Goal: Feedback & Contribution: Contribute content

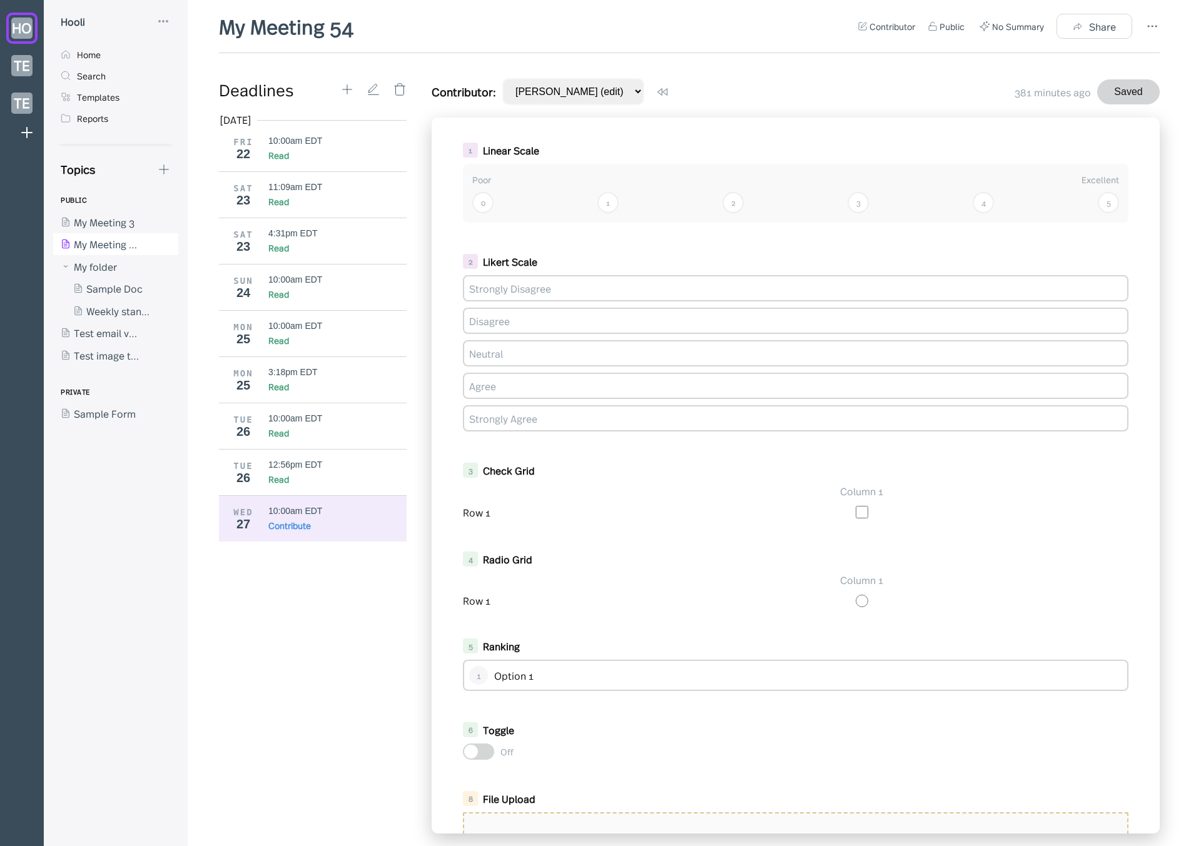
click at [363, 611] on div "[DATE] FRI 22 10:00am EDT Read SAT 23 11:09am EDT Read SAT 23 4:31pm EDT Read S…" at bounding box center [317, 473] width 197 height 721
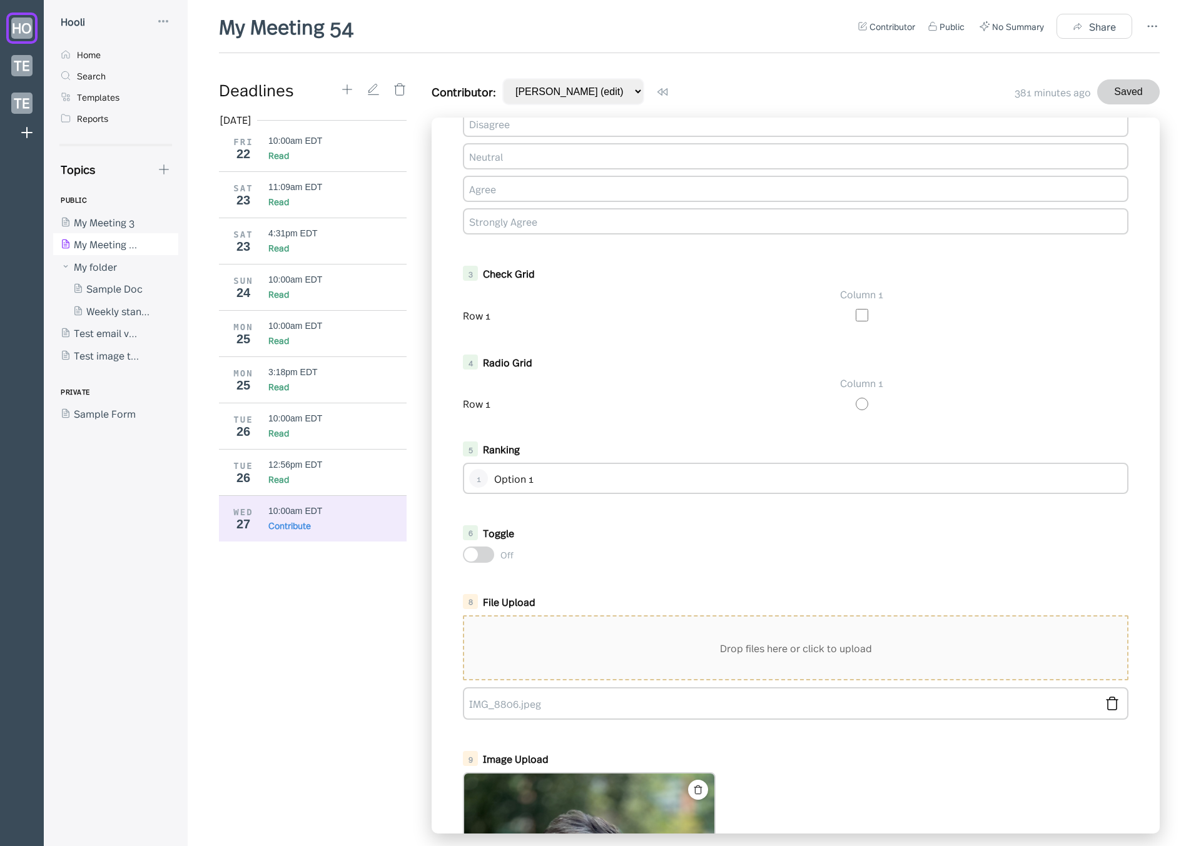
scroll to position [540, 0]
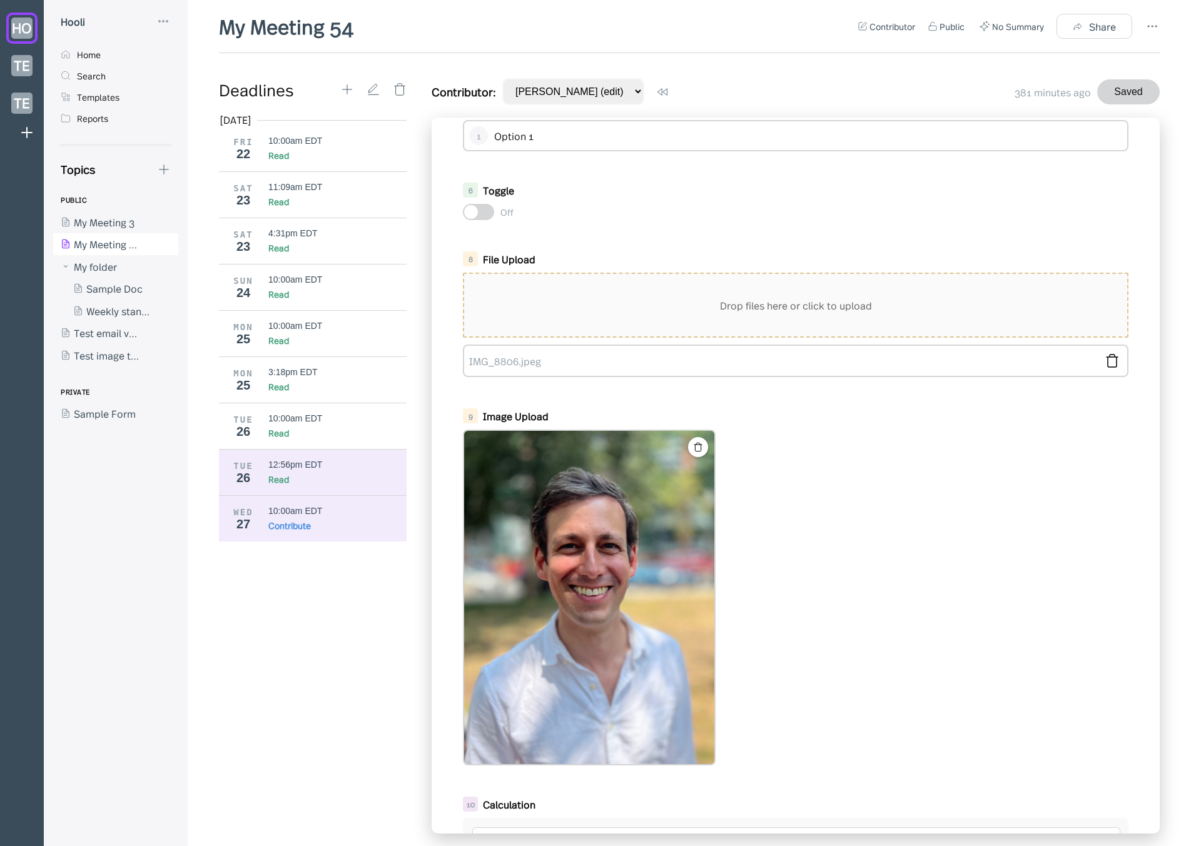
click at [273, 466] on div "12:56pm EDT" at bounding box center [295, 465] width 54 height 10
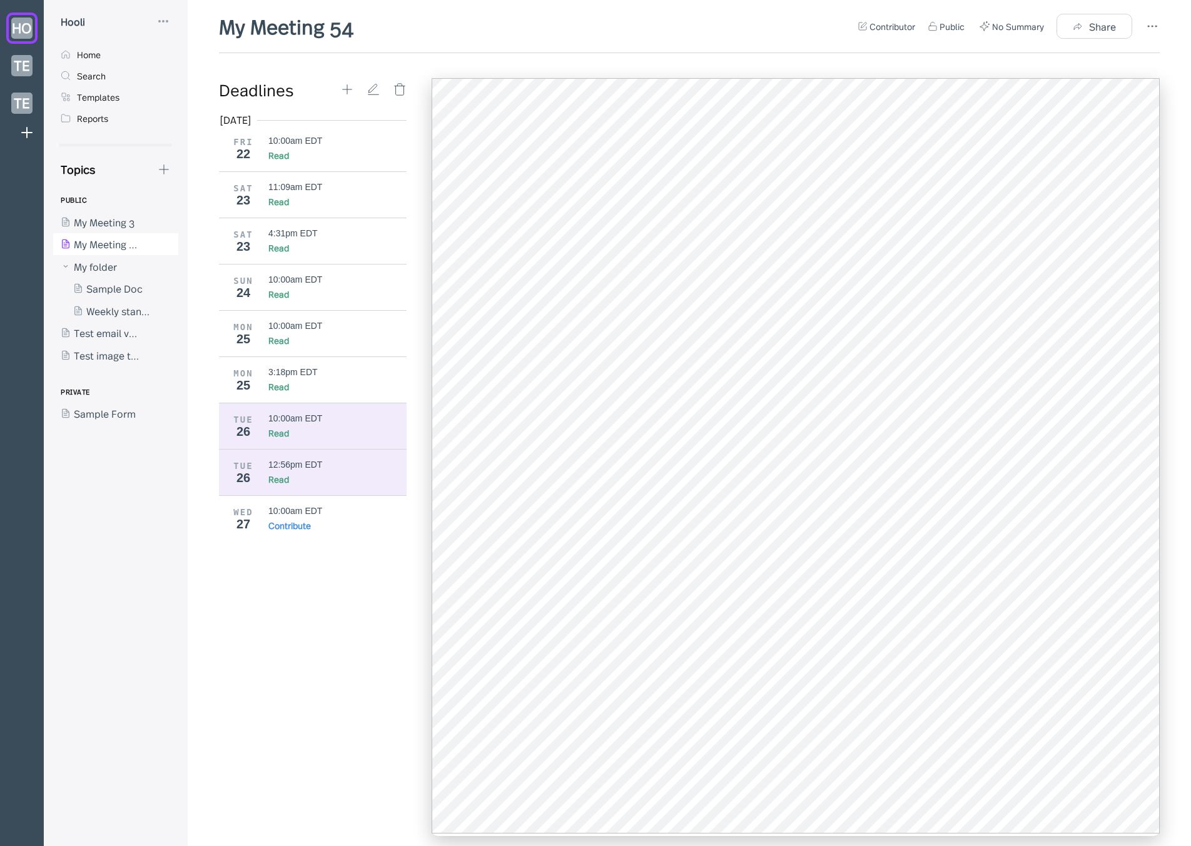
click at [305, 434] on div "Read" at bounding box center [337, 433] width 139 height 13
click at [317, 474] on div "Read" at bounding box center [337, 479] width 139 height 13
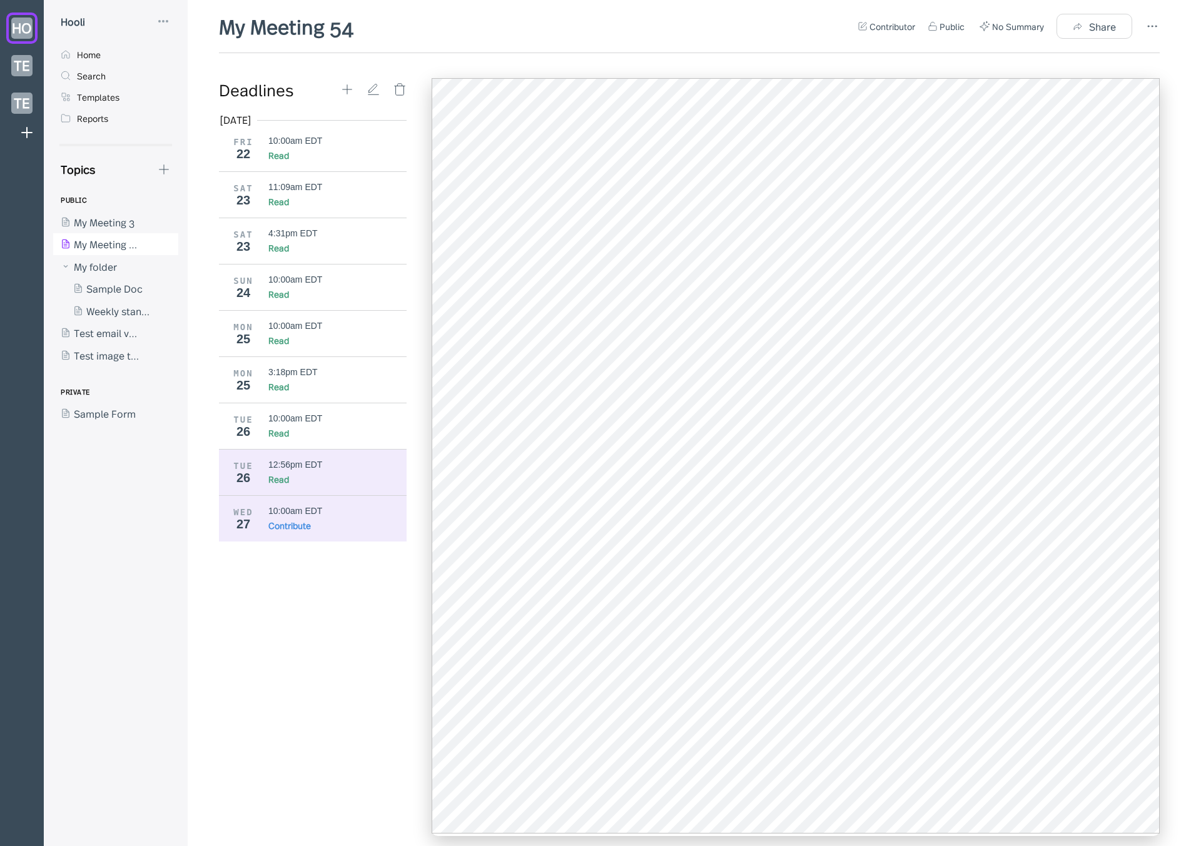
click at [322, 506] on div "10:00am EDT" at bounding box center [295, 511] width 54 height 10
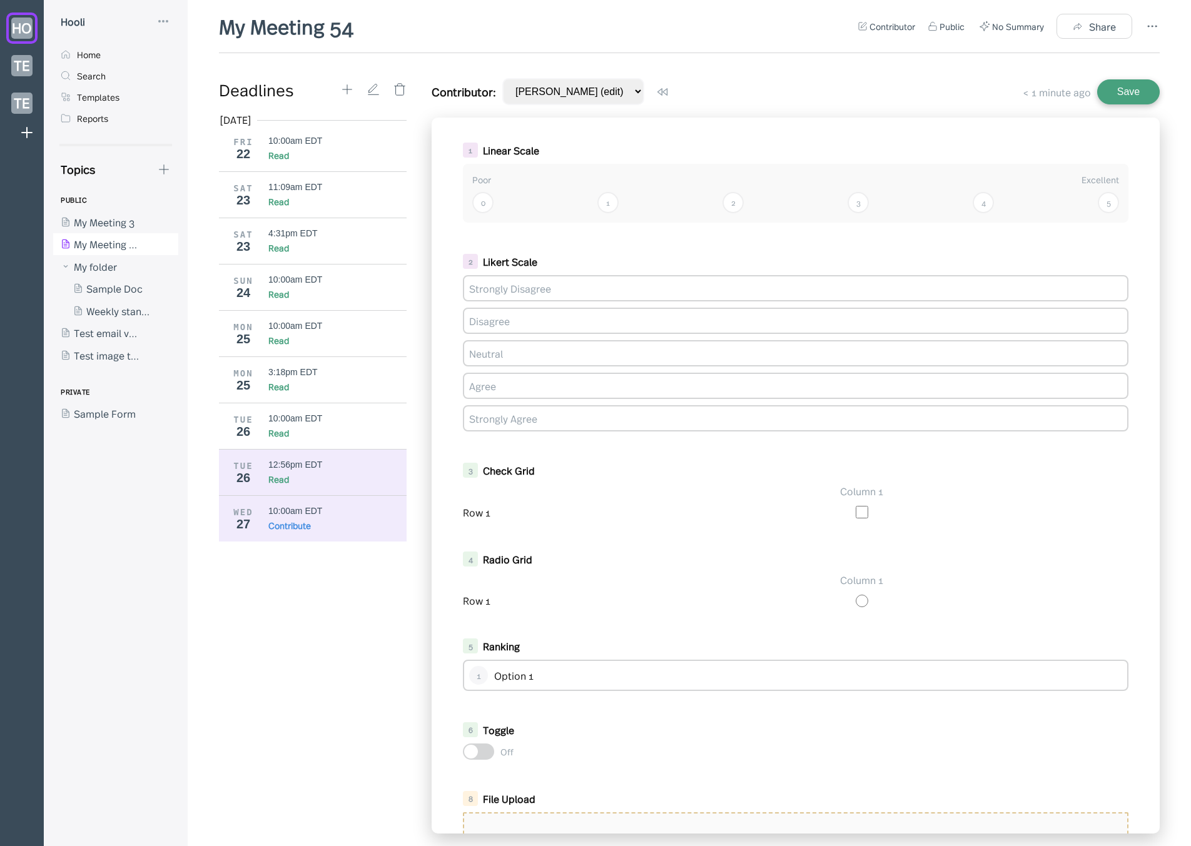
click at [341, 476] on div "Read" at bounding box center [337, 479] width 139 height 13
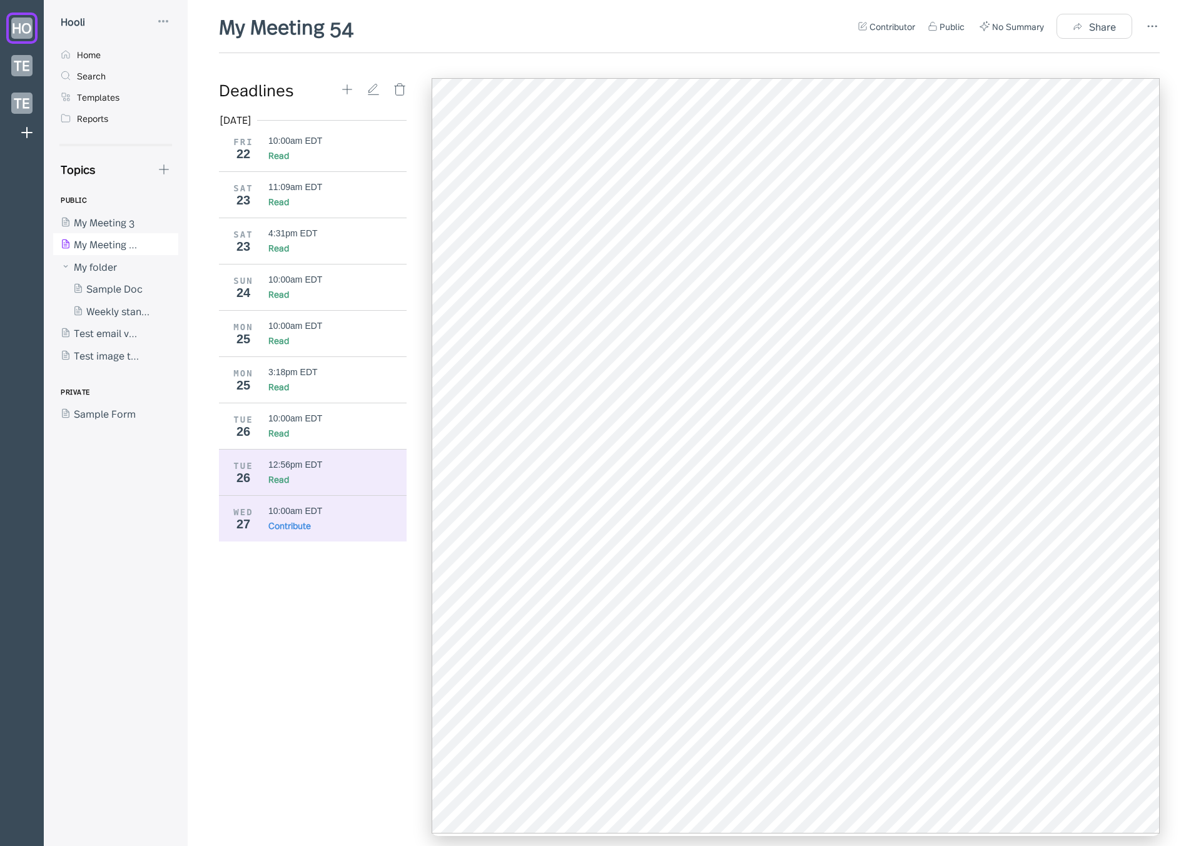
click at [260, 531] on div "WED 27 10:00am EDT Contribute" at bounding box center [317, 518] width 197 height 46
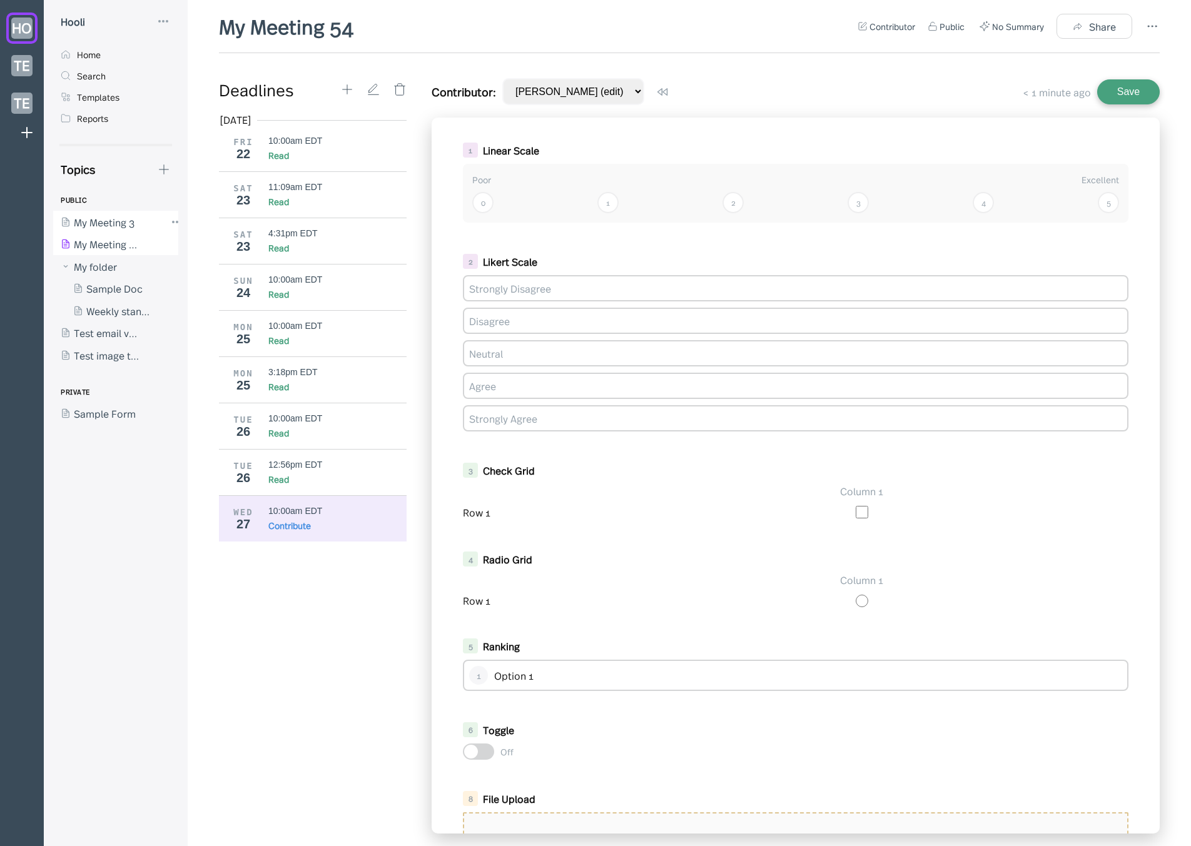
click at [122, 212] on div at bounding box center [109, 222] width 113 height 23
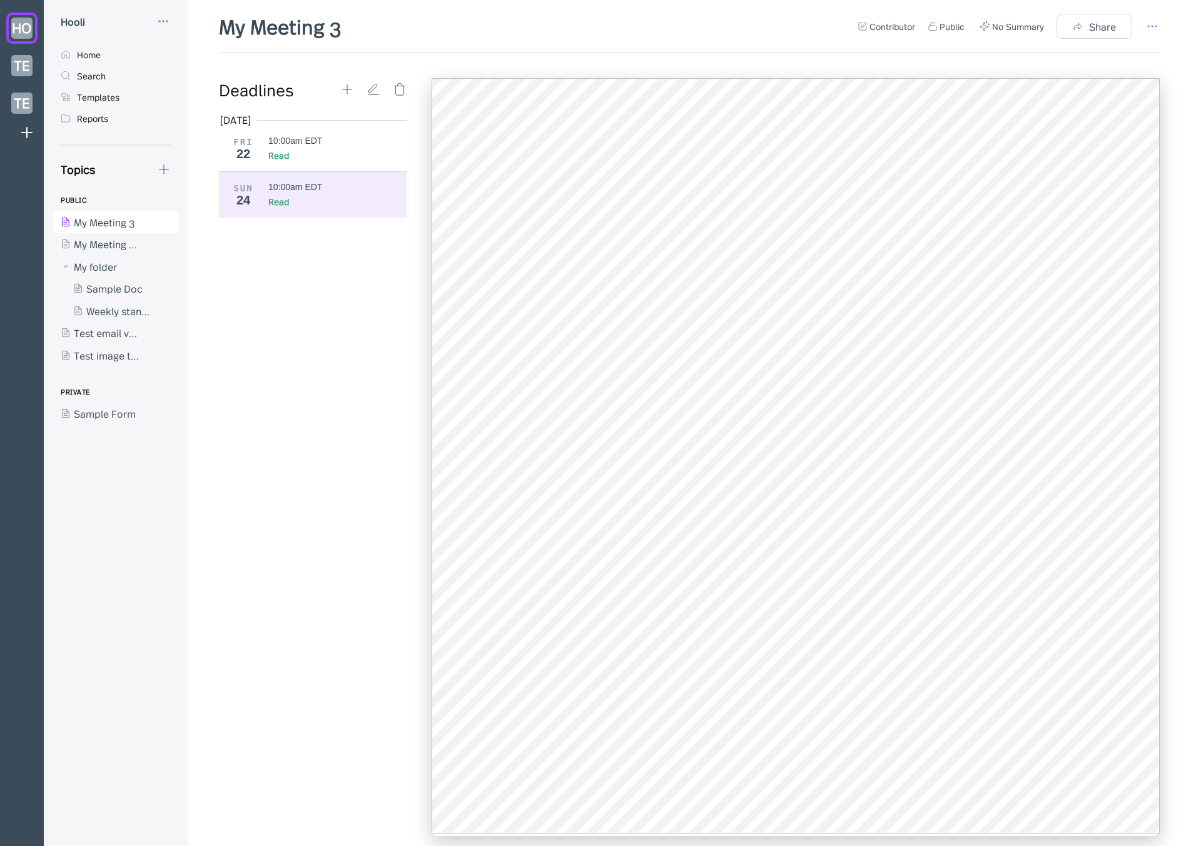
click at [1147, 31] on icon at bounding box center [1152, 26] width 15 height 15
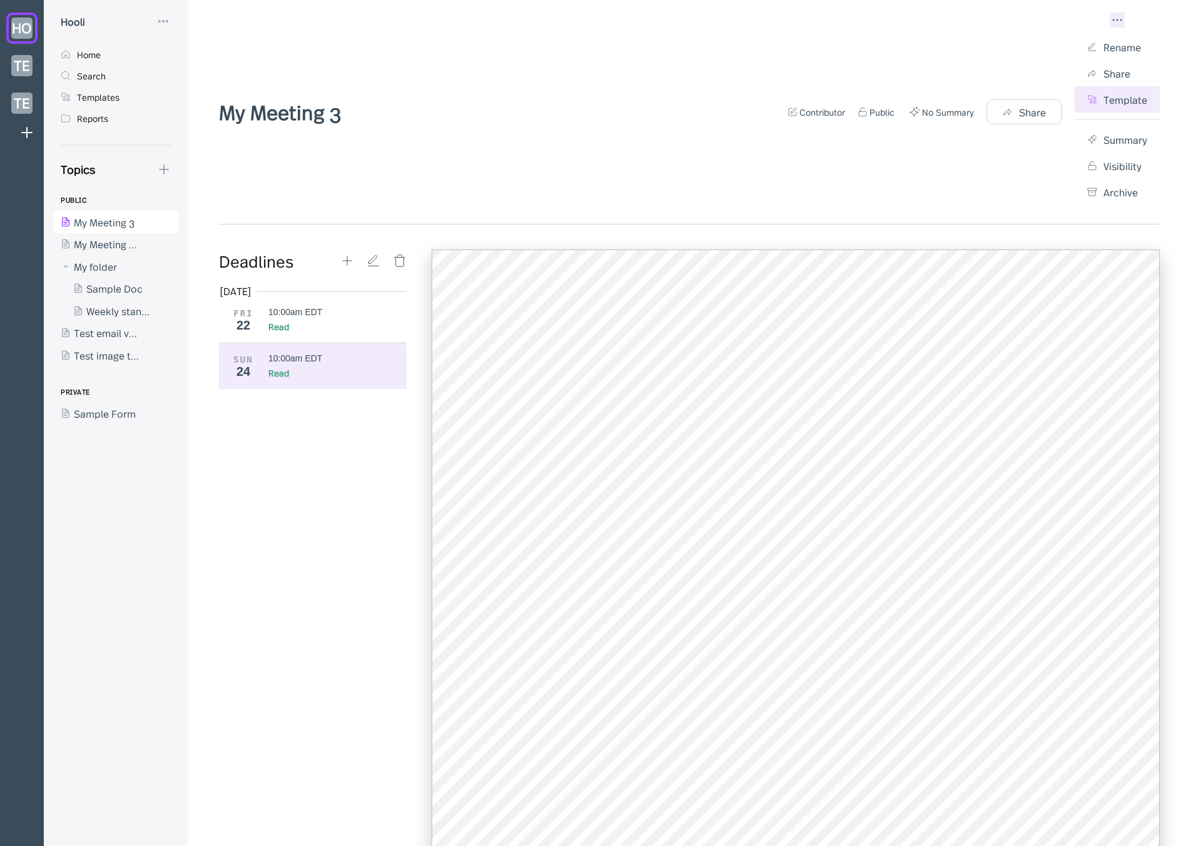
click at [1104, 94] on div "Template" at bounding box center [1126, 100] width 44 height 14
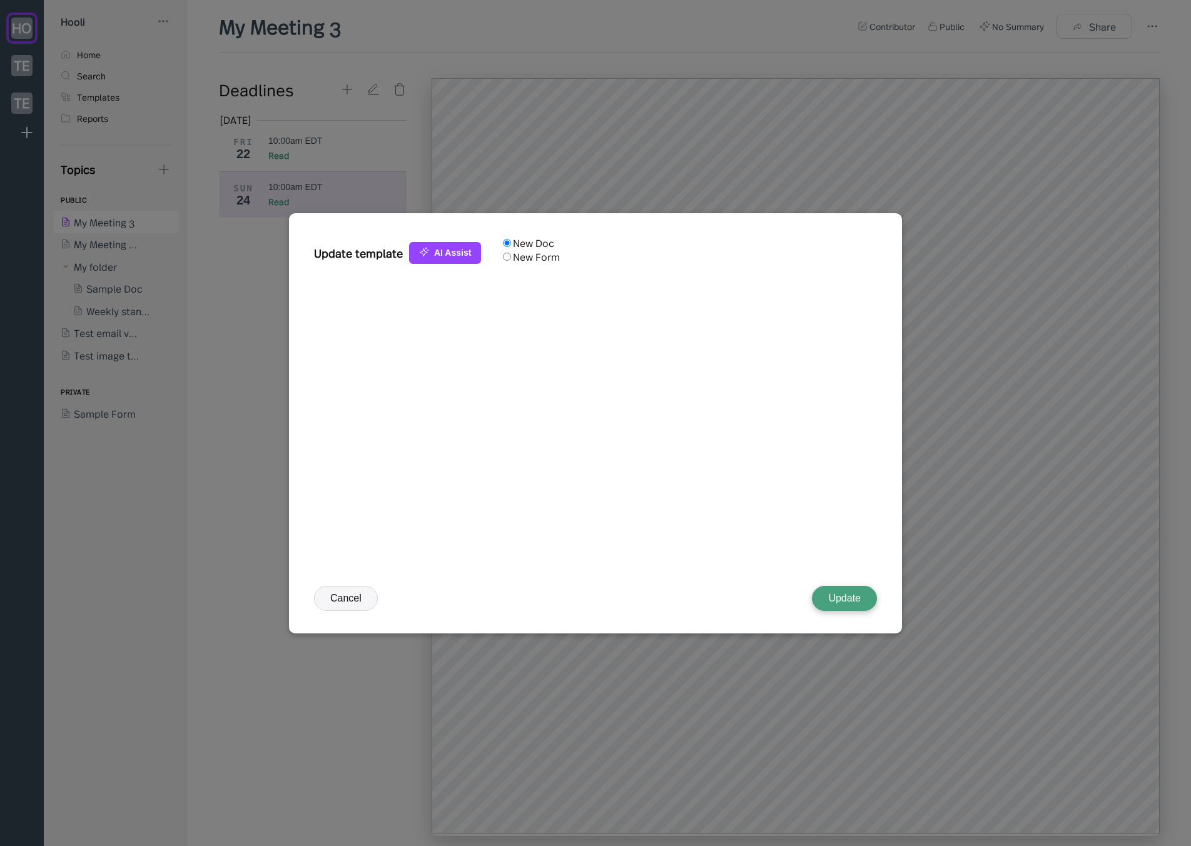
type textarea "<p>something else</p>"
click at [560, 250] on label "New Form" at bounding box center [536, 257] width 47 height 14
click at [511, 253] on input "New Form" at bounding box center [507, 257] width 8 height 8
radio input "true"
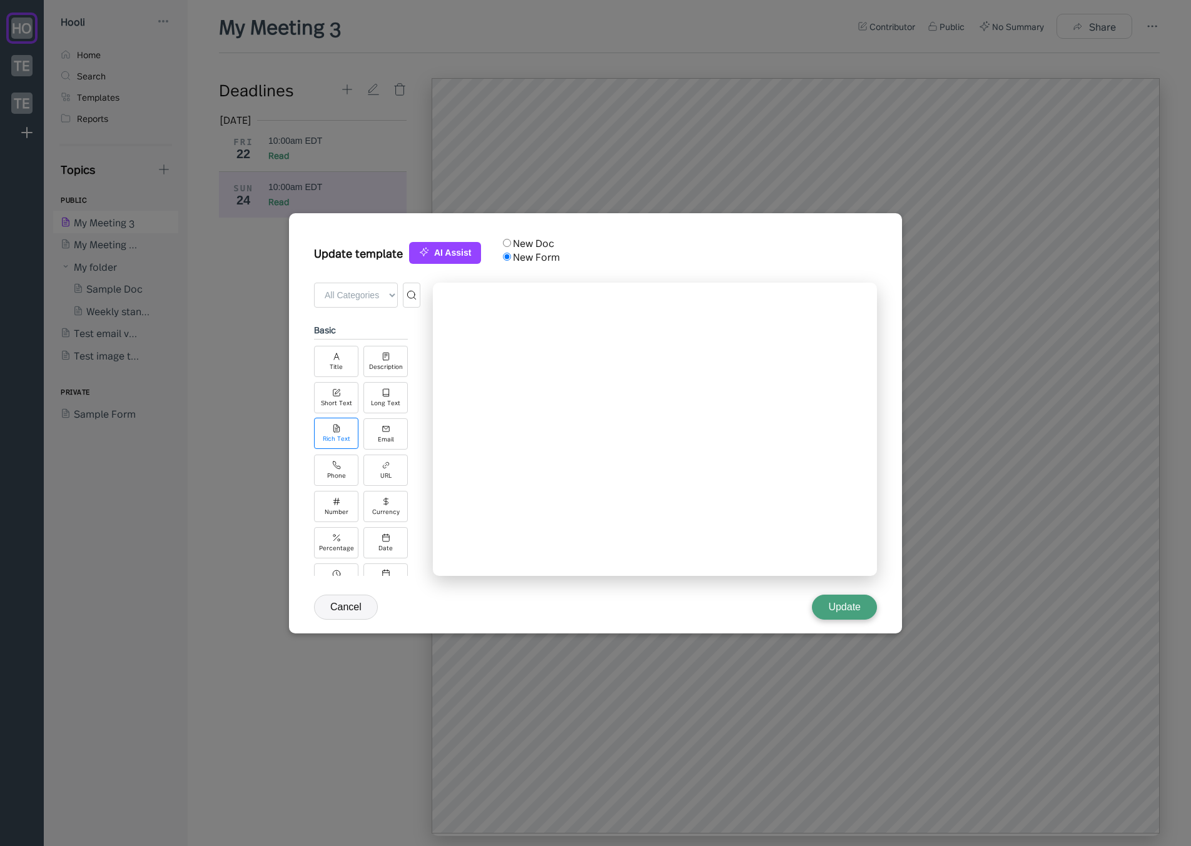
click at [343, 426] on div "Rich Text" at bounding box center [336, 433] width 44 height 31
click at [868, 603] on button "Update" at bounding box center [844, 607] width 65 height 25
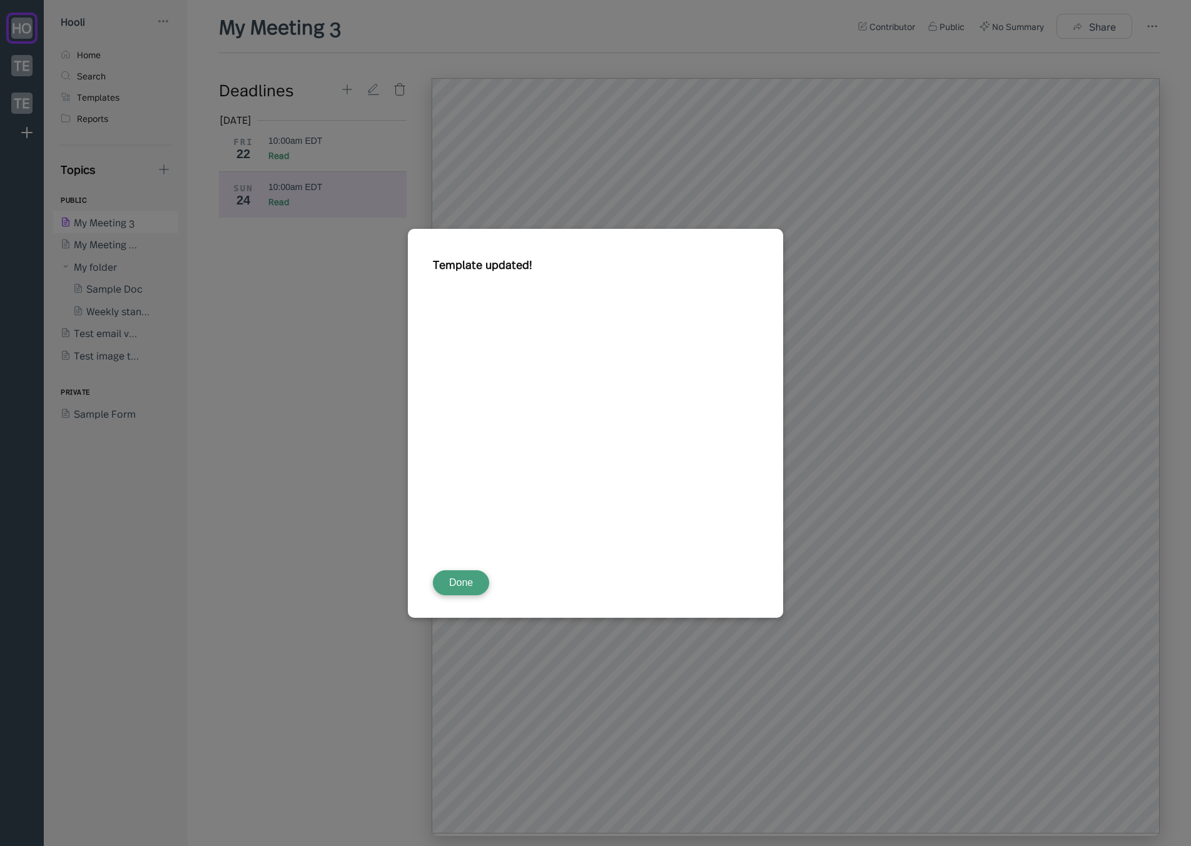
click at [469, 582] on button "Done" at bounding box center [461, 583] width 56 height 25
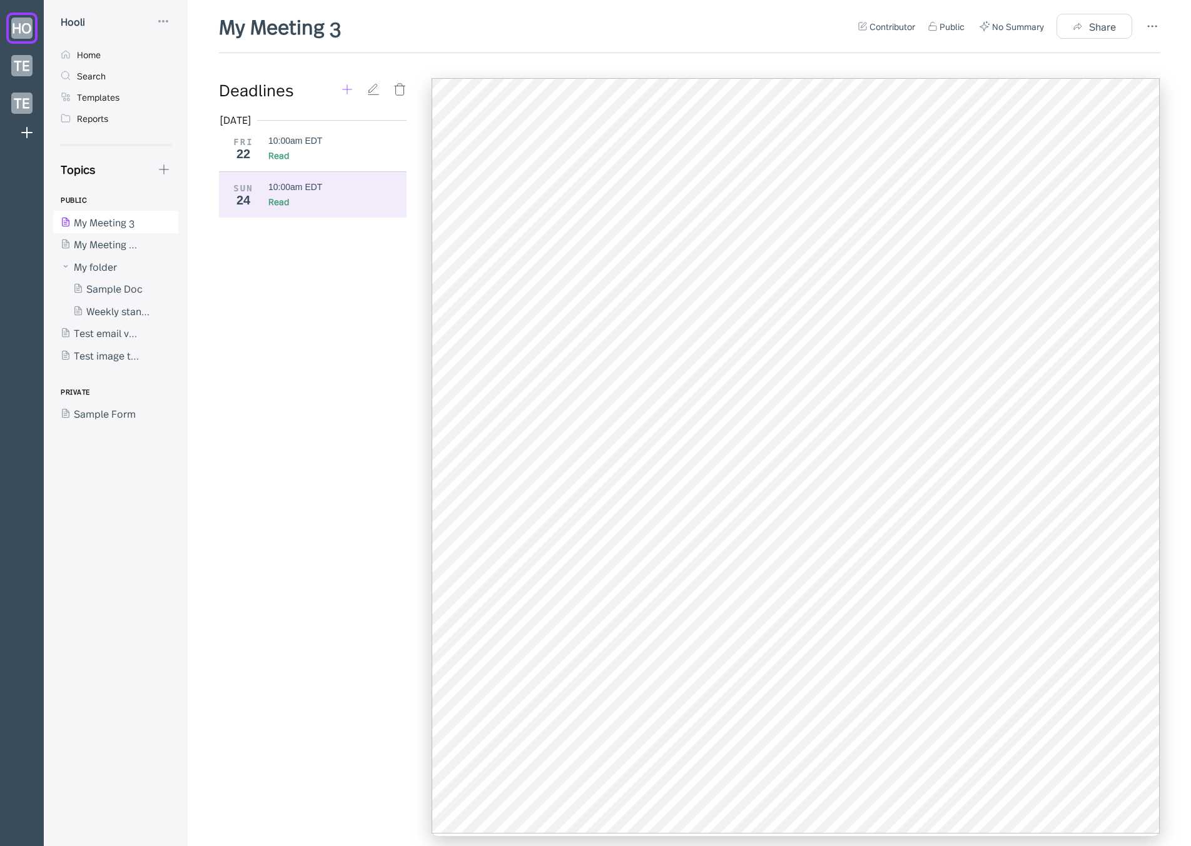
click at [347, 88] on icon at bounding box center [347, 89] width 9 height 9
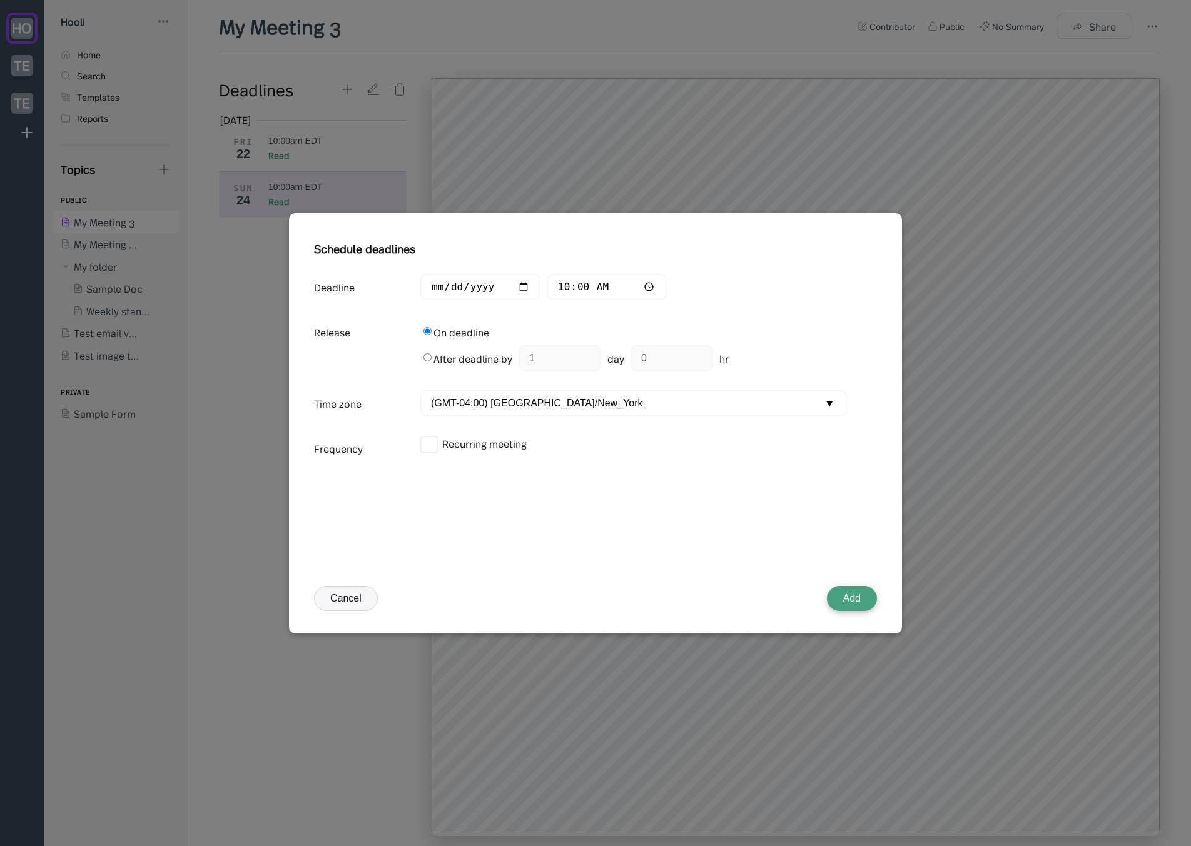
click at [846, 591] on button "Add" at bounding box center [852, 598] width 50 height 25
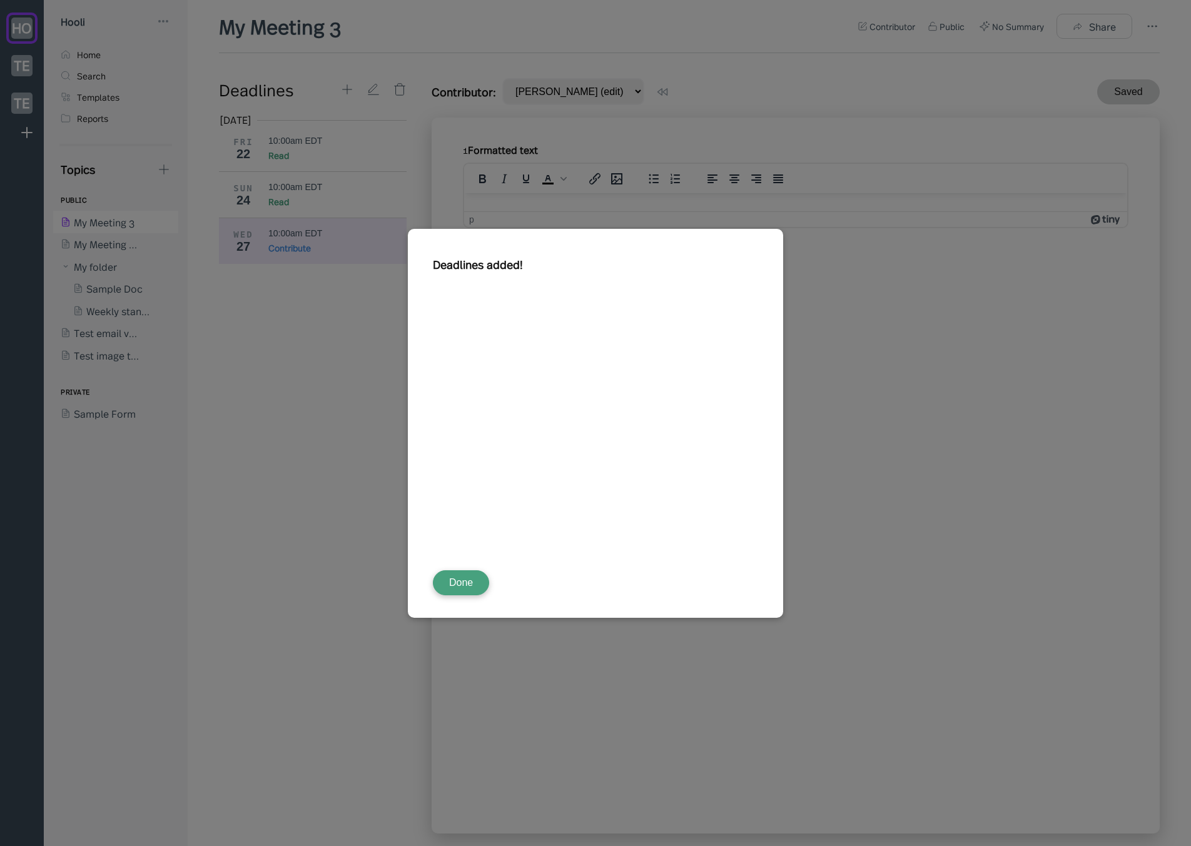
click at [472, 582] on button "Done" at bounding box center [461, 583] width 56 height 25
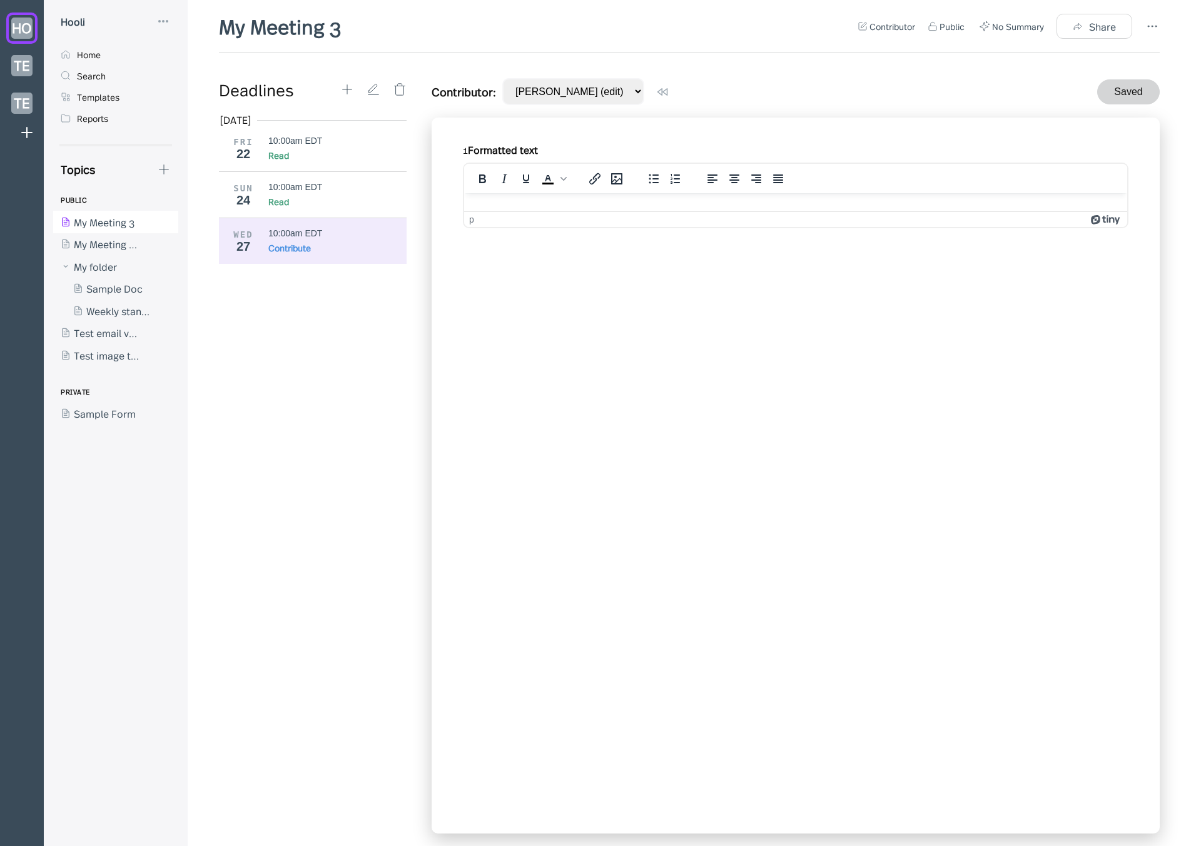
click at [582, 368] on div "1 Formatted text To open the popup, press Shift+Enter p" at bounding box center [796, 476] width 728 height 716
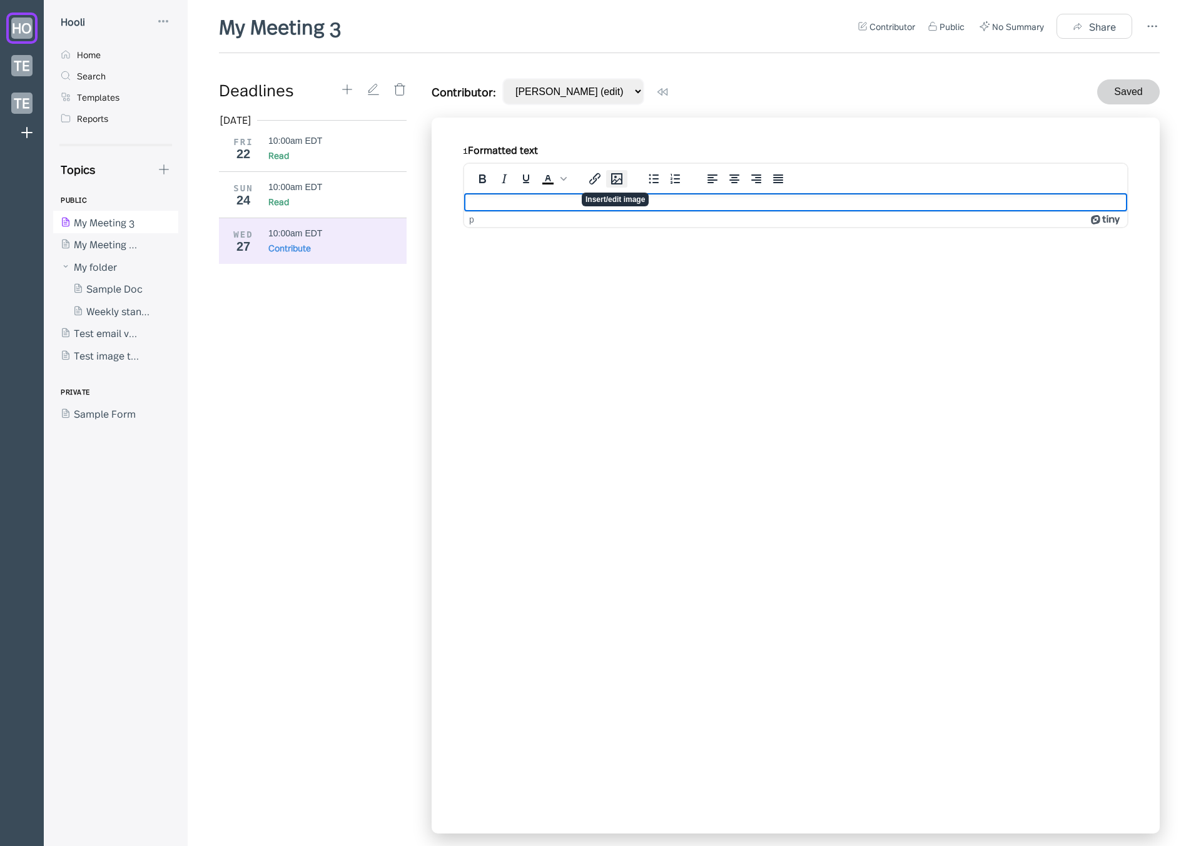
click at [617, 183] on icon "Insert/edit image" at bounding box center [616, 178] width 15 height 15
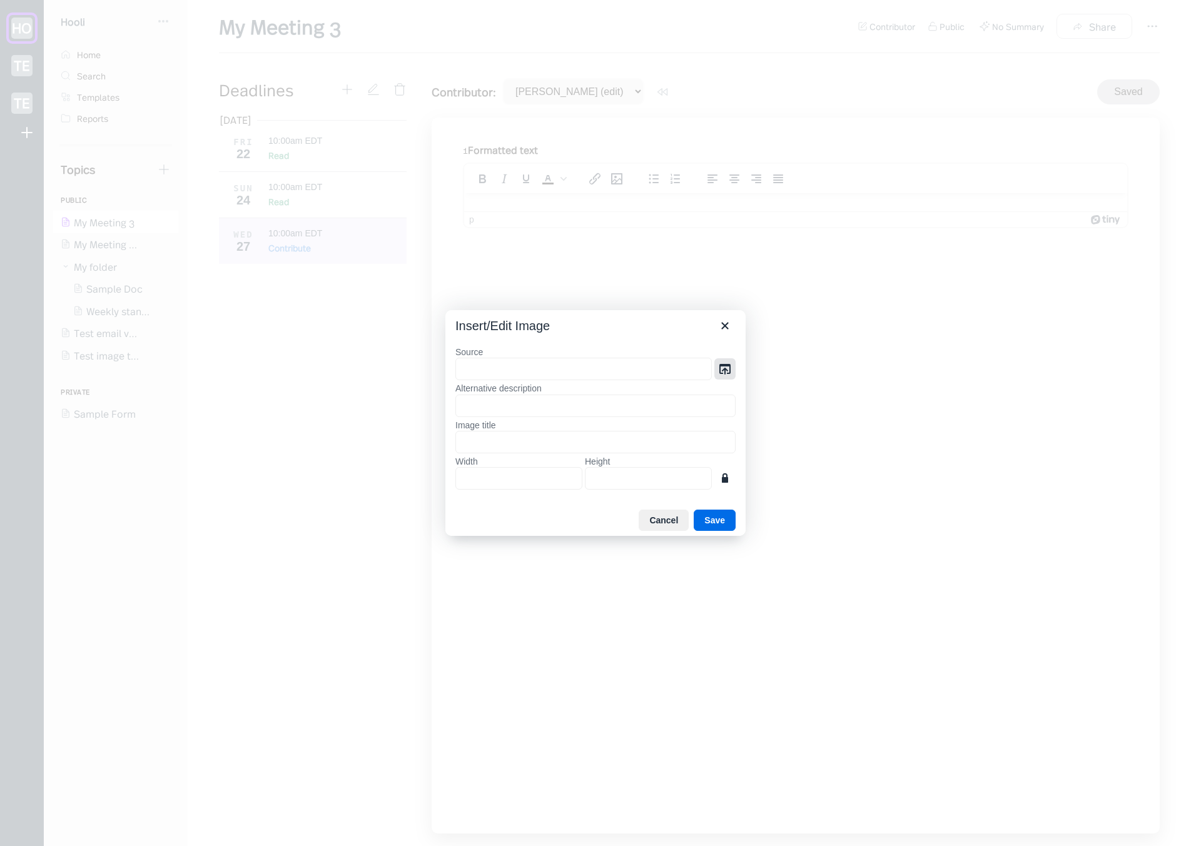
click at [729, 369] on icon "Browse files" at bounding box center [725, 369] width 15 height 15
type input "blob:https://hooli7.pre-reads.net/765ad48e-2236-4876-8be1-f60d62e1b090"
type input "IMG_8806.jpeg"
type input "2024"
type input "2698"
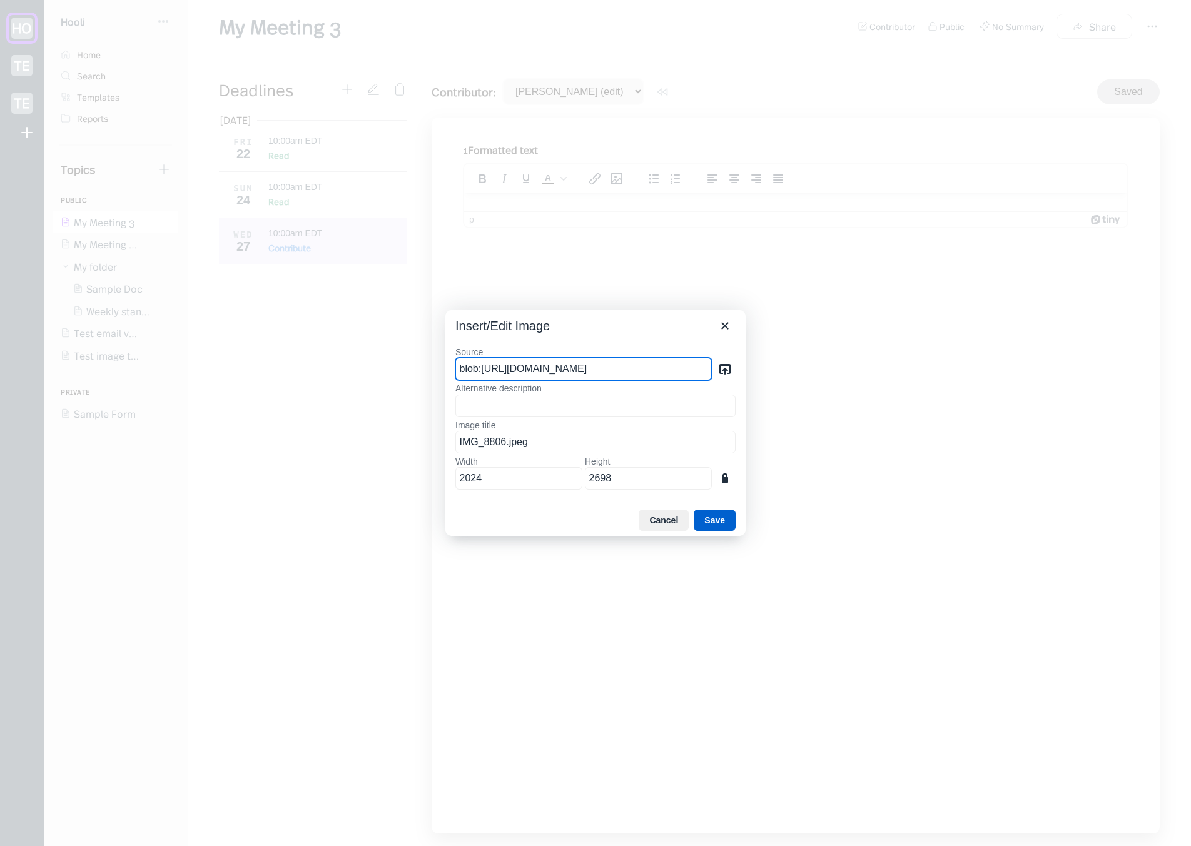
click at [719, 521] on button "Save" at bounding box center [715, 520] width 42 height 21
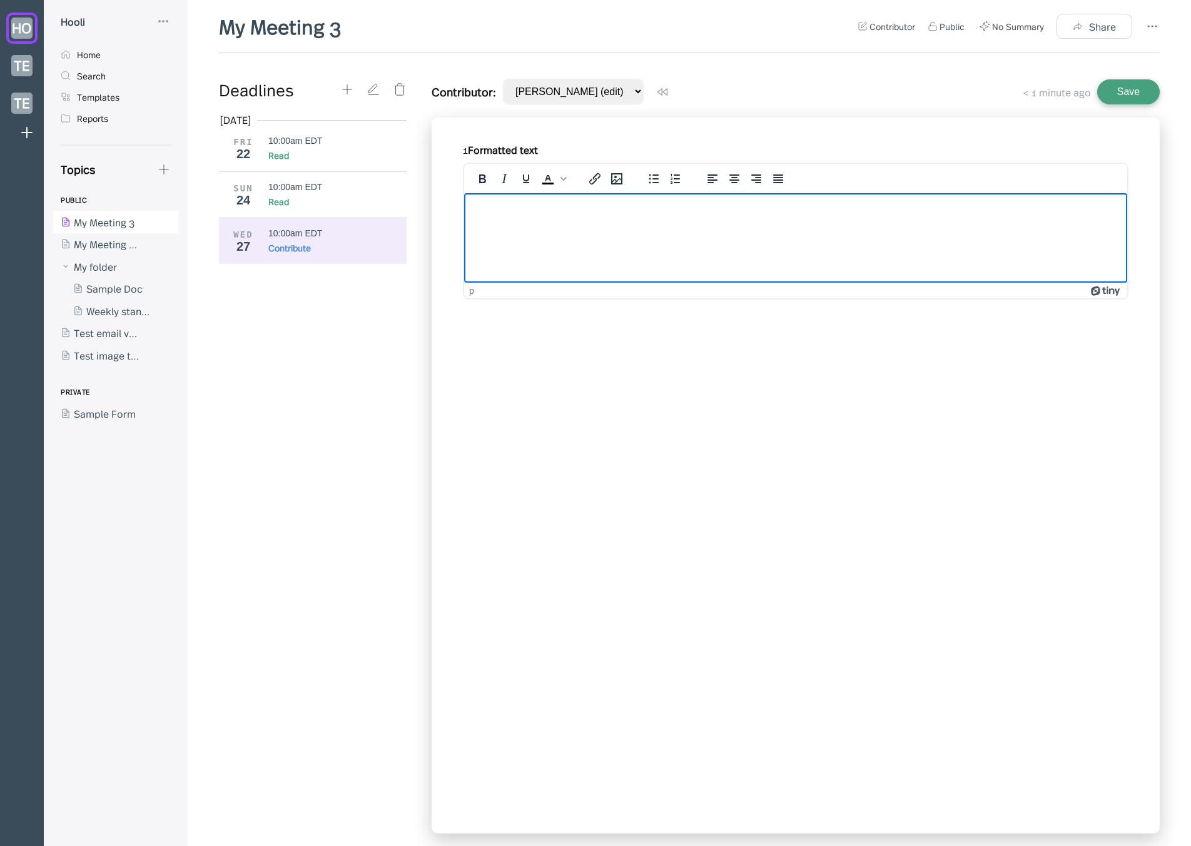
click at [1119, 89] on button "Save" at bounding box center [1128, 91] width 63 height 25
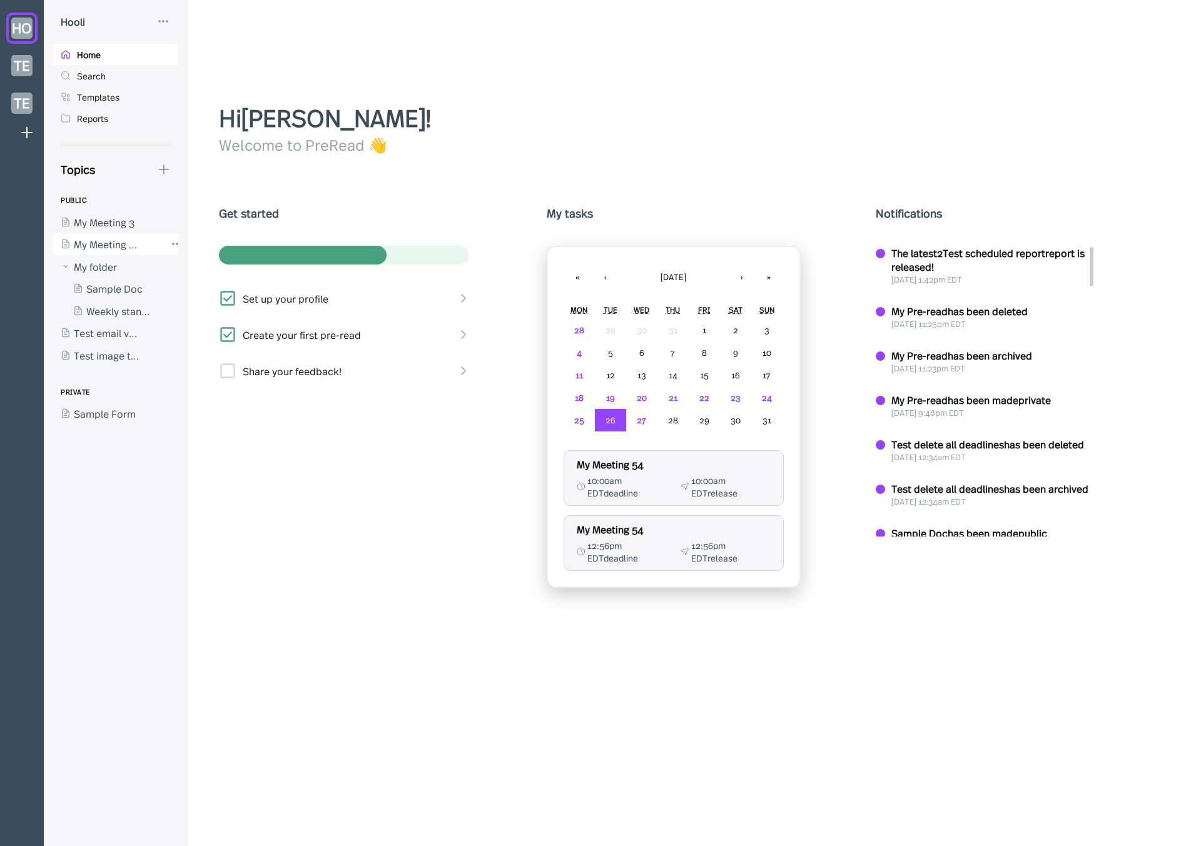
click at [134, 246] on div at bounding box center [109, 244] width 113 height 23
click at [113, 245] on div at bounding box center [109, 244] width 113 height 23
click at [119, 243] on div at bounding box center [109, 244] width 113 height 23
click at [127, 237] on div at bounding box center [109, 244] width 113 height 23
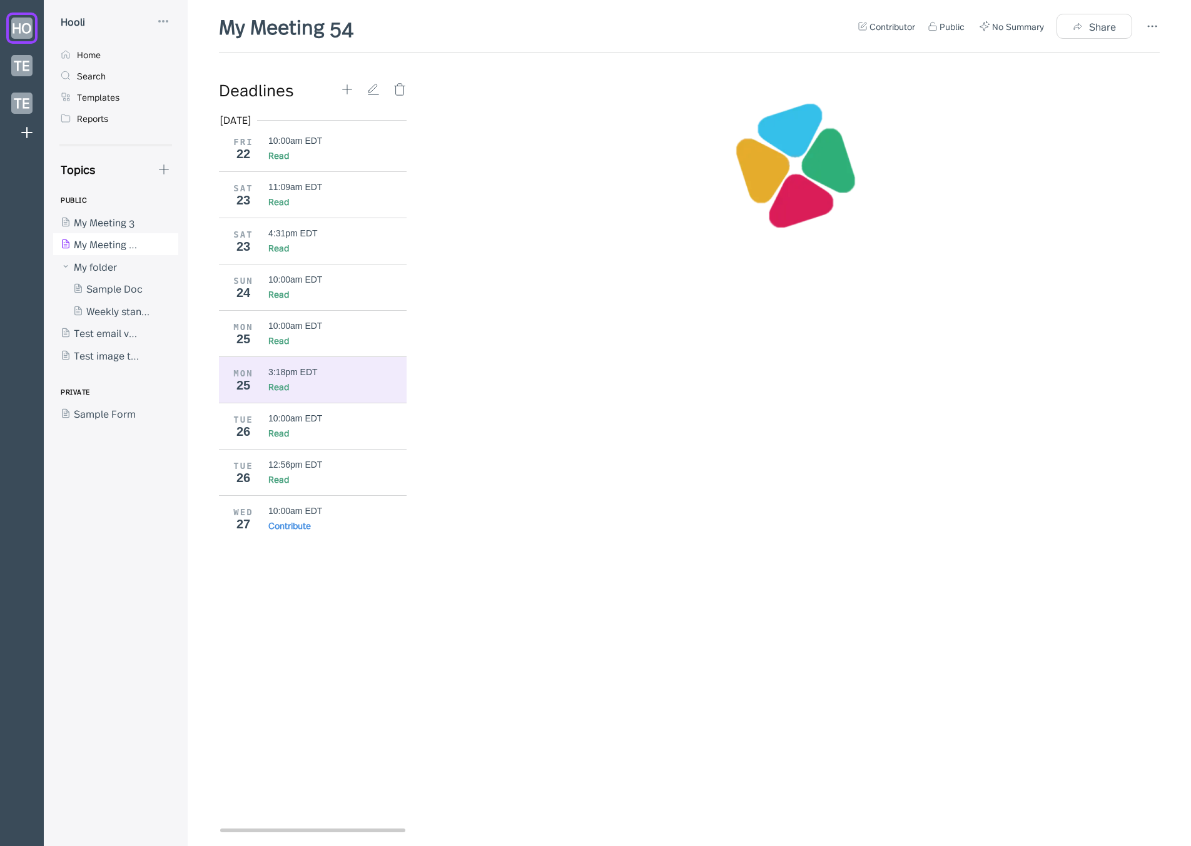
click at [360, 360] on div "MON 25 3:18pm EDT Read" at bounding box center [317, 380] width 197 height 46
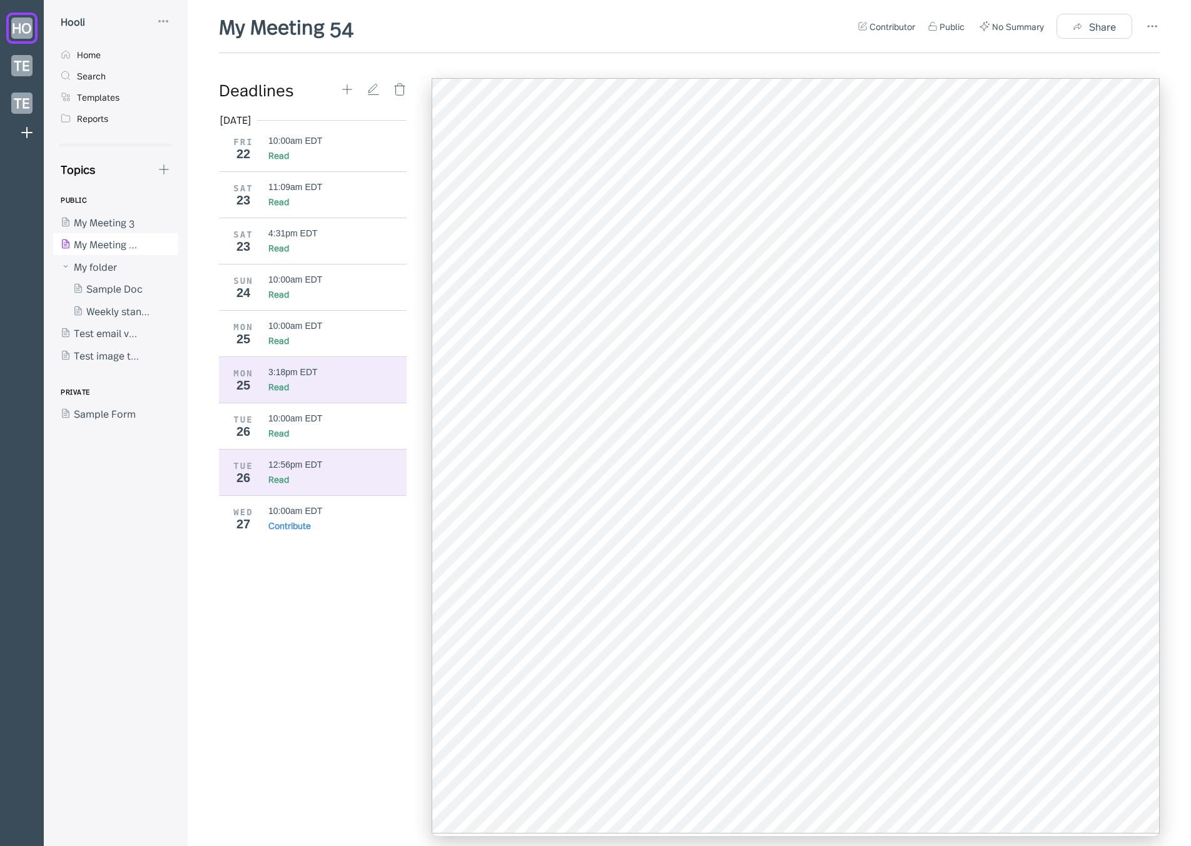
click at [321, 482] on div "Read" at bounding box center [337, 479] width 139 height 13
click at [330, 437] on div "Read" at bounding box center [337, 433] width 139 height 13
click at [336, 472] on div "12:56pm EDT Read" at bounding box center [337, 473] width 139 height 26
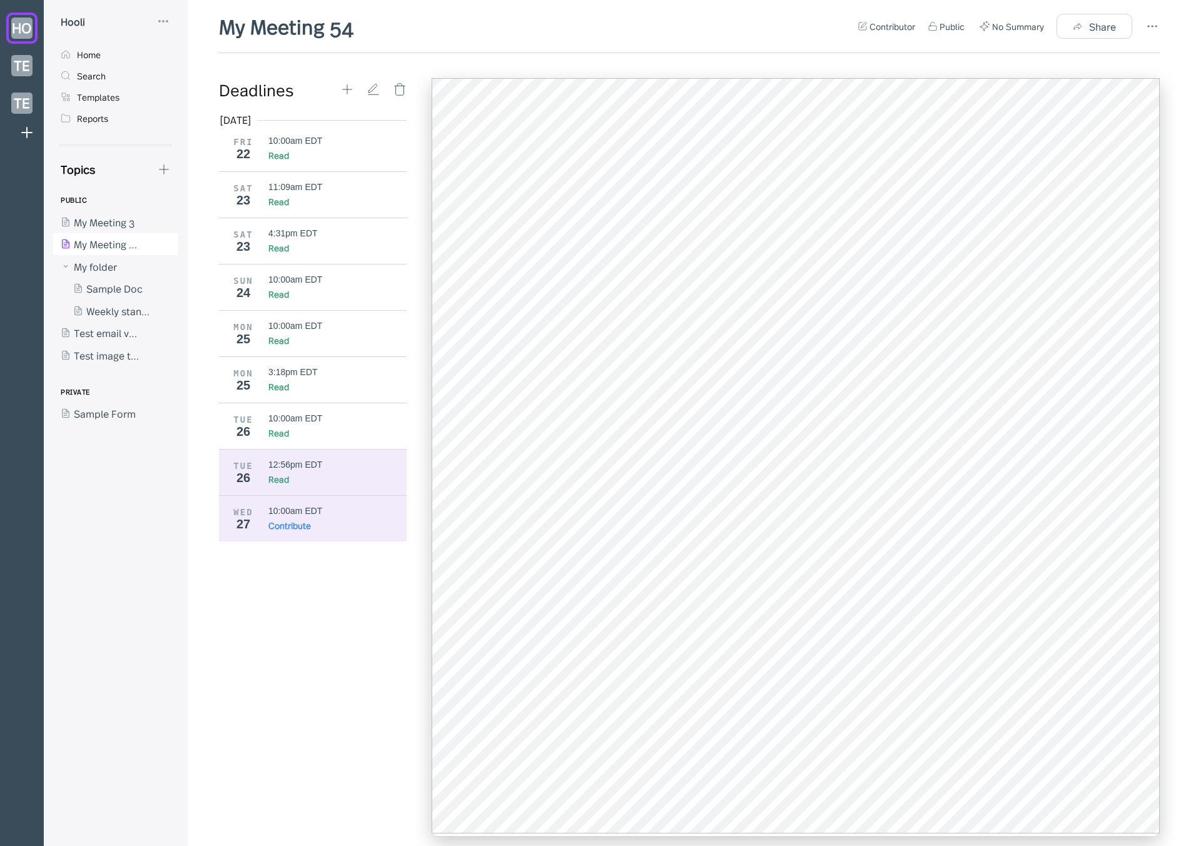
click at [337, 527] on div "Contribute" at bounding box center [337, 525] width 139 height 13
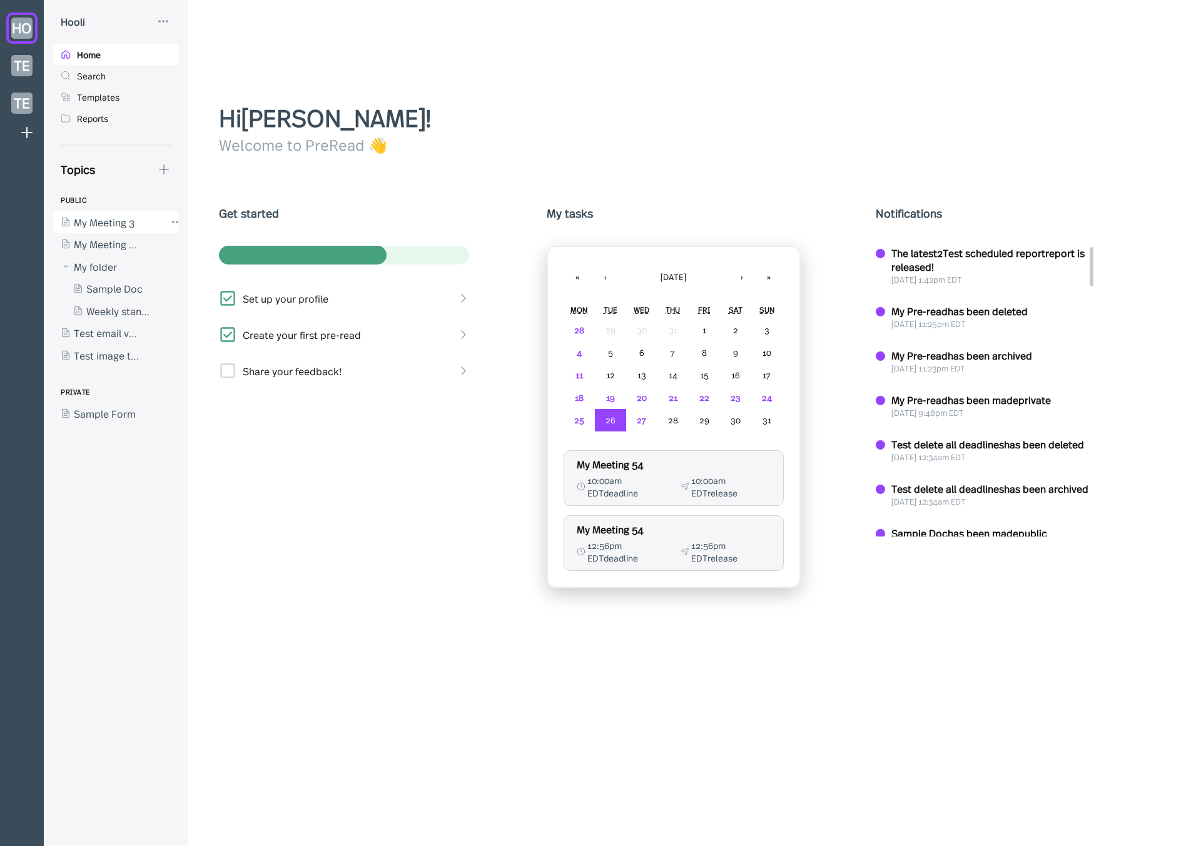
click at [100, 221] on div at bounding box center [109, 222] width 113 height 23
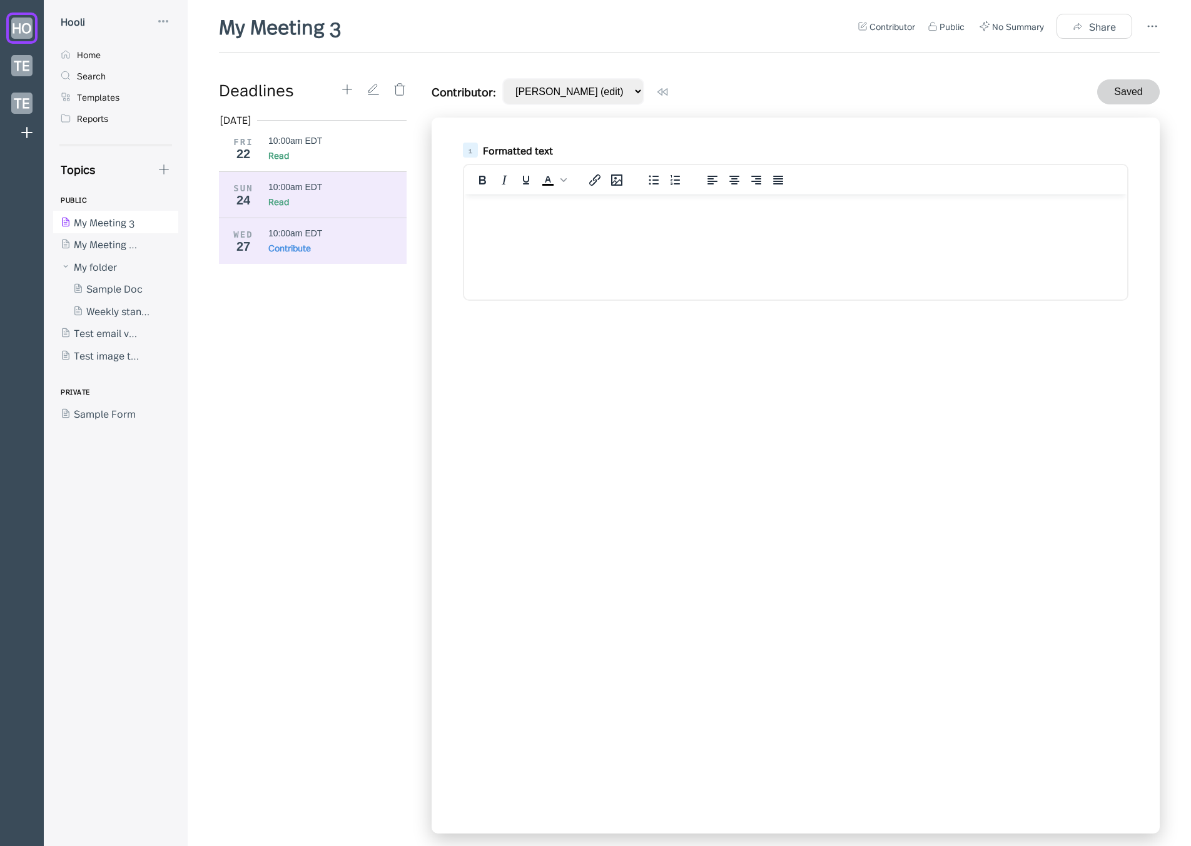
click at [362, 198] on div "Read" at bounding box center [337, 201] width 139 height 13
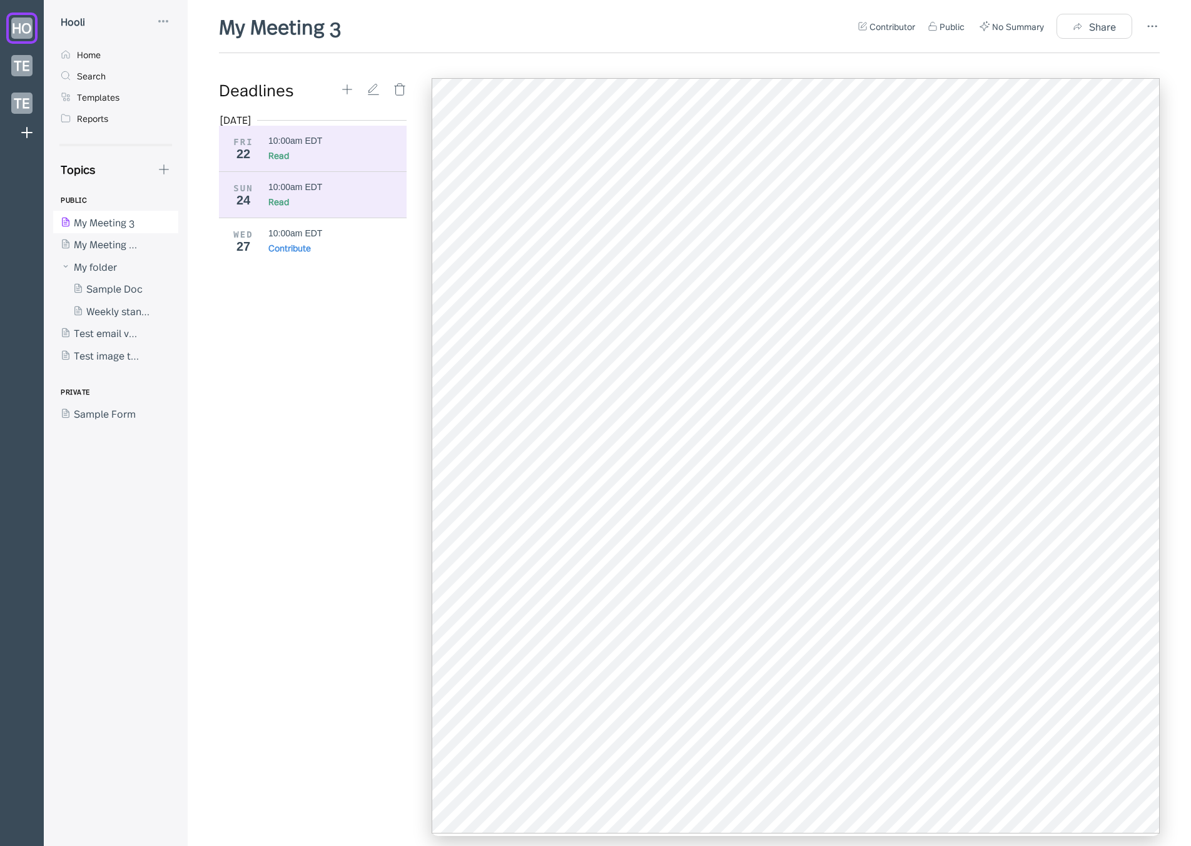
click at [335, 158] on div "Read" at bounding box center [337, 155] width 139 height 13
click at [319, 239] on div "10:00am EDT Contribute" at bounding box center [337, 241] width 139 height 26
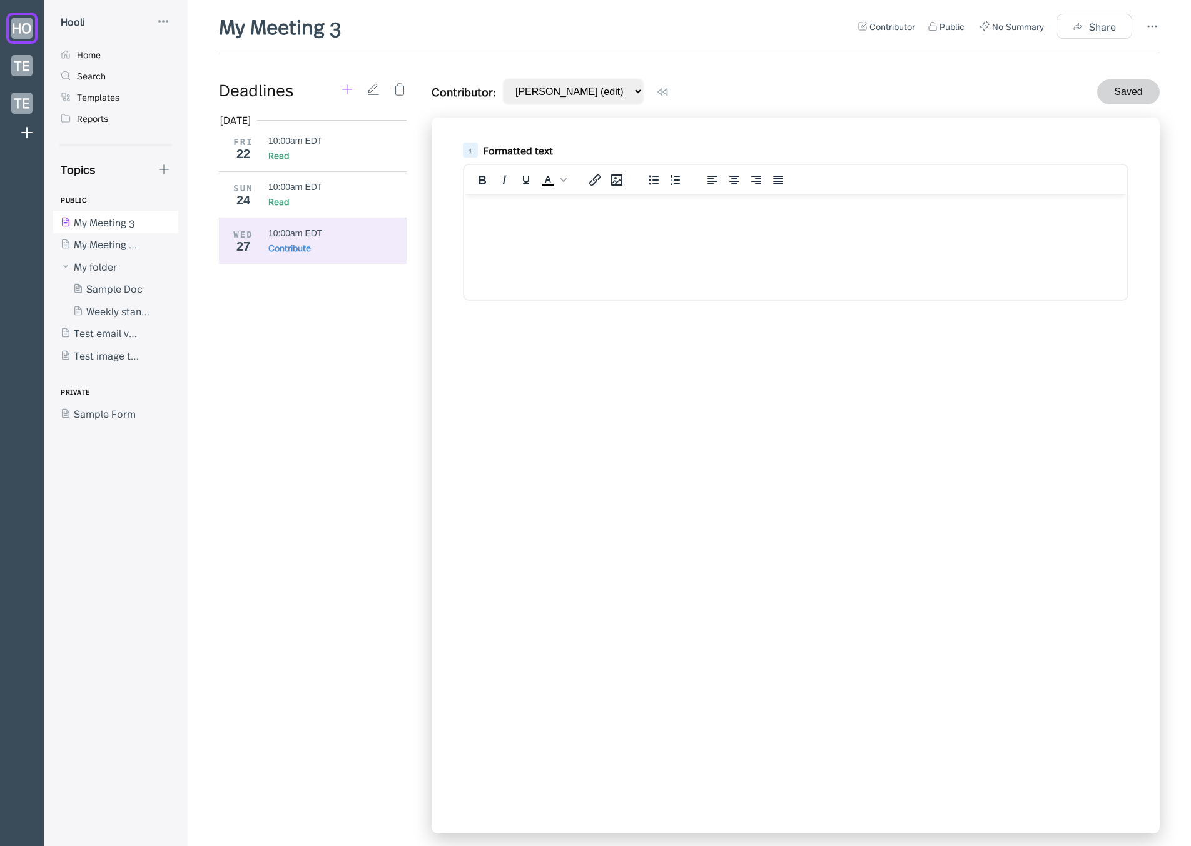
click at [347, 89] on icon at bounding box center [347, 90] width 14 height 14
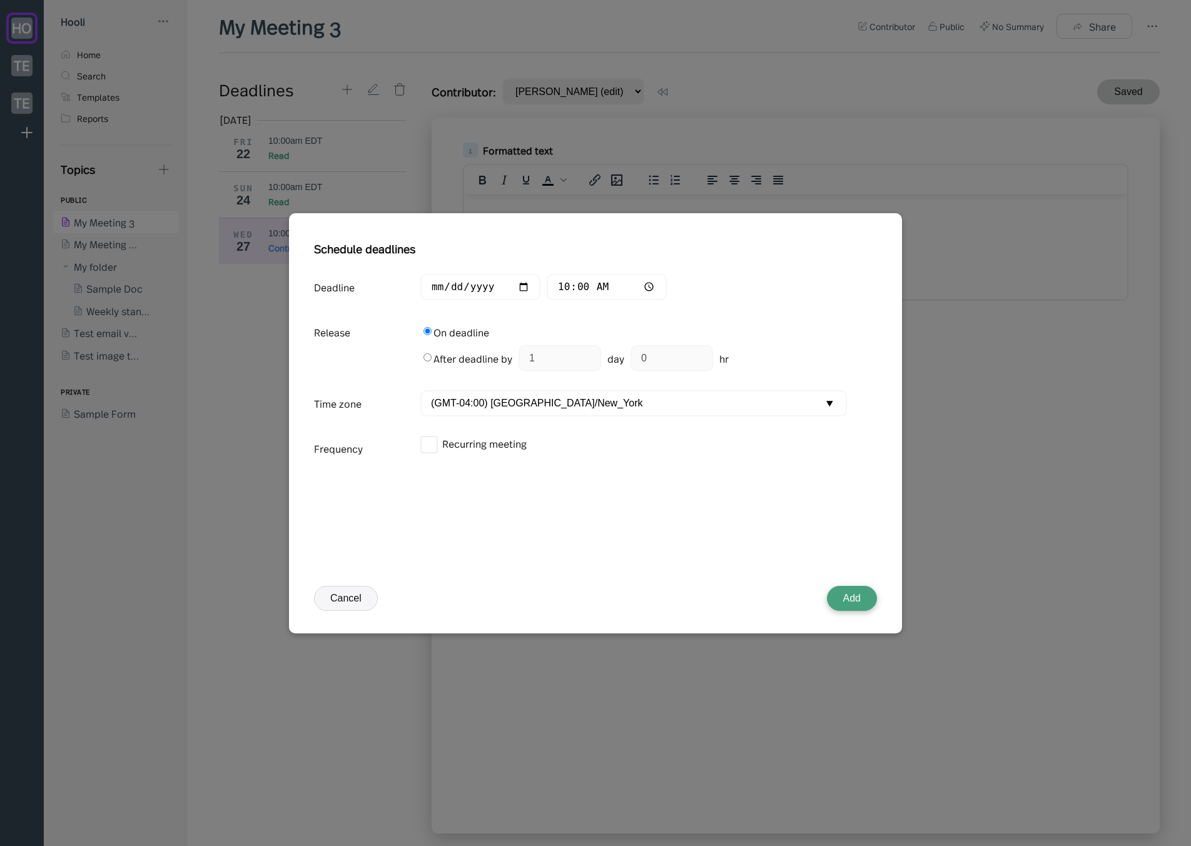
click at [336, 592] on button "Cancel" at bounding box center [346, 598] width 64 height 25
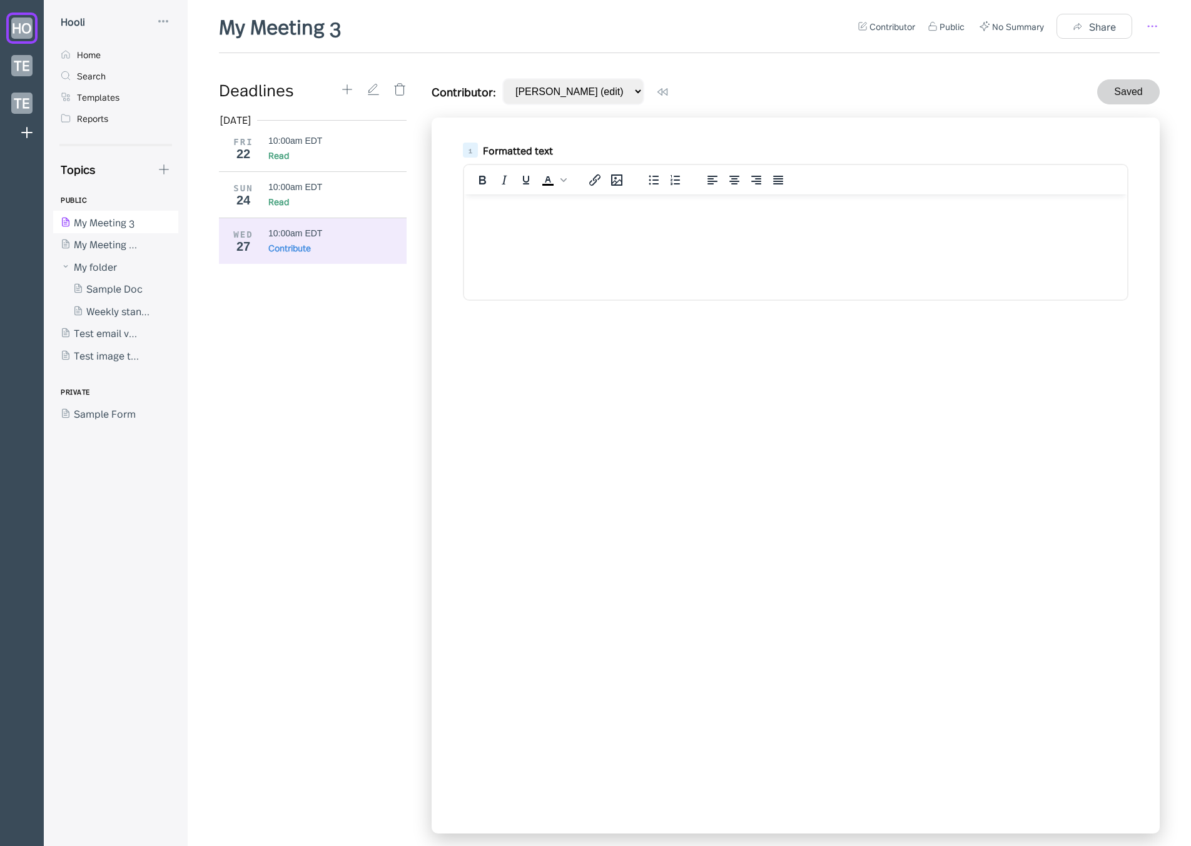
click at [1159, 24] on icon at bounding box center [1152, 26] width 15 height 15
click at [1117, 90] on div "Template" at bounding box center [1097, 96] width 100 height 14
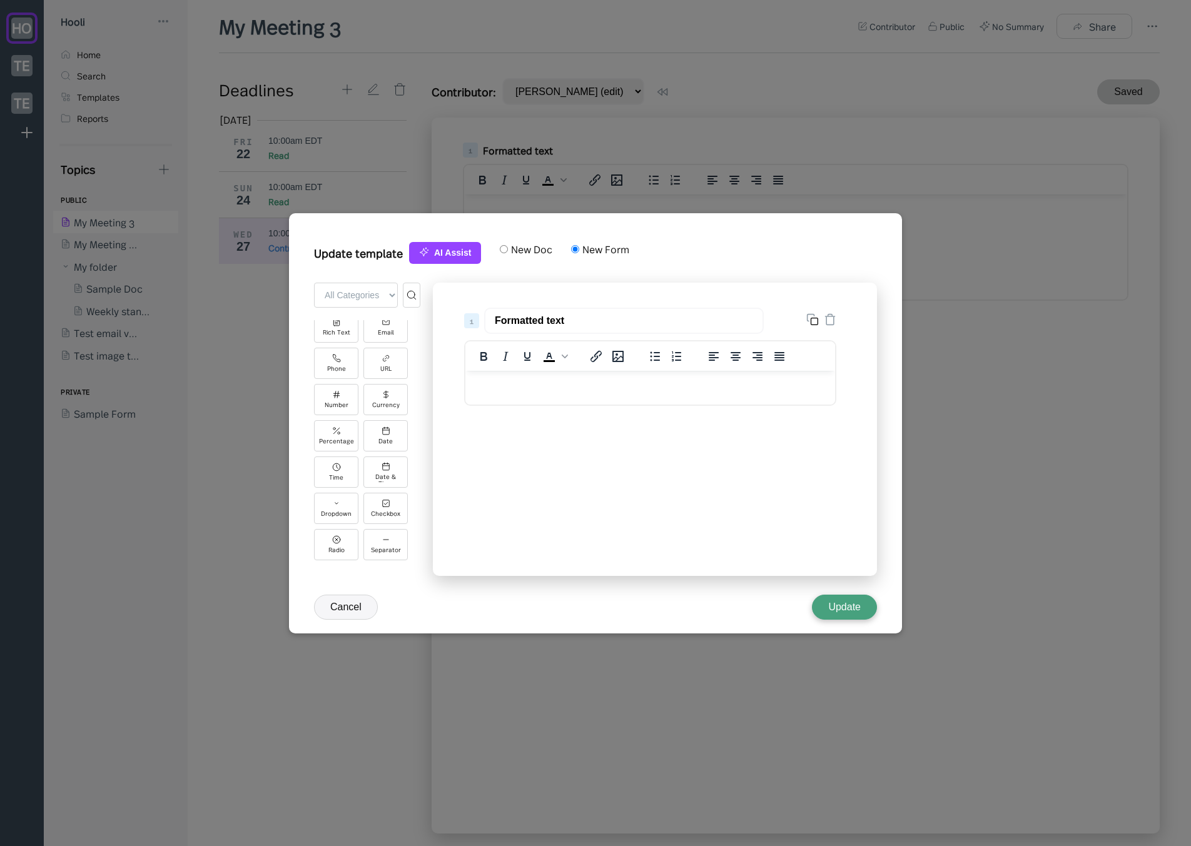
scroll to position [356, 0]
click at [348, 524] on div "Image" at bounding box center [336, 515] width 44 height 31
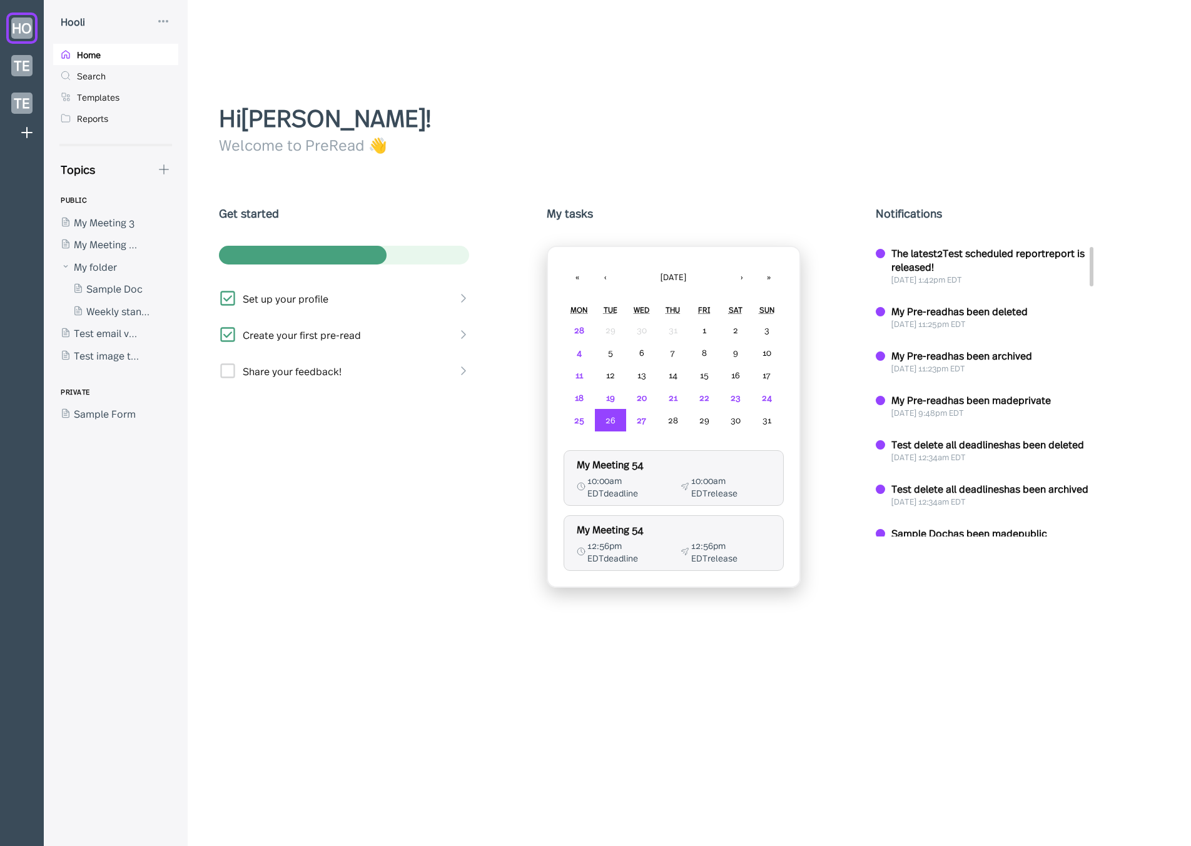
click at [354, 180] on div "Hi Jason Aronson ! Welcome to PreRead 👋 Get started Set up your profile Create …" at bounding box center [694, 473] width 950 height 746
click at [116, 248] on div at bounding box center [109, 244] width 113 height 23
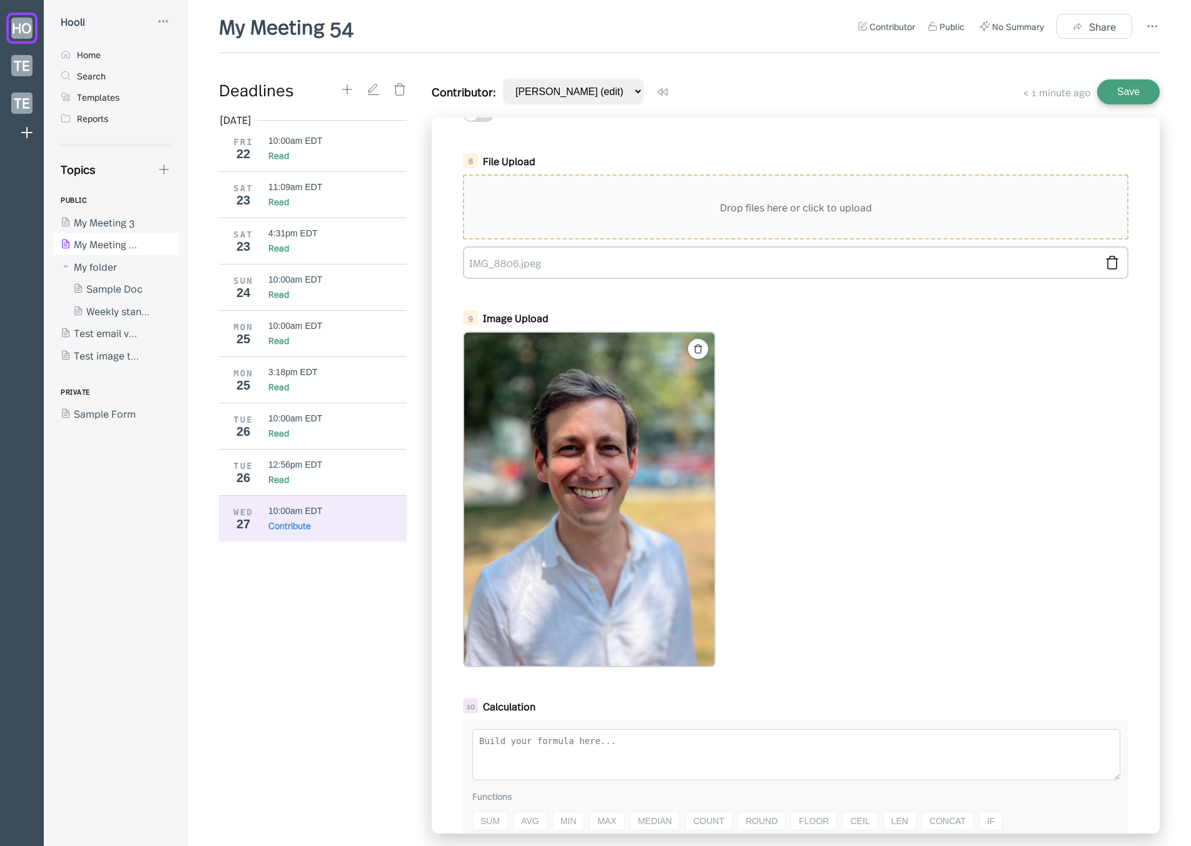
scroll to position [659, 0]
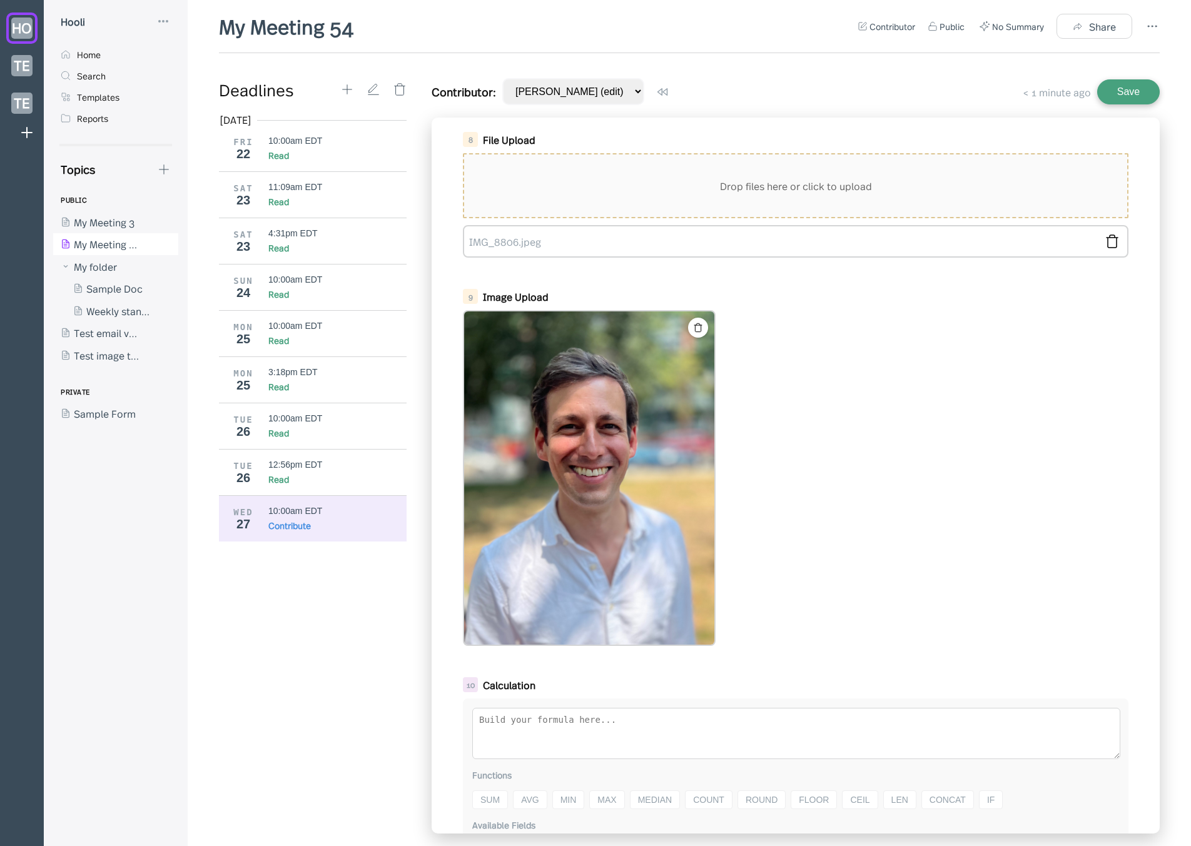
click at [672, 405] on img at bounding box center [589, 478] width 250 height 333
click at [343, 94] on icon at bounding box center [347, 90] width 14 height 14
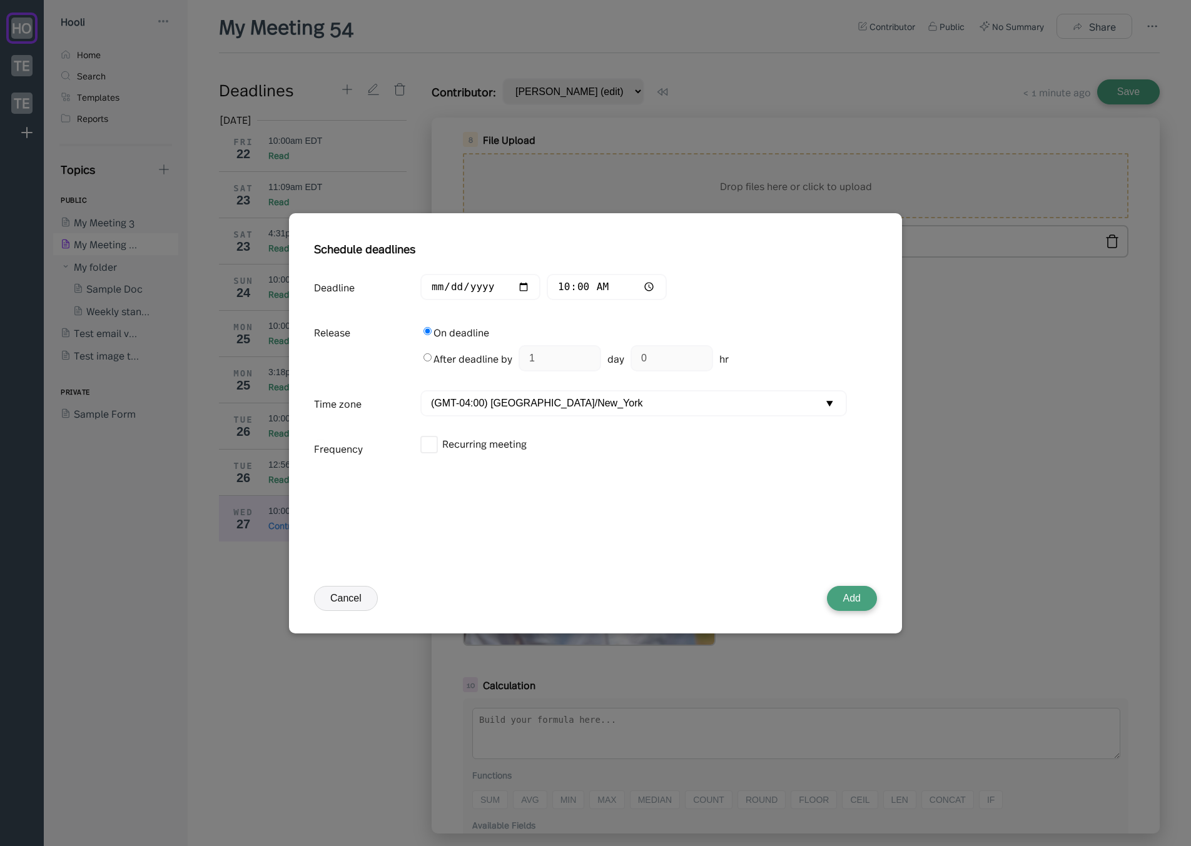
click at [861, 599] on button "Add" at bounding box center [852, 598] width 50 height 25
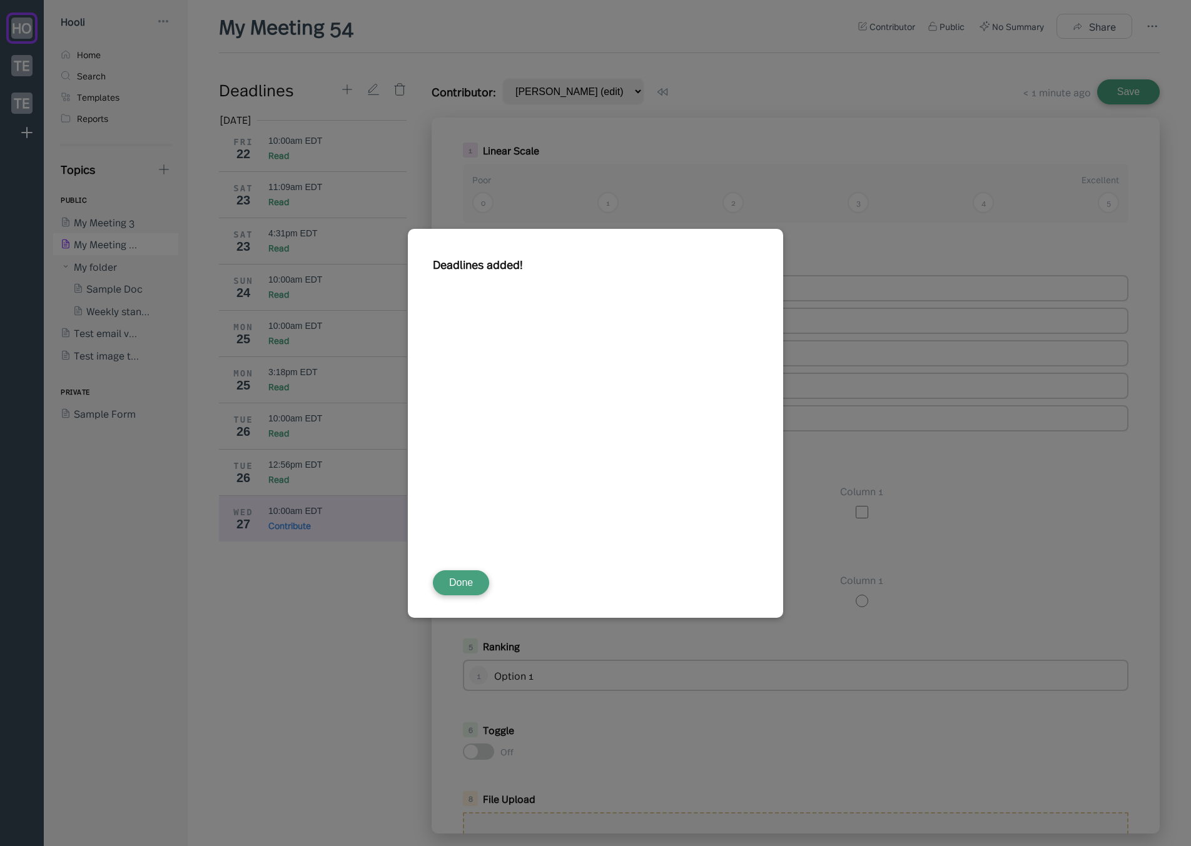
click at [462, 587] on button "Done" at bounding box center [461, 583] width 56 height 25
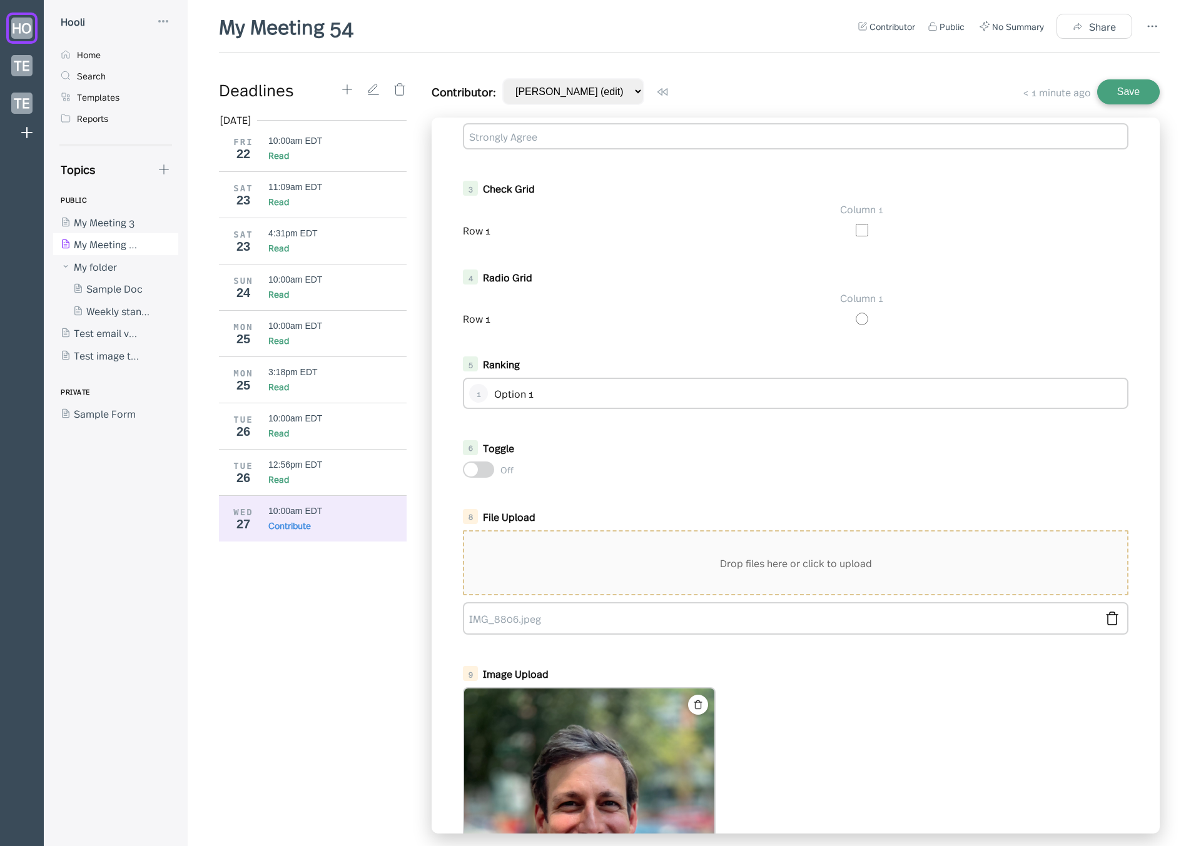
scroll to position [387, 0]
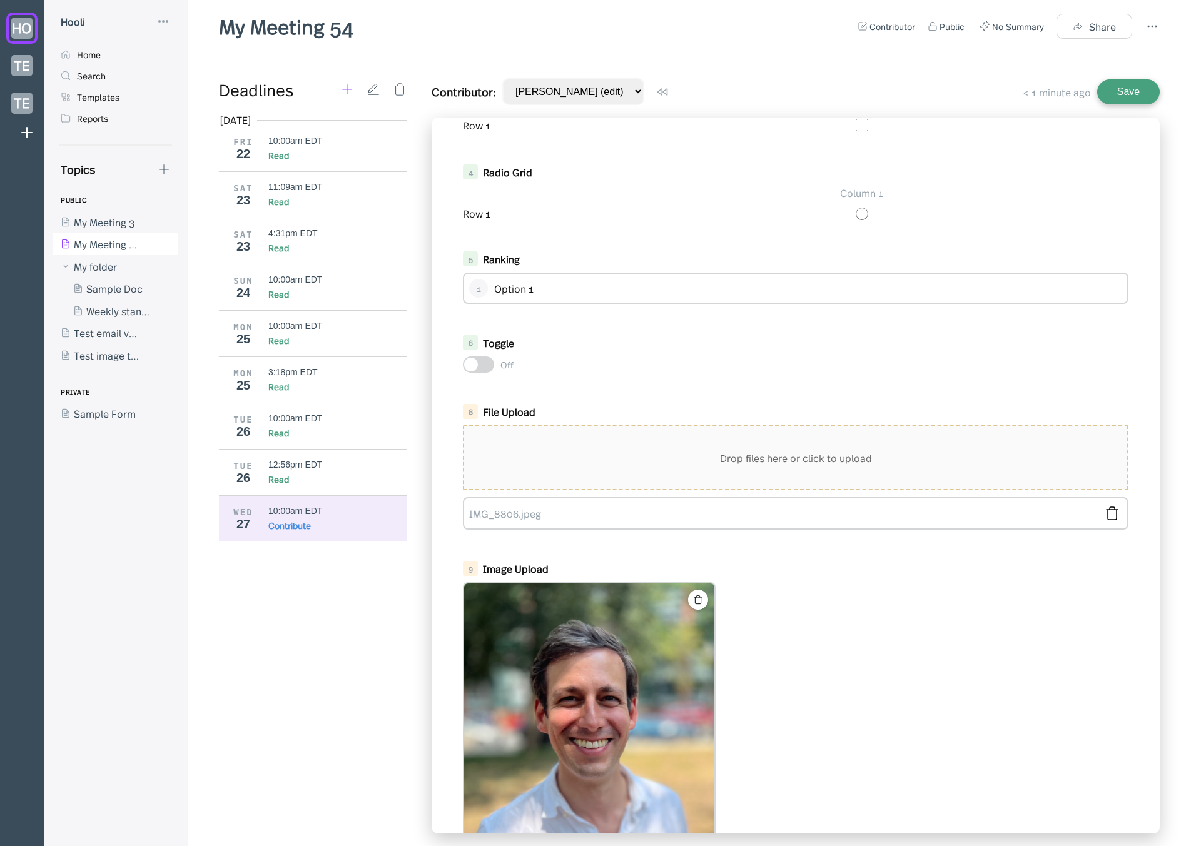
click at [351, 84] on icon at bounding box center [347, 90] width 14 height 14
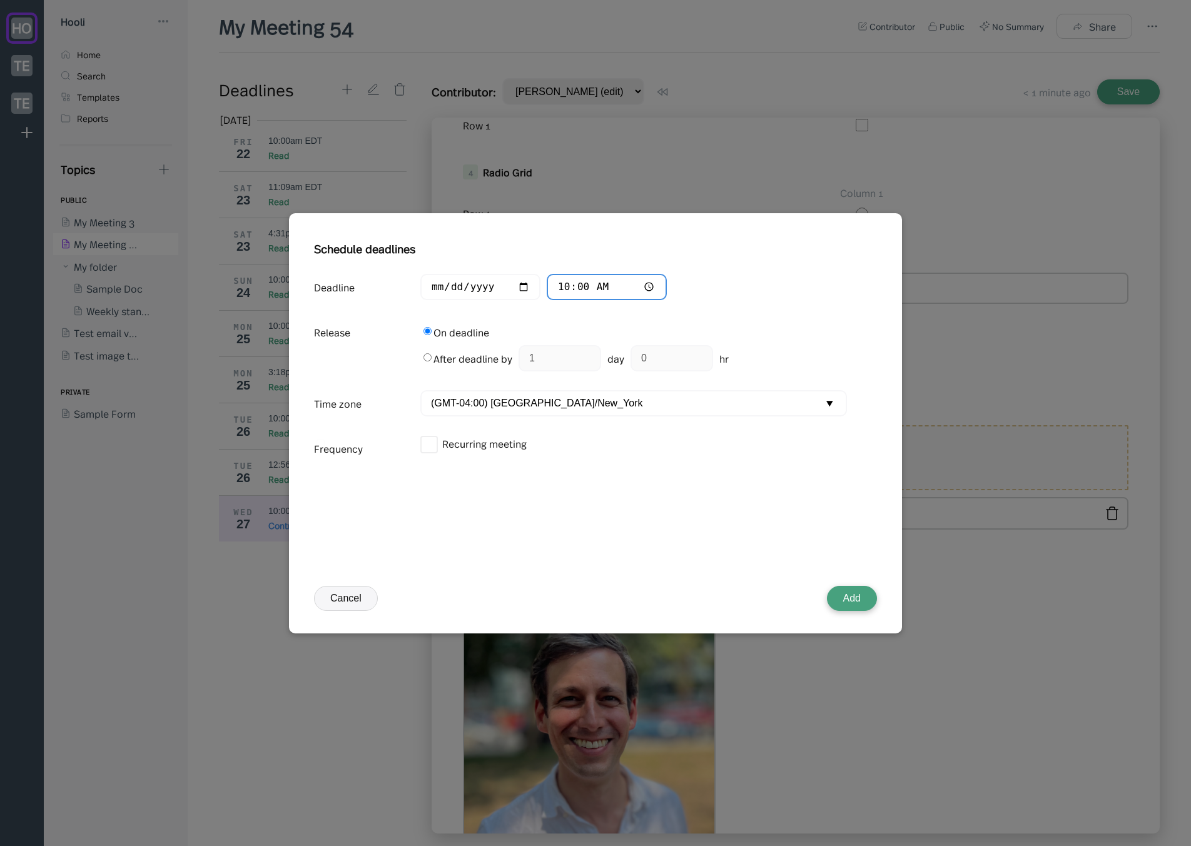
click at [564, 282] on input "10:00" at bounding box center [607, 287] width 120 height 27
type input "11:00"
click at [850, 606] on button "Add" at bounding box center [852, 598] width 50 height 25
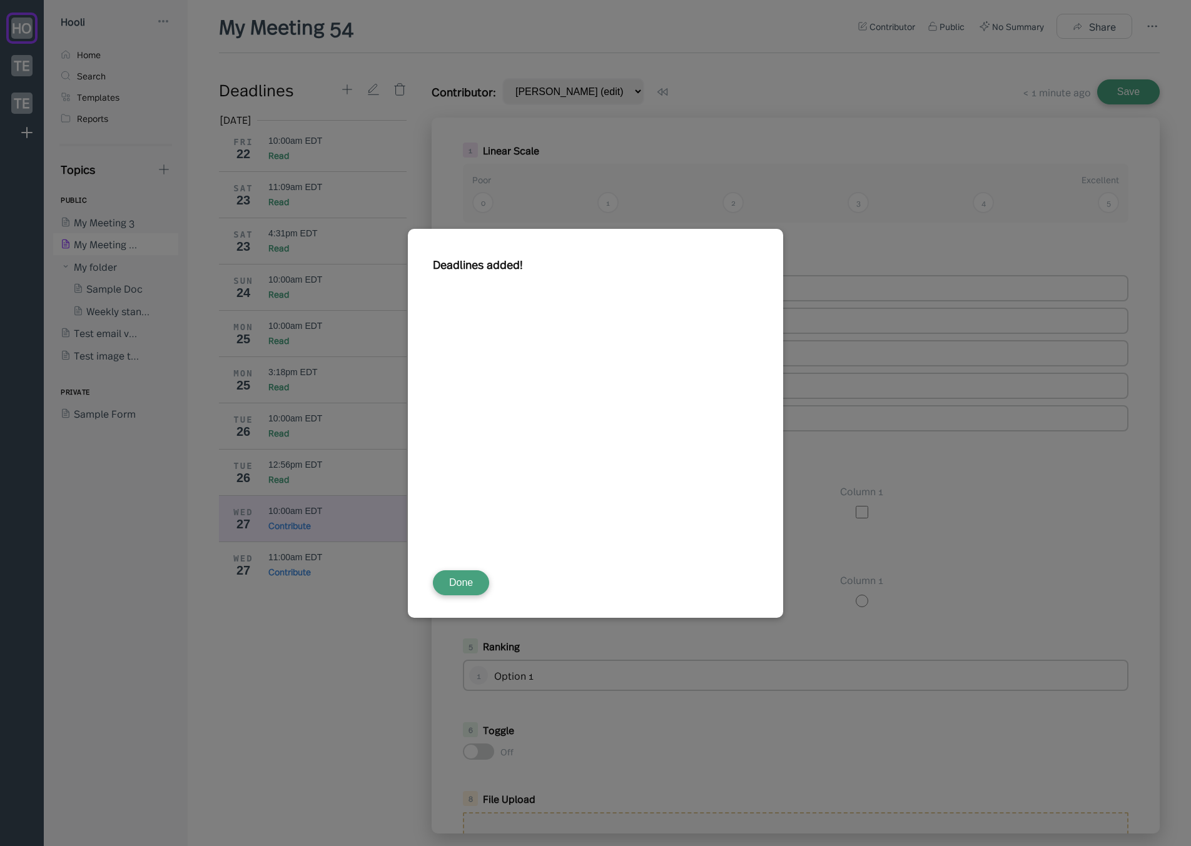
click at [488, 591] on div "Deadlines added! Done" at bounding box center [595, 423] width 325 height 344
click at [469, 589] on button "Done" at bounding box center [461, 583] width 56 height 25
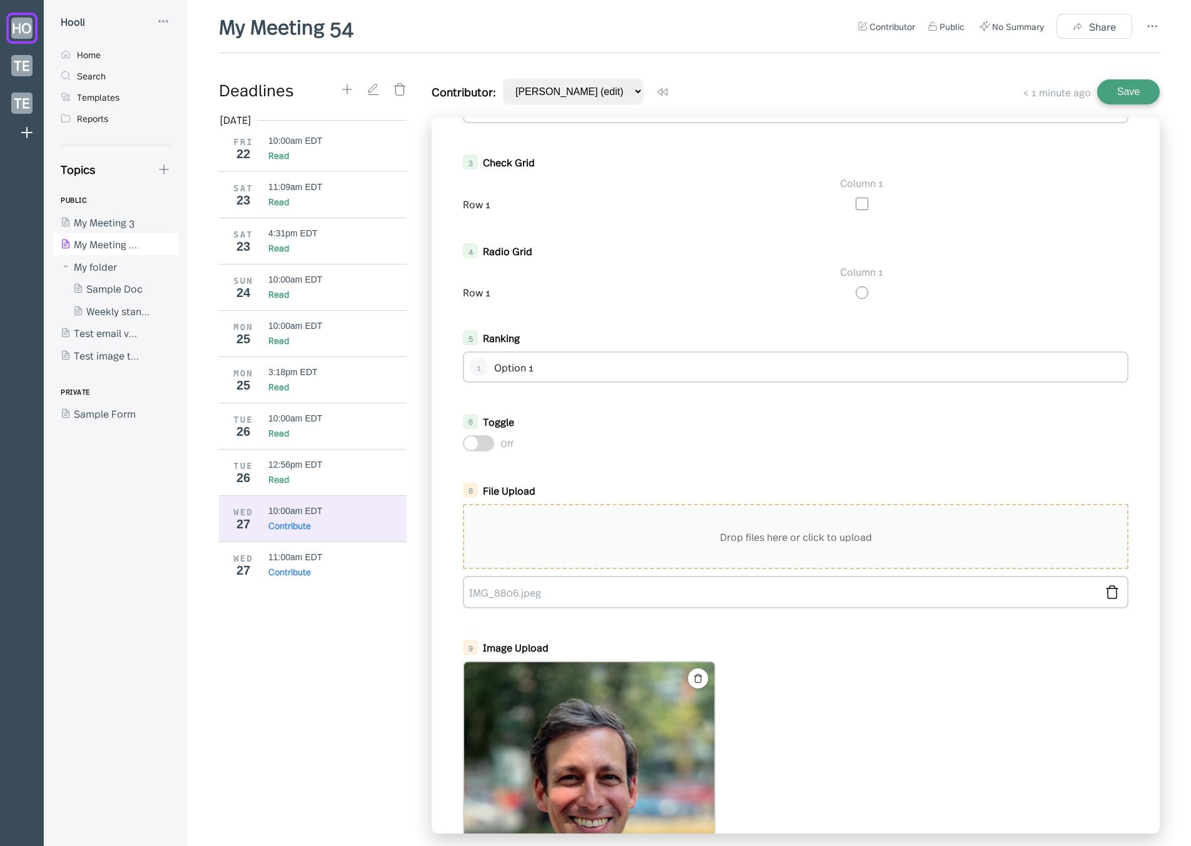
scroll to position [555, 0]
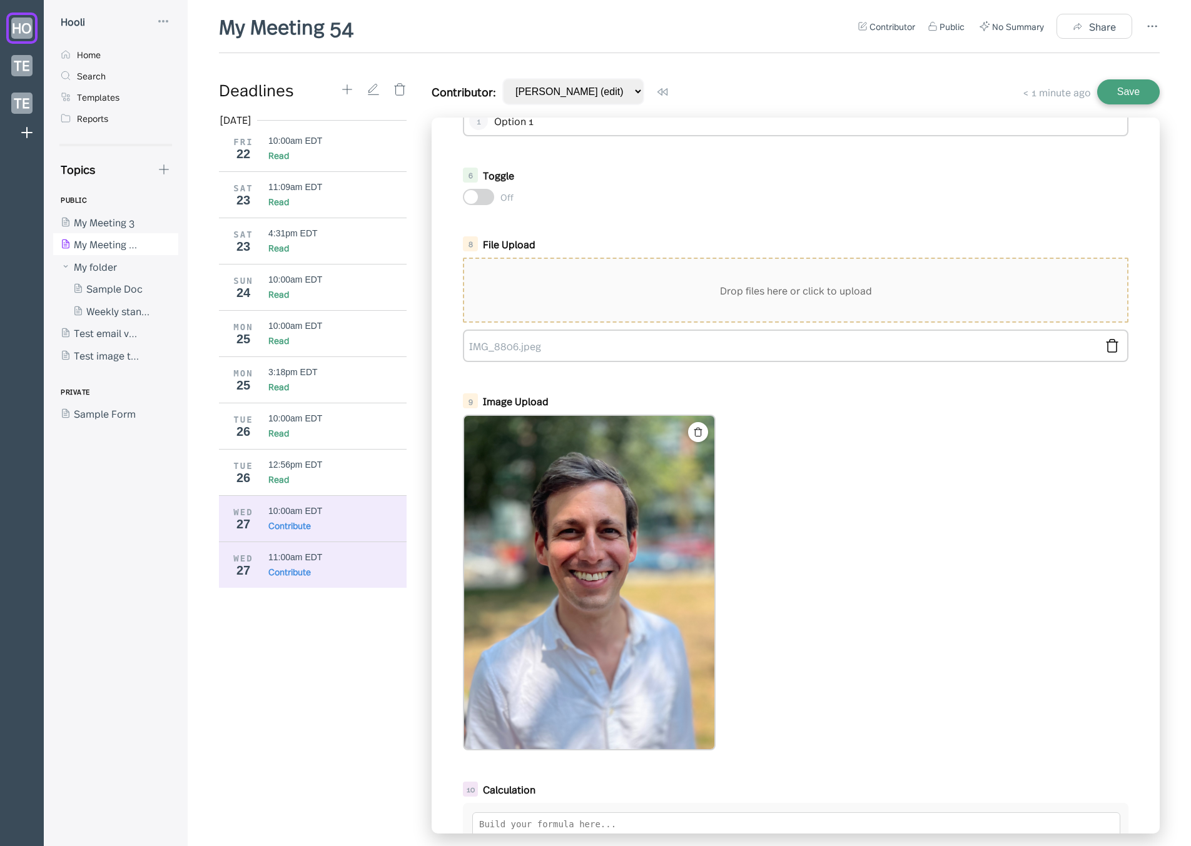
click at [317, 572] on div "Contribute" at bounding box center [337, 572] width 139 height 13
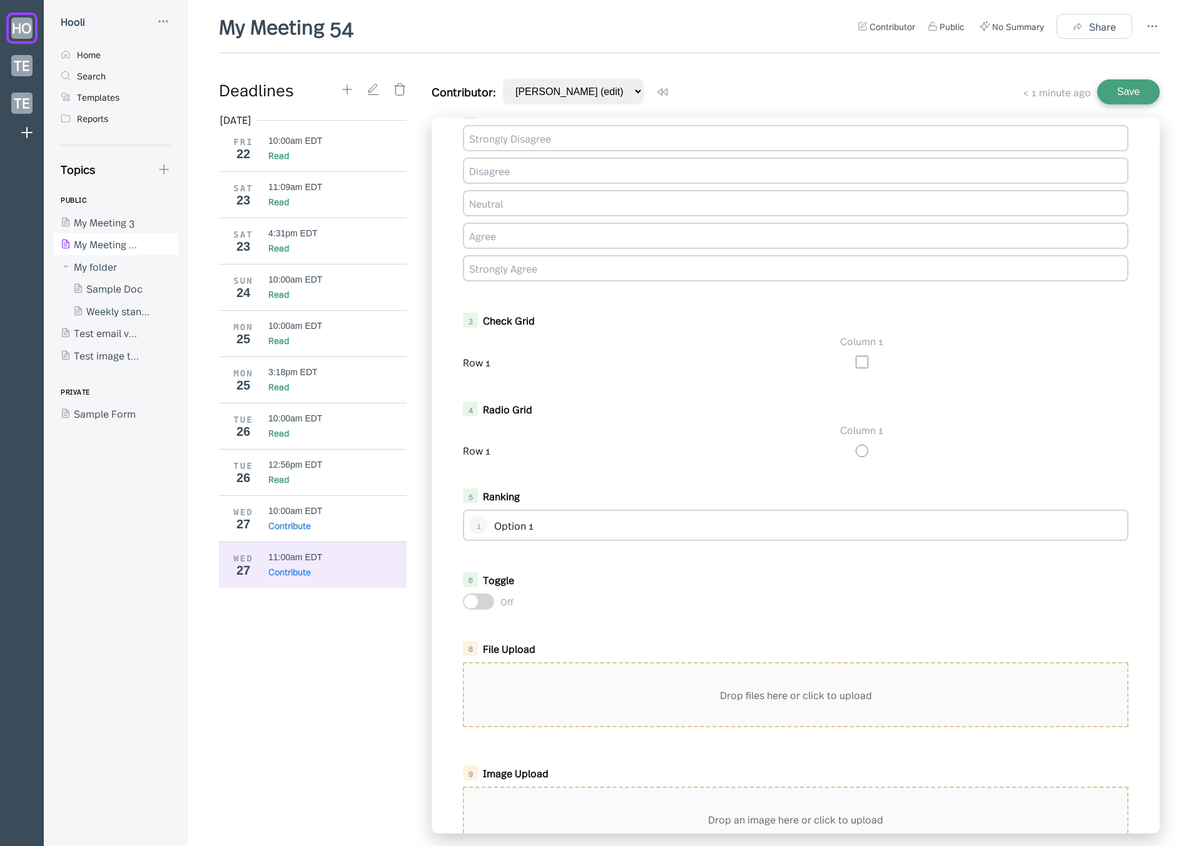
scroll to position [478, 0]
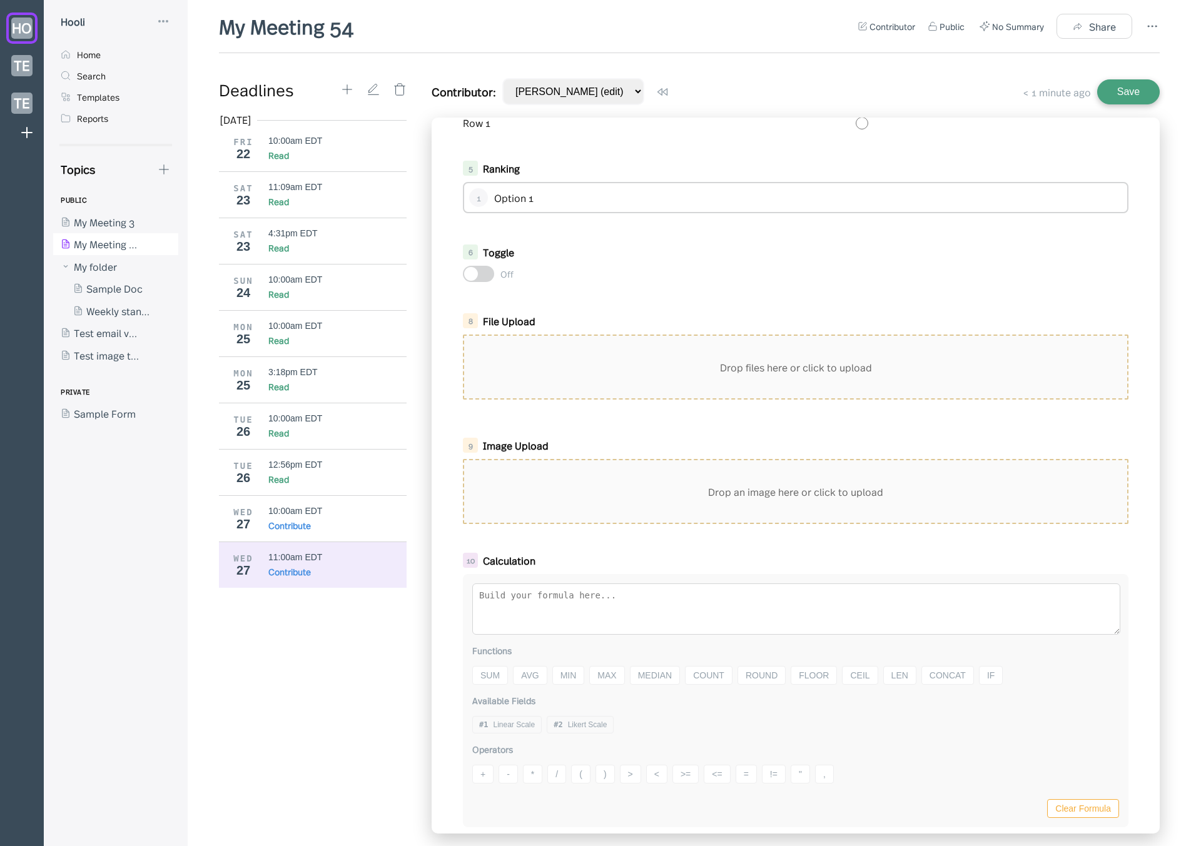
click at [612, 484] on div "Drop an image here or click to upload" at bounding box center [795, 491] width 663 height 63
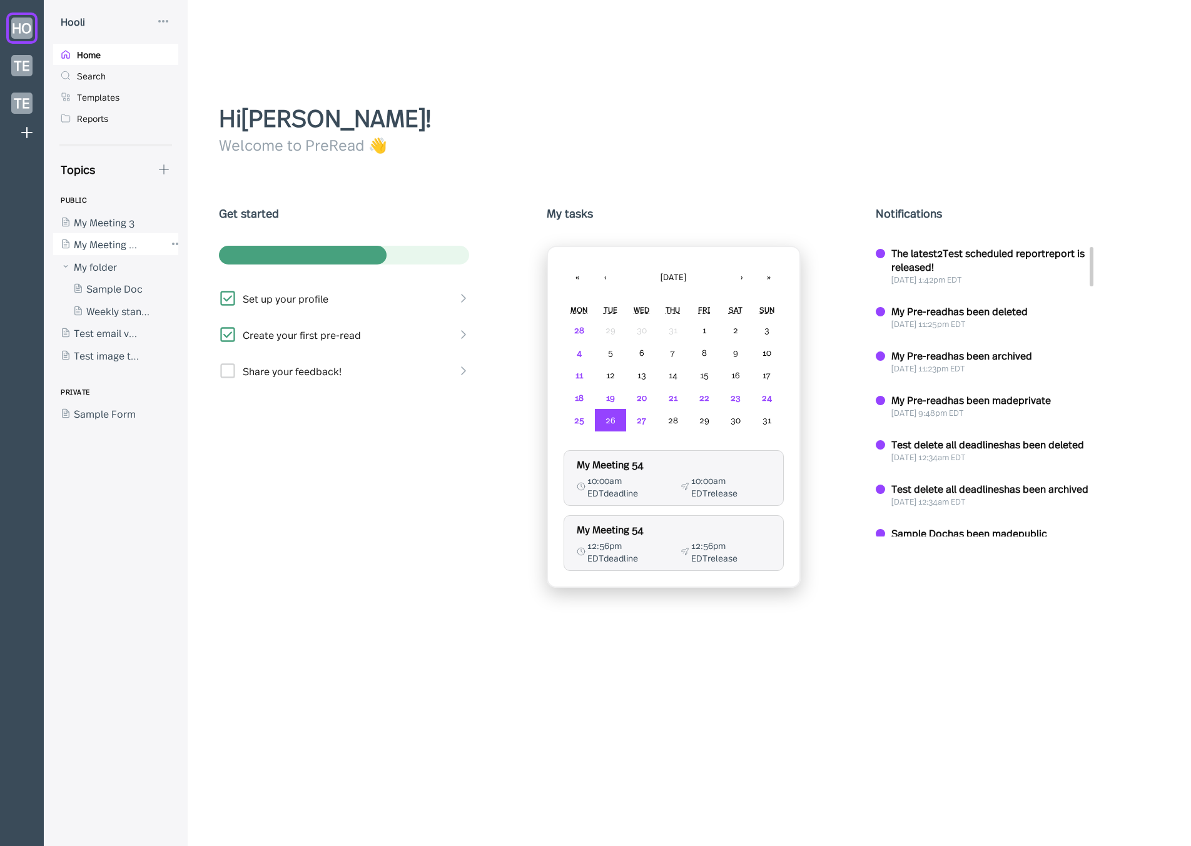
click at [118, 249] on div at bounding box center [109, 244] width 113 height 23
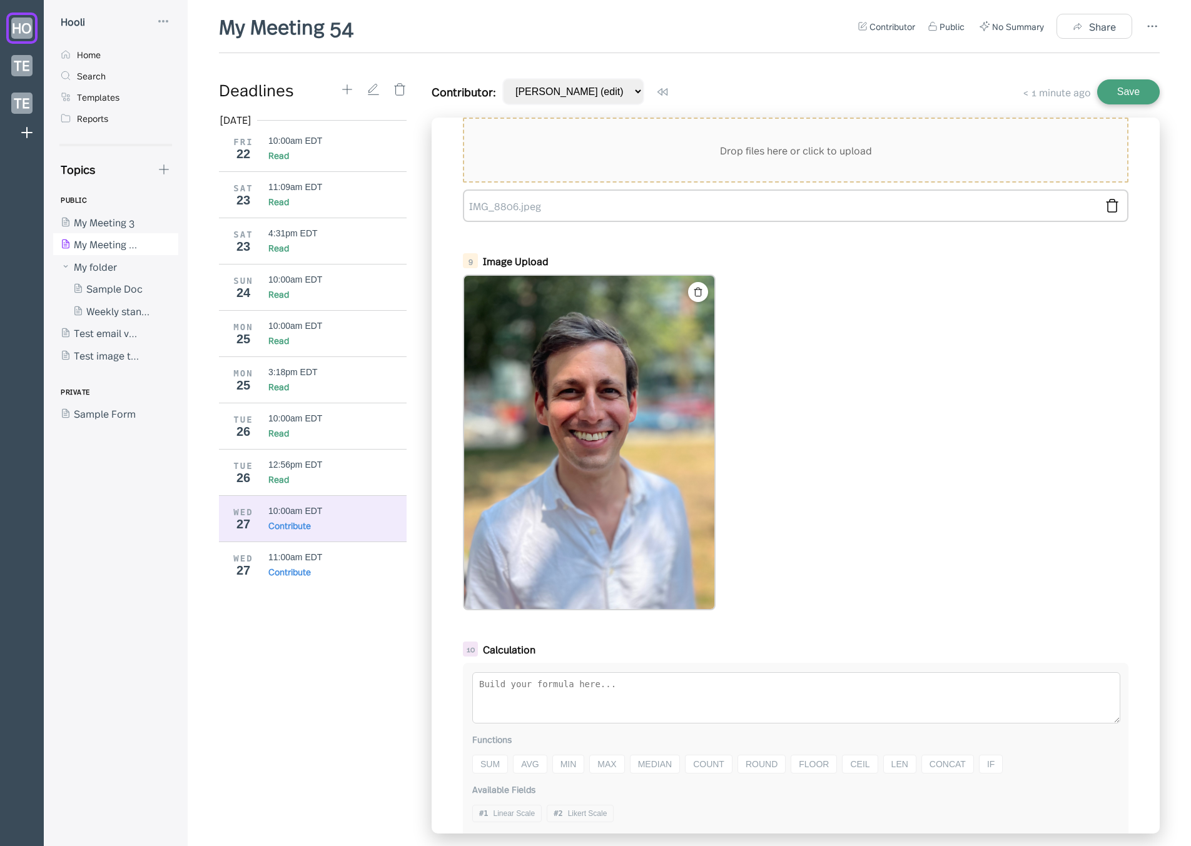
scroll to position [704, 0]
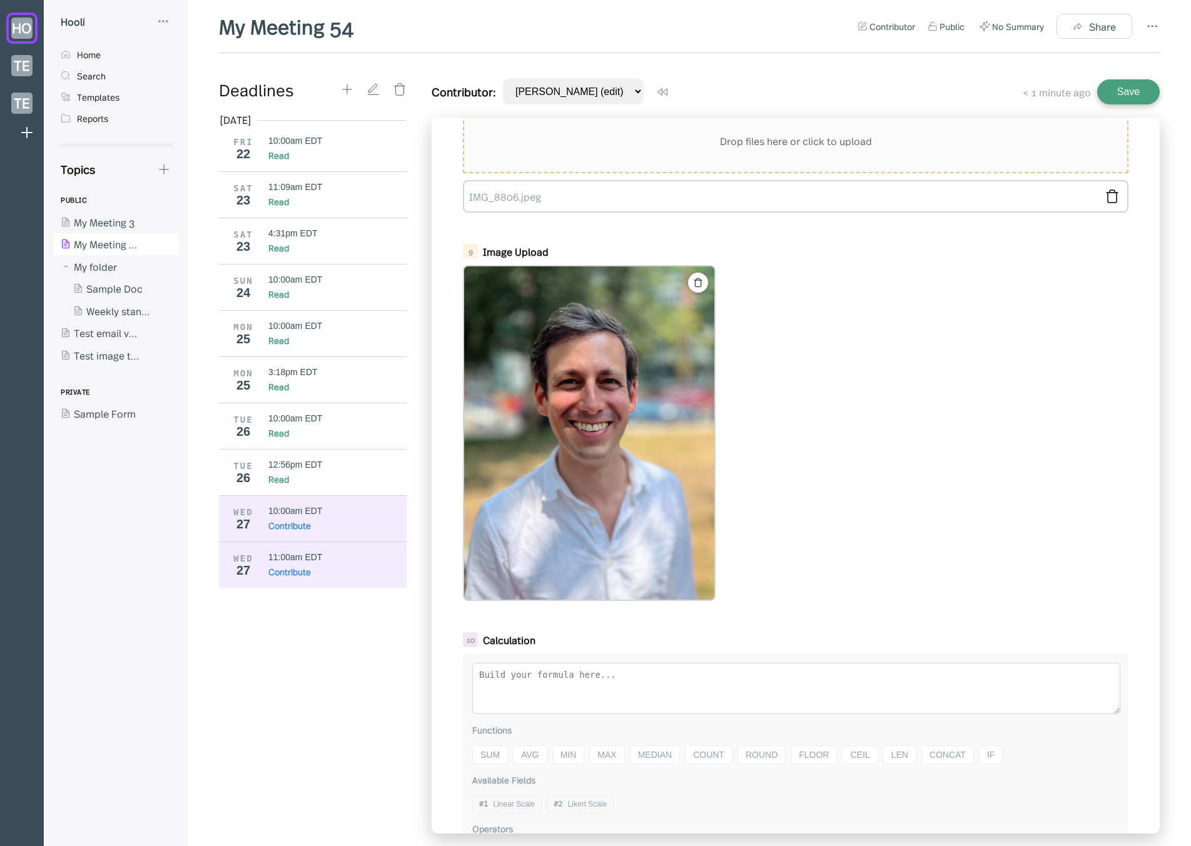
click at [344, 557] on div "11:00am EDT" at bounding box center [337, 557] width 139 height 10
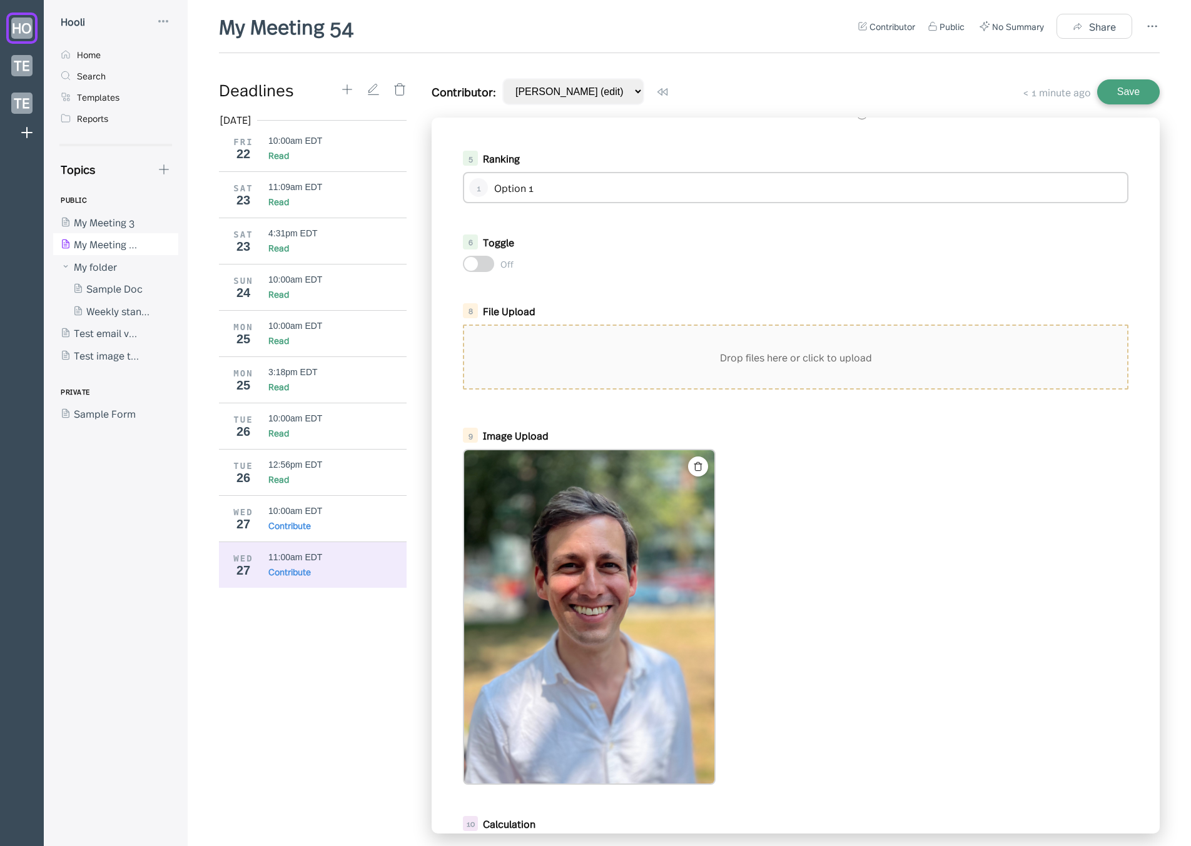
scroll to position [512, 0]
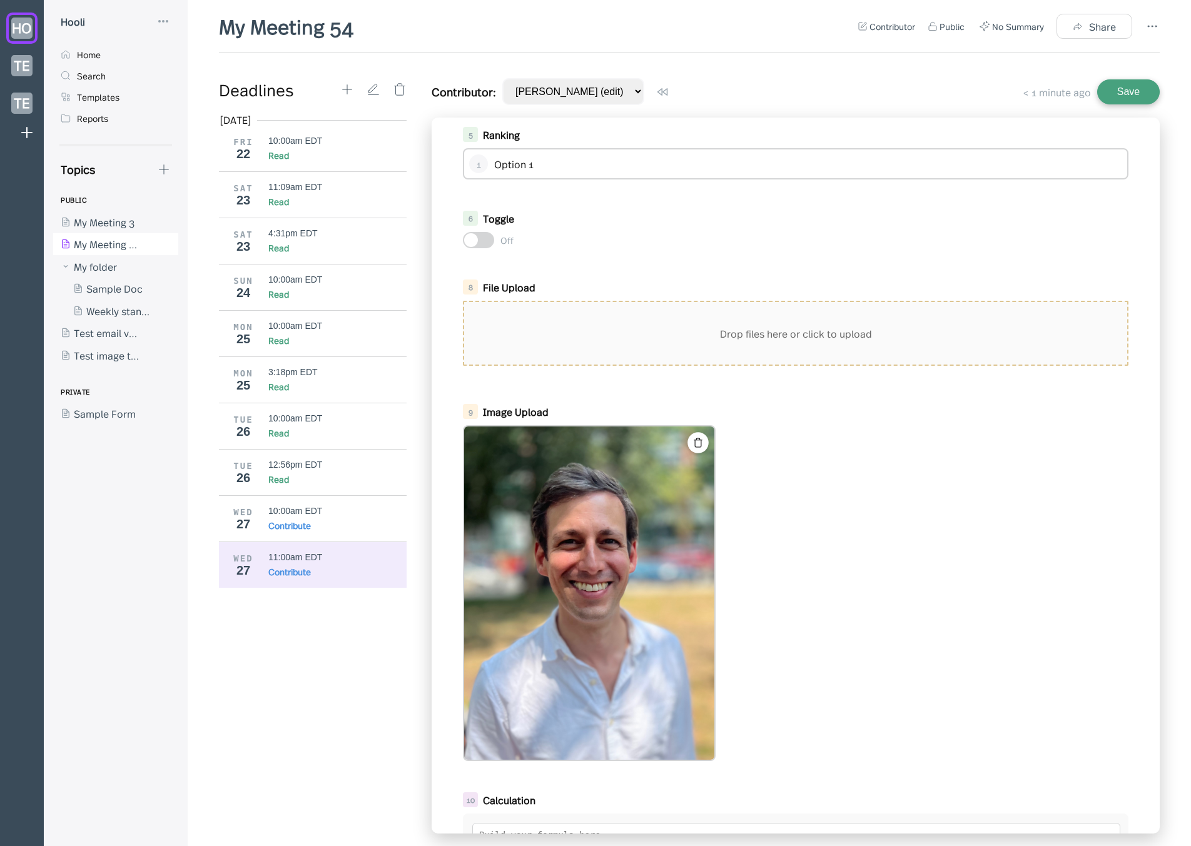
click at [699, 441] on icon at bounding box center [698, 443] width 11 height 11
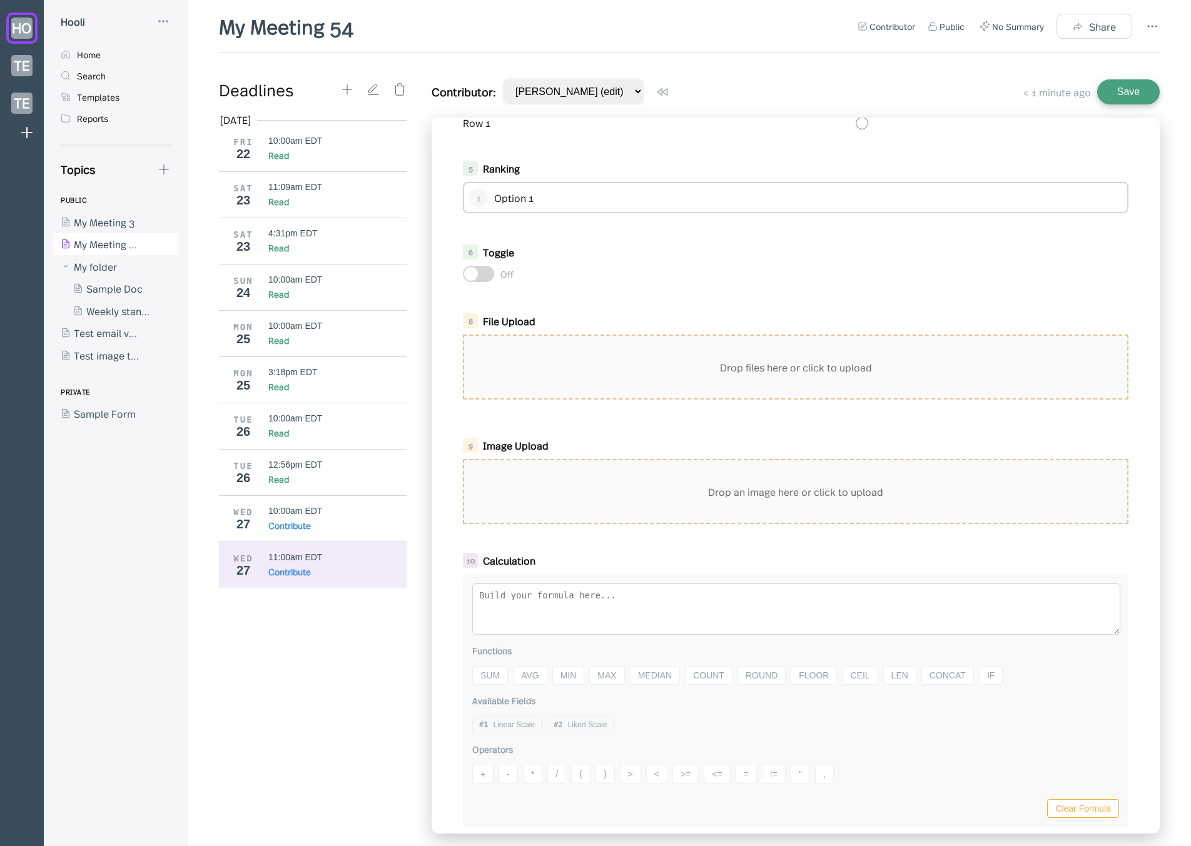
scroll to position [478, 0]
click at [647, 482] on div "Drop an image here or click to upload" at bounding box center [795, 491] width 663 height 63
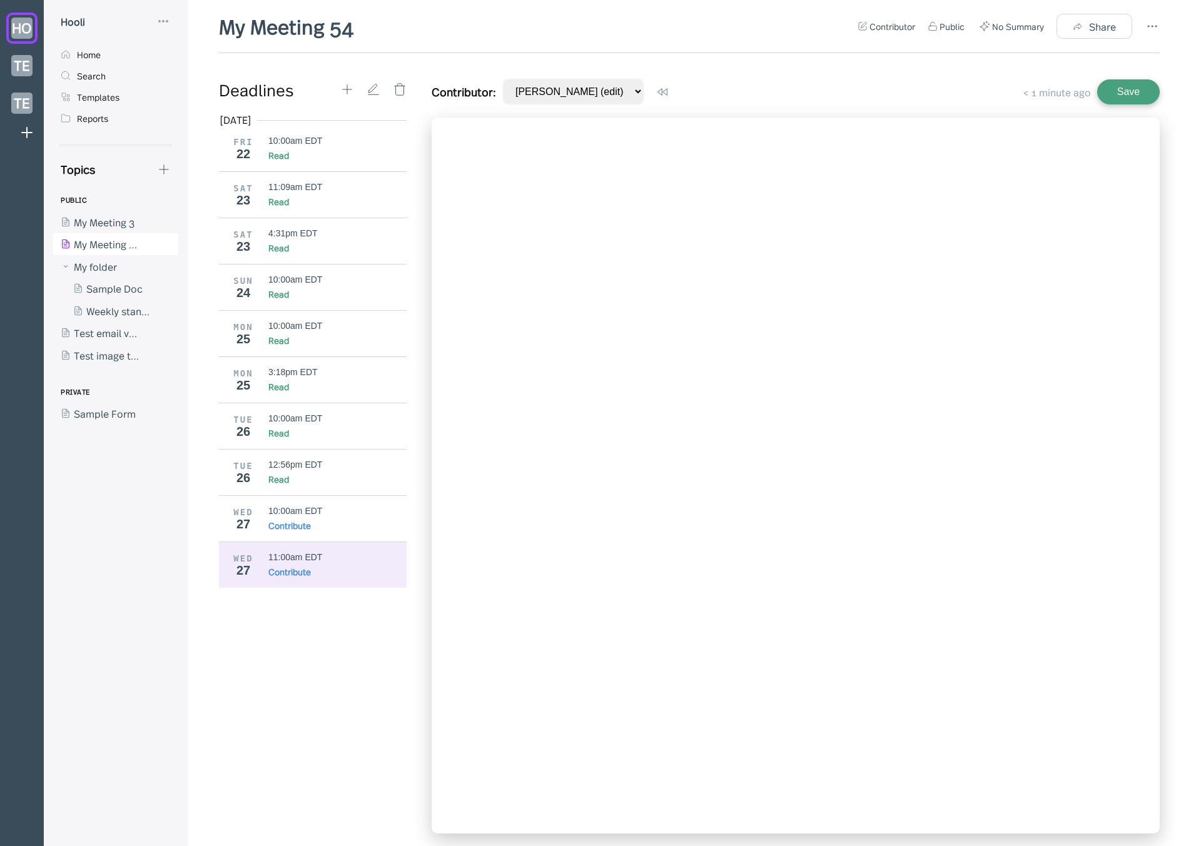
scroll to position [0, 0]
click at [593, 410] on div at bounding box center [796, 476] width 728 height 716
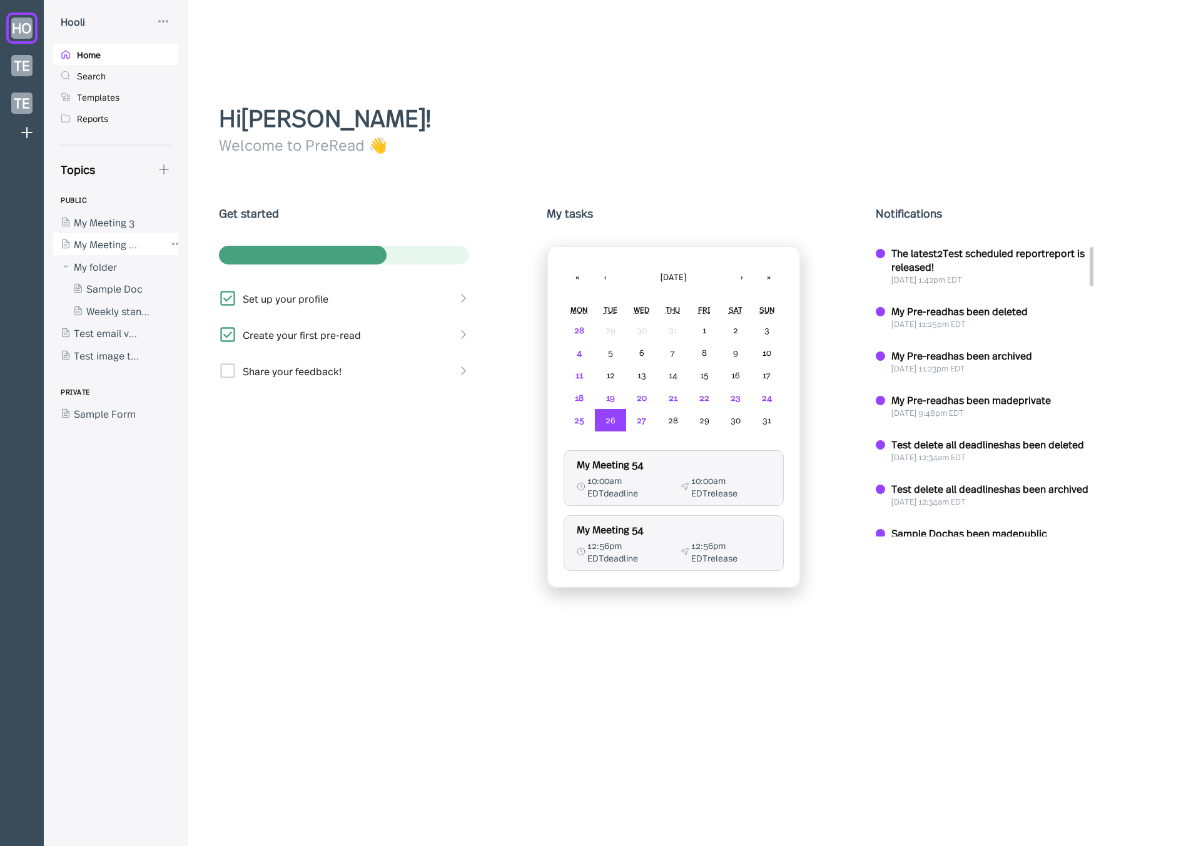
click at [86, 237] on div at bounding box center [109, 244] width 113 height 23
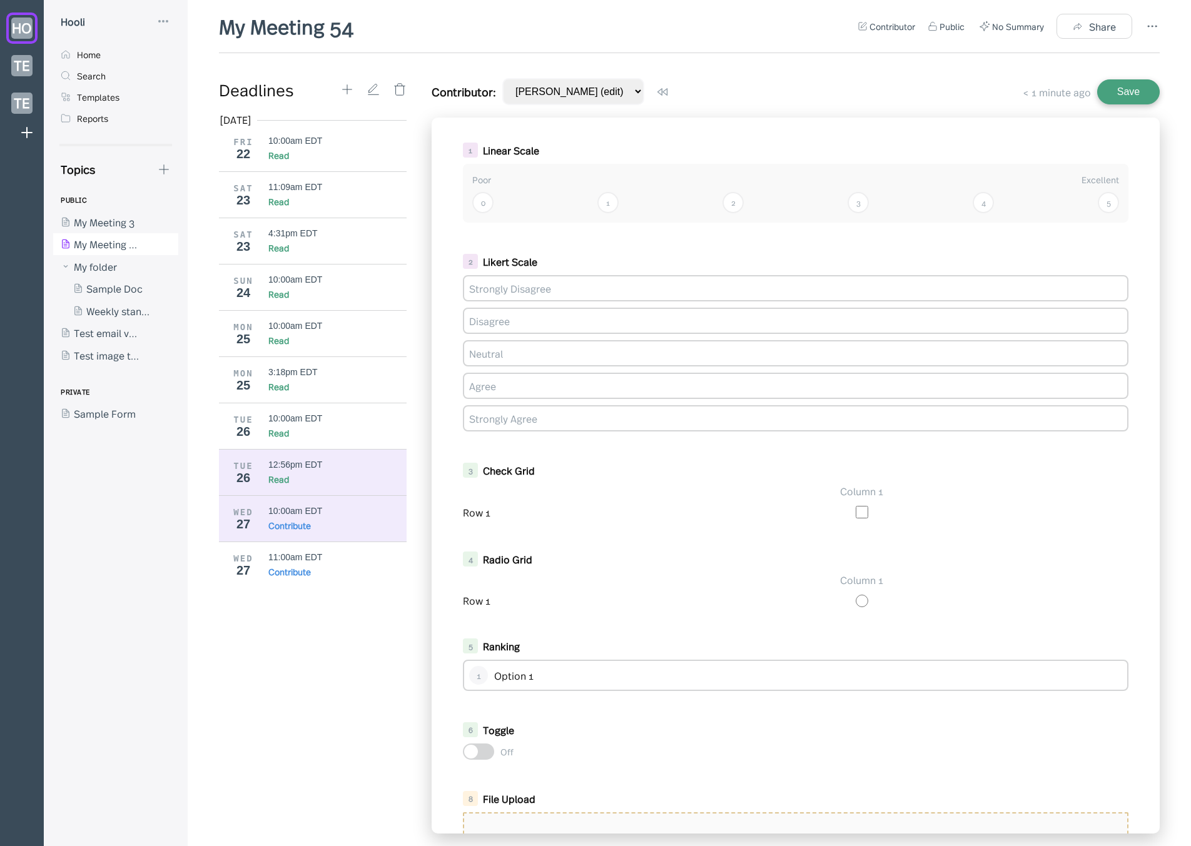
click at [366, 467] on div "12:56pm EDT" at bounding box center [337, 465] width 139 height 10
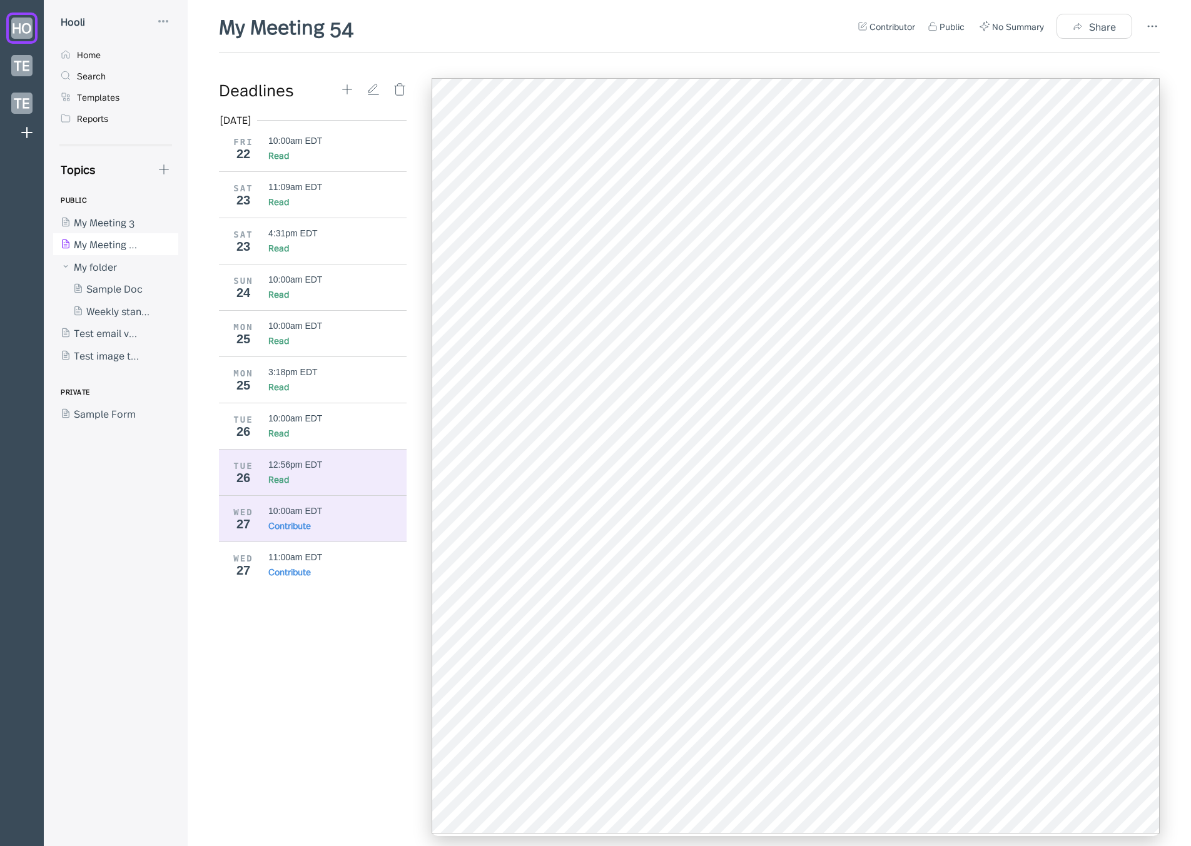
click at [331, 505] on div "WED 27 10:00am EDT Contribute" at bounding box center [317, 518] width 197 height 46
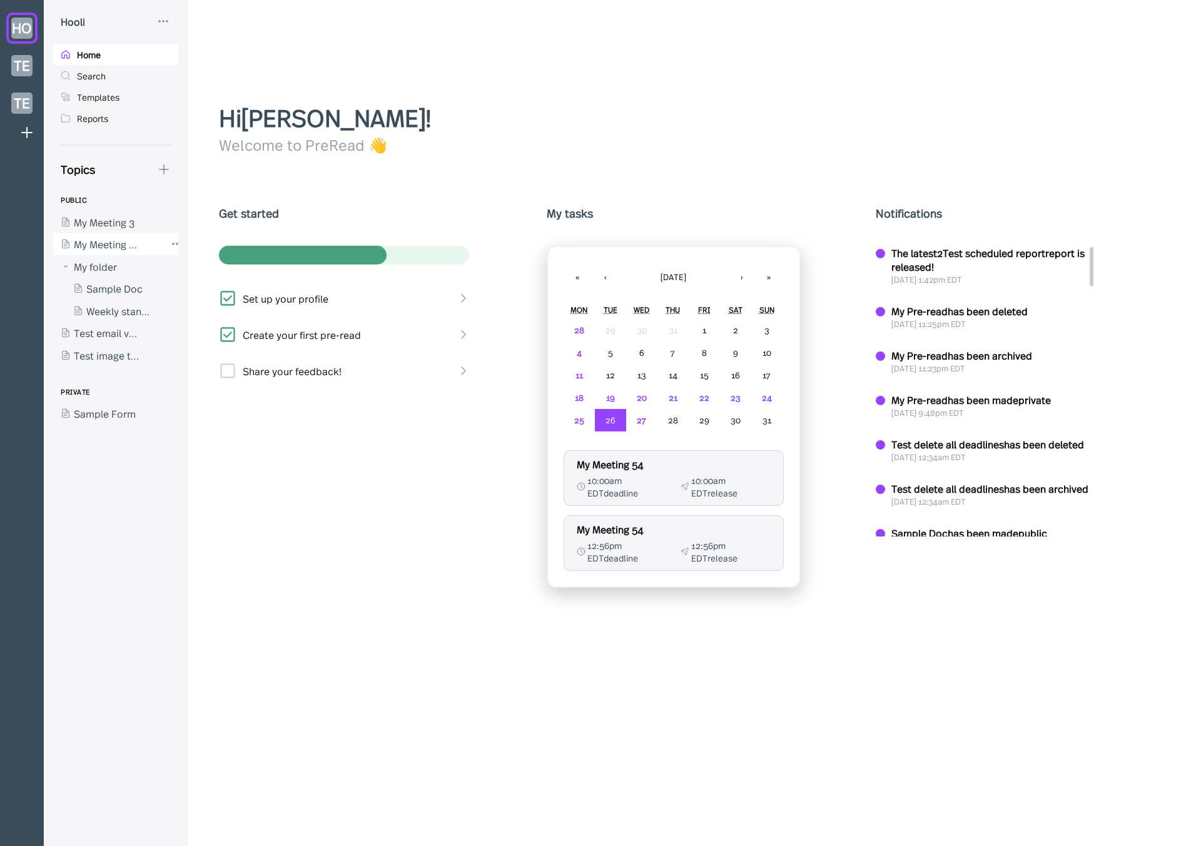
click at [92, 242] on div at bounding box center [109, 244] width 113 height 23
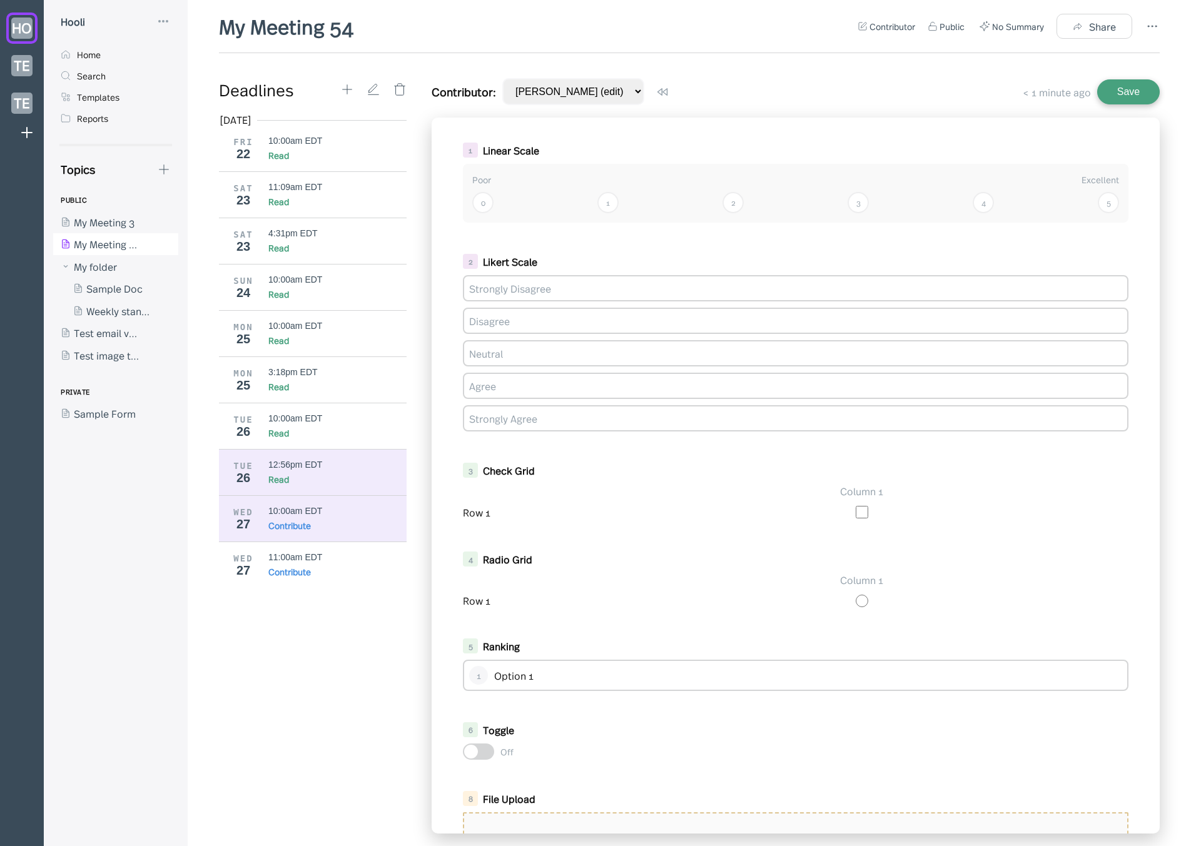
click at [340, 481] on div "Read" at bounding box center [337, 479] width 139 height 13
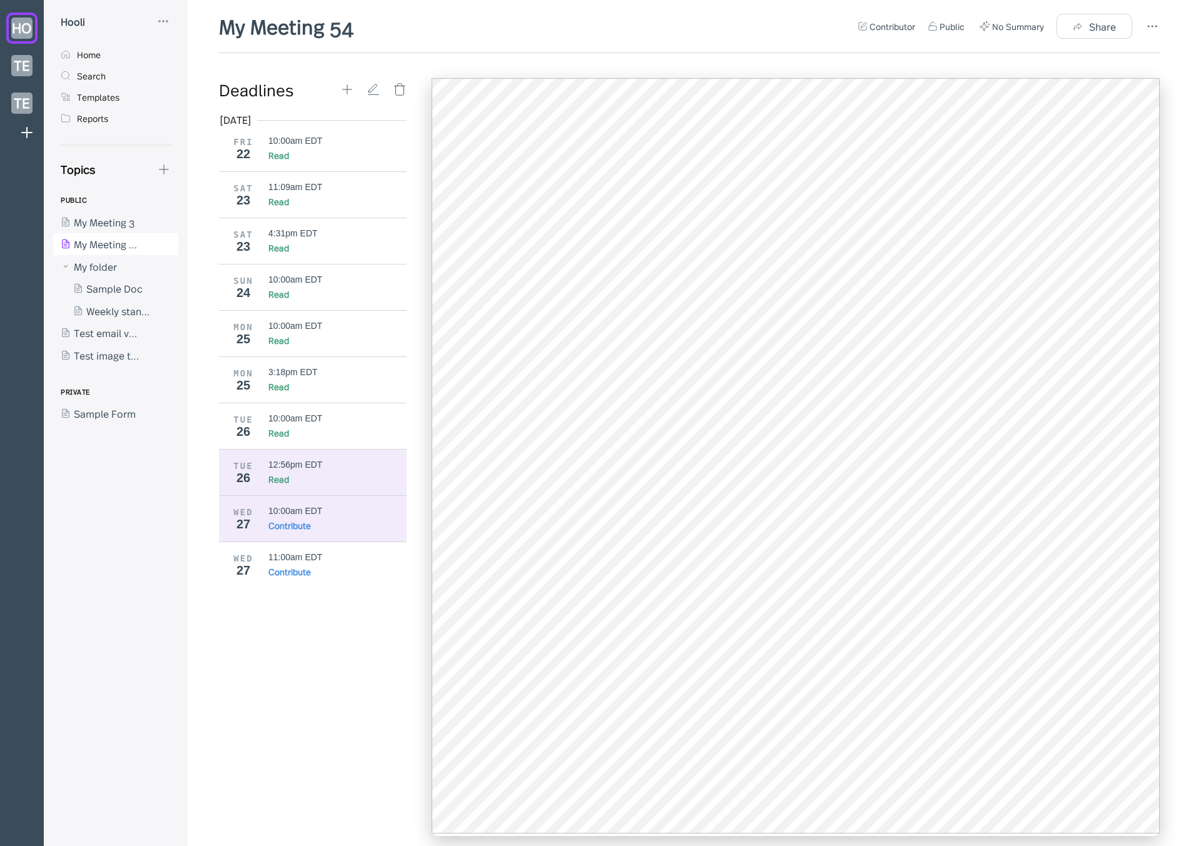
click at [345, 508] on div "10:00am EDT" at bounding box center [337, 511] width 139 height 10
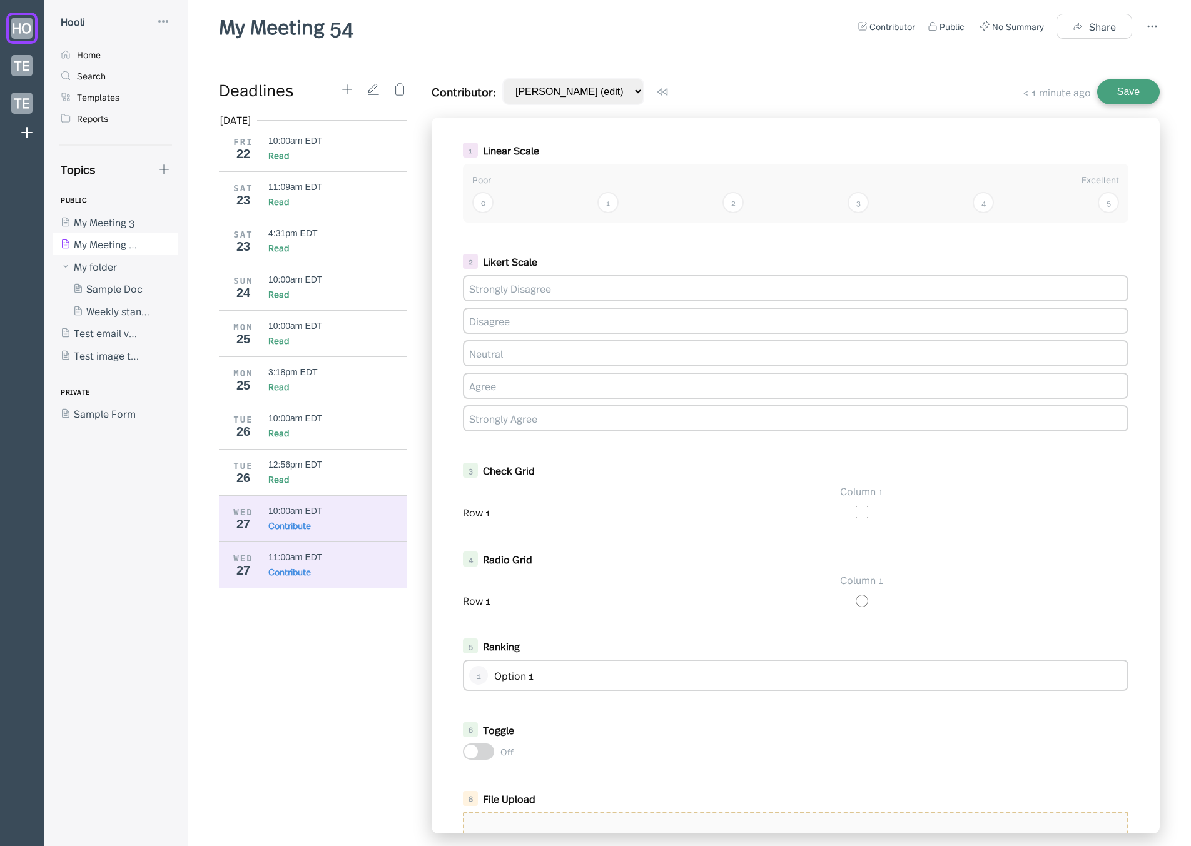
click at [312, 561] on div "11:00am EDT" at bounding box center [295, 557] width 54 height 10
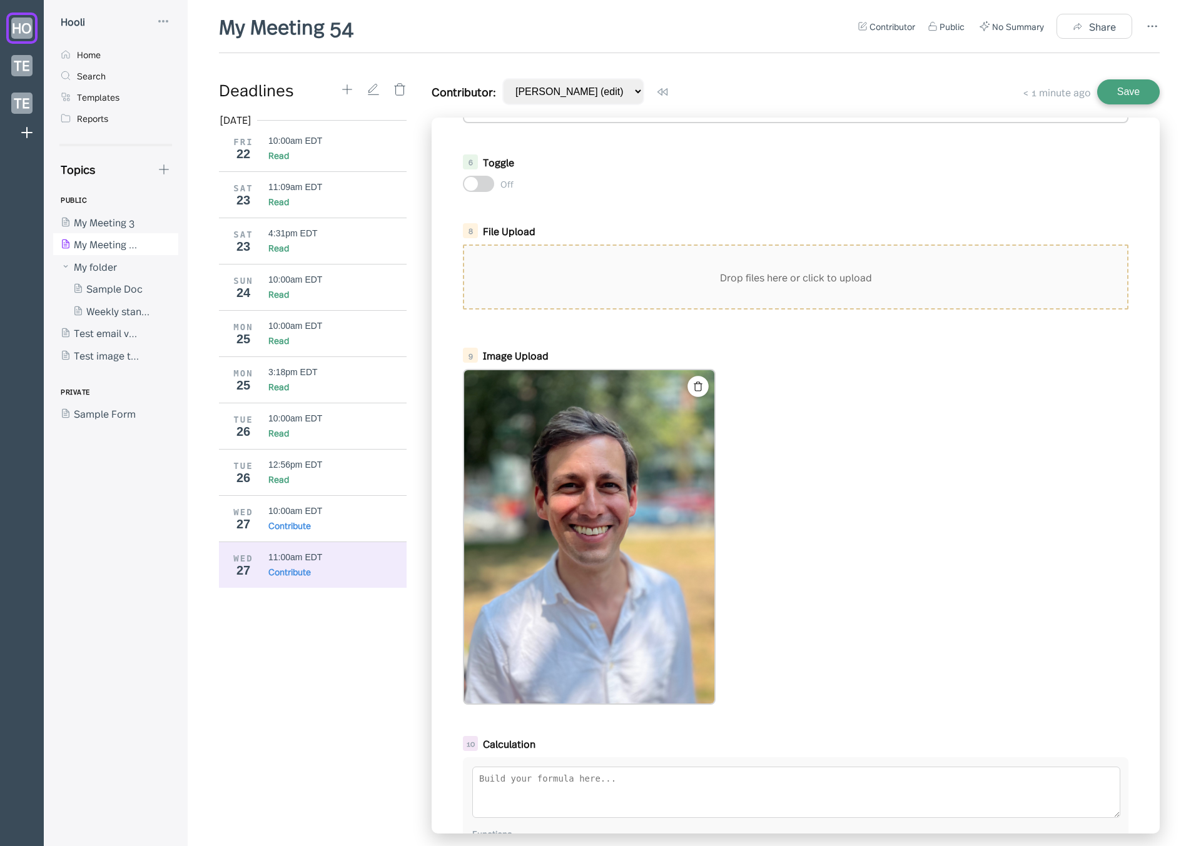
click at [699, 388] on icon at bounding box center [698, 387] width 11 height 11
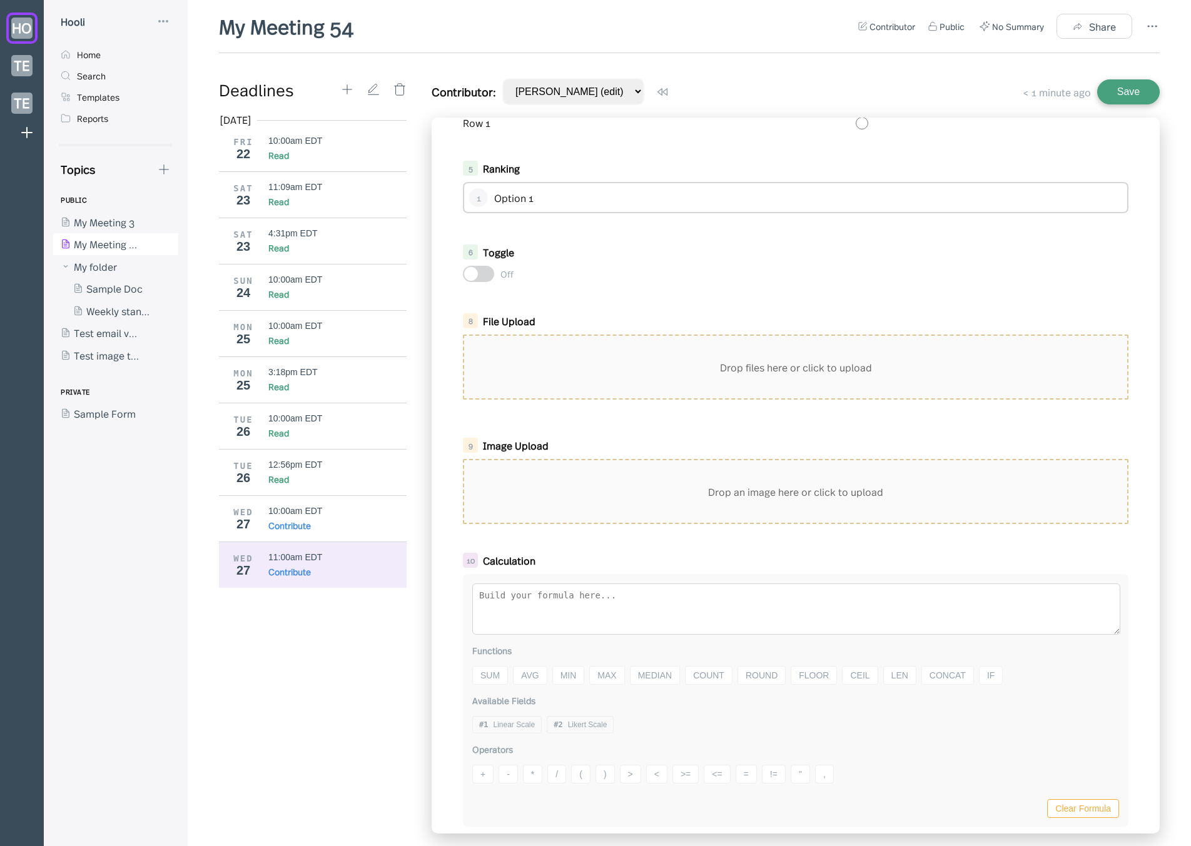
scroll to position [478, 0]
click at [619, 496] on div "Drop an image here or click to upload" at bounding box center [795, 491] width 663 height 63
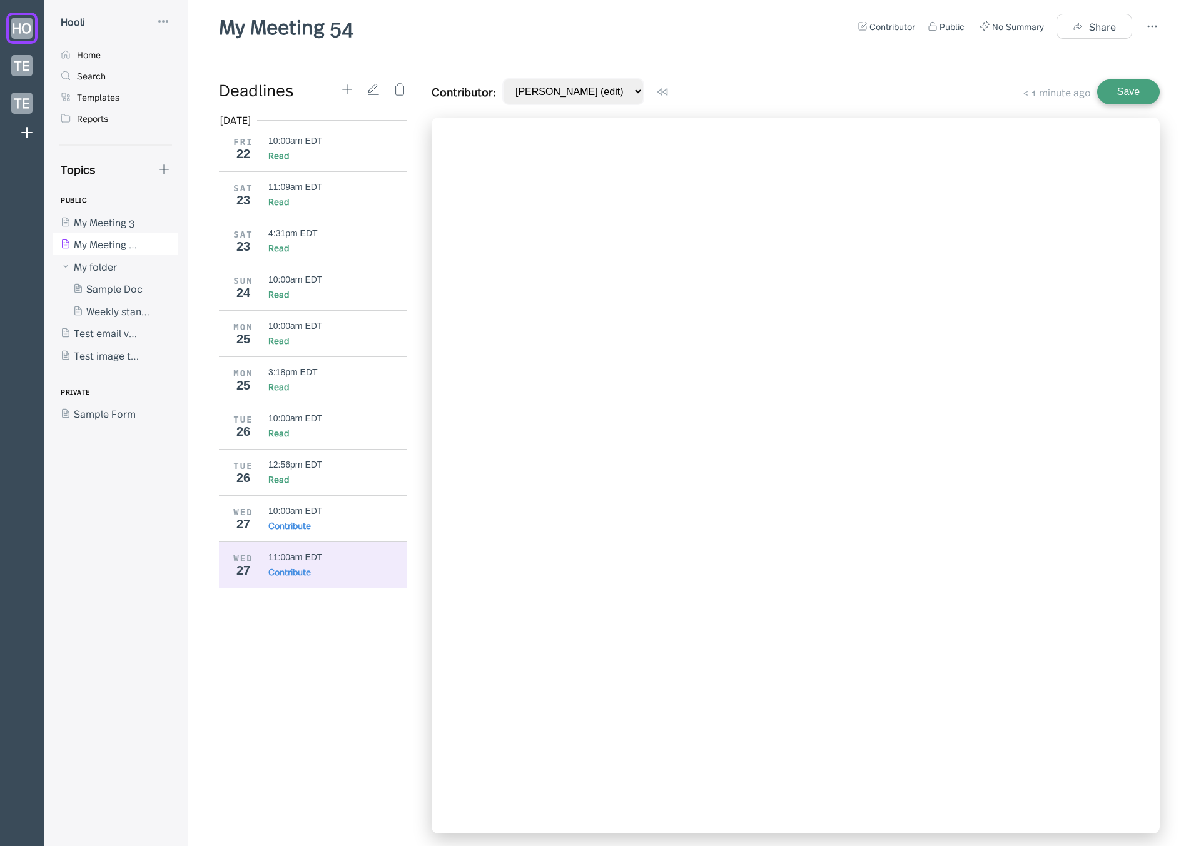
scroll to position [0, 0]
click at [587, 290] on div at bounding box center [796, 476] width 728 height 716
click at [309, 478] on div "Read" at bounding box center [337, 479] width 139 height 13
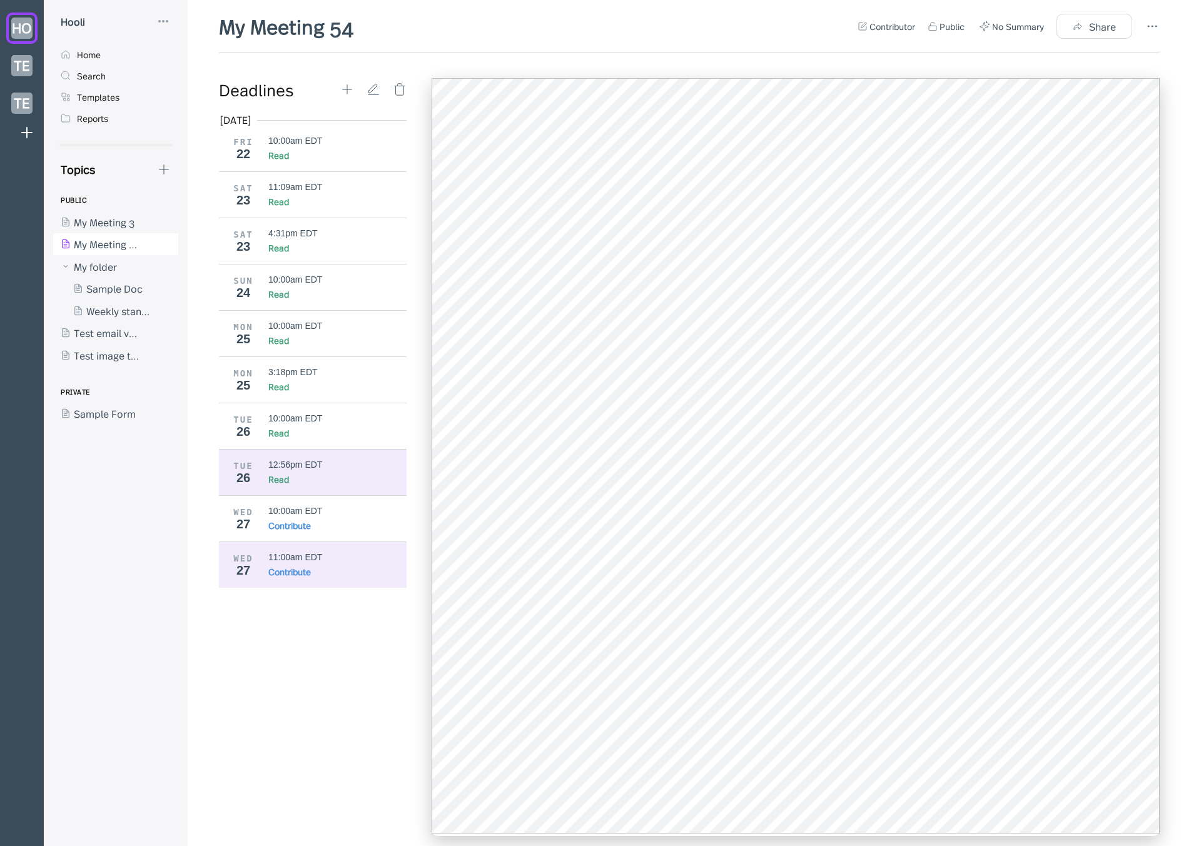
click at [337, 559] on div "11:00am EDT" at bounding box center [337, 557] width 139 height 10
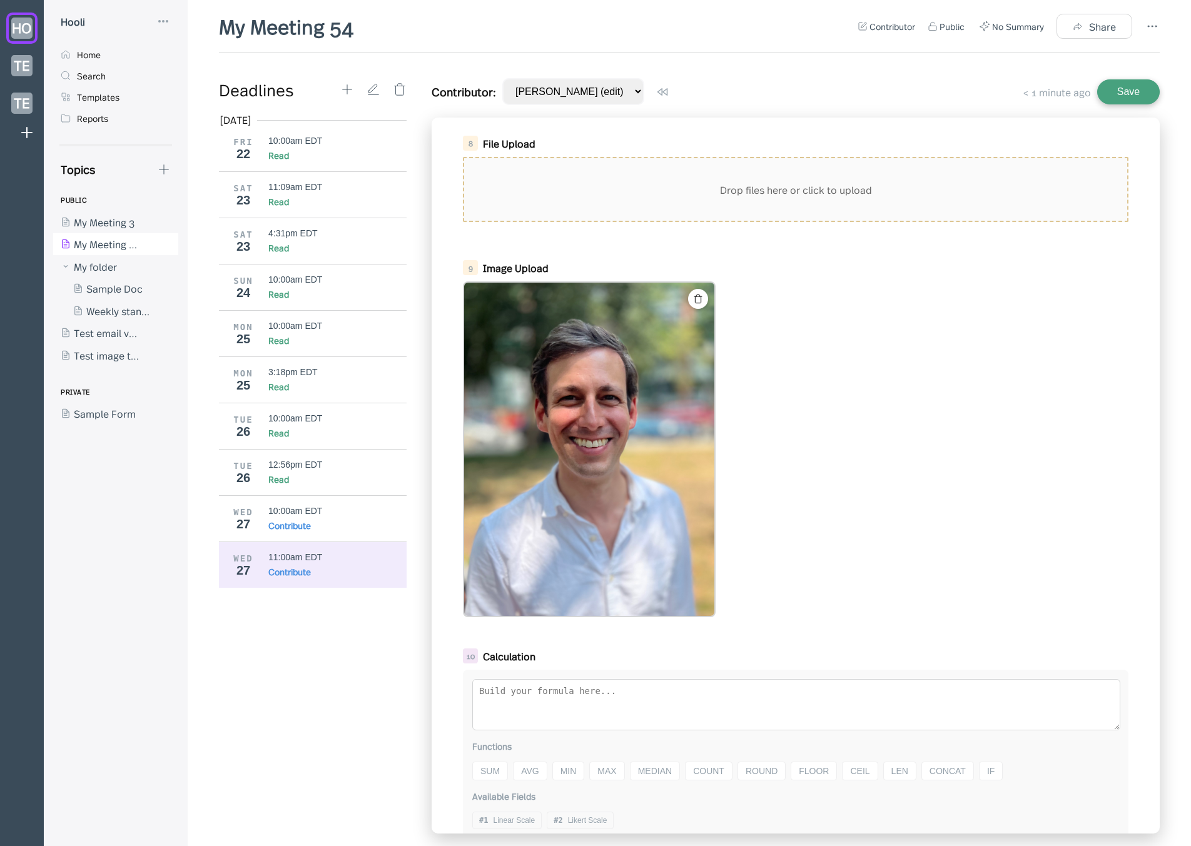
scroll to position [667, 0]
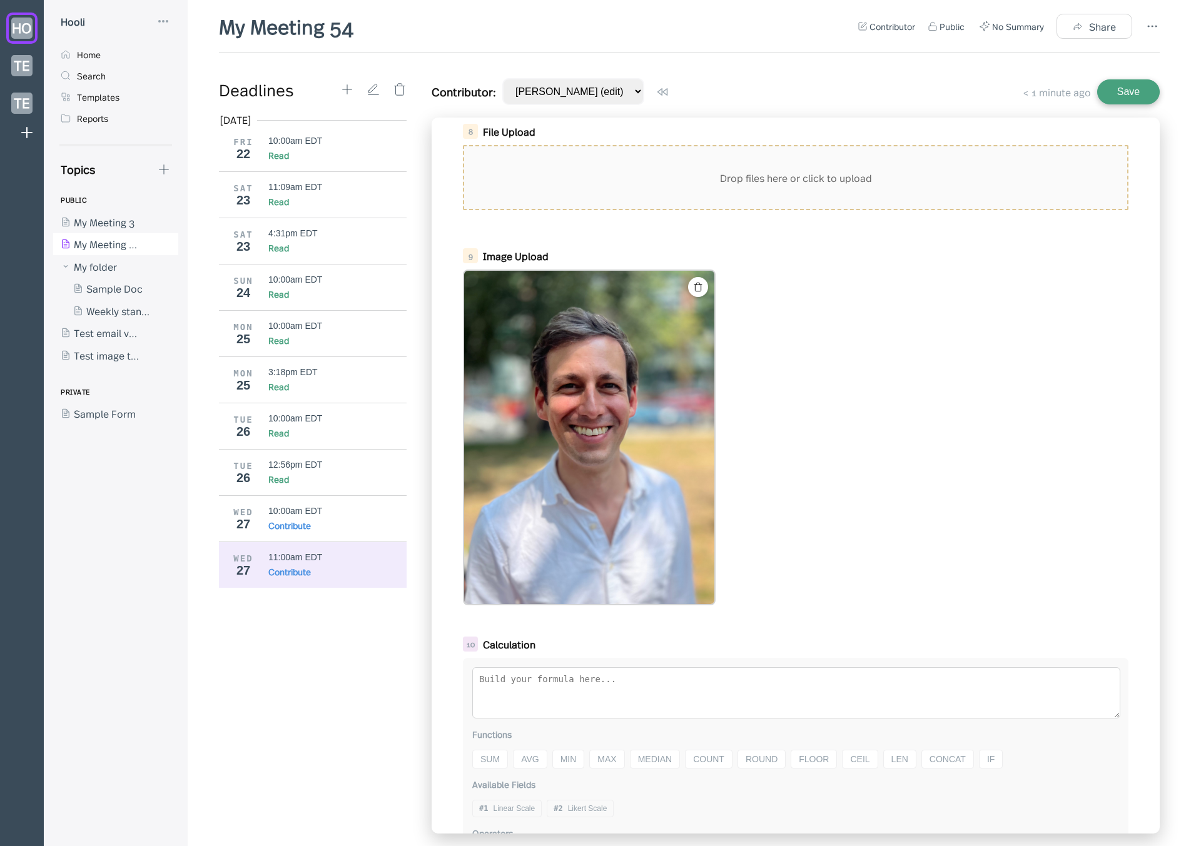
click at [783, 468] on div at bounding box center [796, 438] width 666 height 336
click at [121, 221] on div at bounding box center [109, 222] width 113 height 23
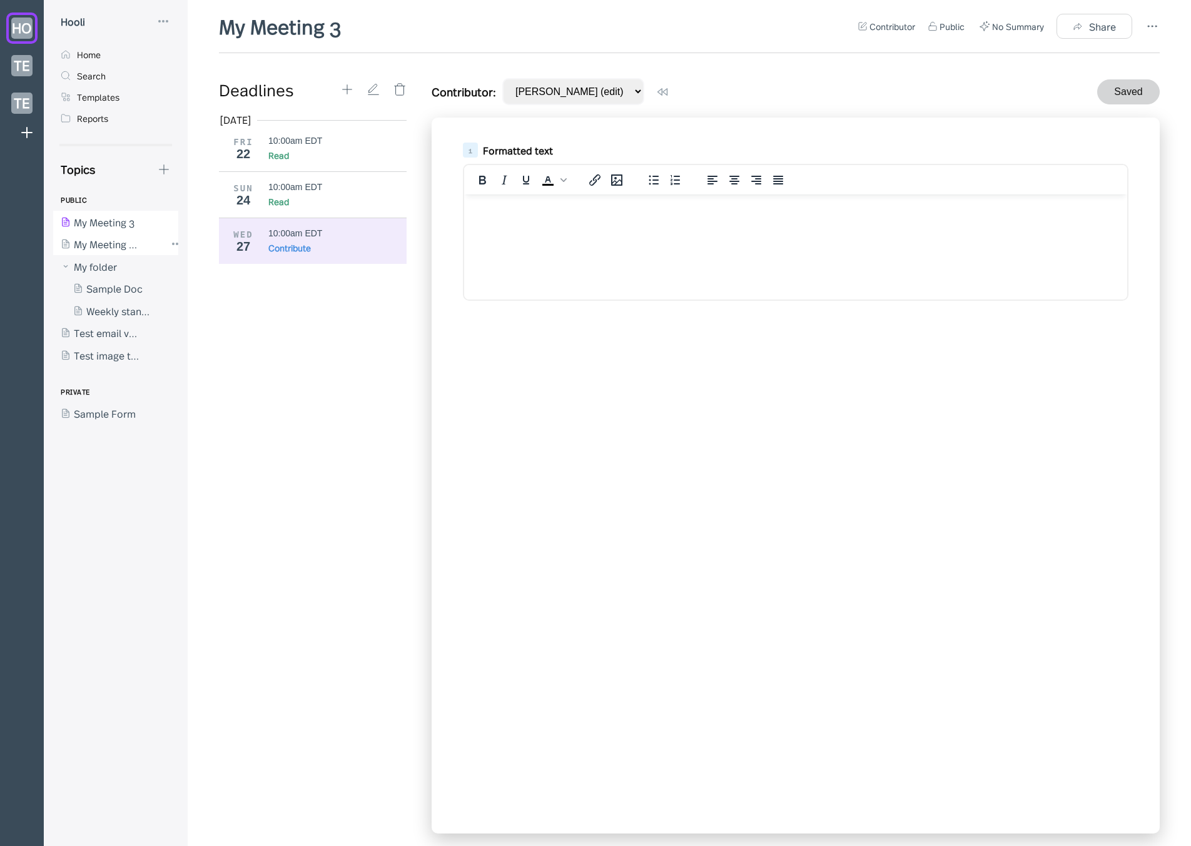
click at [120, 251] on div at bounding box center [109, 244] width 113 height 23
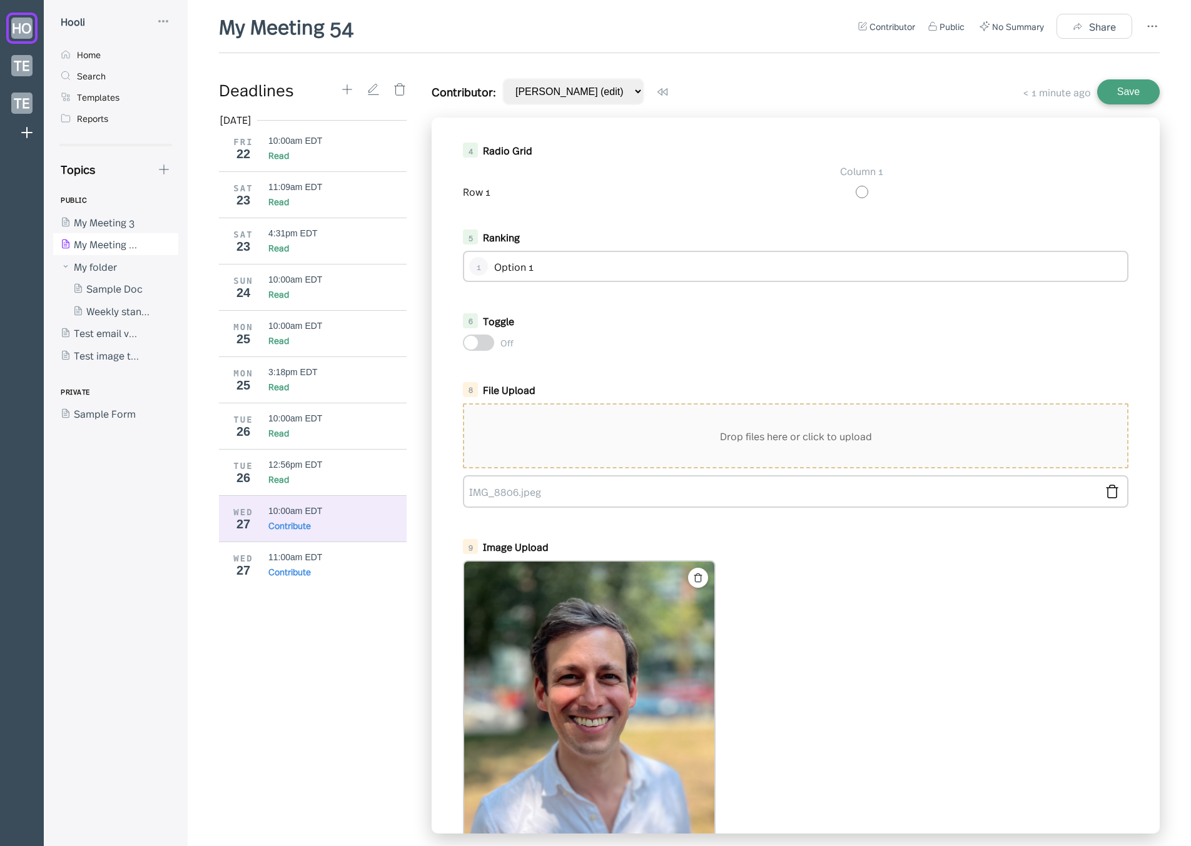
scroll to position [510, 0]
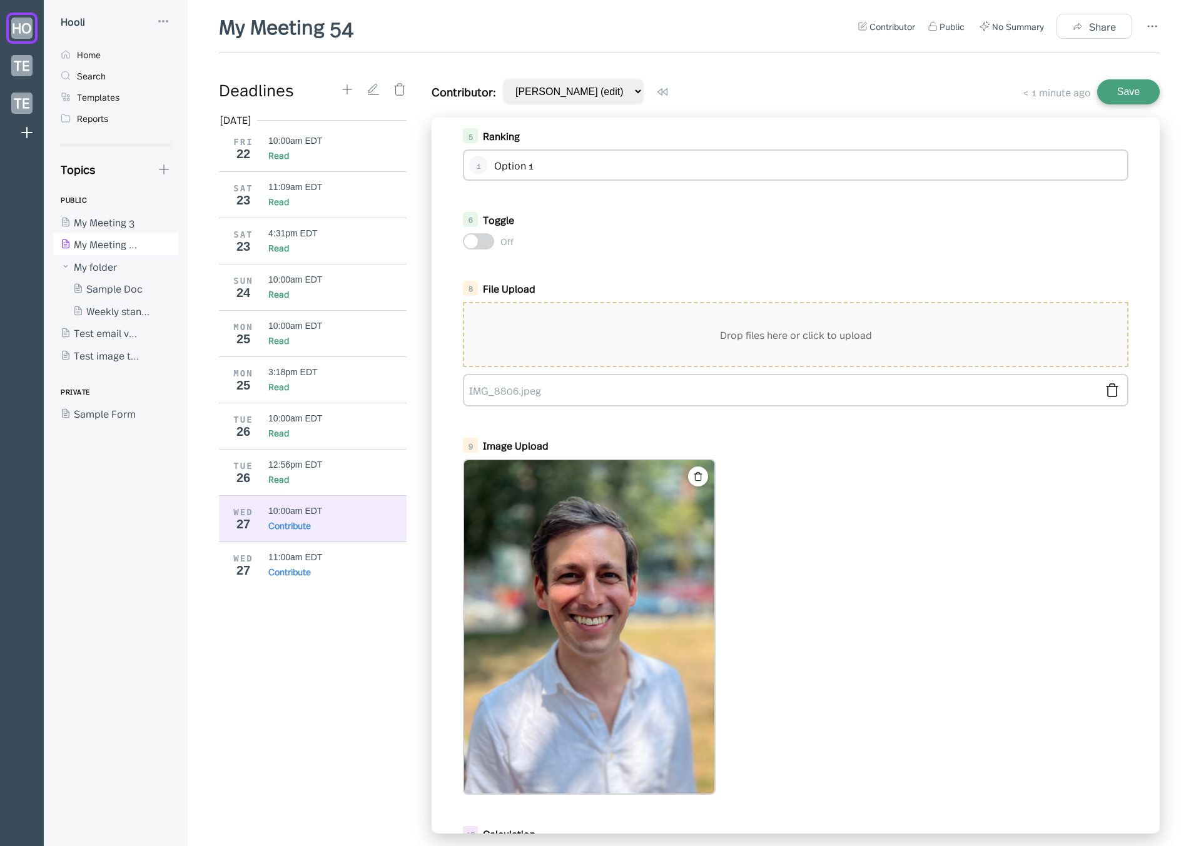
click at [667, 557] on img at bounding box center [589, 626] width 250 height 333
click at [779, 574] on div at bounding box center [796, 627] width 666 height 336
click at [799, 522] on div at bounding box center [796, 627] width 666 height 336
click at [311, 466] on div "12:56pm EDT" at bounding box center [295, 465] width 54 height 10
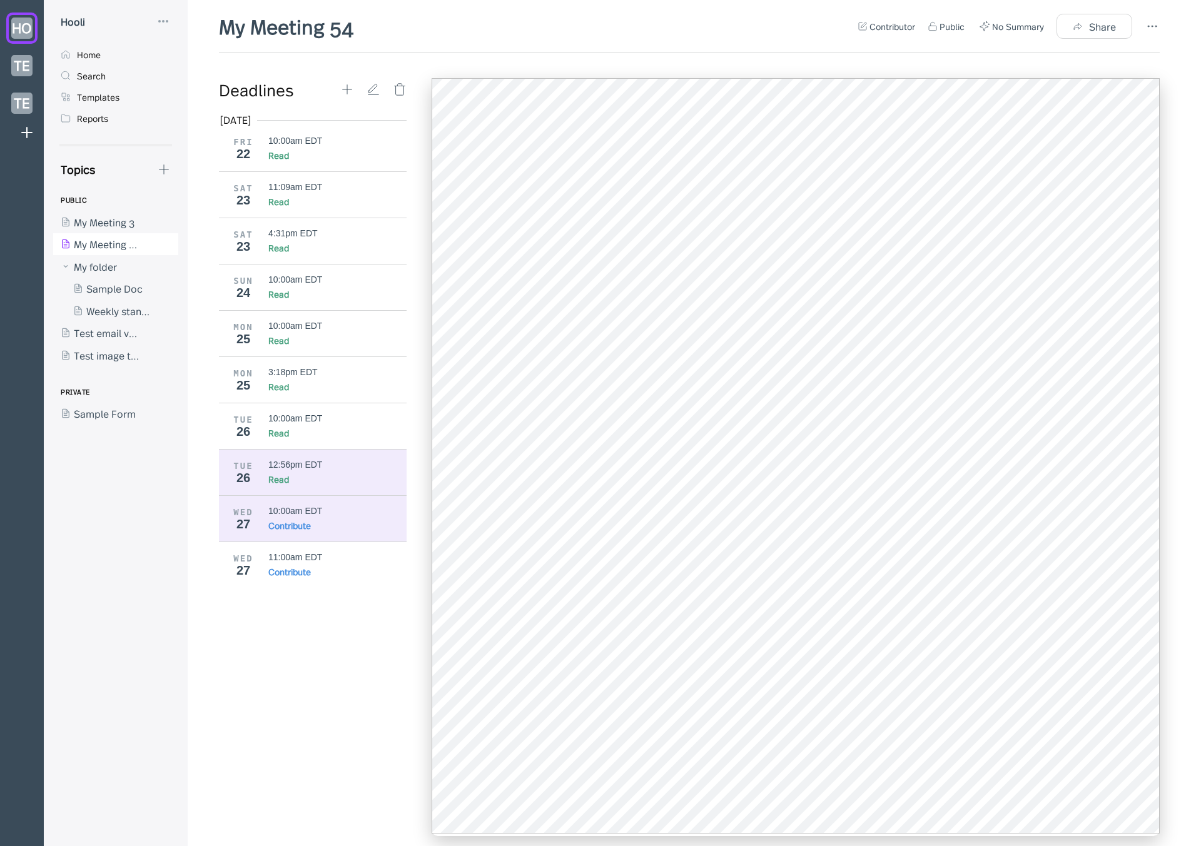
click at [304, 525] on div "Contribute" at bounding box center [289, 525] width 43 height 13
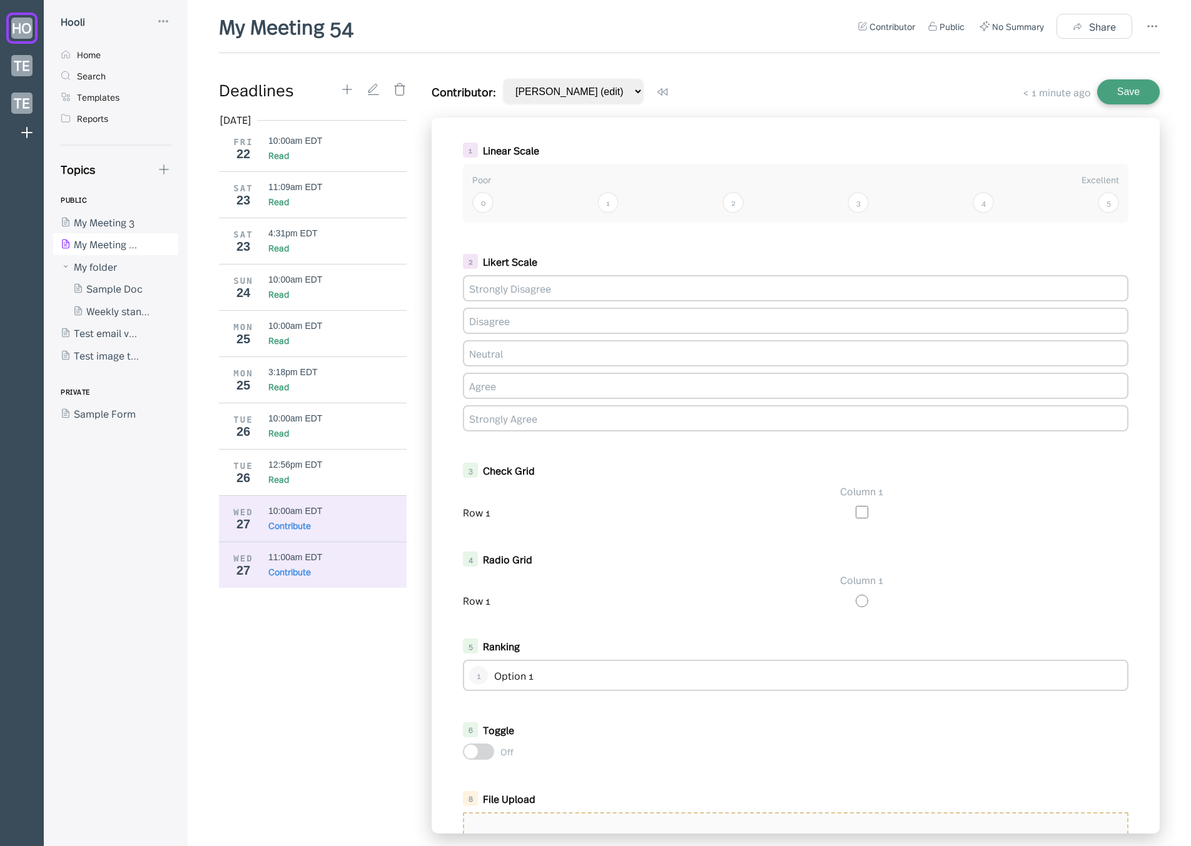
click at [289, 567] on div "Contribute" at bounding box center [289, 572] width 43 height 13
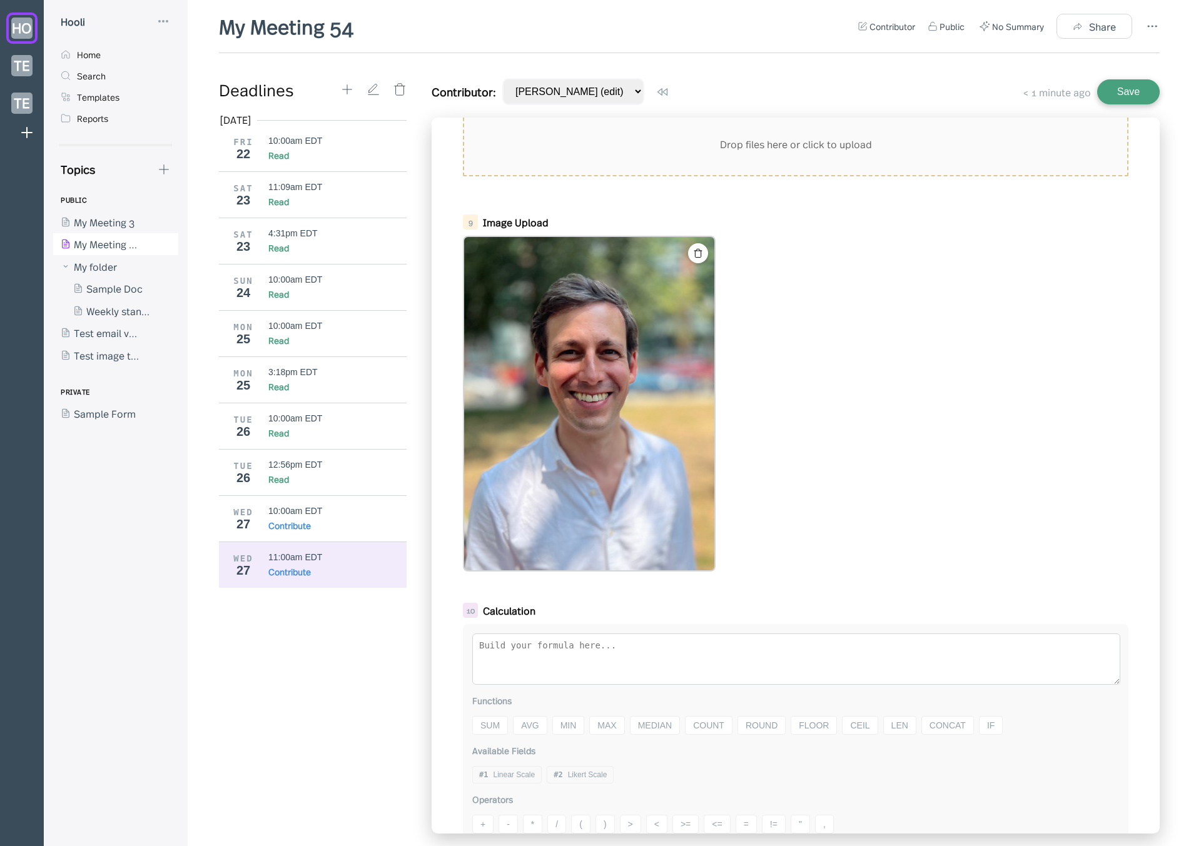
scroll to position [704, 0]
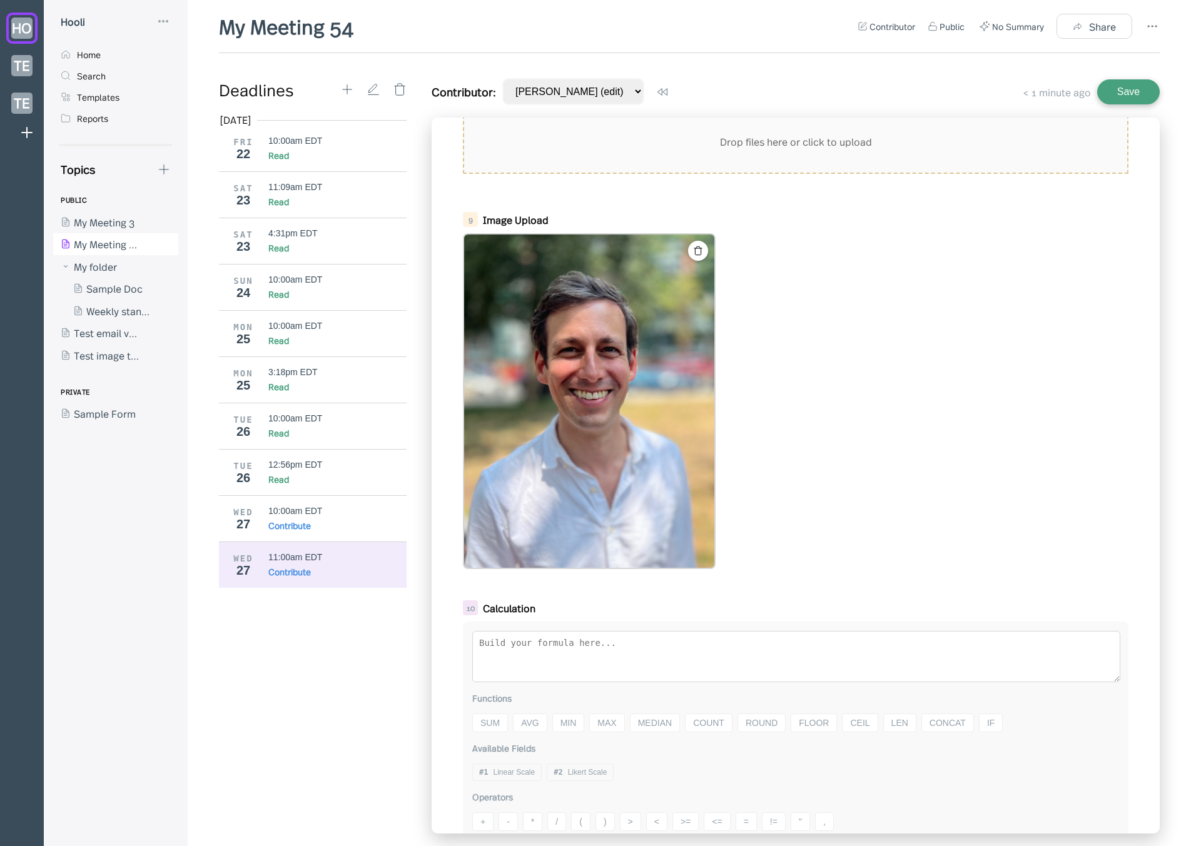
click at [615, 462] on img at bounding box center [589, 401] width 250 height 333
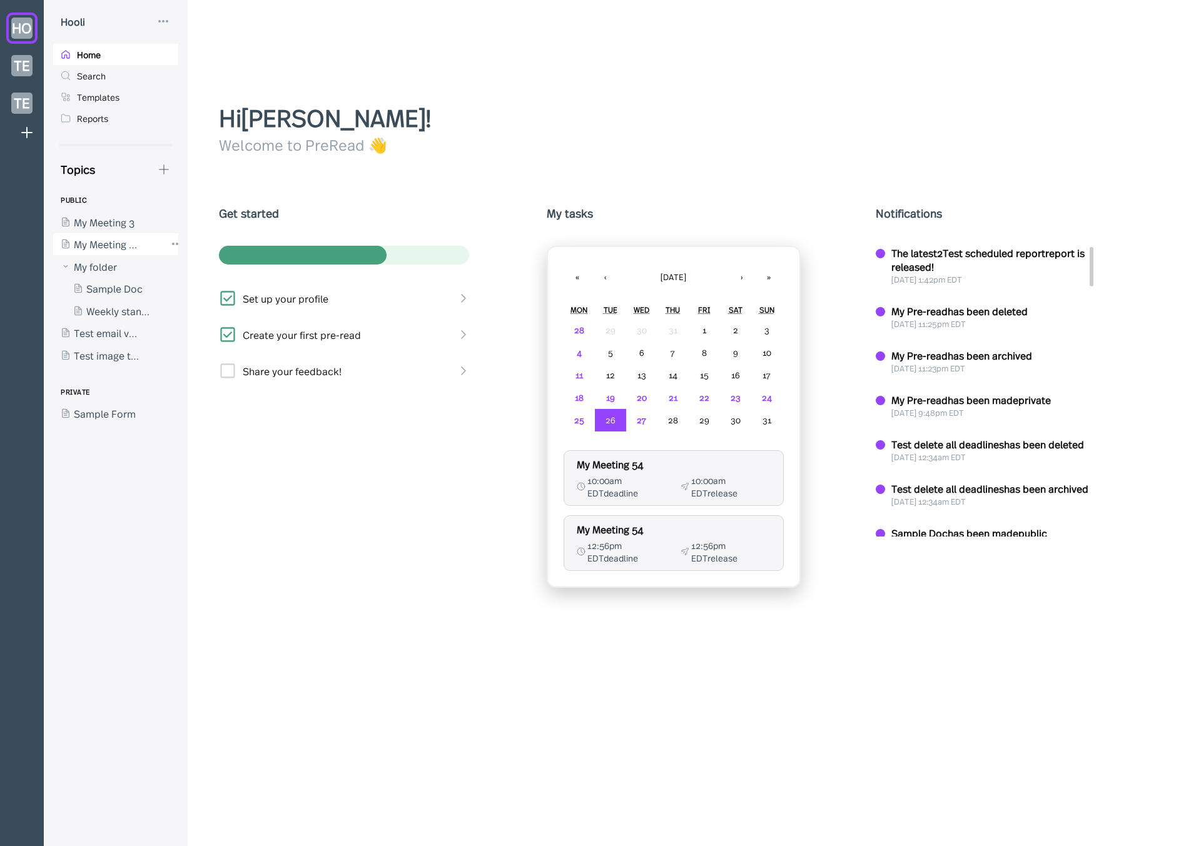
click at [131, 235] on div at bounding box center [109, 244] width 113 height 23
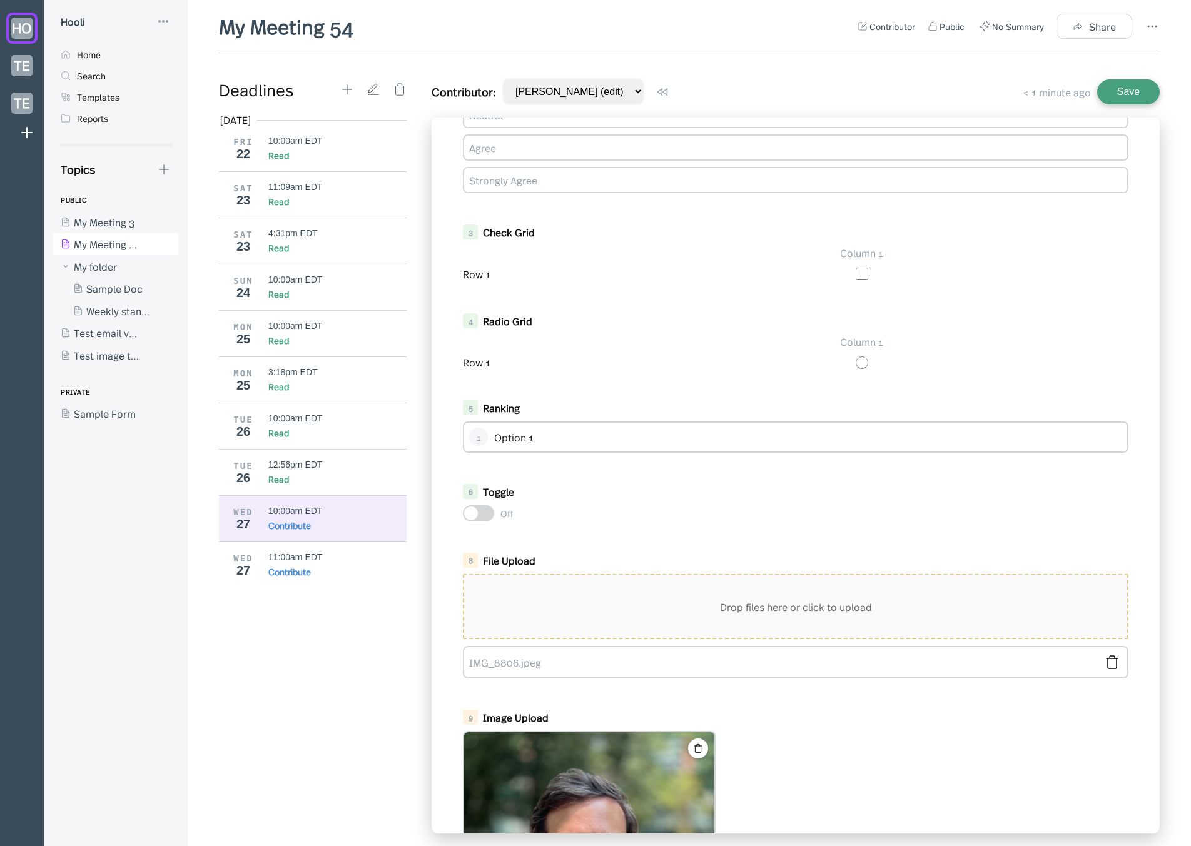
scroll to position [450, 0]
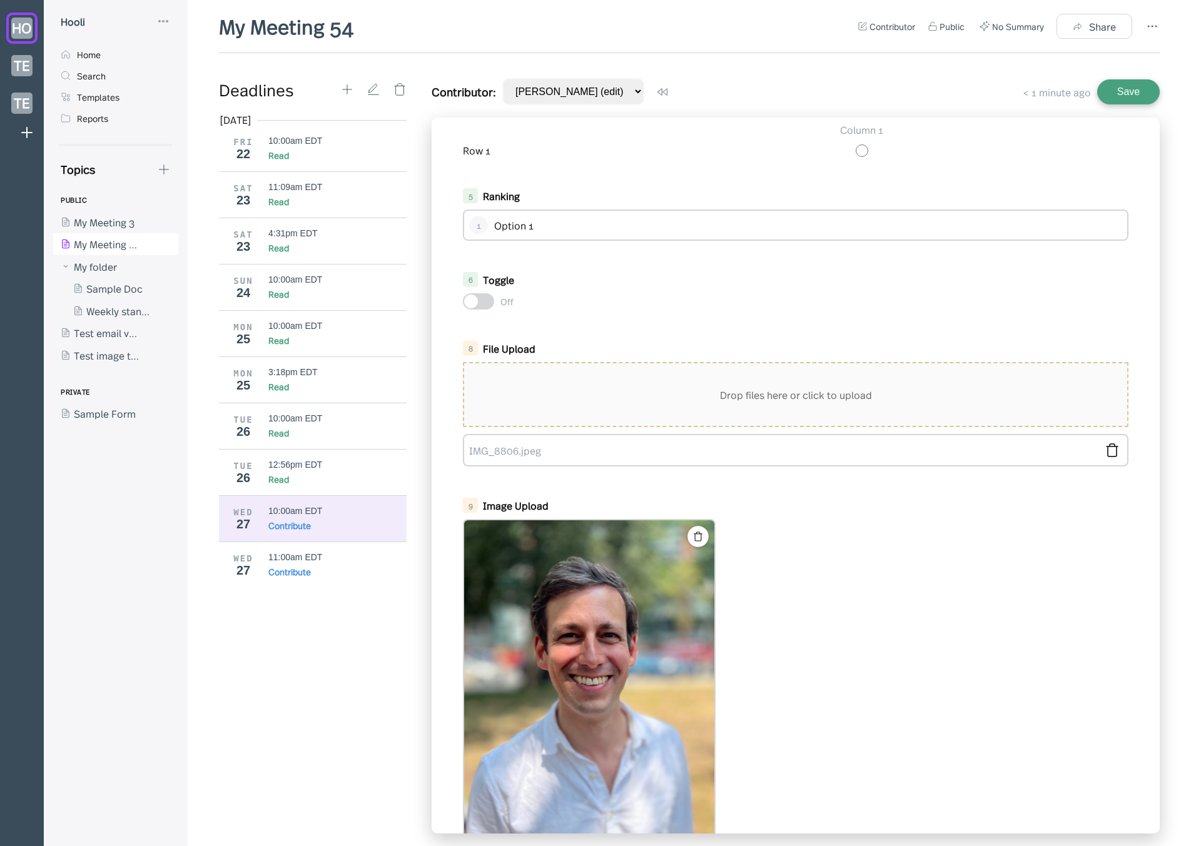
click at [698, 539] on icon at bounding box center [698, 537] width 11 height 11
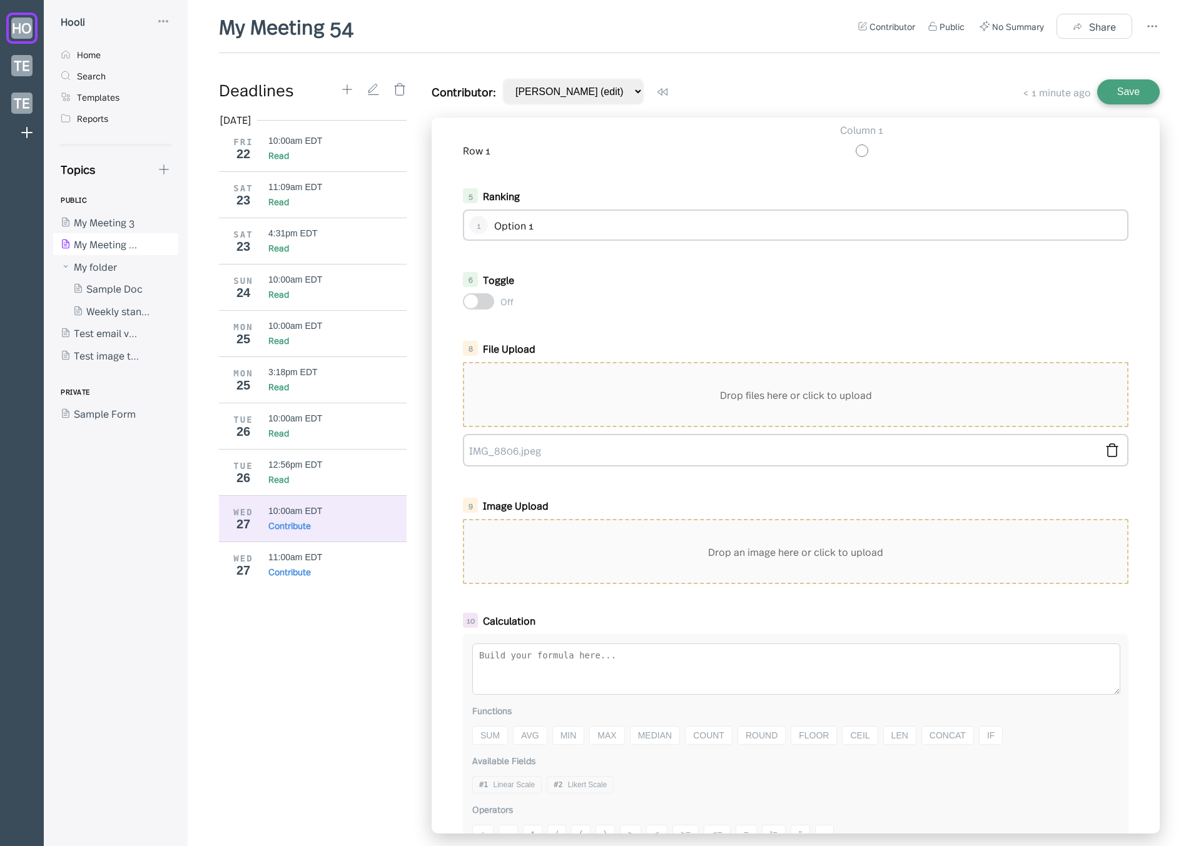
click at [664, 552] on div "Drop an image here or click to upload" at bounding box center [795, 551] width 663 height 63
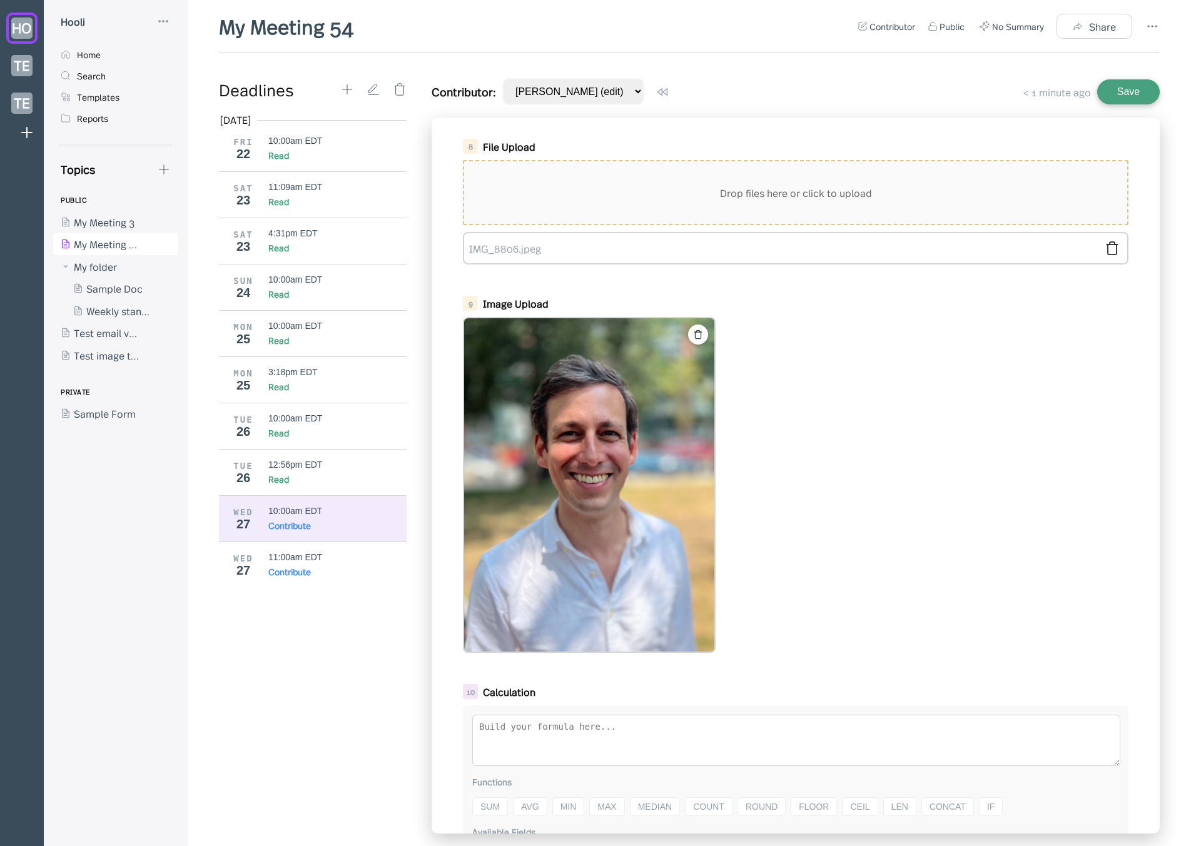
scroll to position [676, 0]
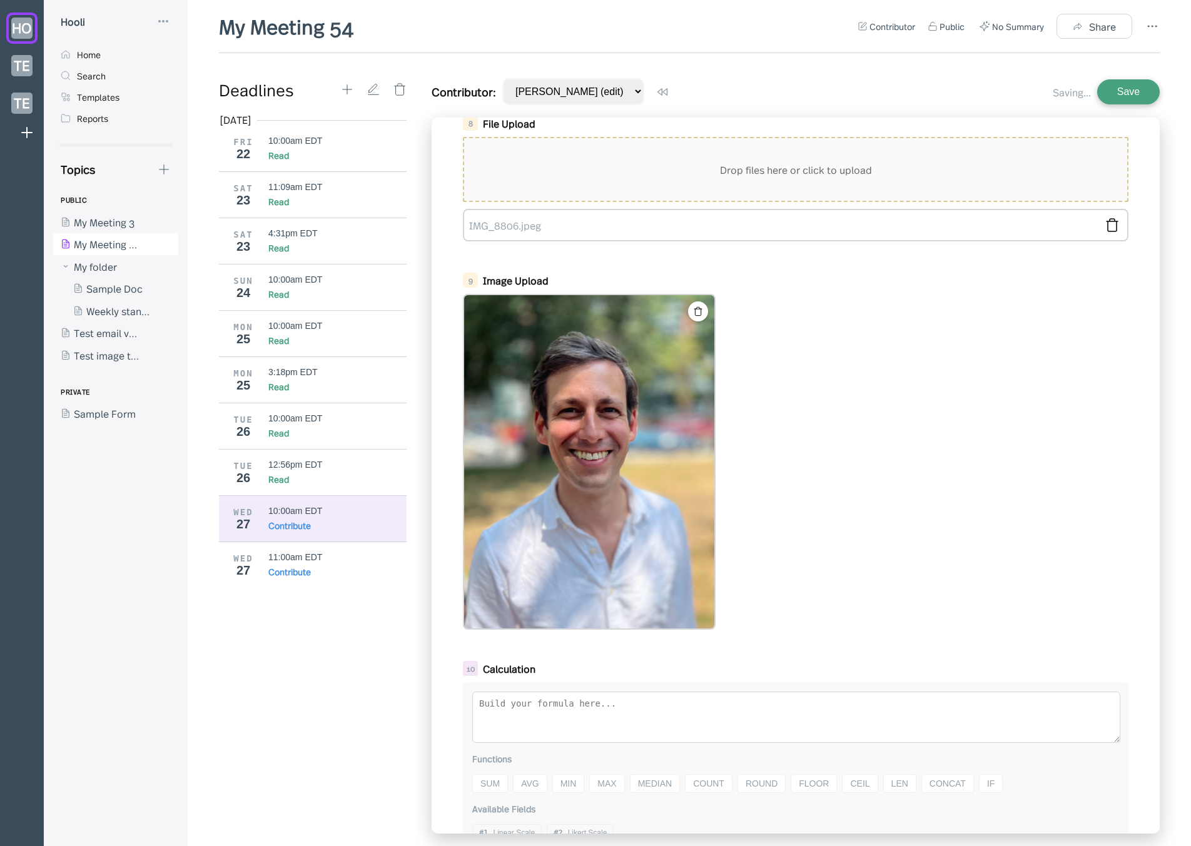
click at [1120, 97] on button "Save" at bounding box center [1128, 91] width 63 height 25
click at [342, 573] on div "Contribute" at bounding box center [337, 572] width 139 height 13
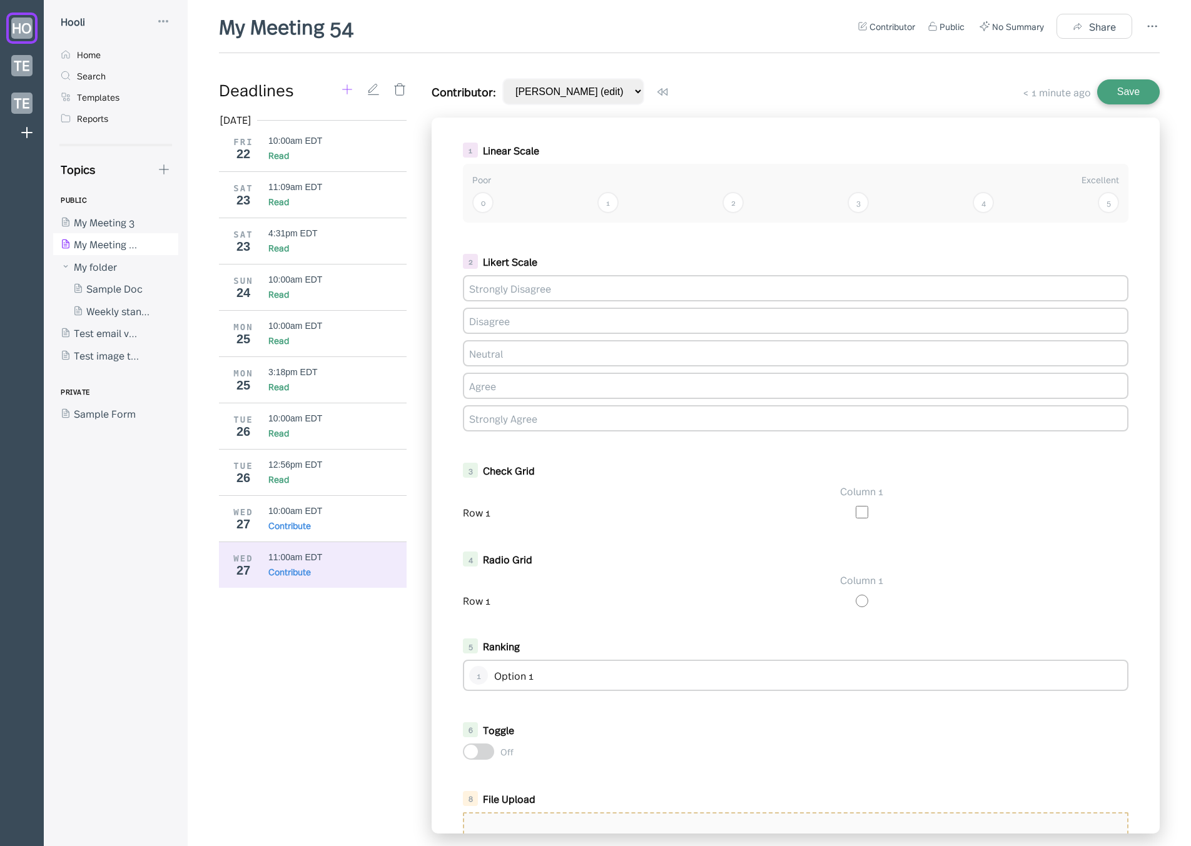
click at [343, 85] on icon at bounding box center [347, 90] width 14 height 14
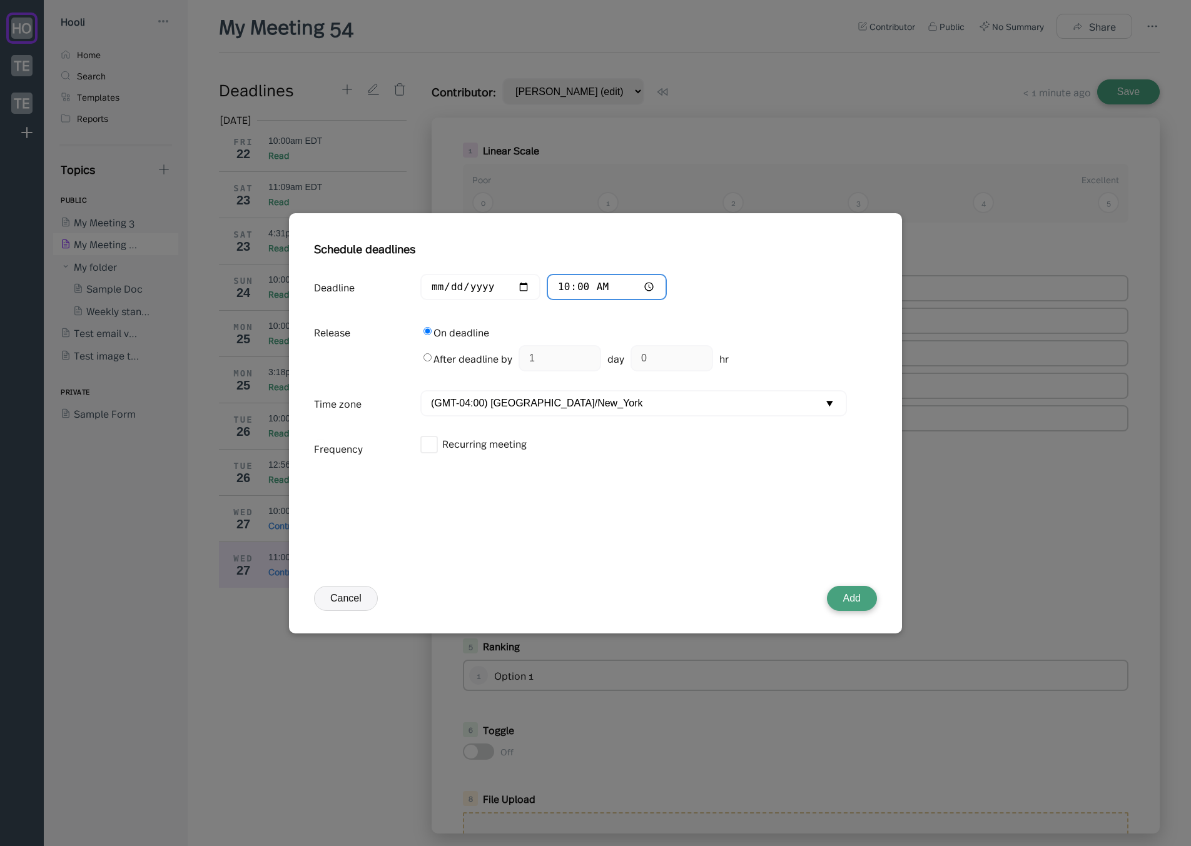
click at [557, 284] on input "10:00" at bounding box center [607, 287] width 120 height 27
click at [596, 285] on input "00:00" at bounding box center [607, 287] width 120 height 27
type input "12:00"
click at [843, 592] on button "Add" at bounding box center [852, 598] width 50 height 25
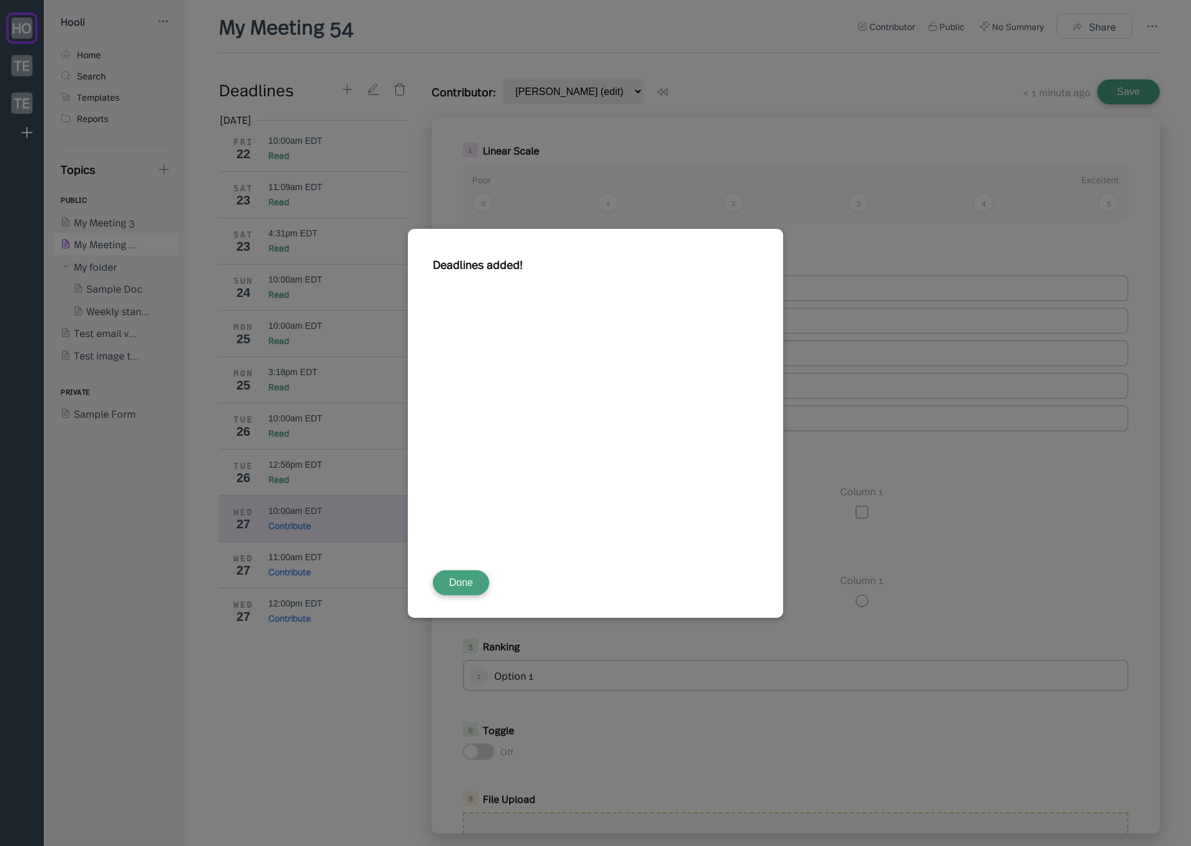
click at [467, 582] on button "Done" at bounding box center [461, 583] width 56 height 25
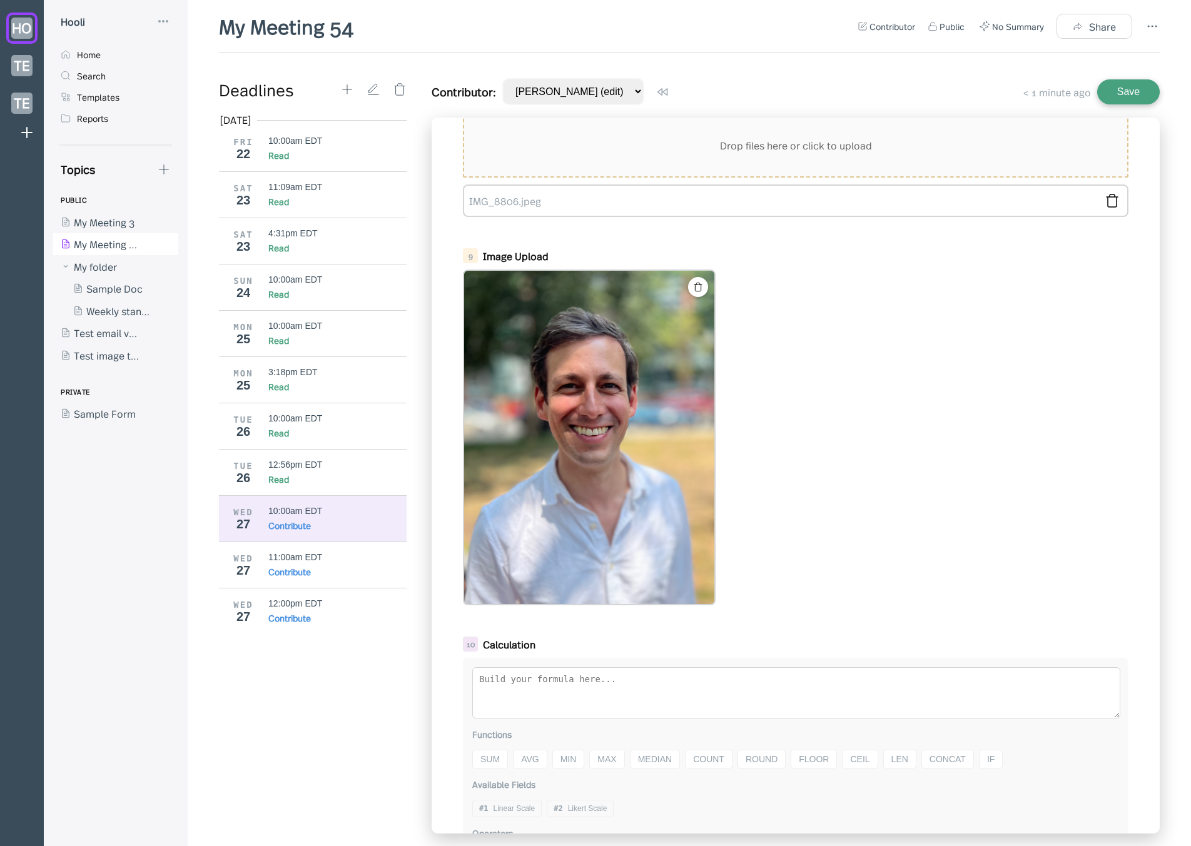
scroll to position [725, 0]
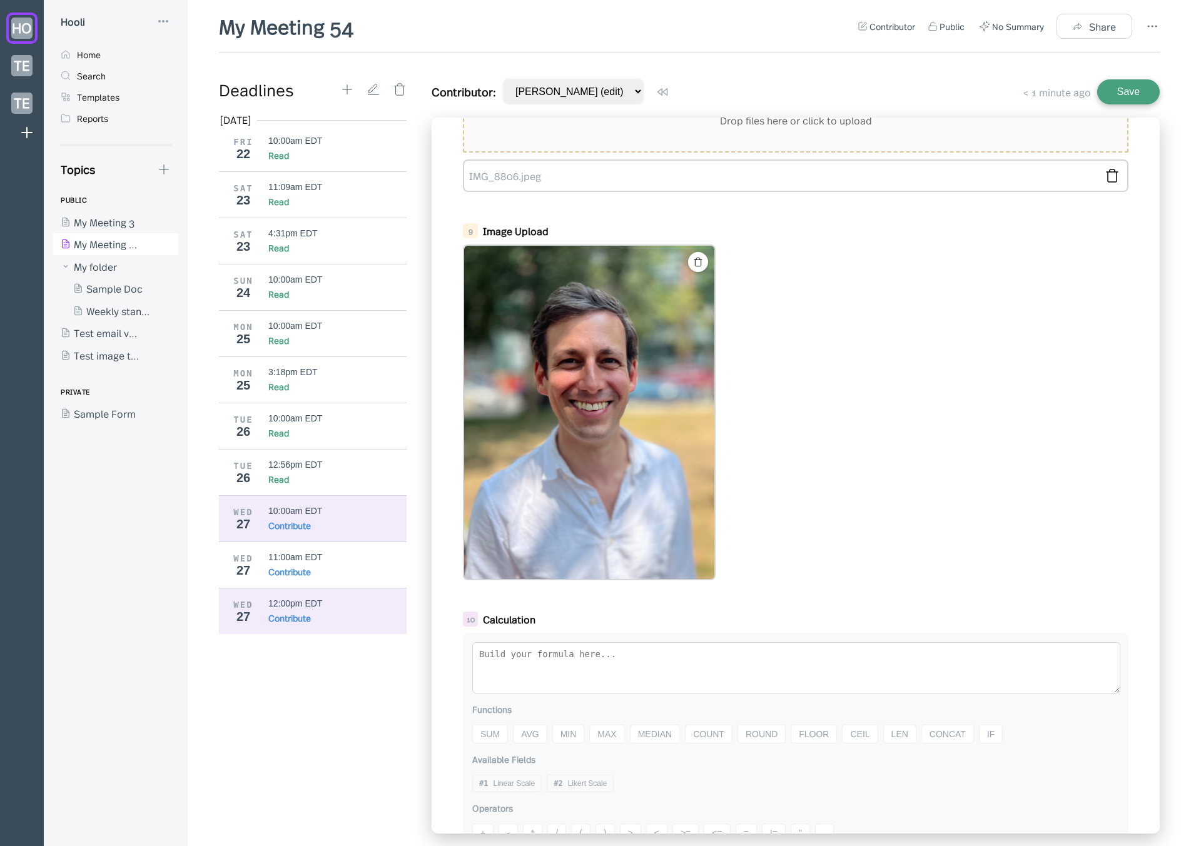
click at [316, 620] on div "Contribute" at bounding box center [337, 618] width 139 height 13
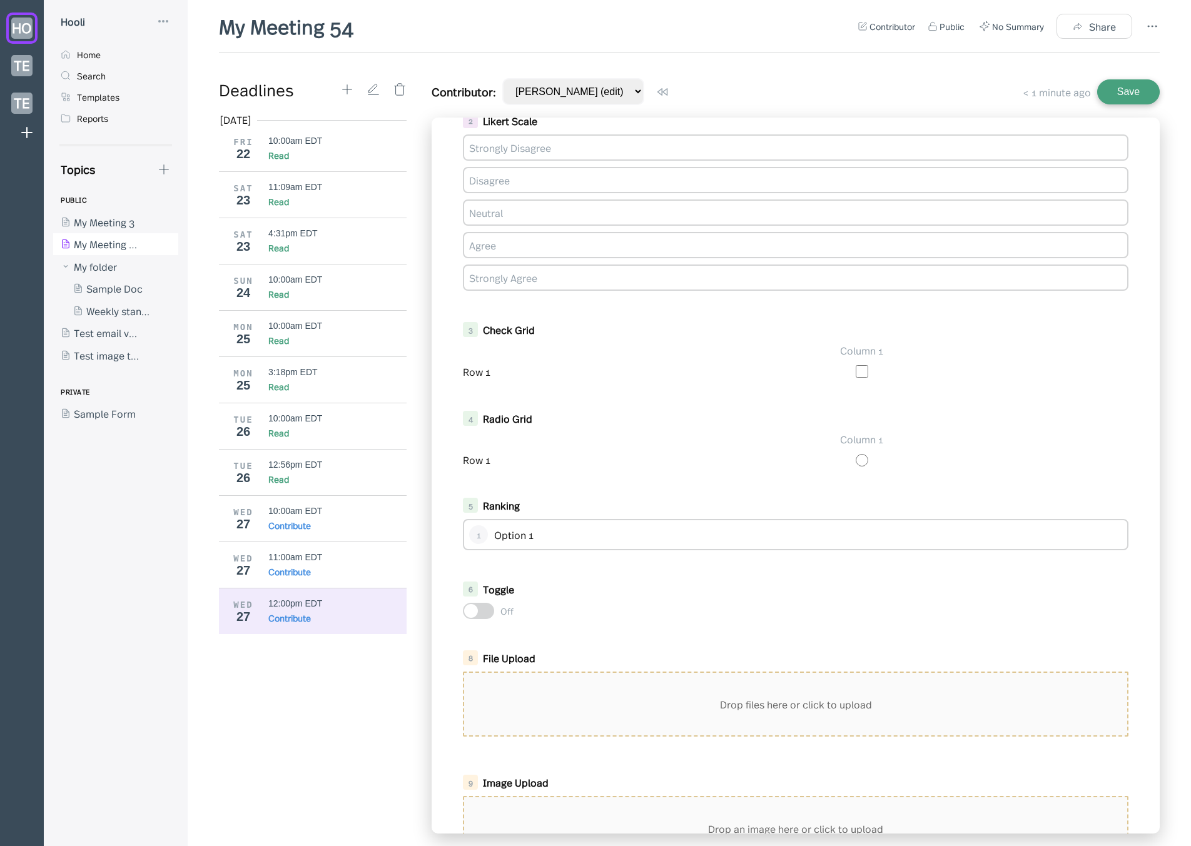
scroll to position [478, 0]
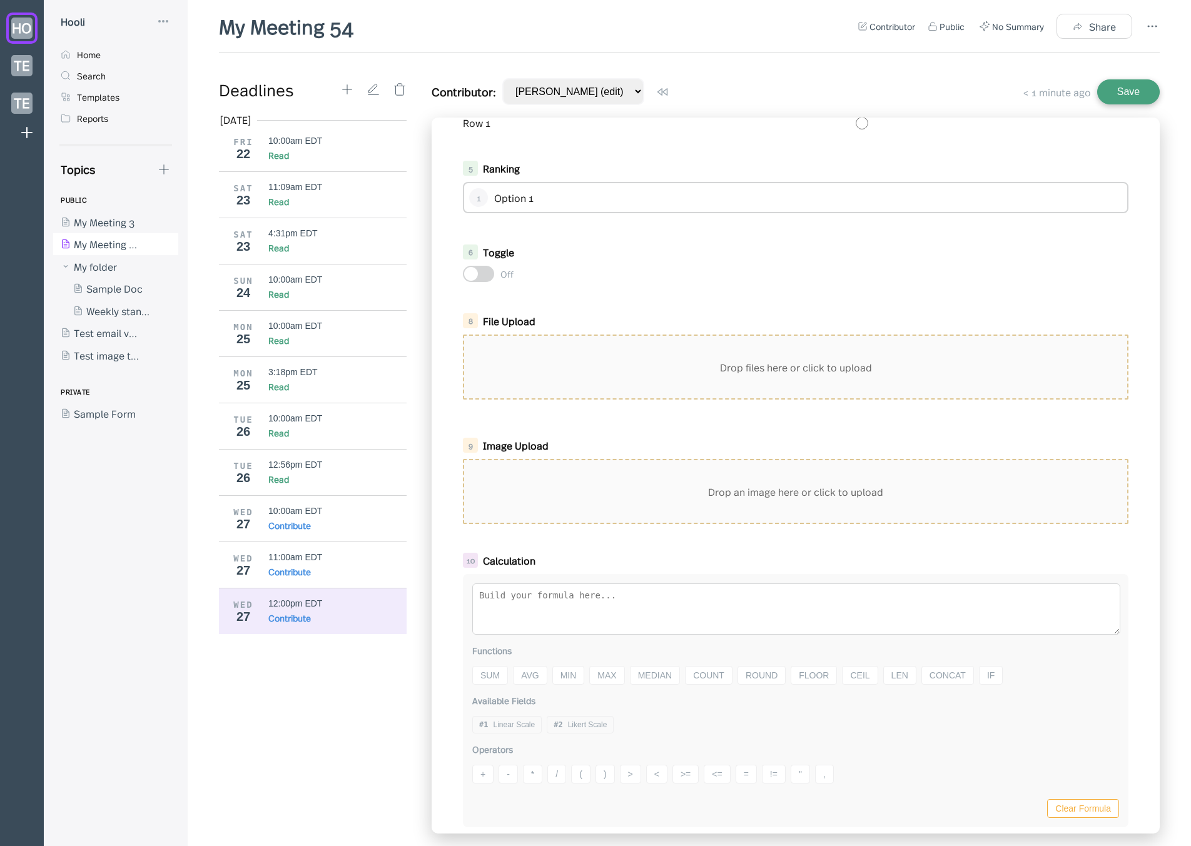
click at [718, 484] on div "Drop an image here or click to upload" at bounding box center [795, 491] width 663 height 63
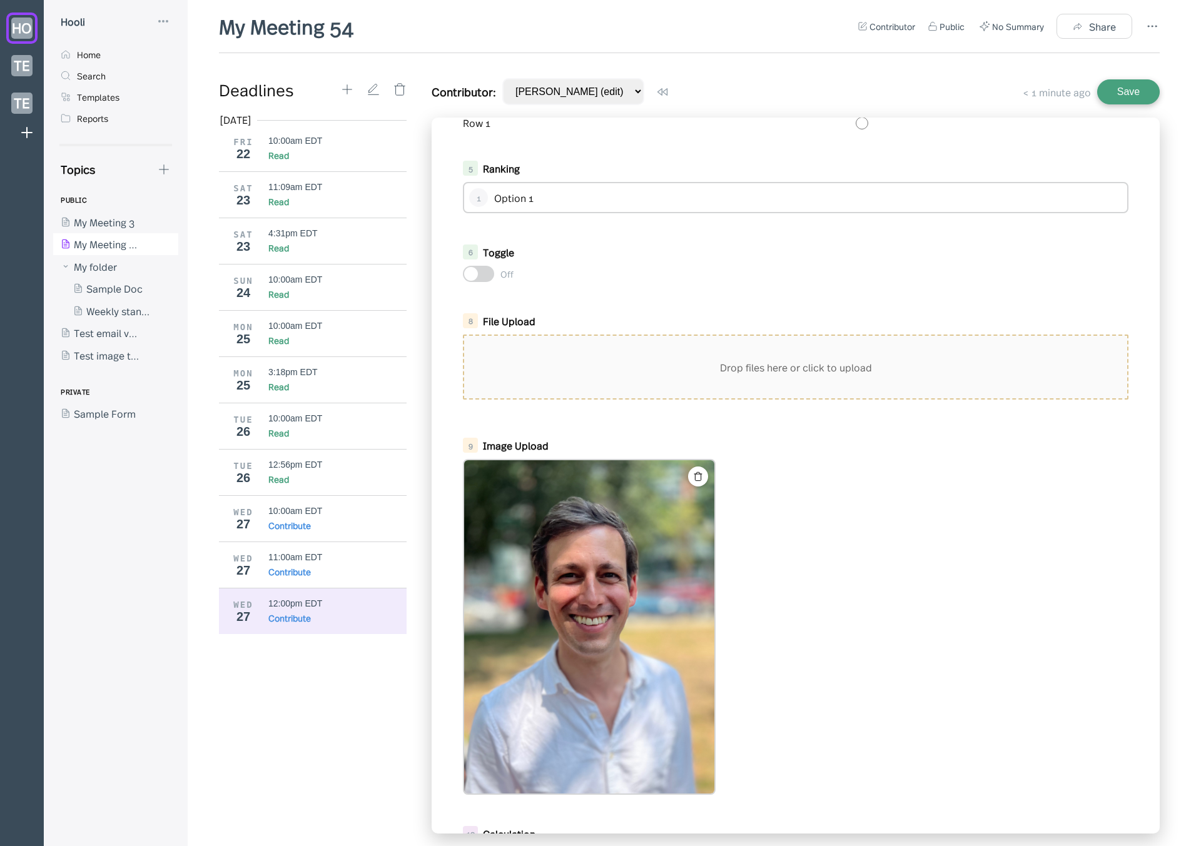
click at [1124, 88] on button "Save" at bounding box center [1128, 91] width 63 height 25
click at [303, 569] on div "Contribute" at bounding box center [289, 572] width 43 height 13
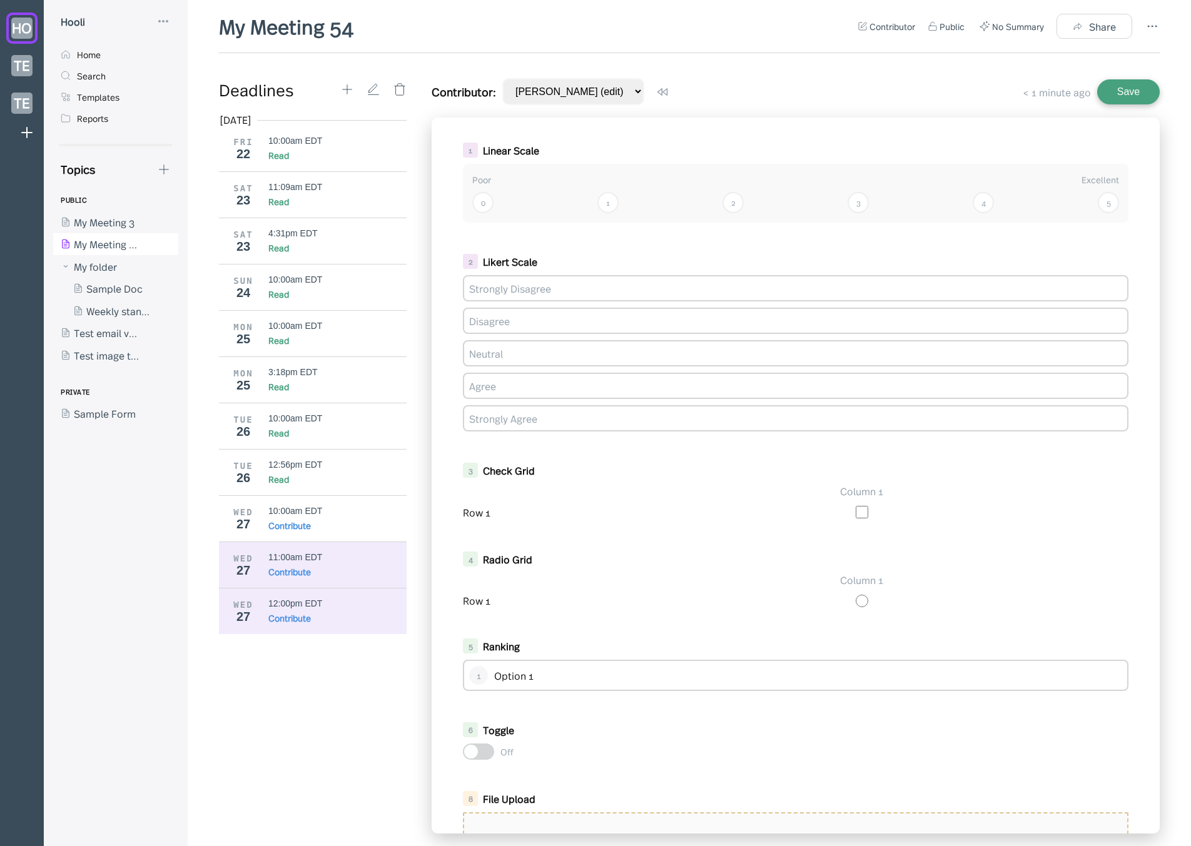
click at [313, 612] on div "Contribute" at bounding box center [337, 618] width 139 height 13
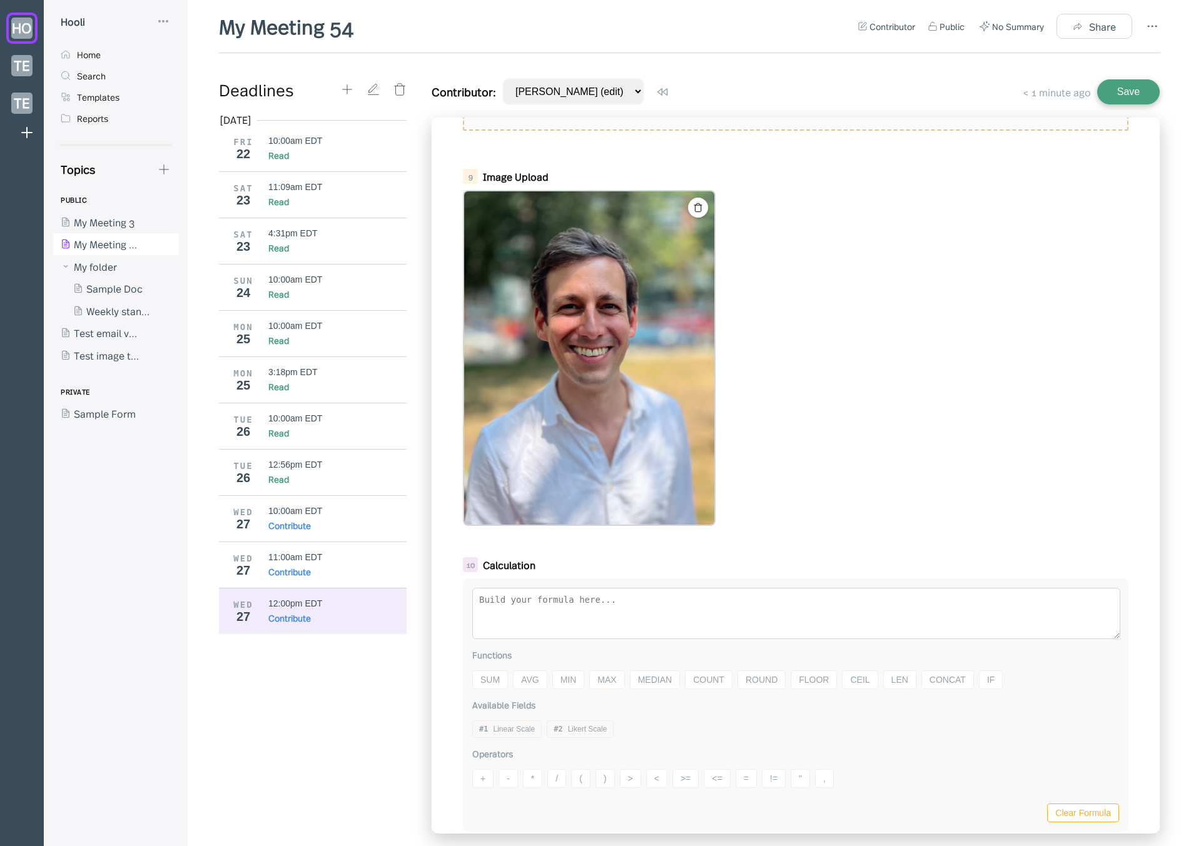
scroll to position [751, 0]
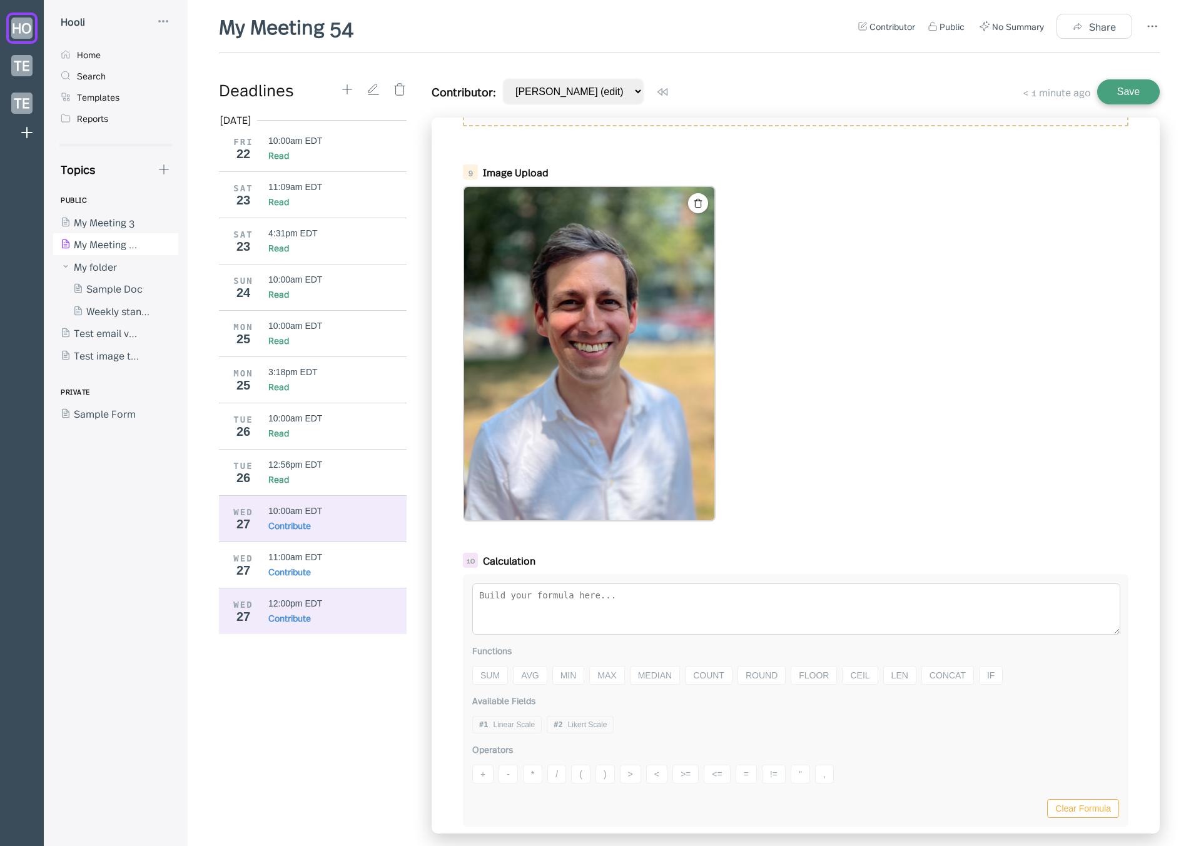
click at [320, 524] on div "Contribute" at bounding box center [337, 525] width 139 height 13
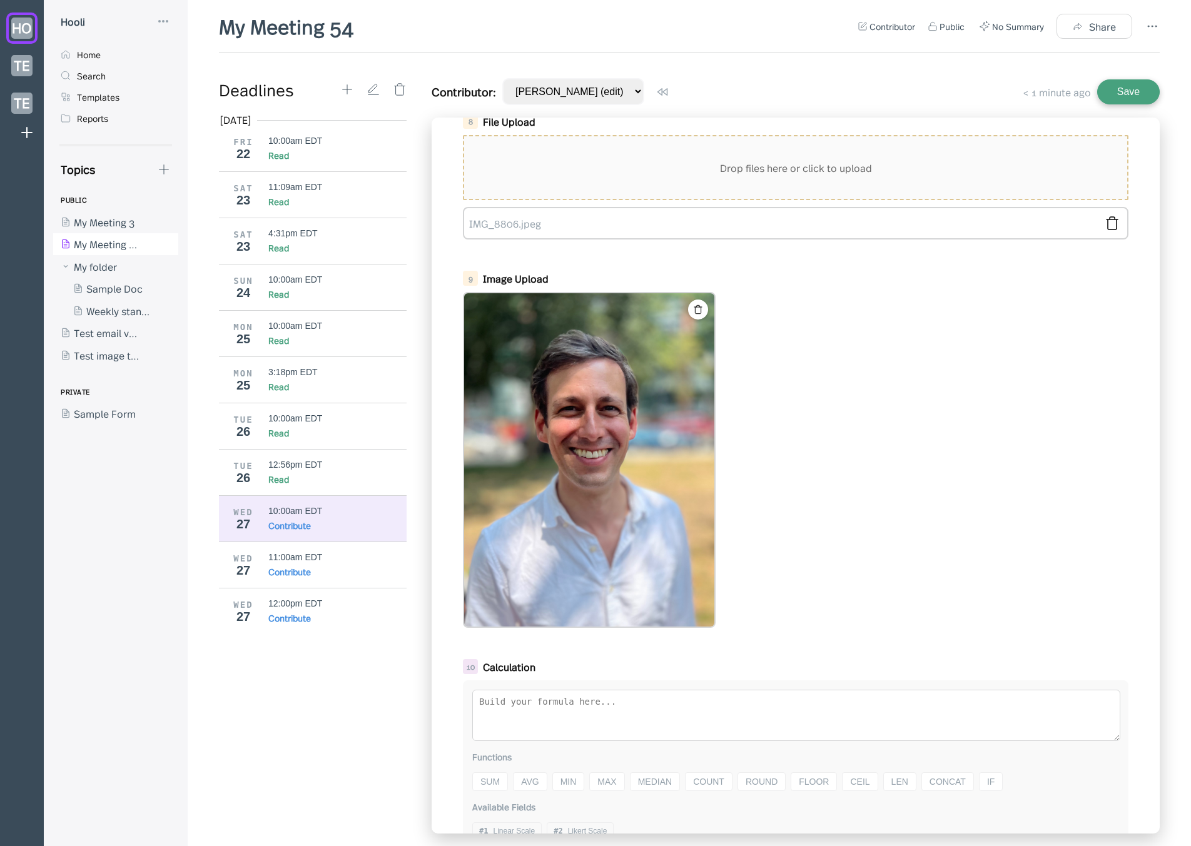
scroll to position [686, 0]
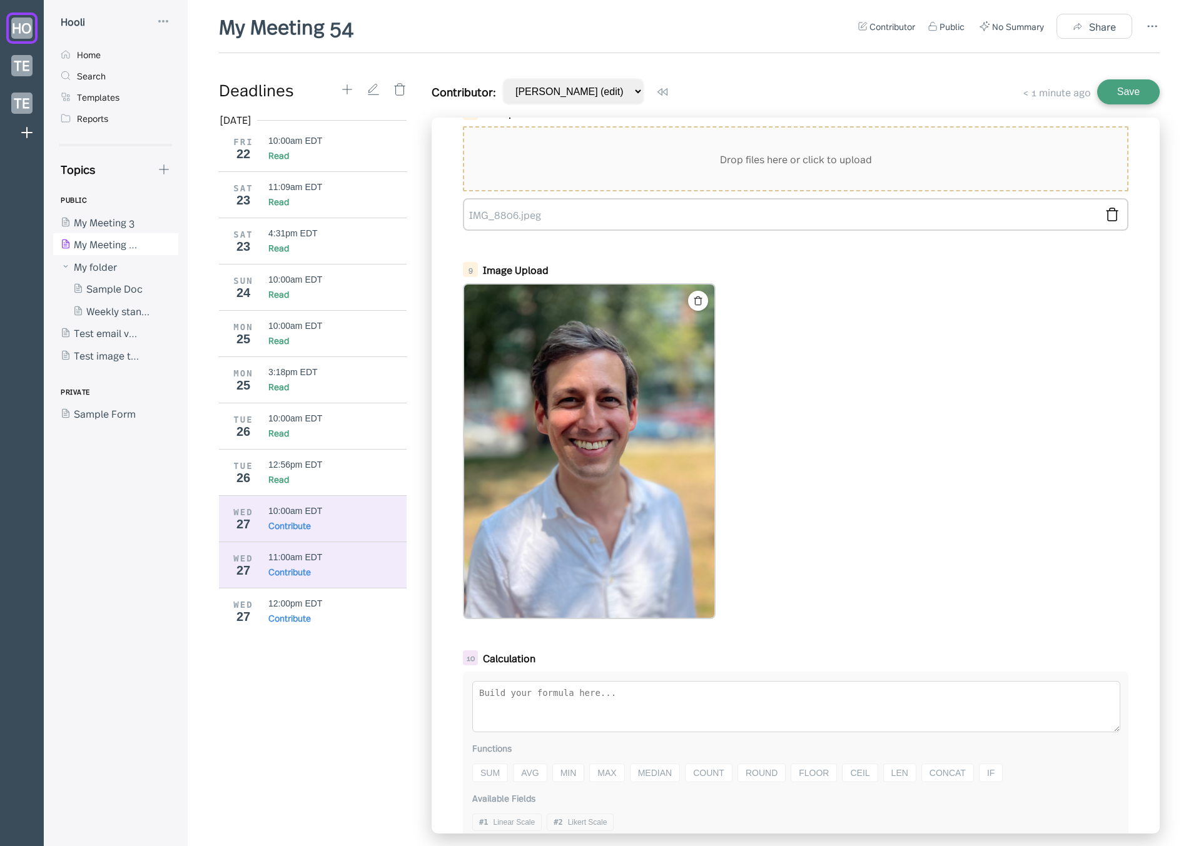
click at [328, 552] on div "11:00am EDT" at bounding box center [337, 557] width 139 height 10
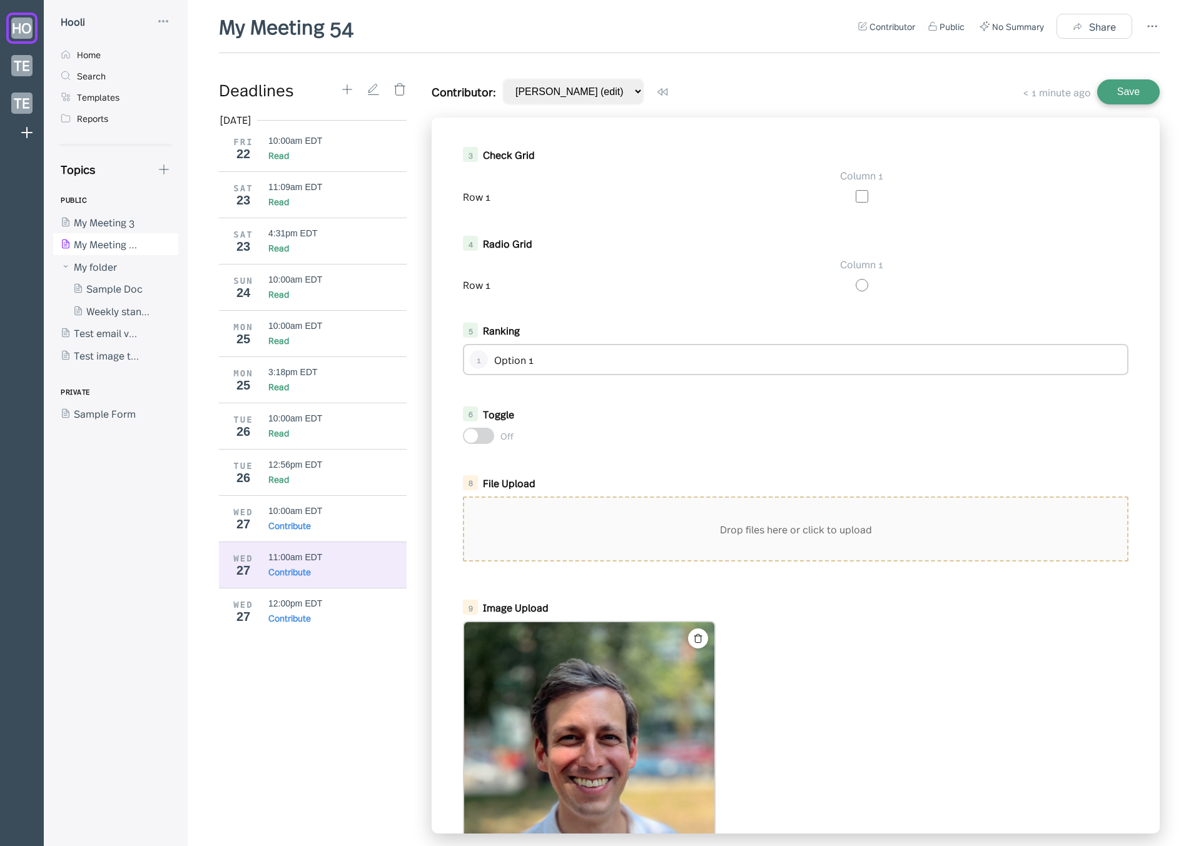
scroll to position [711, 0]
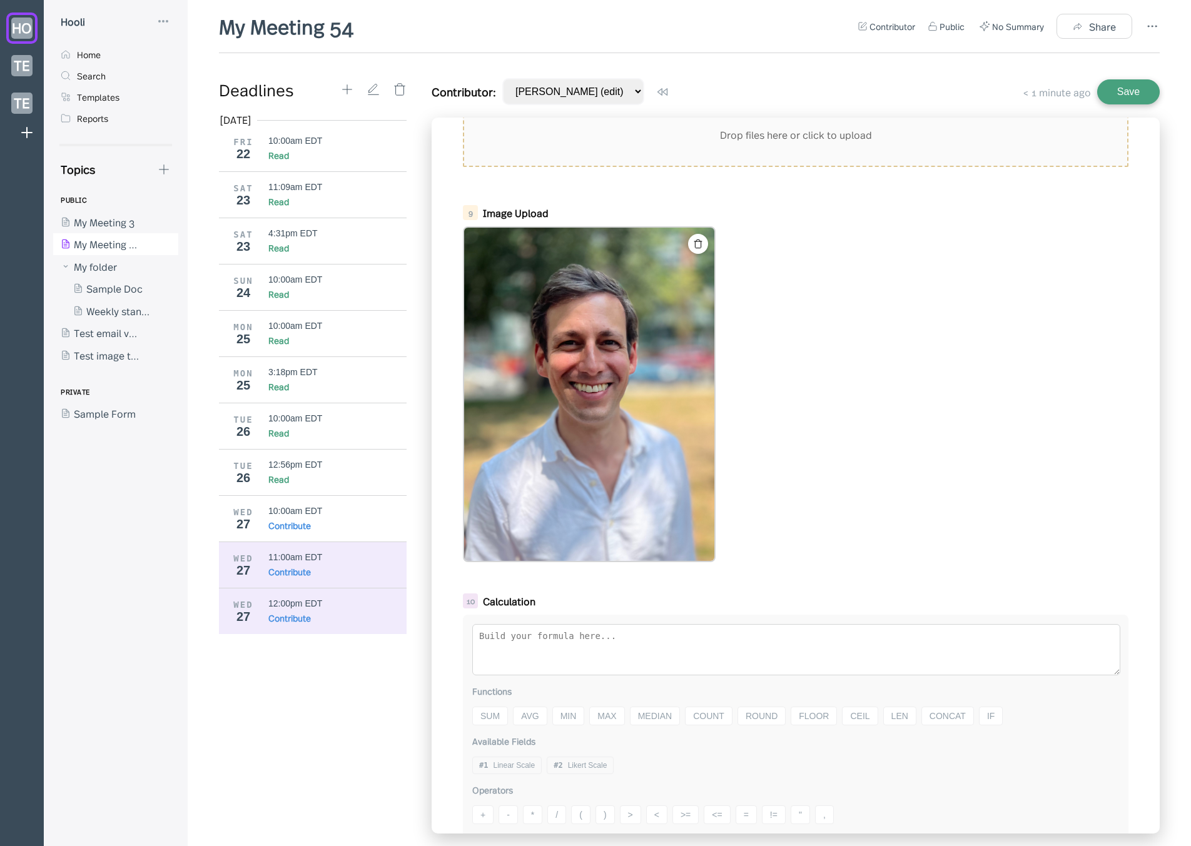
click at [375, 624] on div "WED 27 12:00pm EDT Contribute" at bounding box center [317, 611] width 197 height 46
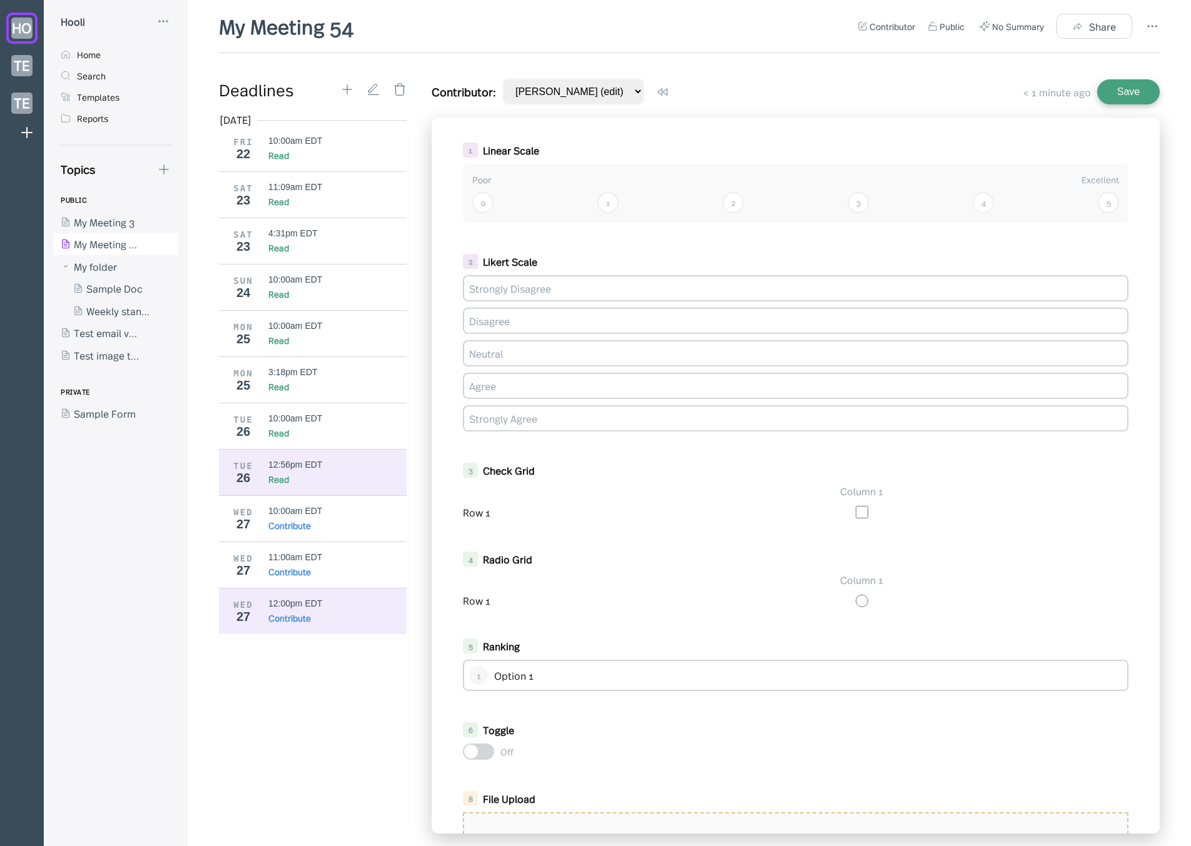
click at [322, 474] on div "Read" at bounding box center [337, 479] width 139 height 13
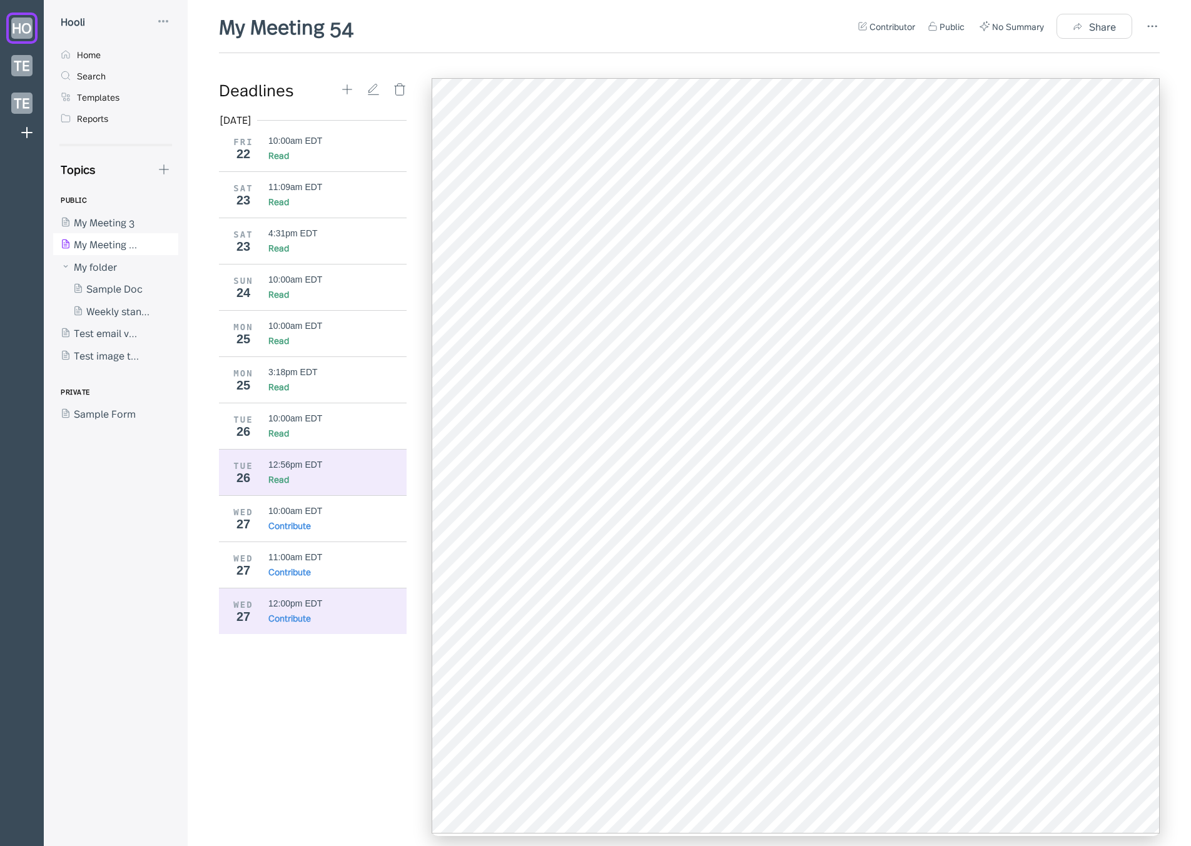
click at [302, 618] on div "Contribute" at bounding box center [289, 618] width 43 height 13
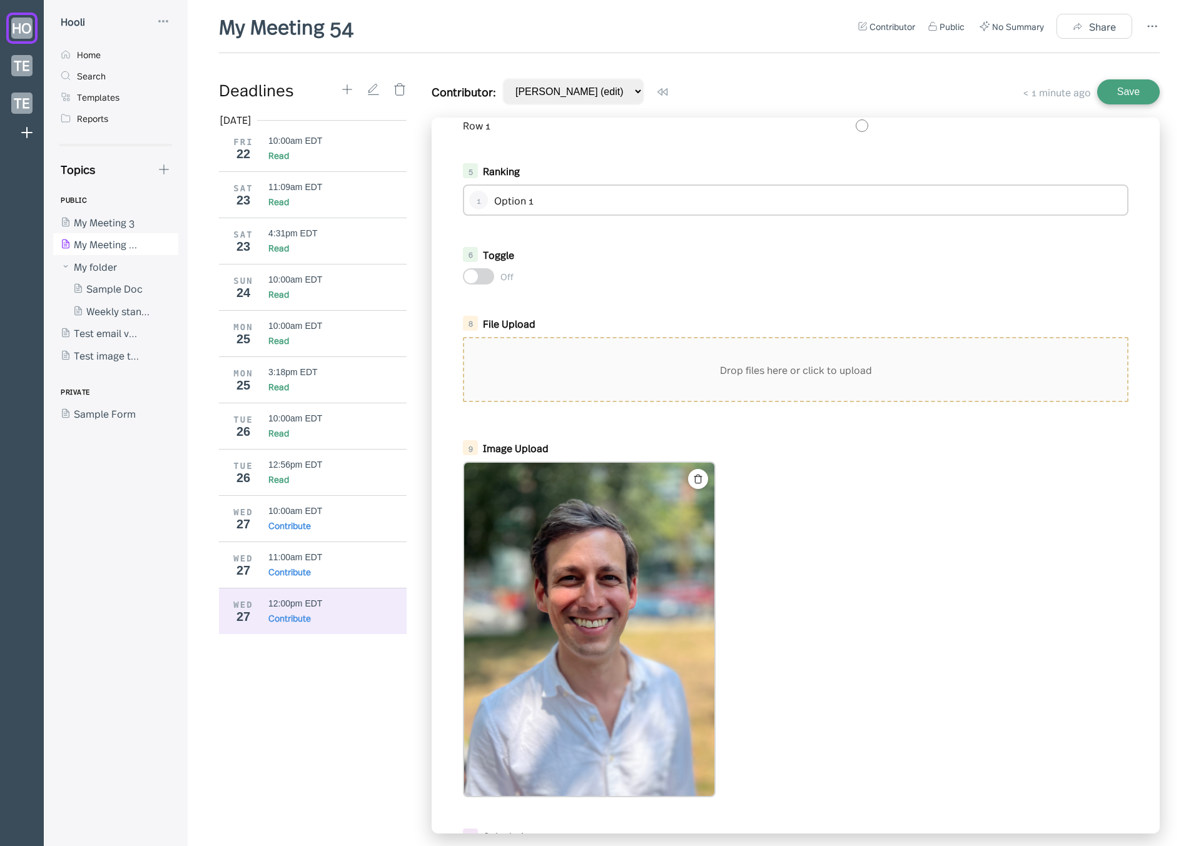
scroll to position [504, 0]
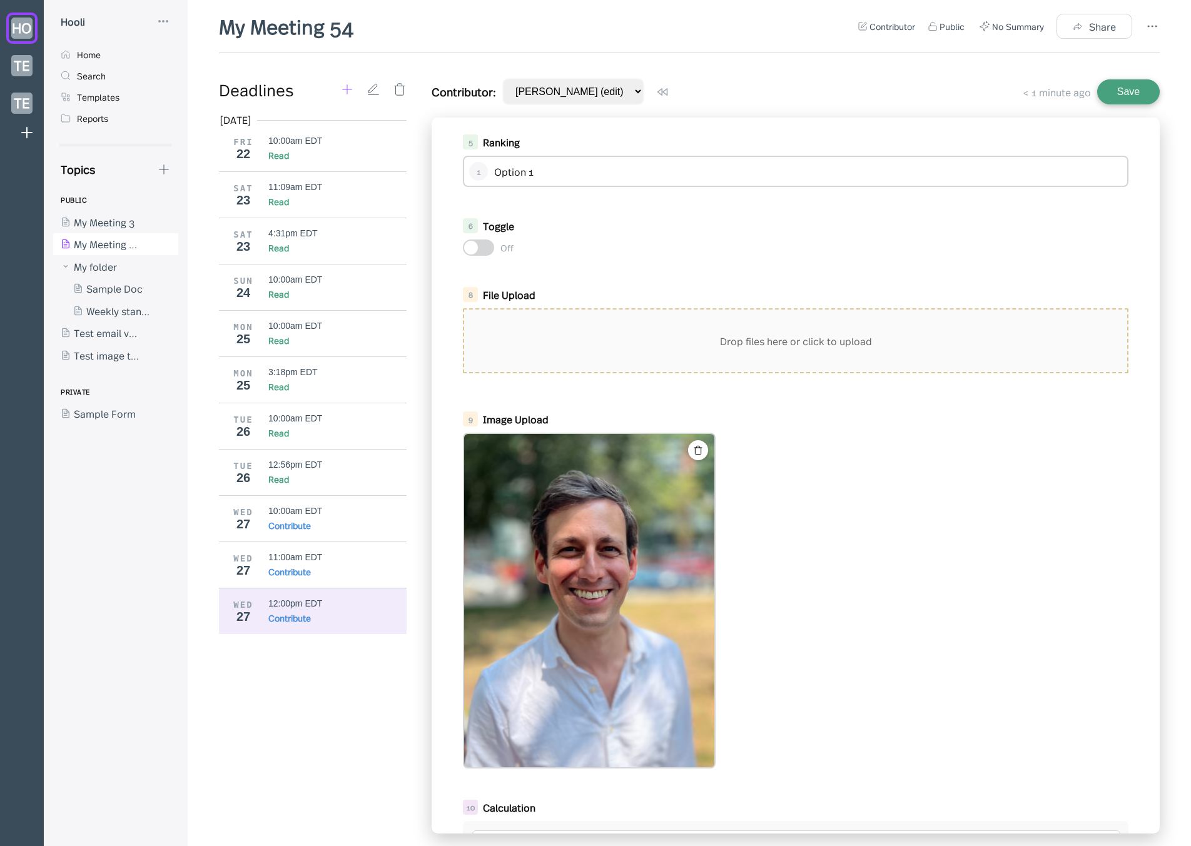
click at [344, 89] on icon at bounding box center [347, 89] width 9 height 9
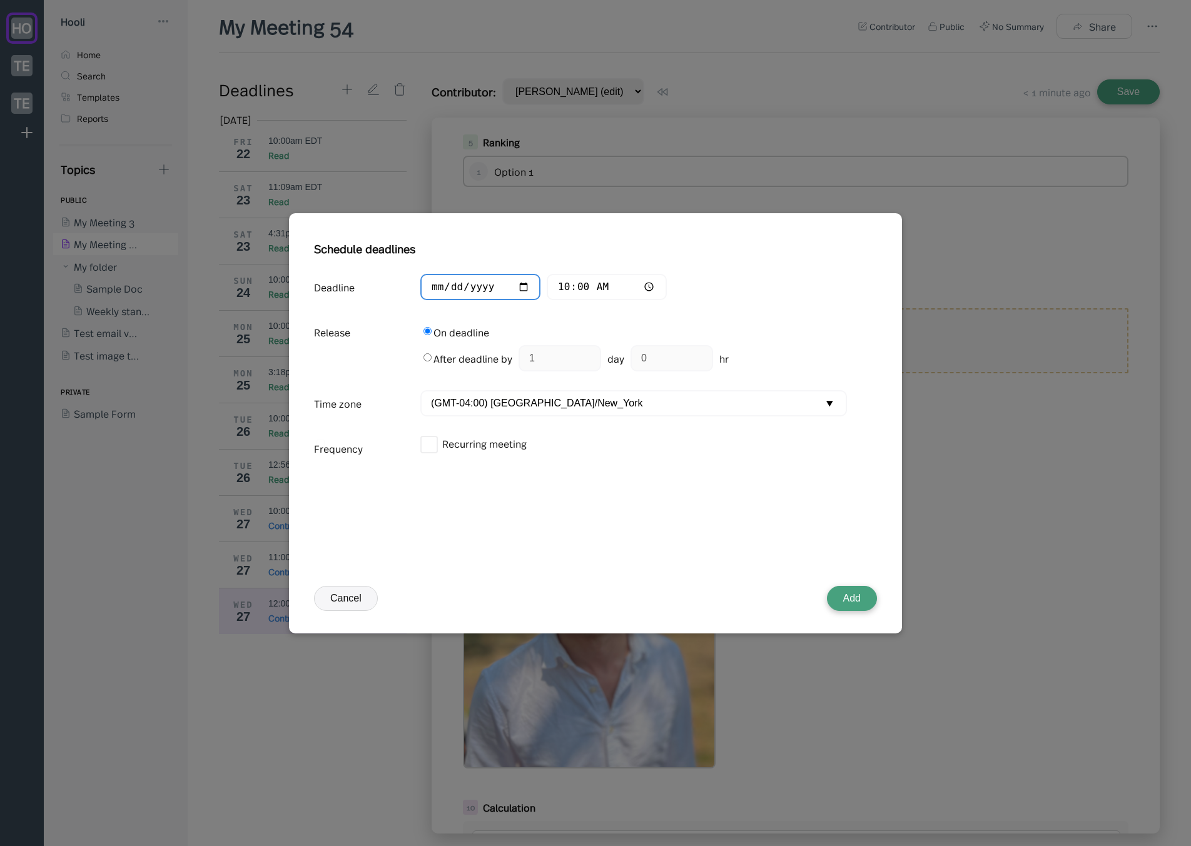
click at [455, 282] on input "2025-08-27" at bounding box center [480, 287] width 120 height 27
type input "2025-08-26"
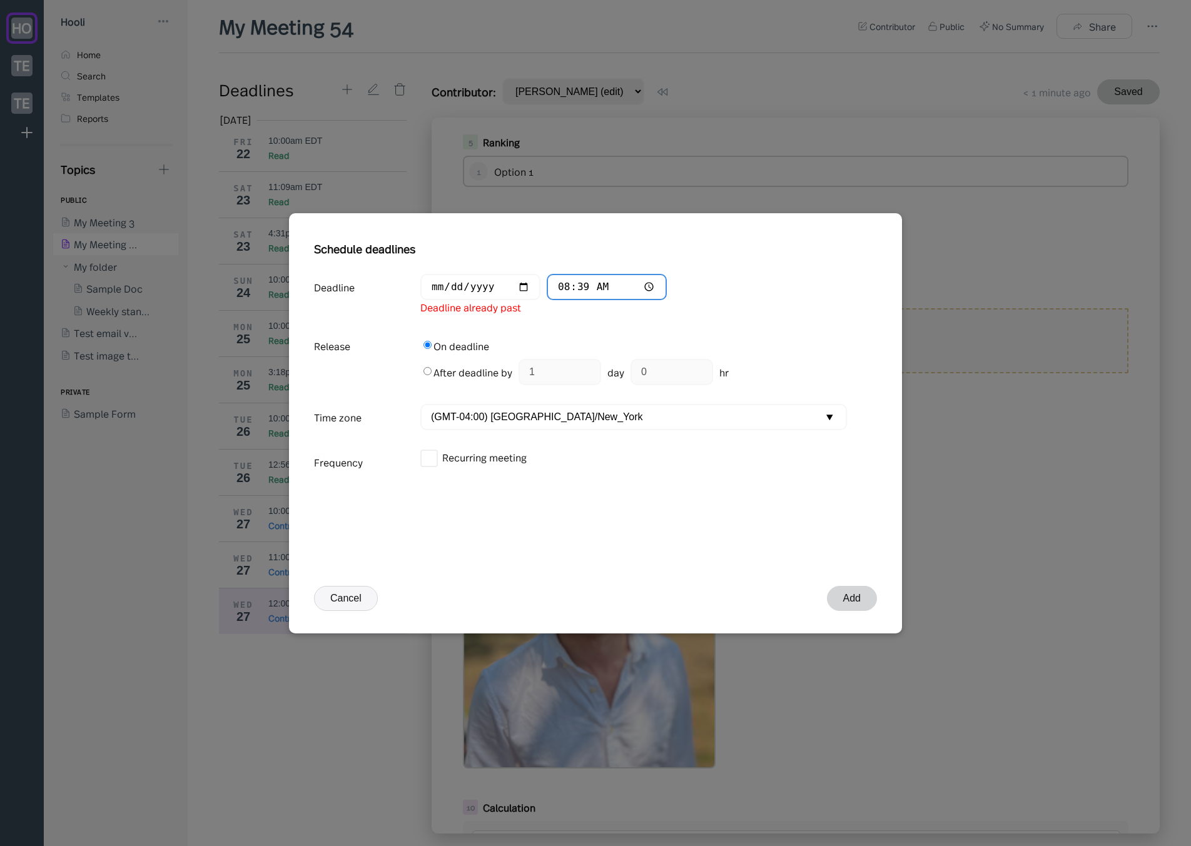
type input "20:39"
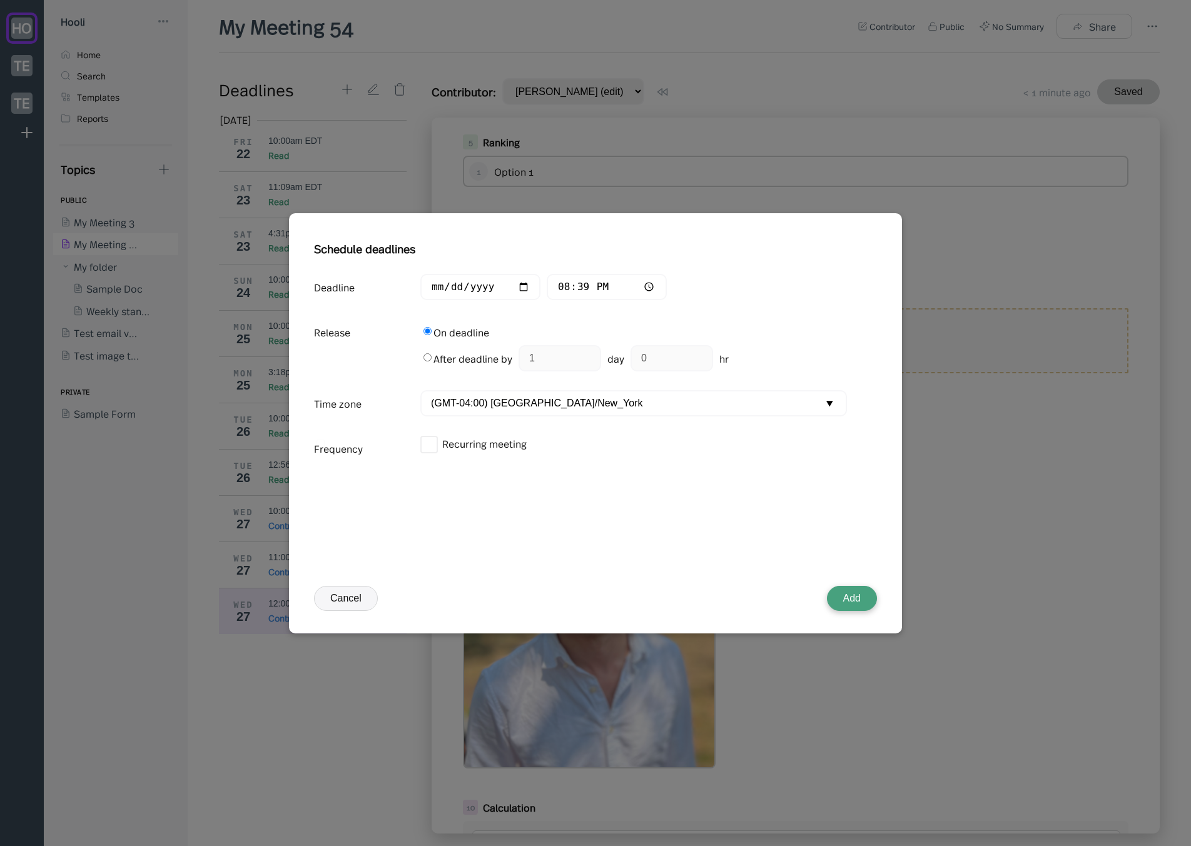
click at [872, 597] on button "Add" at bounding box center [852, 598] width 50 height 25
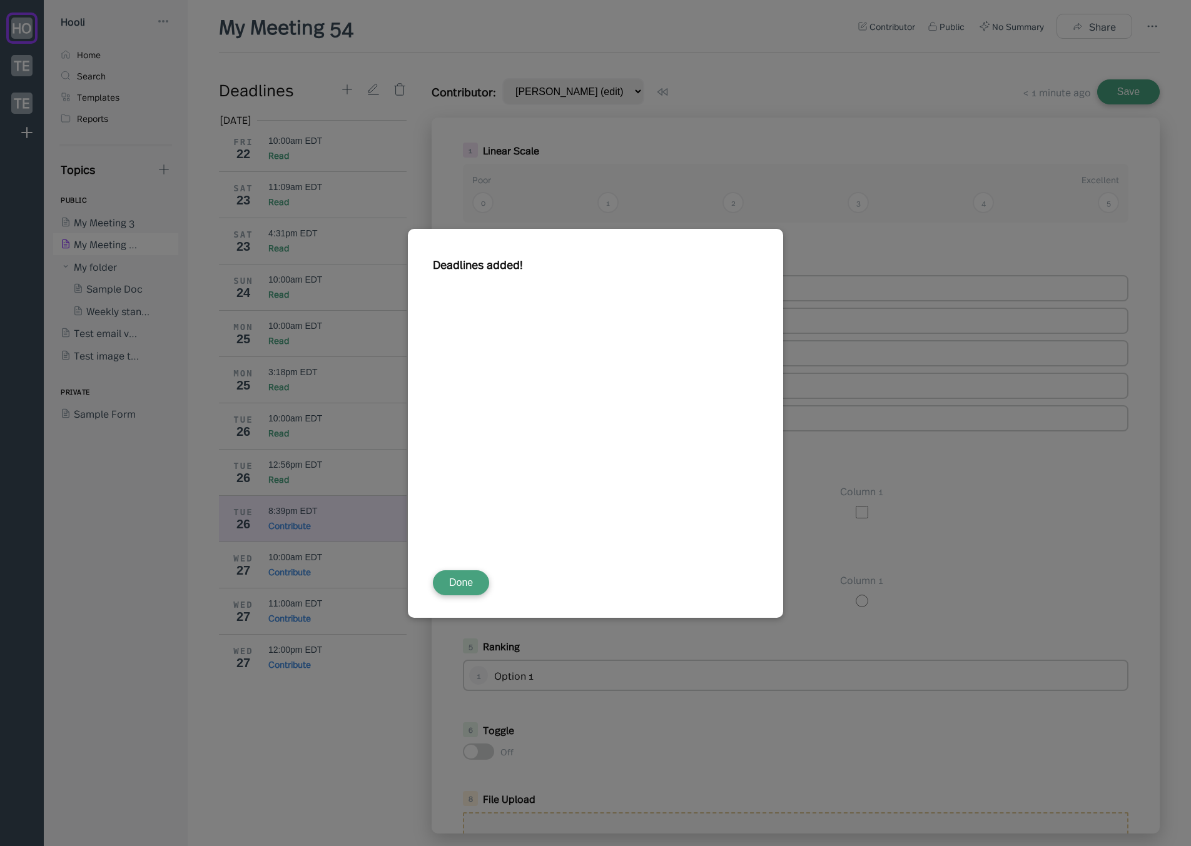
click at [469, 587] on button "Done" at bounding box center [461, 583] width 56 height 25
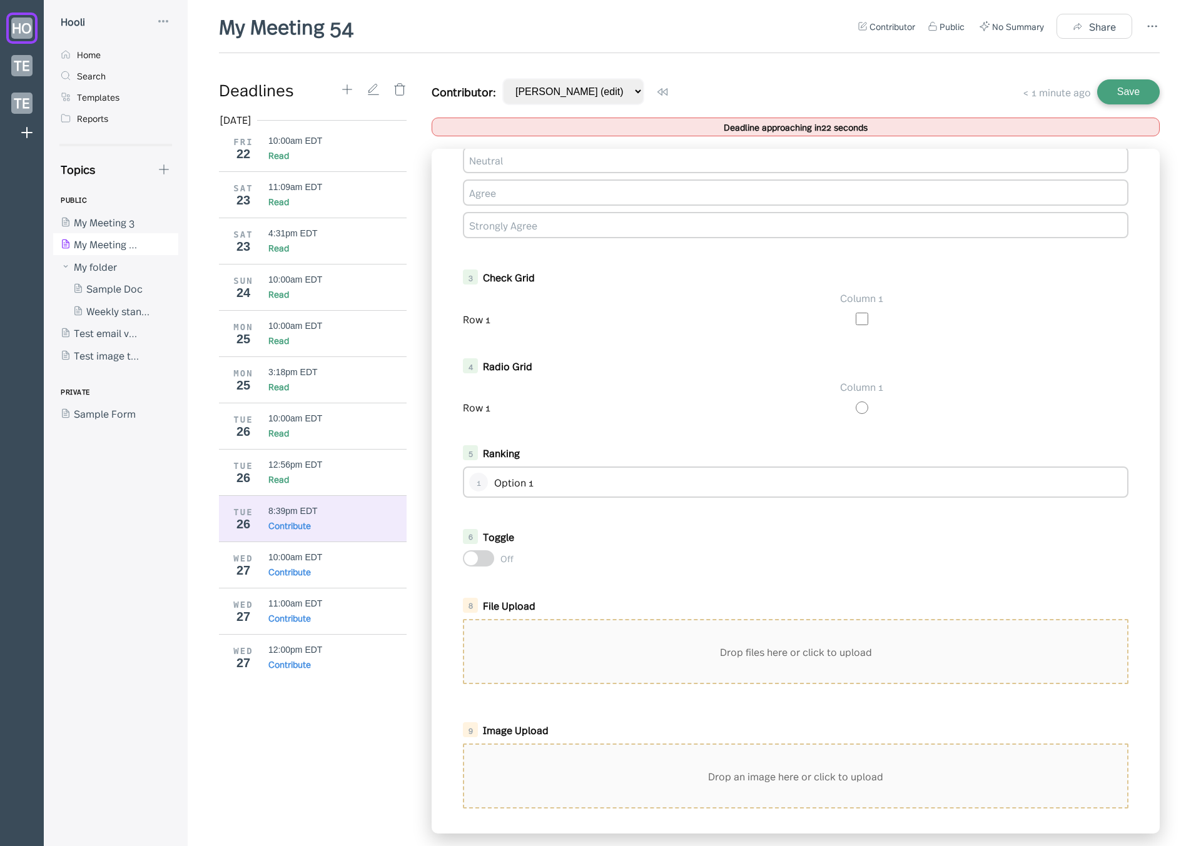
scroll to position [509, 0]
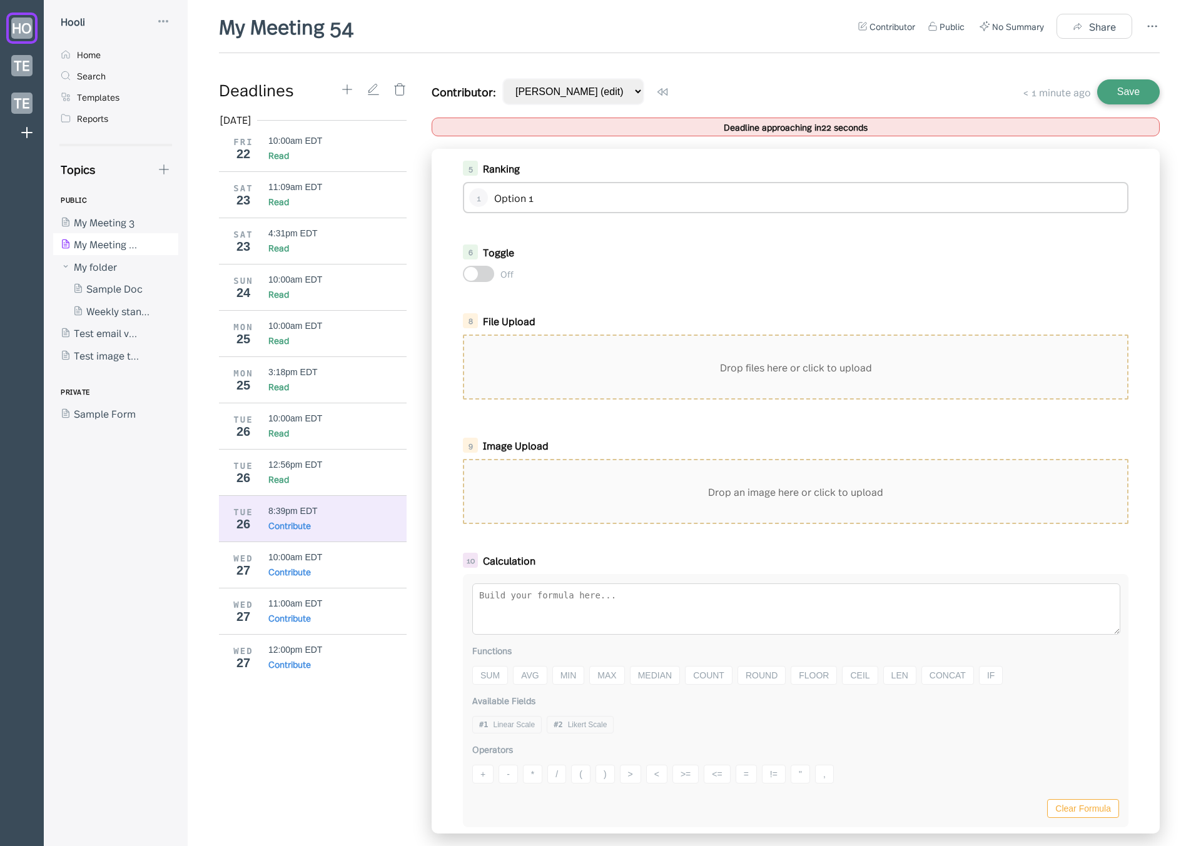
click at [607, 449] on div "Image Upload" at bounding box center [787, 446] width 609 height 14
click at [608, 480] on div "Drop an image here or click to upload" at bounding box center [795, 491] width 663 height 63
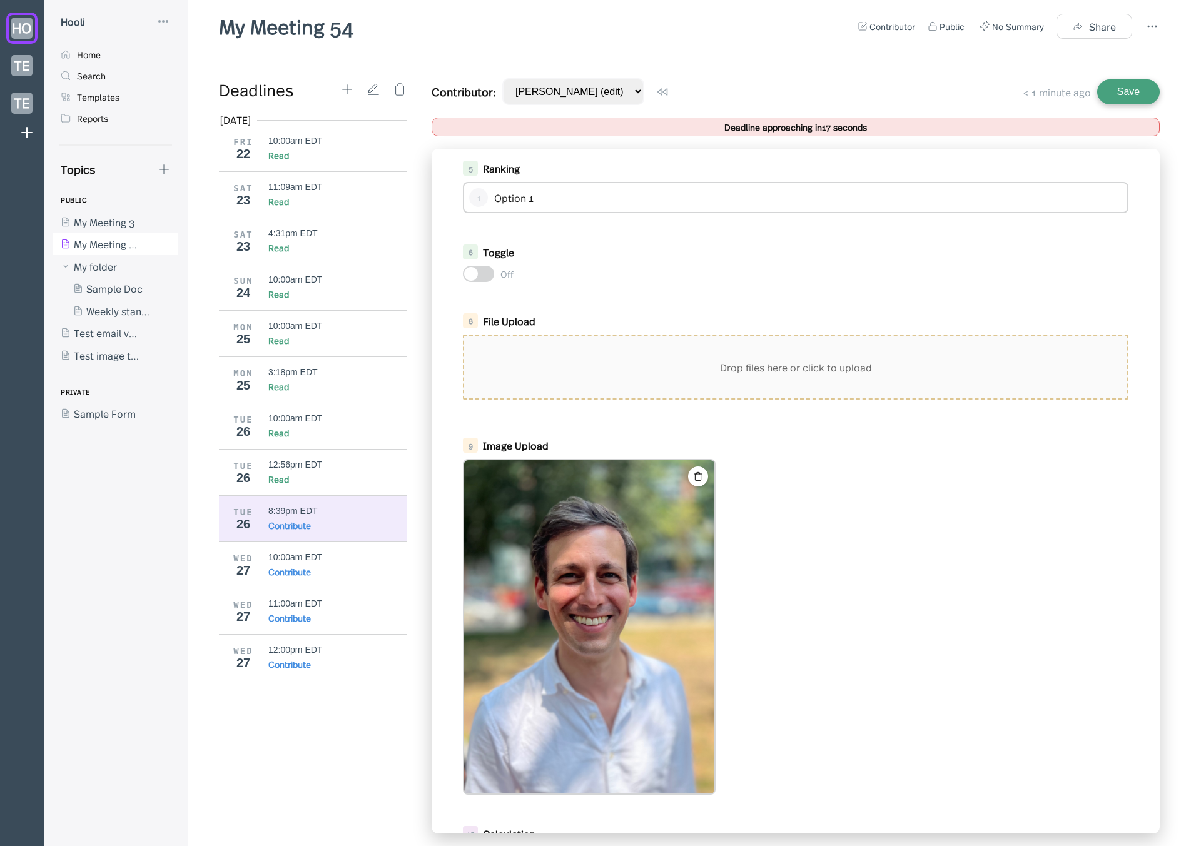
click at [1127, 93] on button "Save" at bounding box center [1128, 91] width 63 height 25
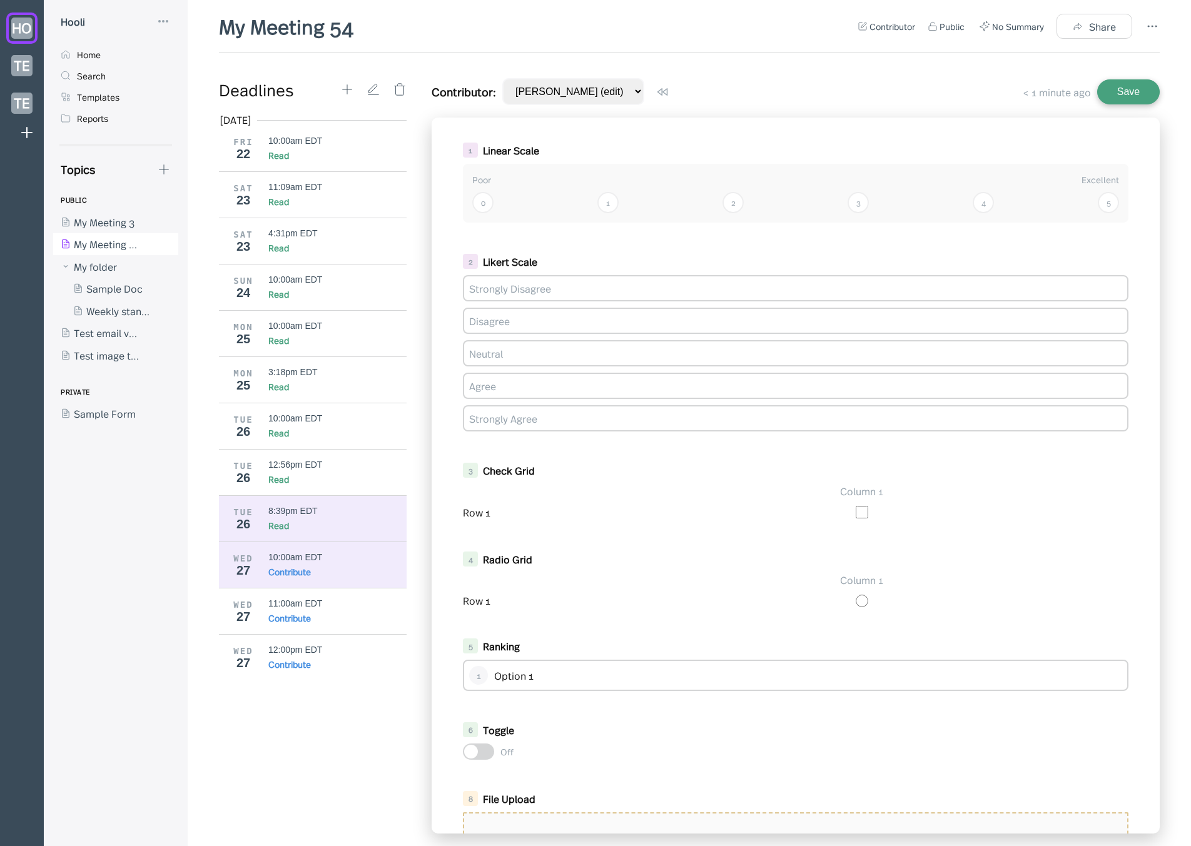
click at [313, 517] on div "8:39pm EDT Read" at bounding box center [337, 519] width 139 height 26
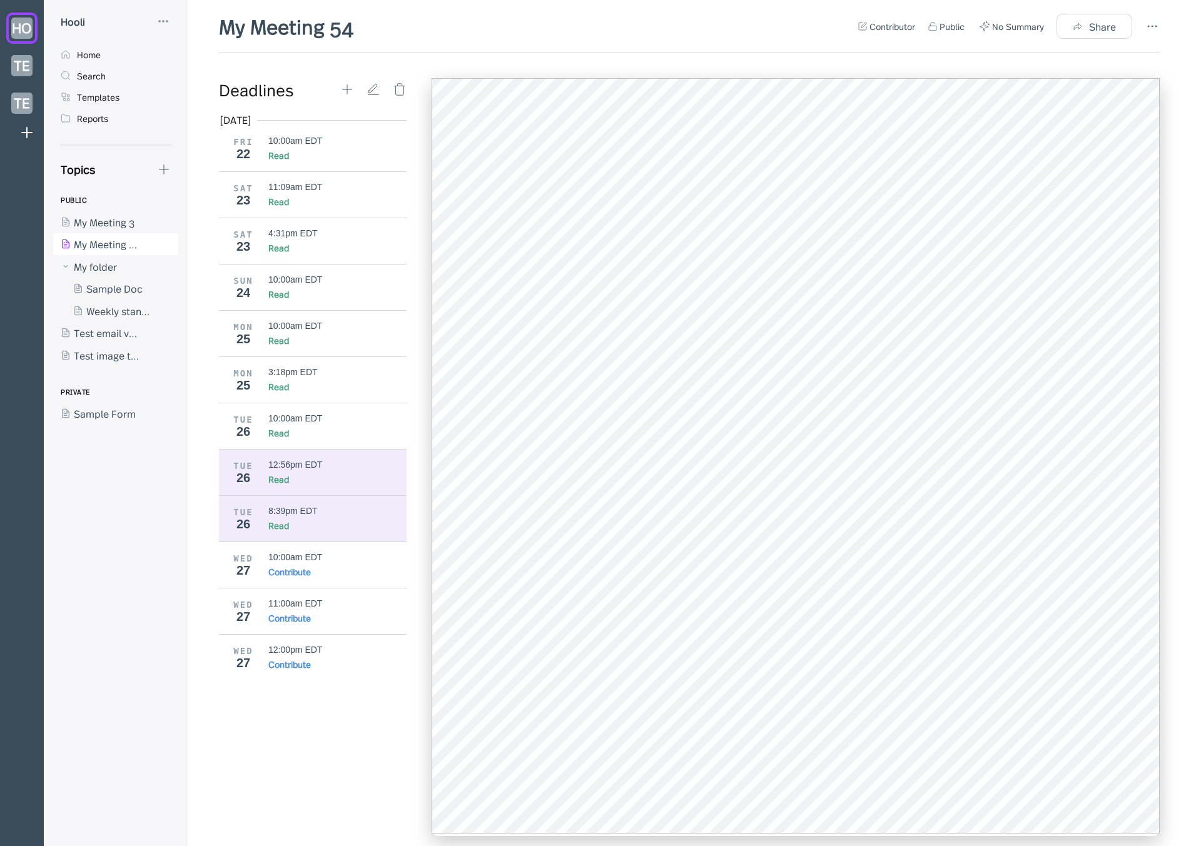
click at [330, 474] on div "Read" at bounding box center [337, 479] width 139 height 13
click at [319, 519] on div "Read" at bounding box center [337, 525] width 139 height 13
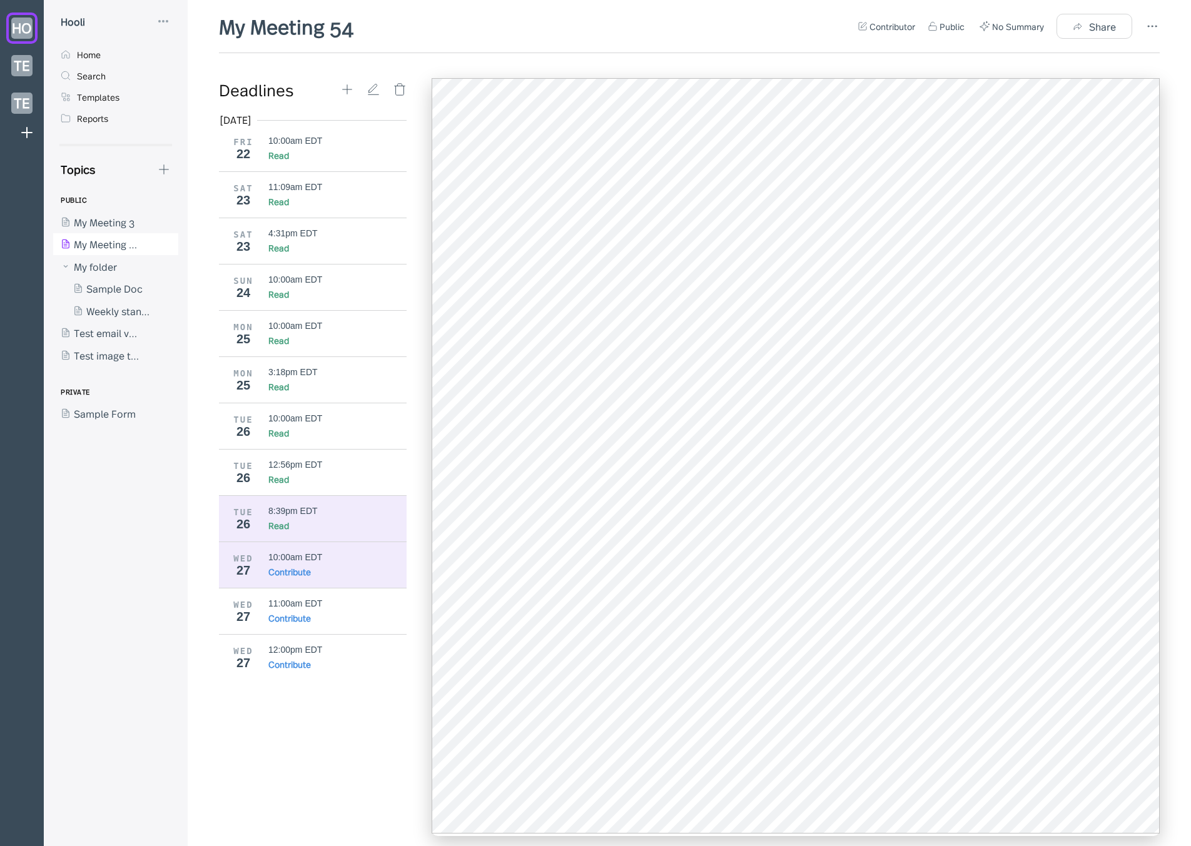
click at [331, 562] on div "10:00am EDT" at bounding box center [337, 557] width 139 height 10
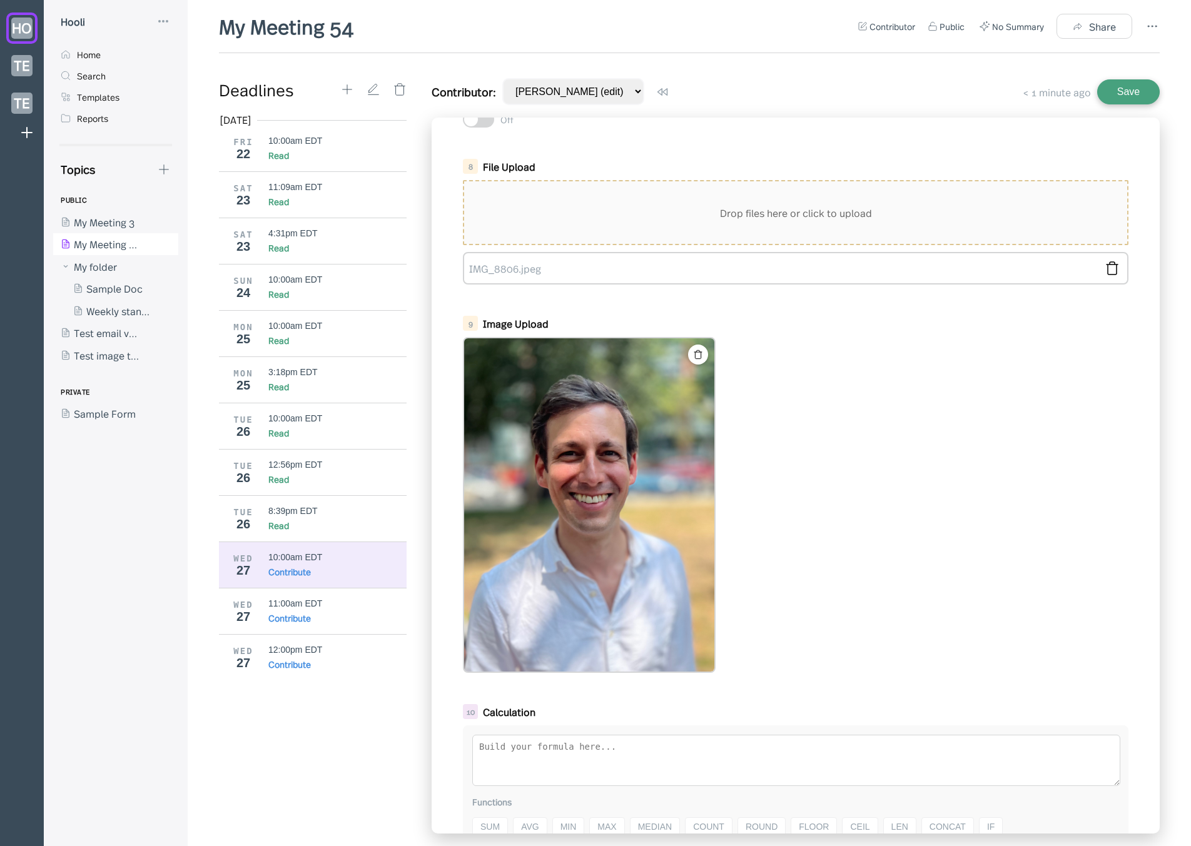
scroll to position [671, 0]
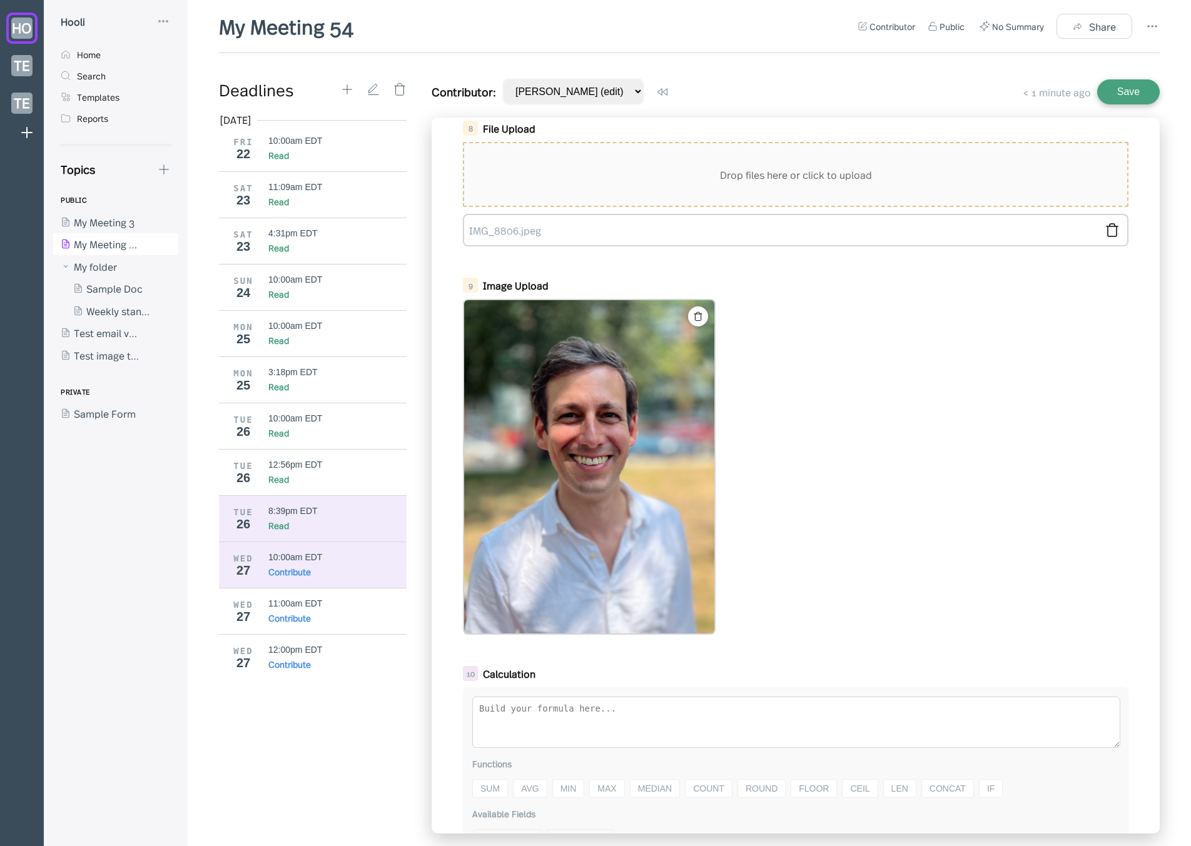
click at [365, 535] on div "TUE 26 8:39pm EDT Read" at bounding box center [317, 518] width 197 height 46
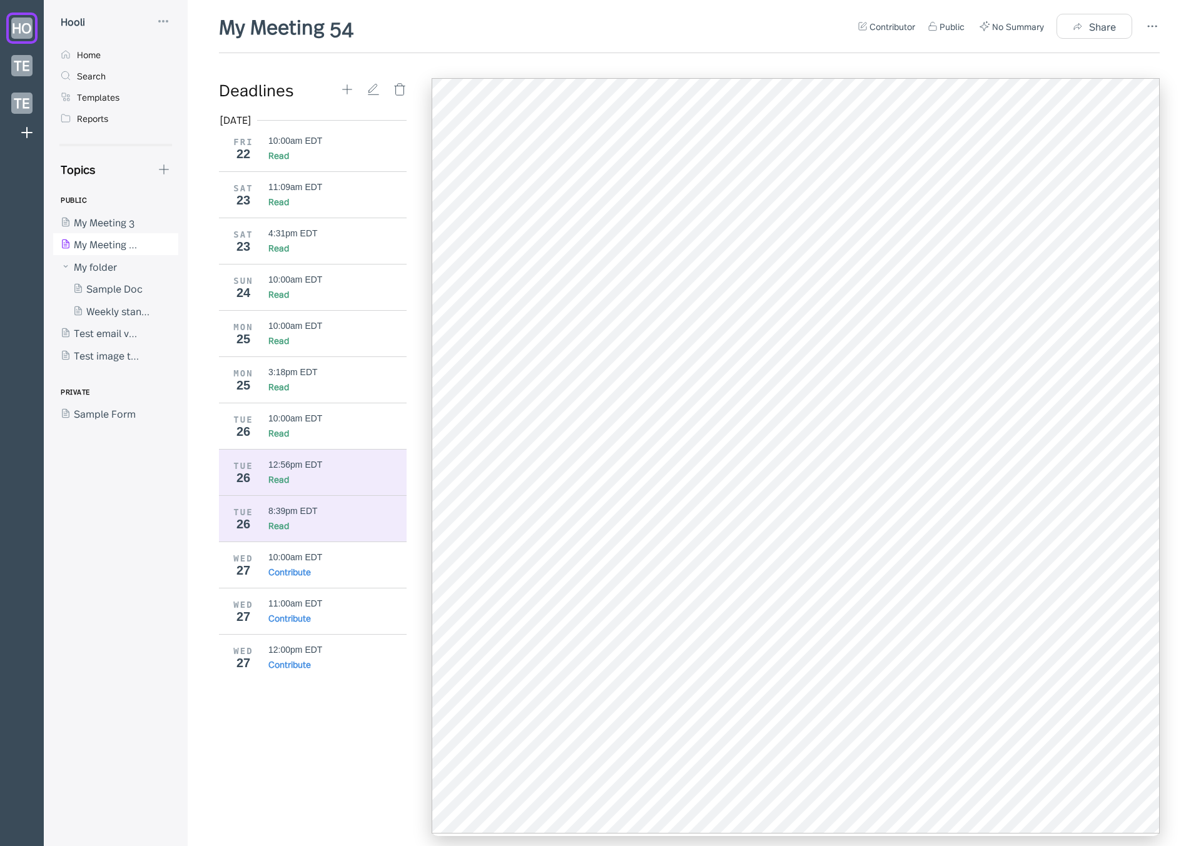
click at [343, 482] on div "Read" at bounding box center [337, 479] width 139 height 13
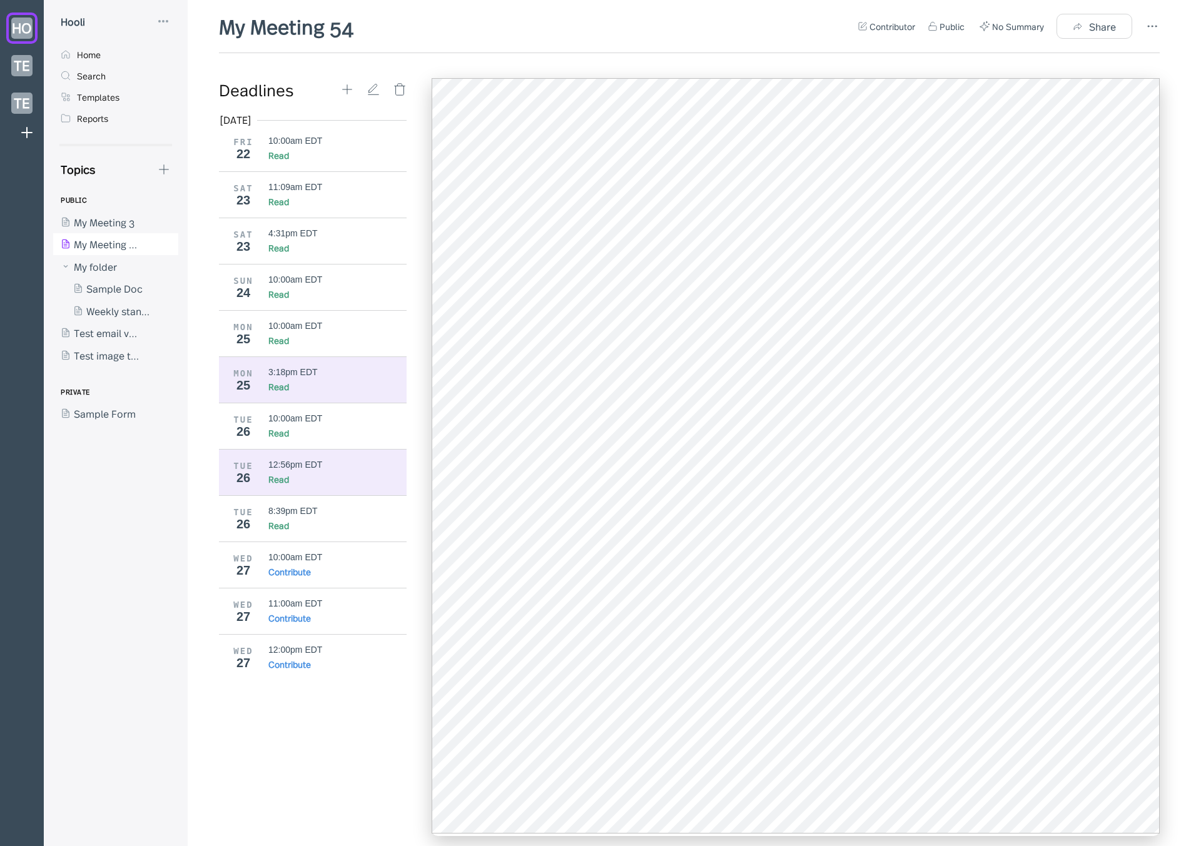
click at [278, 401] on div "MON 25 3:18pm EDT Read" at bounding box center [317, 380] width 197 height 46
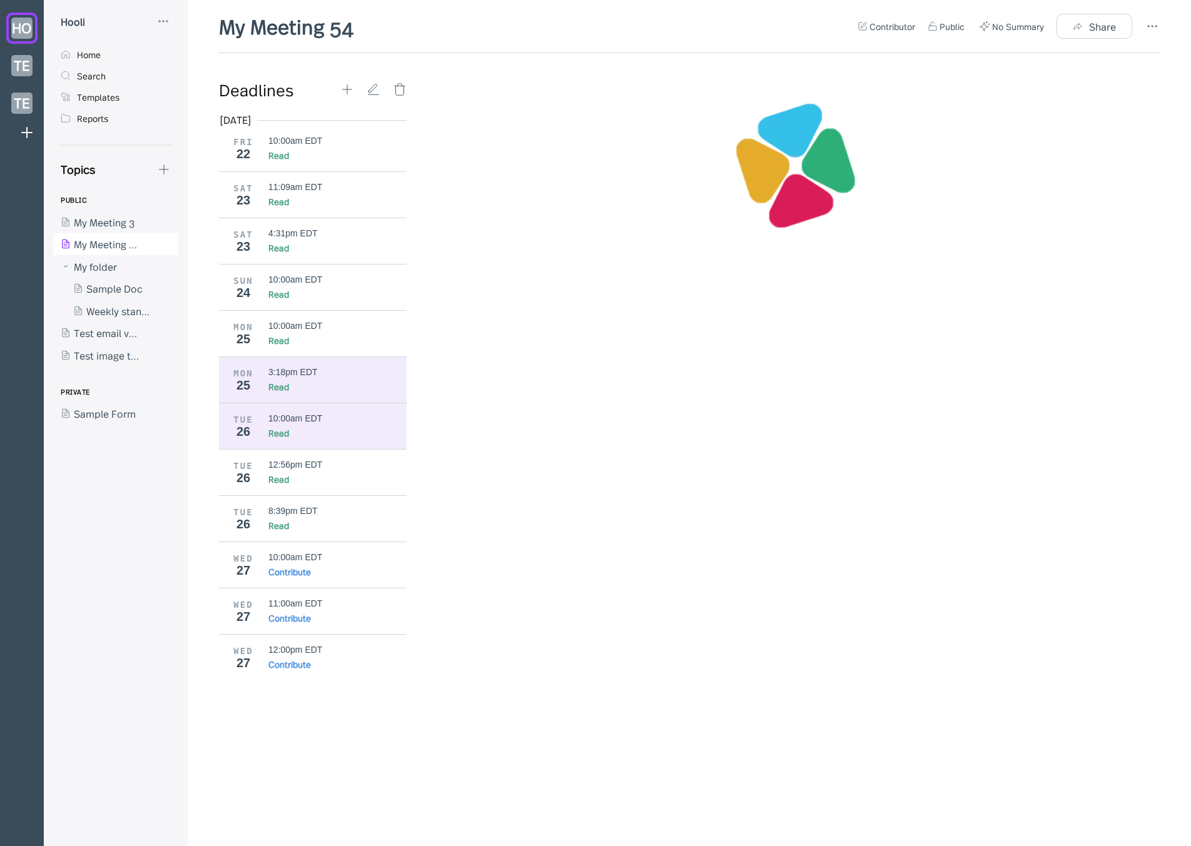
click at [289, 419] on div "10:00am EDT" at bounding box center [295, 419] width 54 height 10
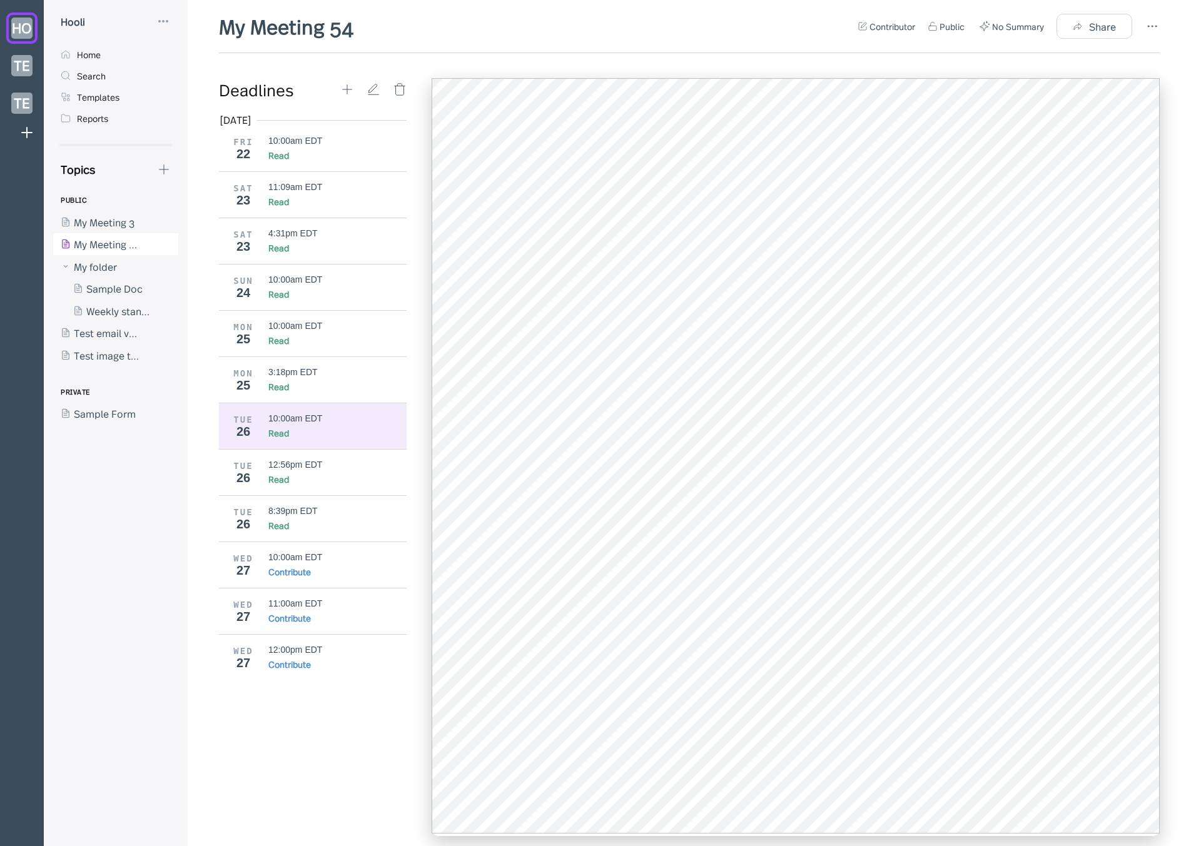
click at [306, 427] on div "Read" at bounding box center [337, 433] width 139 height 13
click at [314, 460] on div "12:56pm EDT" at bounding box center [295, 465] width 54 height 10
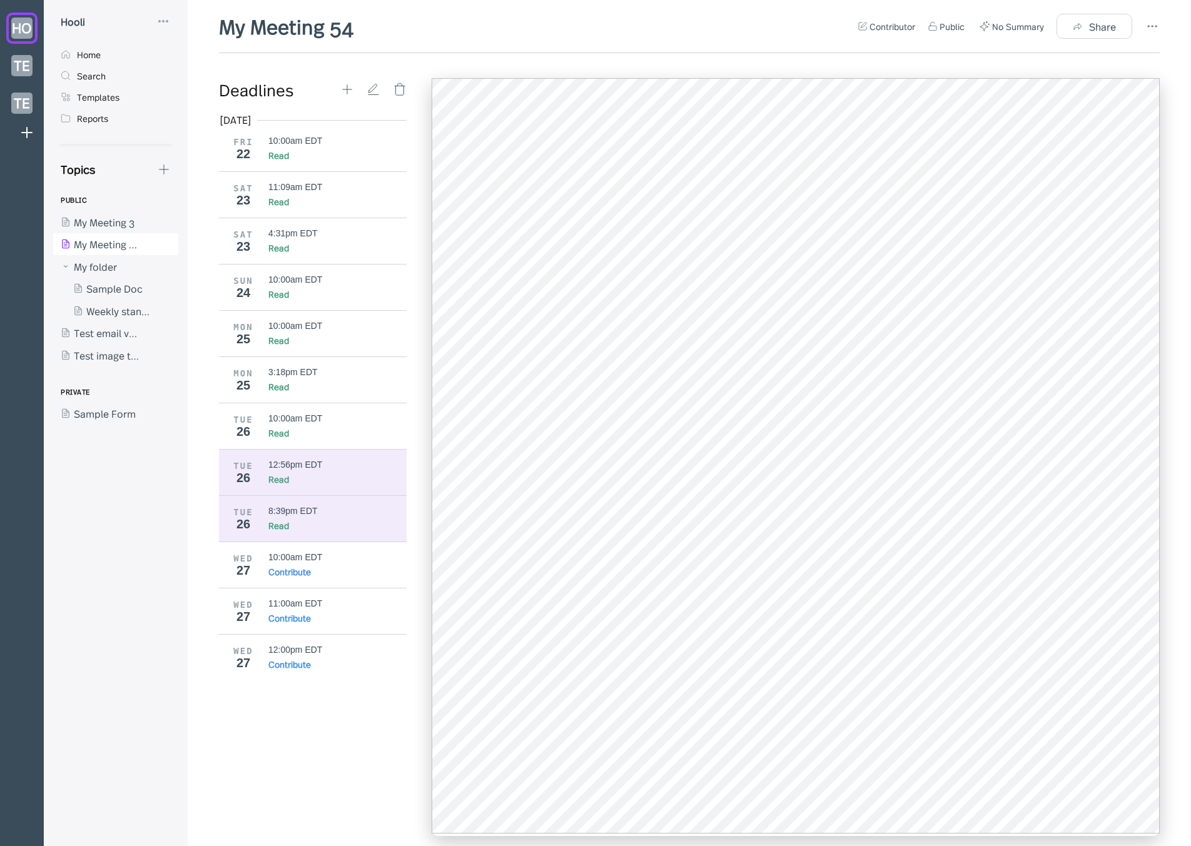
click at [294, 517] on div "8:39pm EDT Read" at bounding box center [337, 519] width 139 height 26
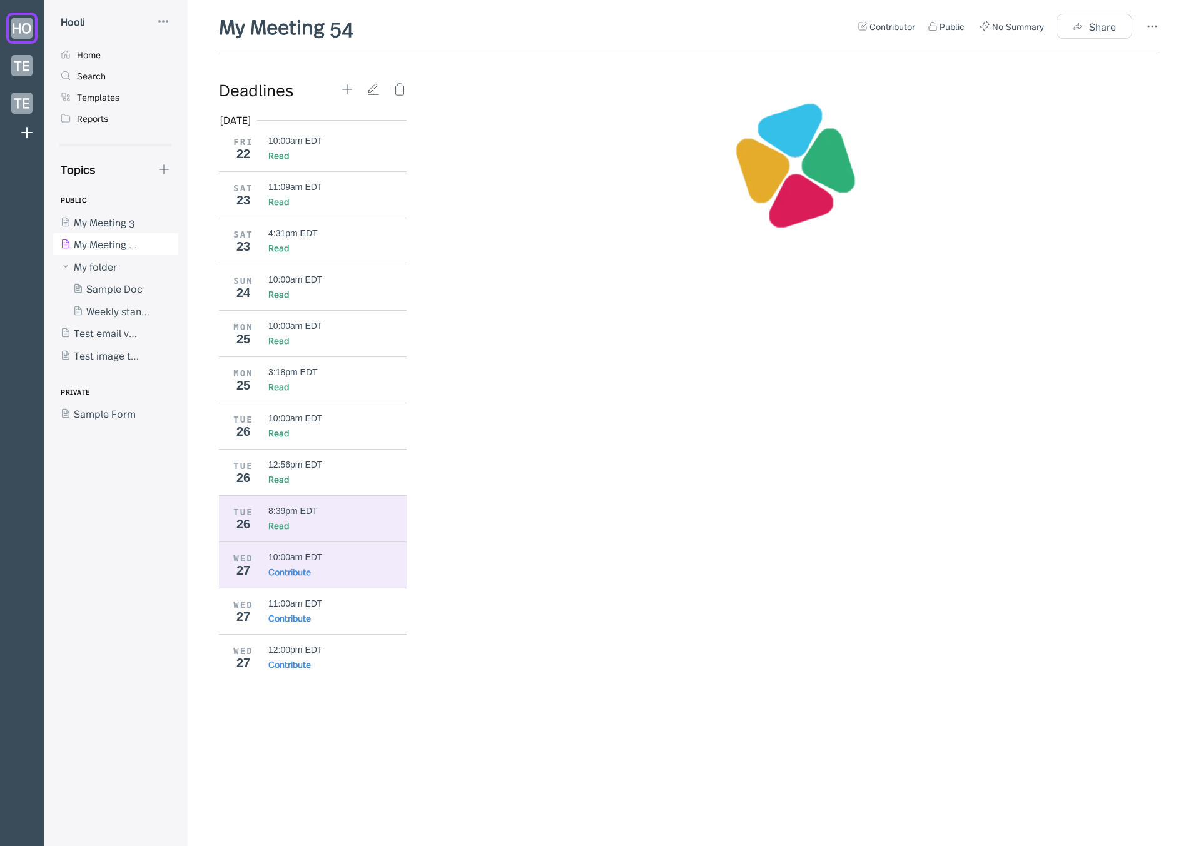
click at [323, 557] on div "10:00am EDT" at bounding box center [337, 557] width 139 height 10
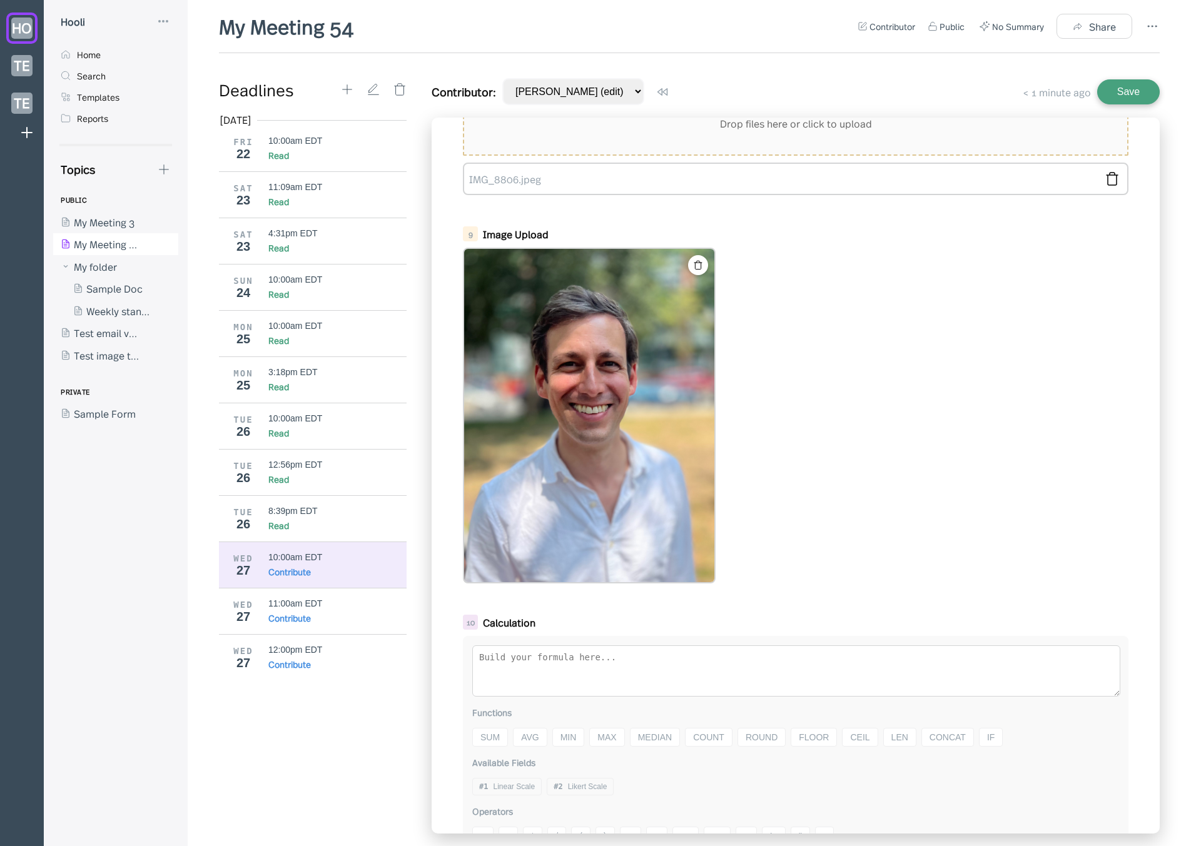
scroll to position [728, 0]
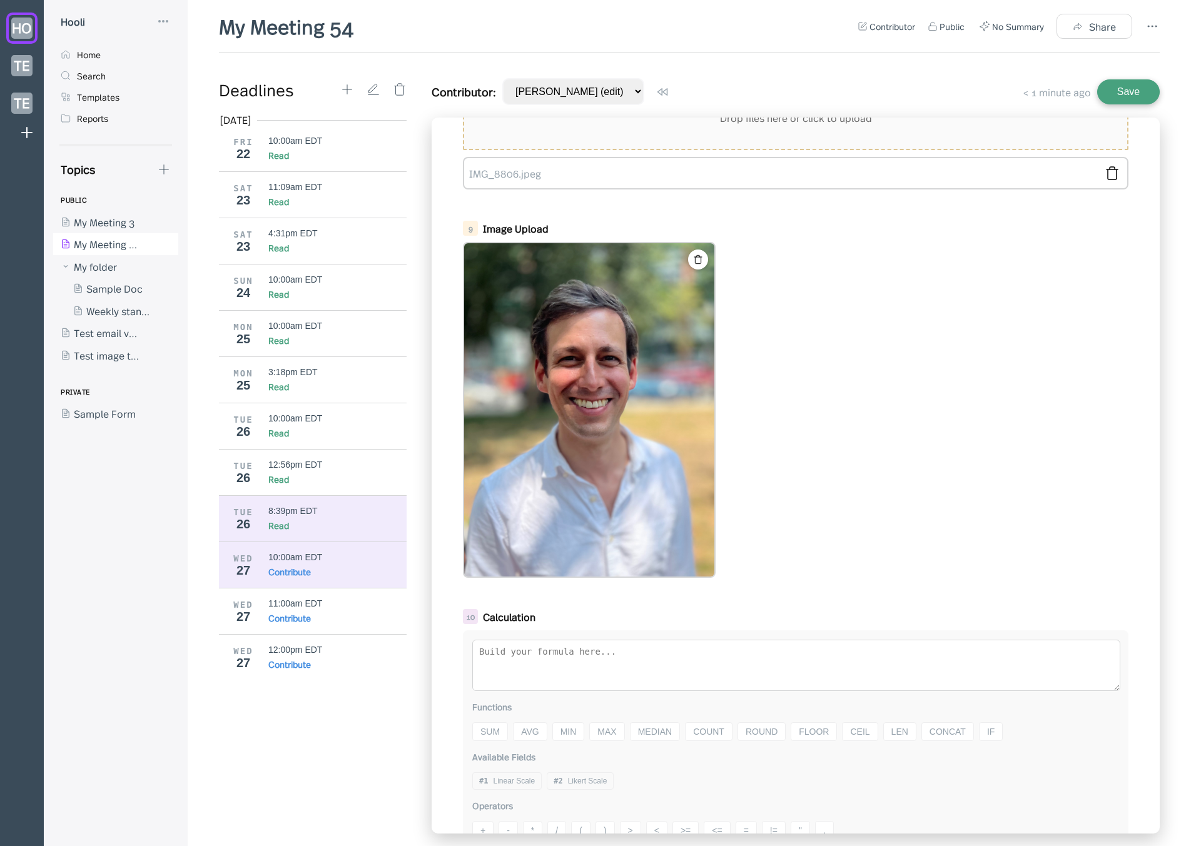
click at [363, 508] on div "8:39pm EDT" at bounding box center [337, 511] width 139 height 10
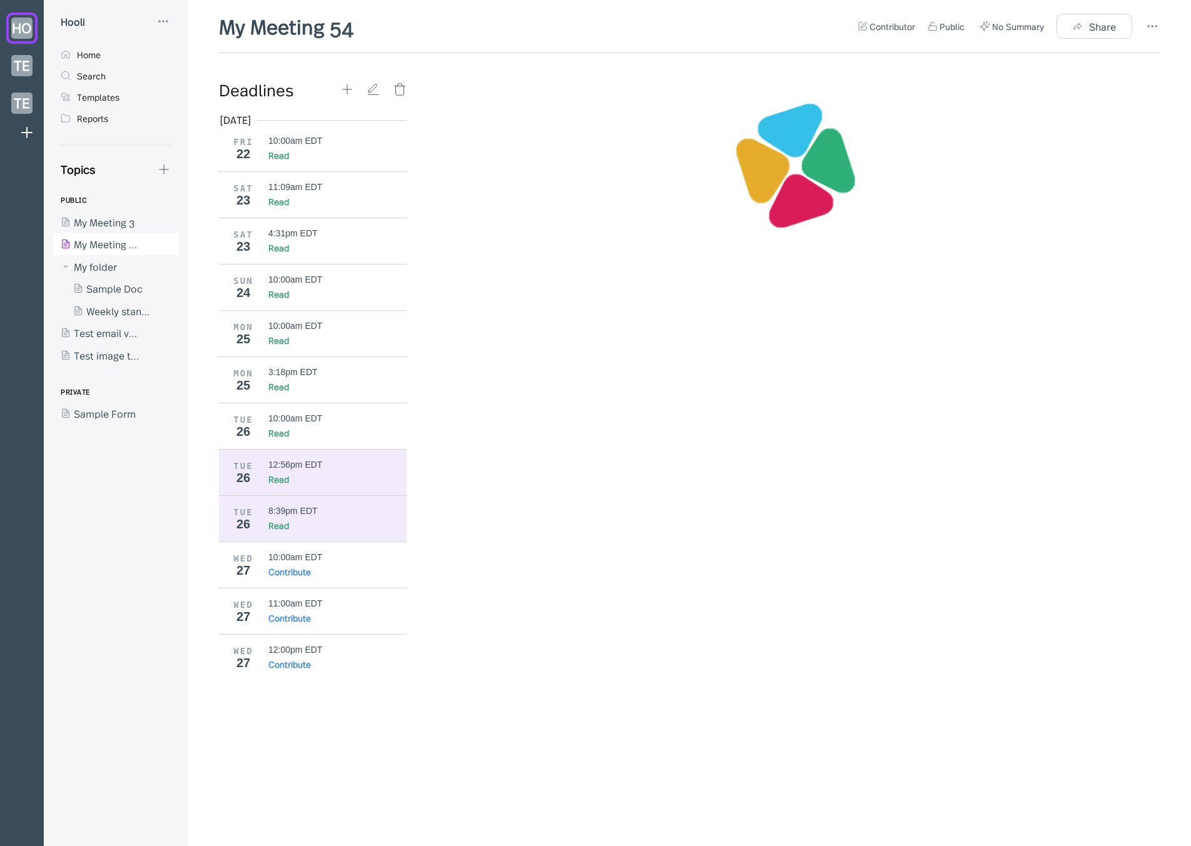
click at [337, 475] on div "Read" at bounding box center [337, 479] width 139 height 13
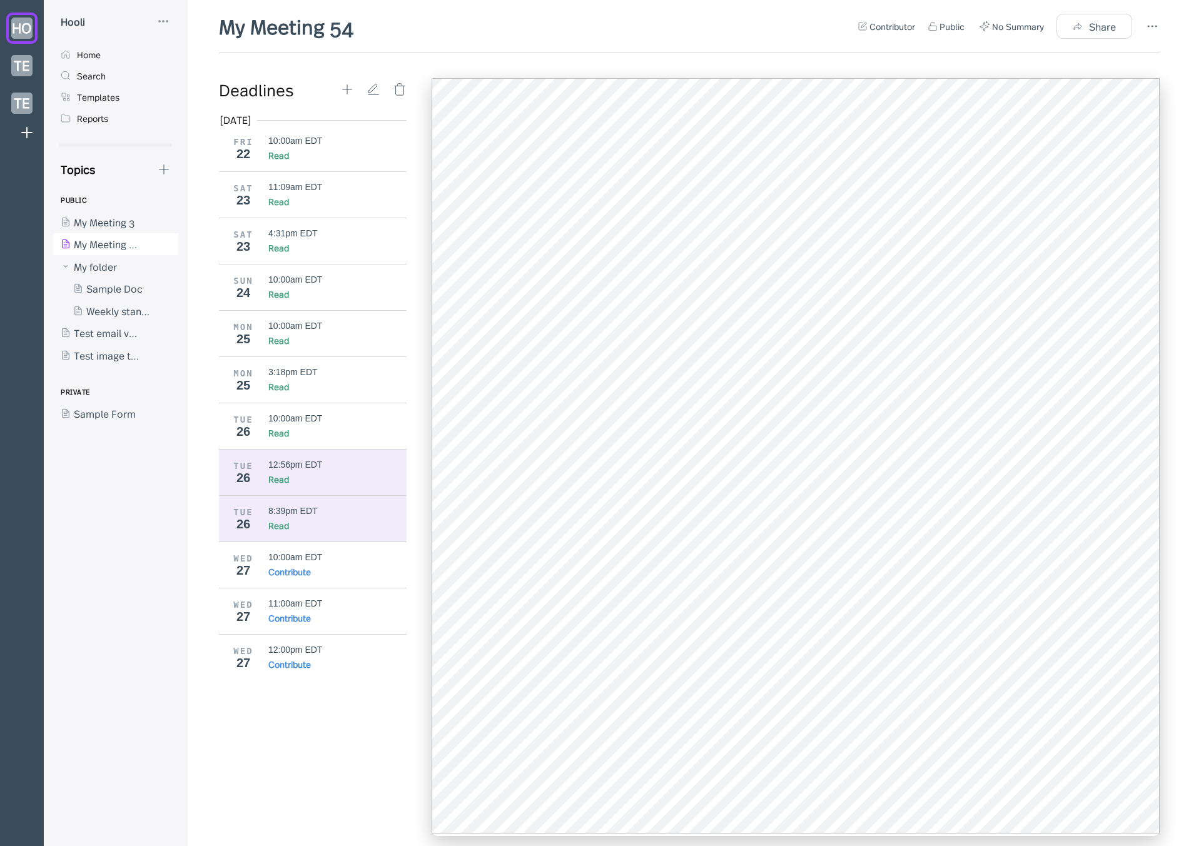
click at [340, 519] on div "Read" at bounding box center [337, 525] width 139 height 13
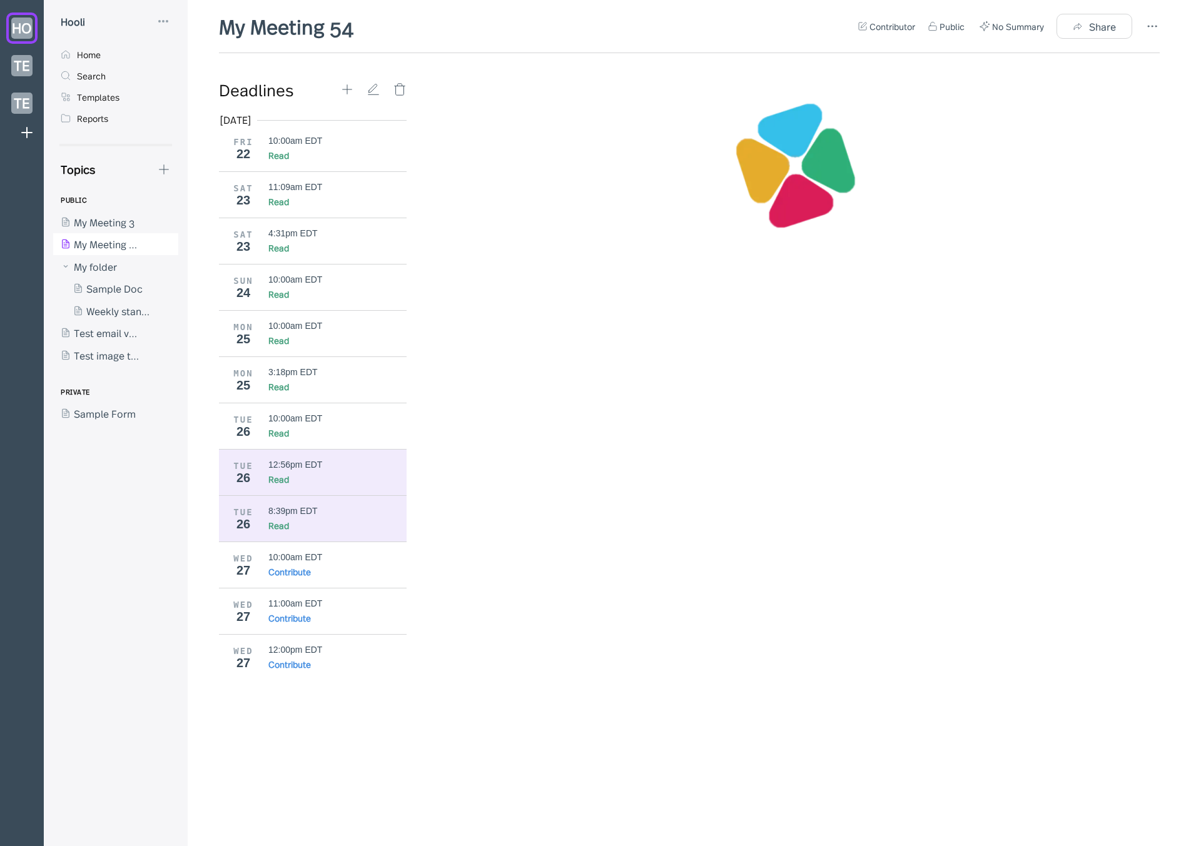
click at [350, 468] on div "12:56pm EDT" at bounding box center [337, 465] width 139 height 10
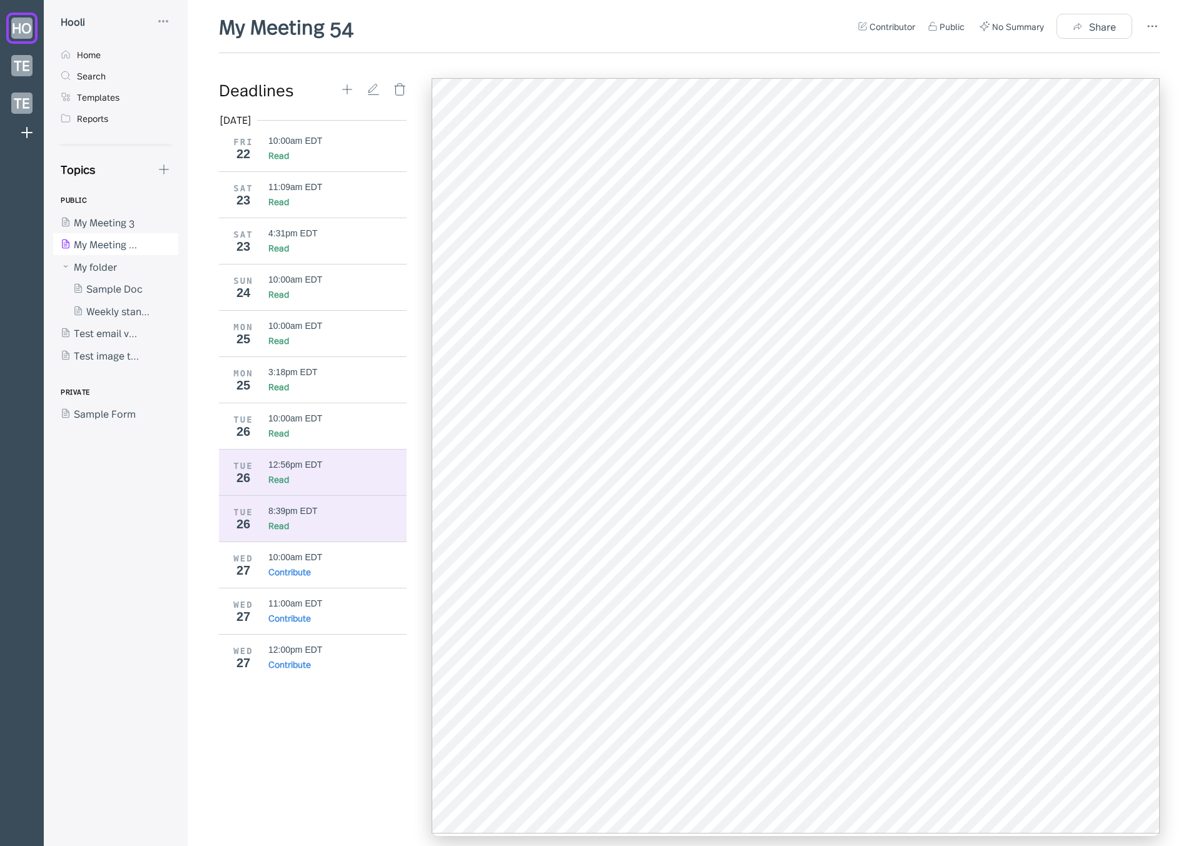
click at [333, 516] on div "8:39pm EDT Read" at bounding box center [337, 519] width 139 height 26
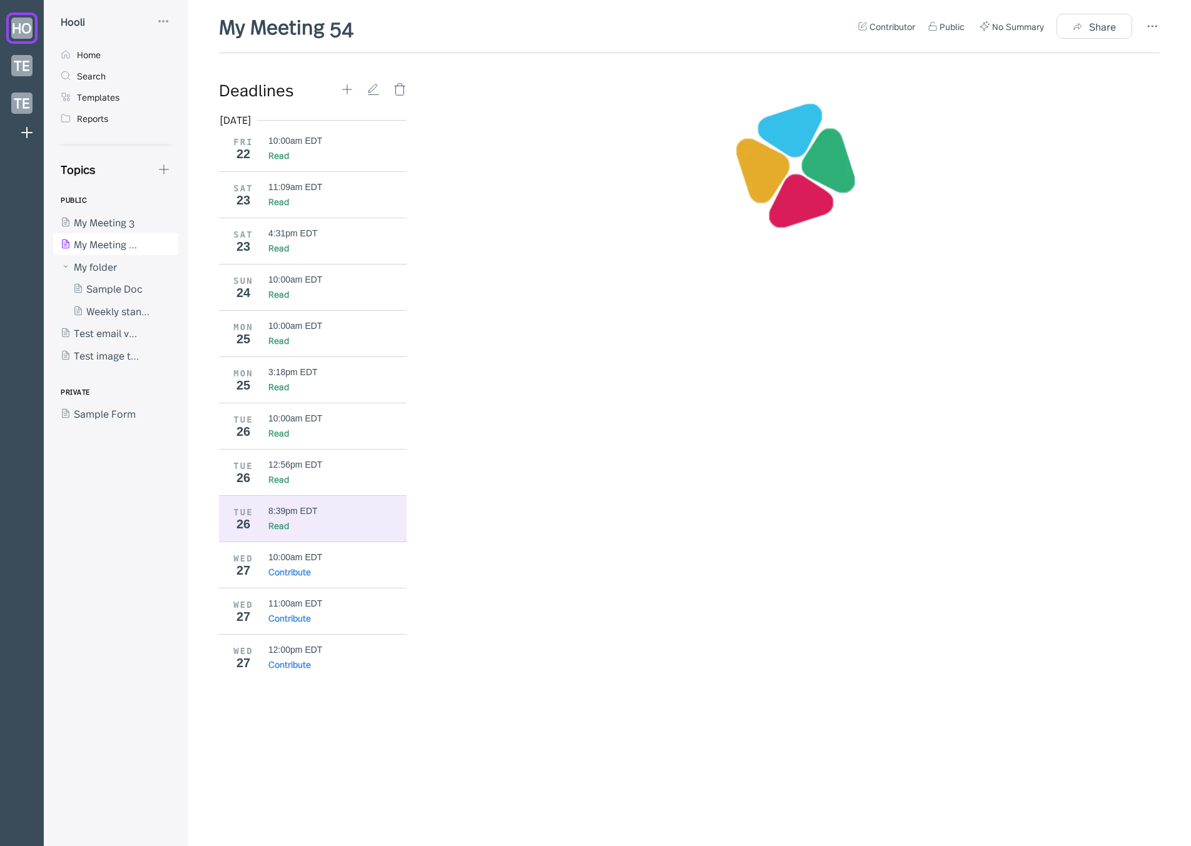
drag, startPoint x: 596, startPoint y: 305, endPoint x: 574, endPoint y: 313, distance: 23.6
click at [596, 305] on div at bounding box center [796, 456] width 728 height 756
click at [356, 472] on div "12:56pm EDT Read" at bounding box center [337, 473] width 139 height 26
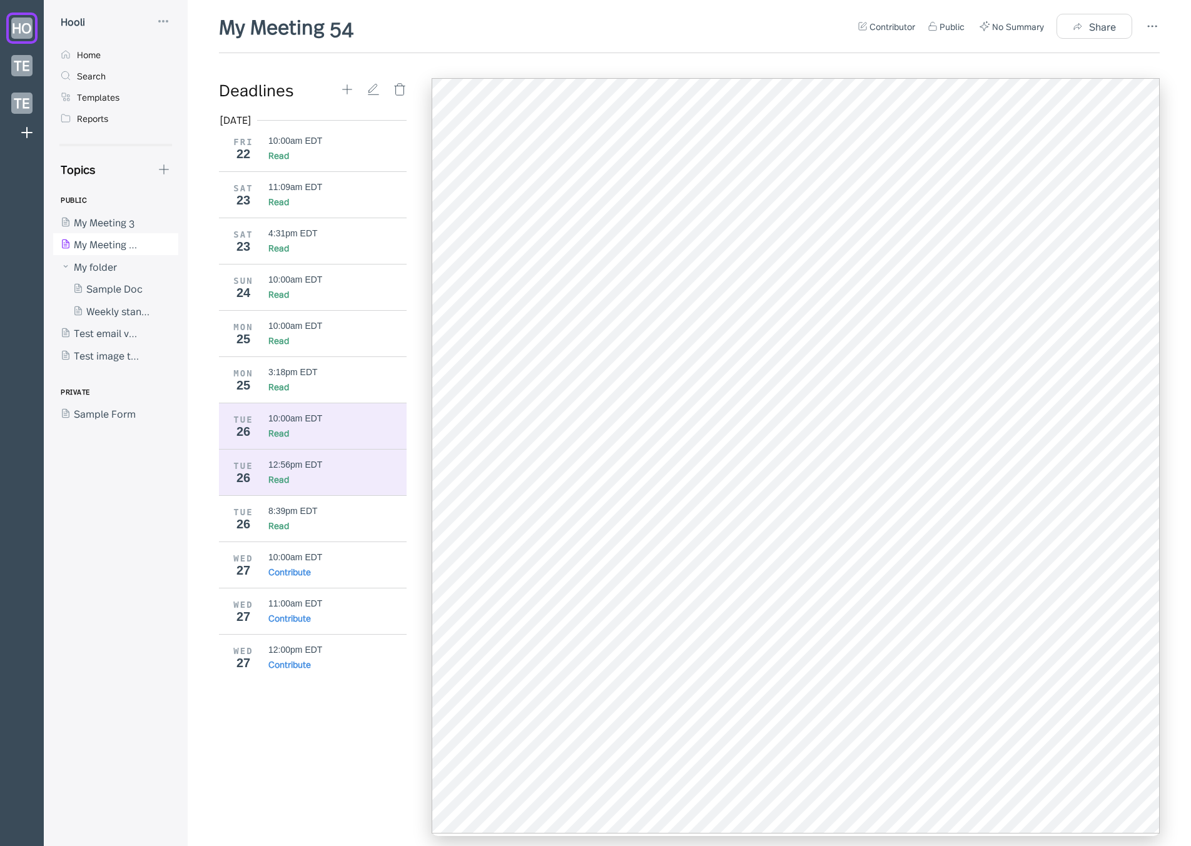
click at [348, 431] on div "Read" at bounding box center [337, 433] width 139 height 13
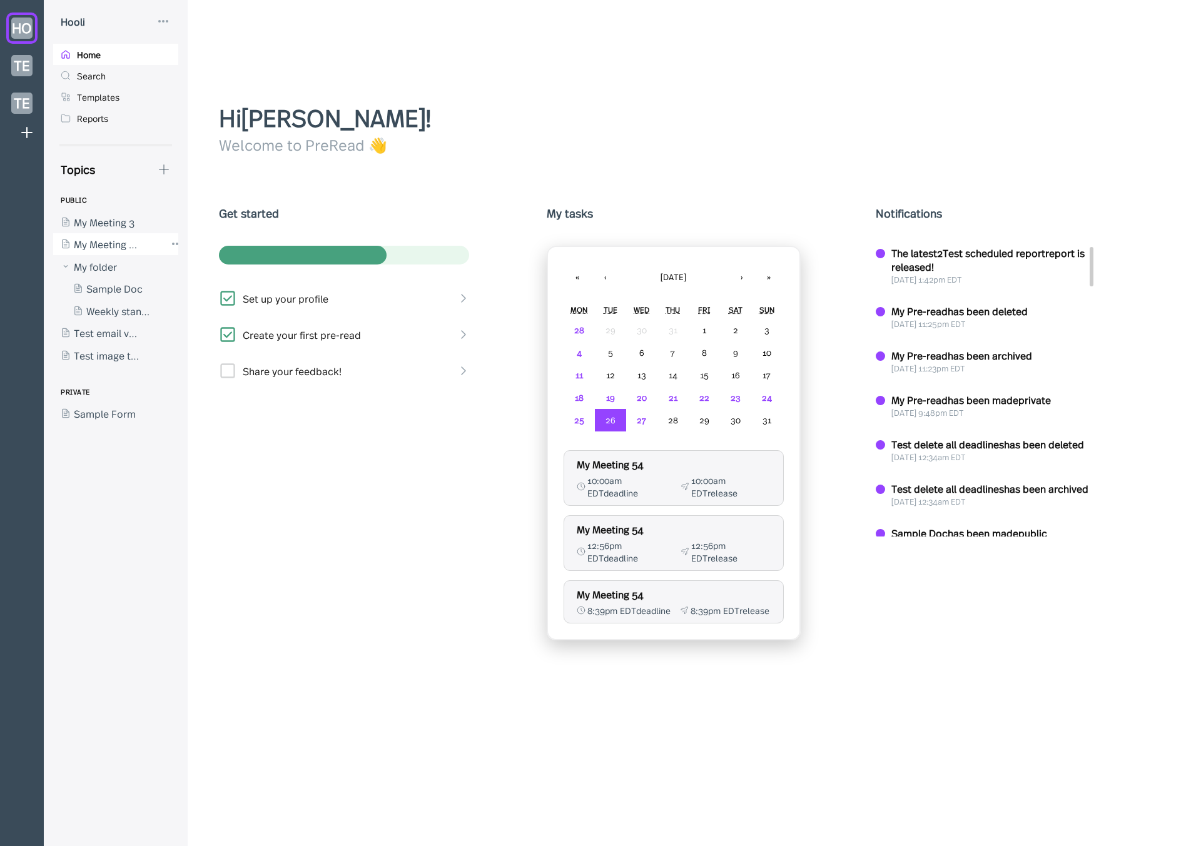
click at [109, 240] on div at bounding box center [109, 244] width 113 height 23
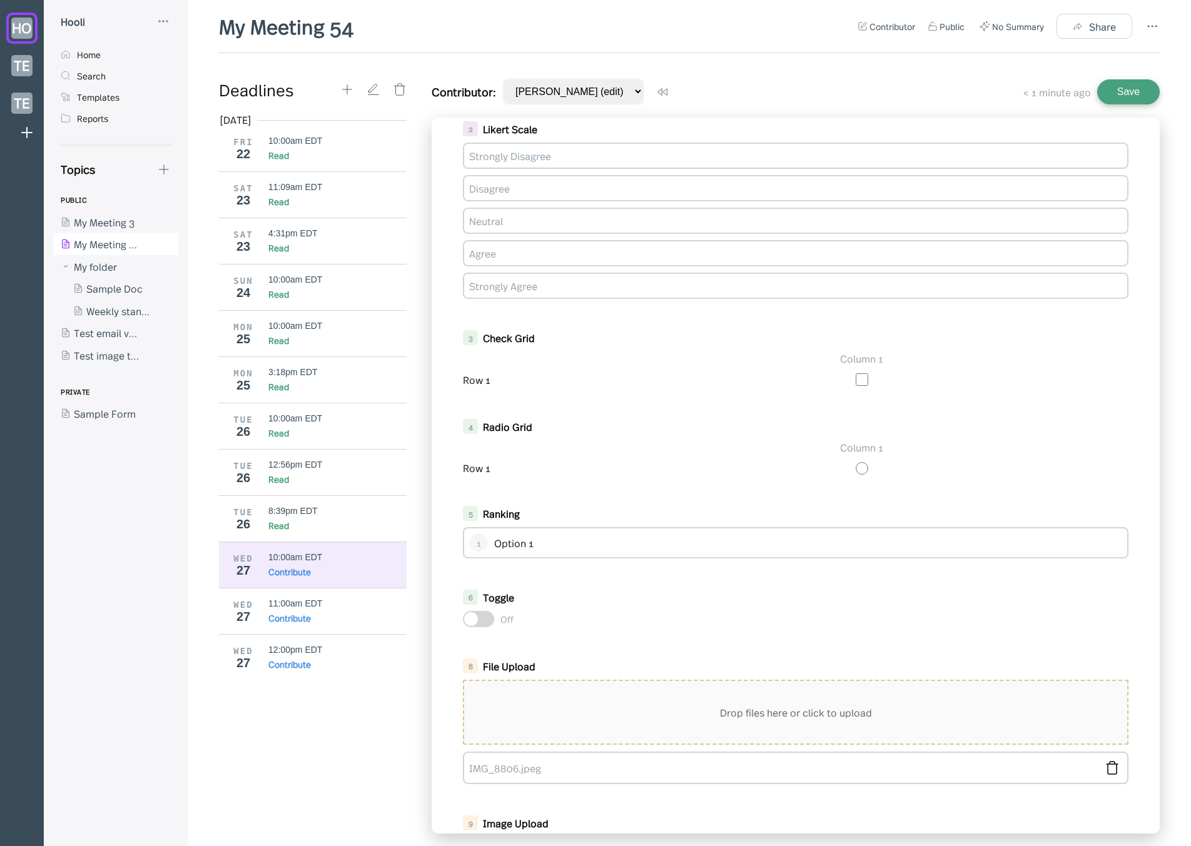
scroll to position [450, 0]
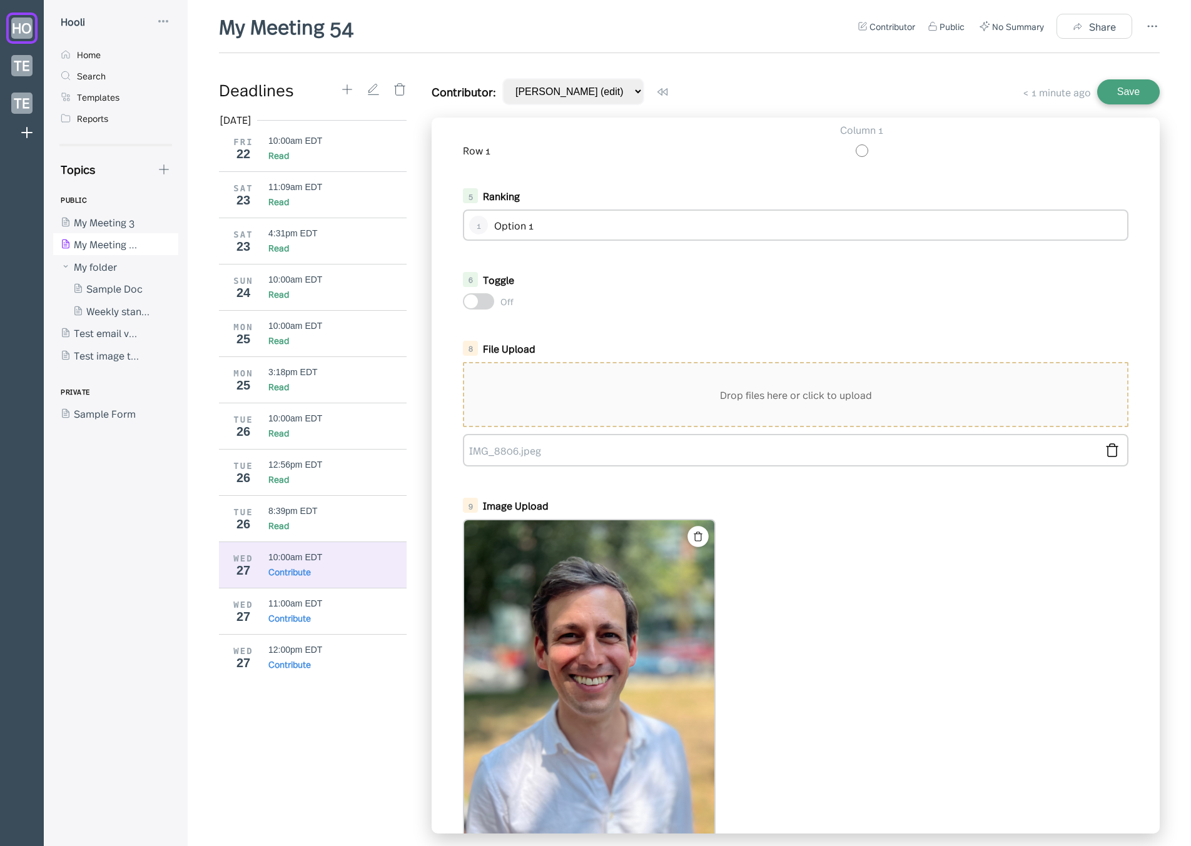
click at [695, 532] on icon at bounding box center [698, 537] width 11 height 11
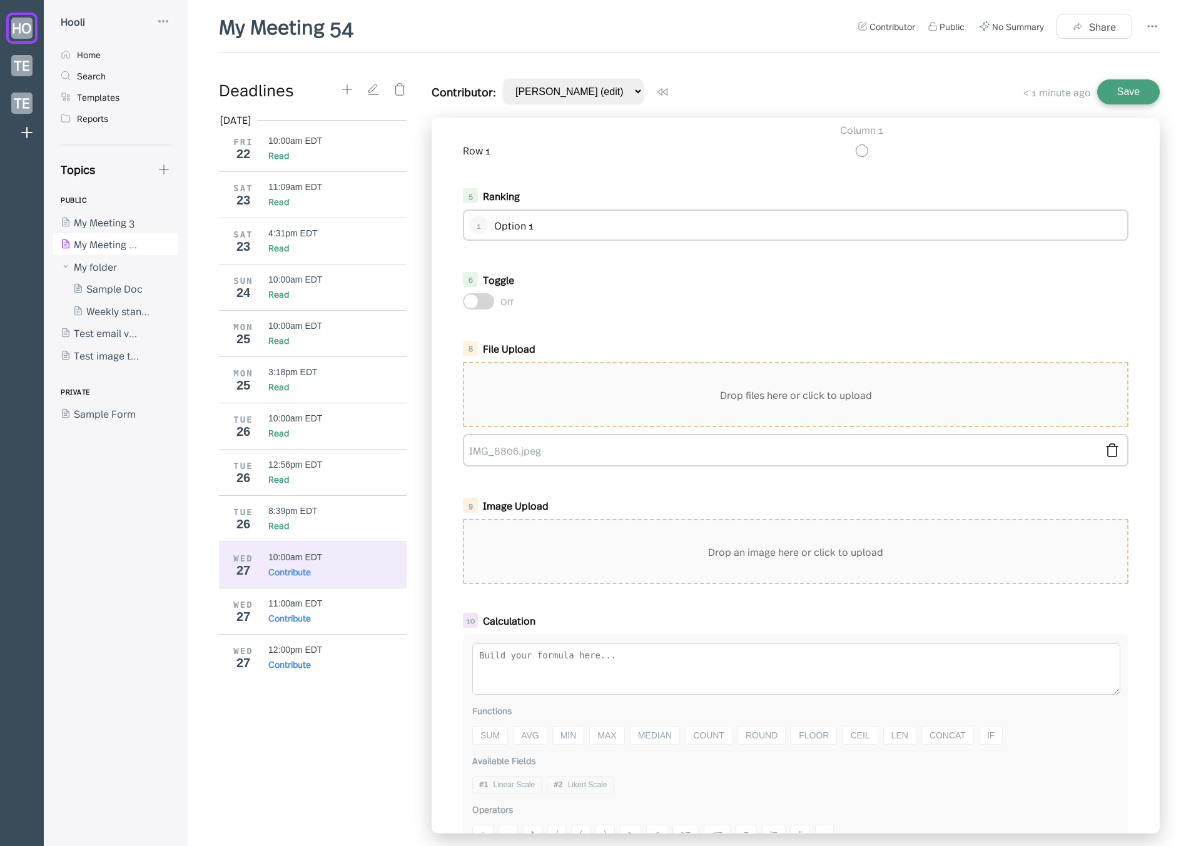
click at [569, 562] on div "Drop an image here or click to upload" at bounding box center [795, 551] width 663 height 63
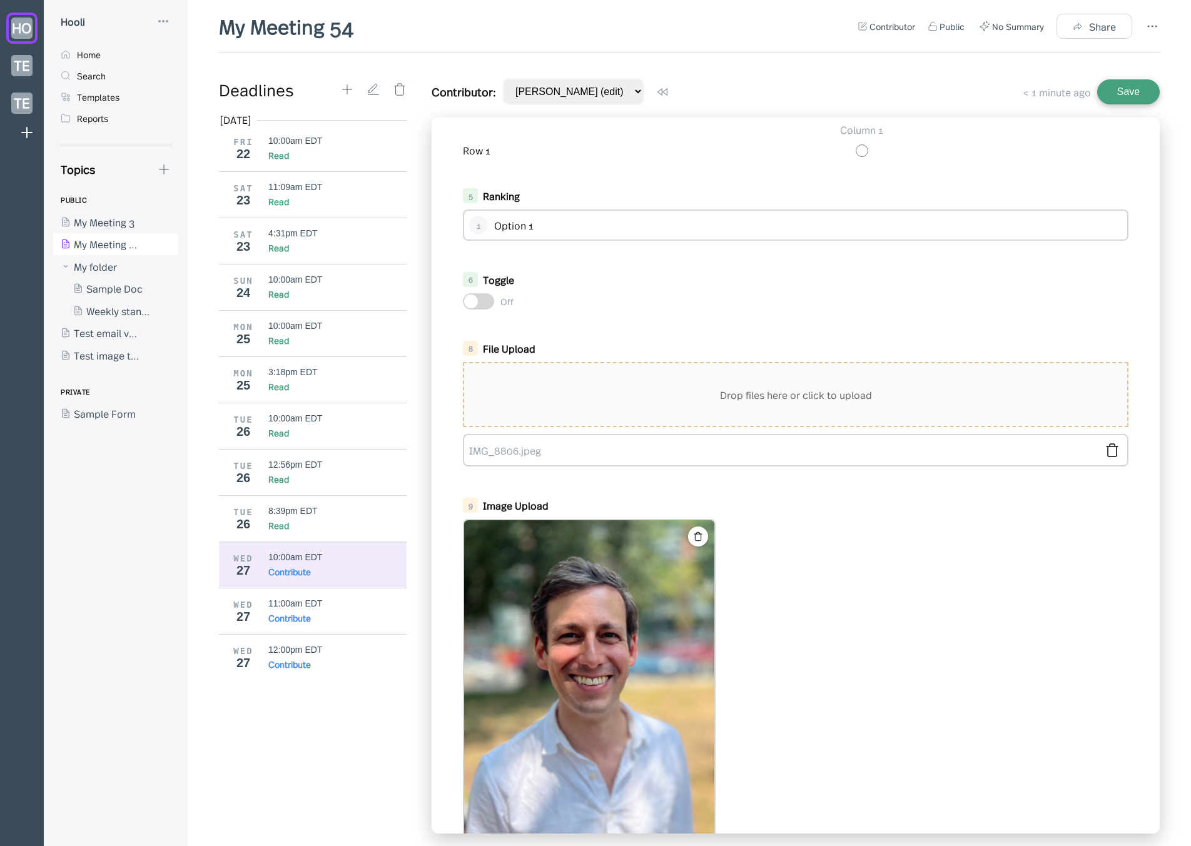
click at [807, 537] on div at bounding box center [796, 687] width 666 height 336
click at [285, 504] on div "TUE 26 8:39pm EDT Read" at bounding box center [317, 518] width 197 height 46
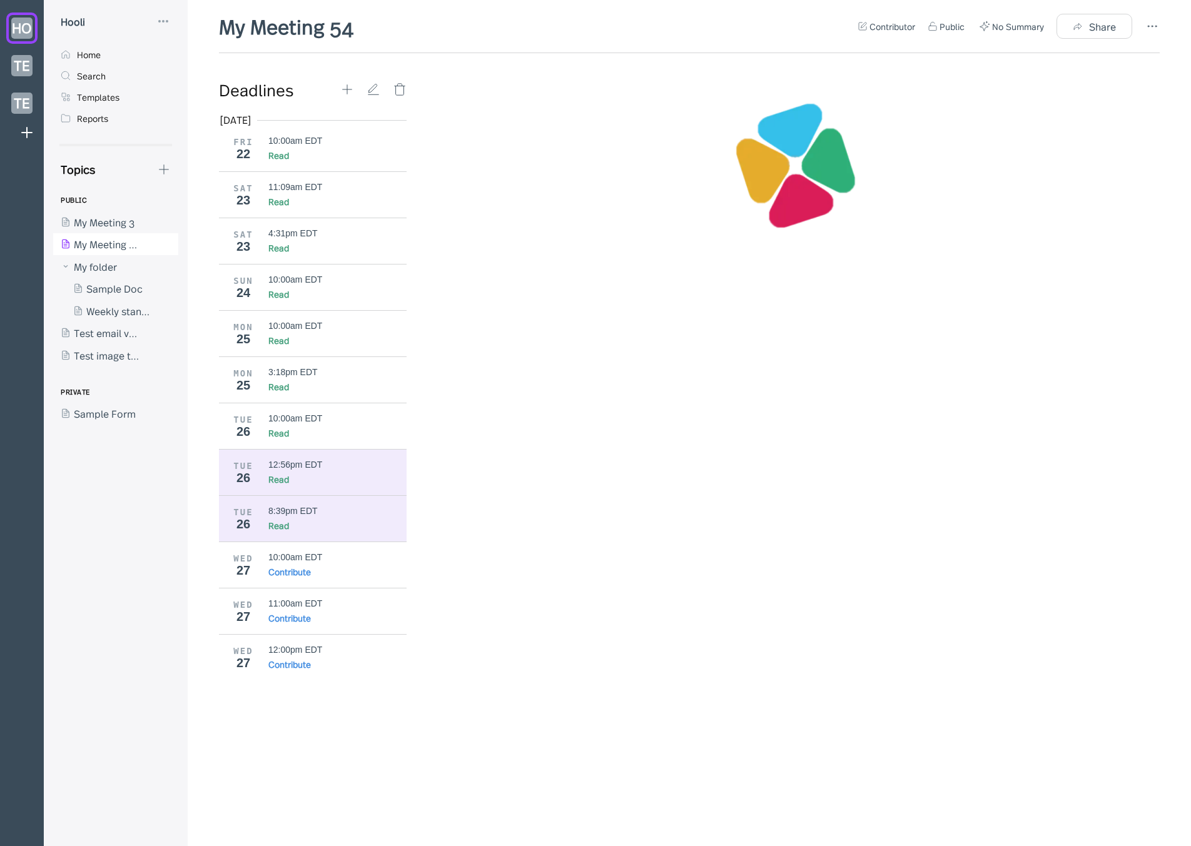
click at [323, 471] on div "12:56pm EDT Read" at bounding box center [337, 473] width 139 height 26
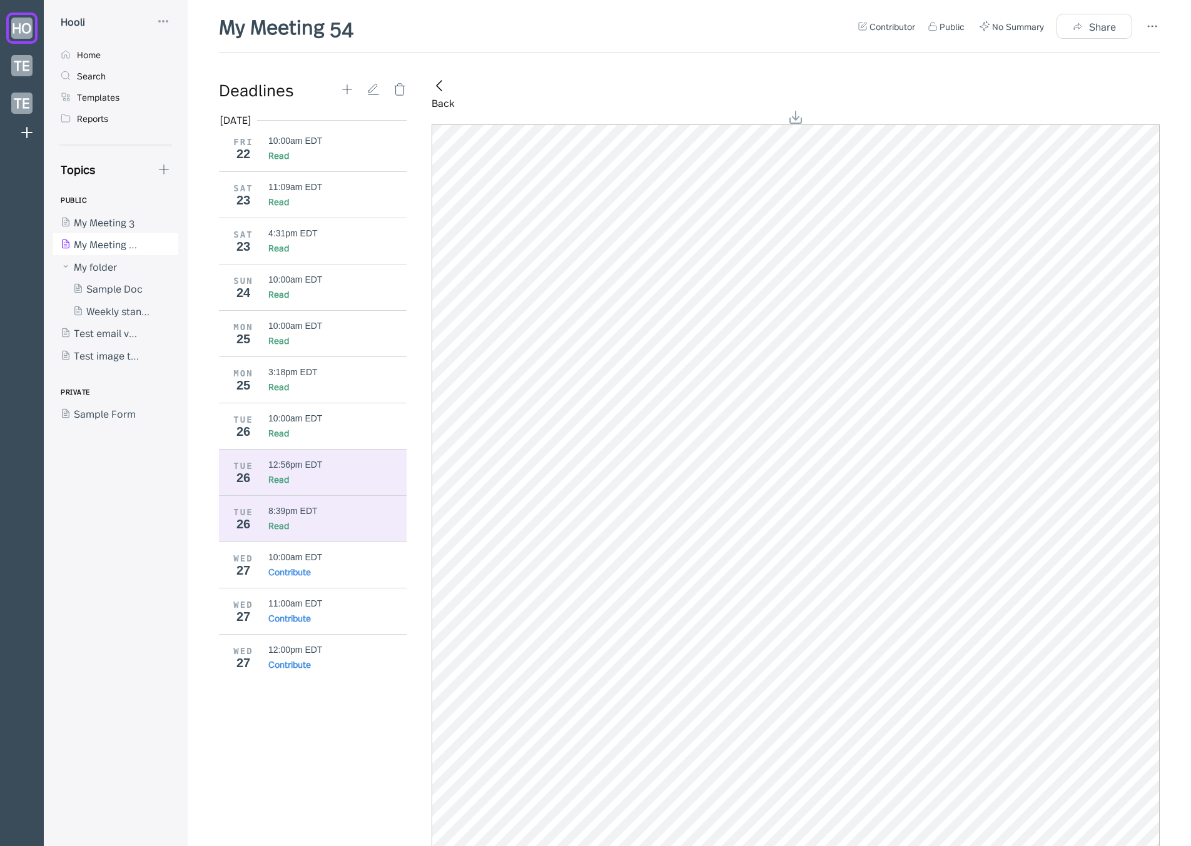
click at [330, 512] on div "8:39pm EDT" at bounding box center [337, 511] width 139 height 10
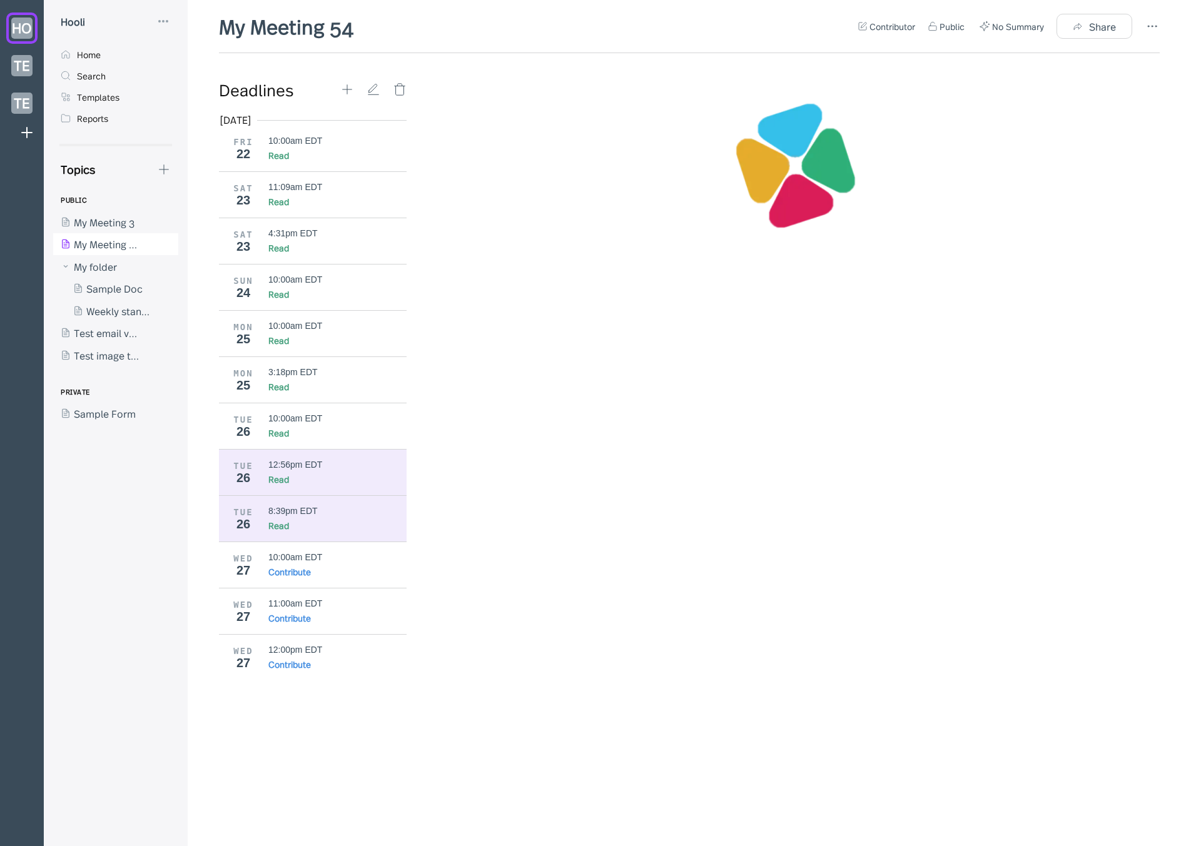
click at [358, 489] on div "TUE 26 12:56pm EDT Read" at bounding box center [317, 472] width 197 height 46
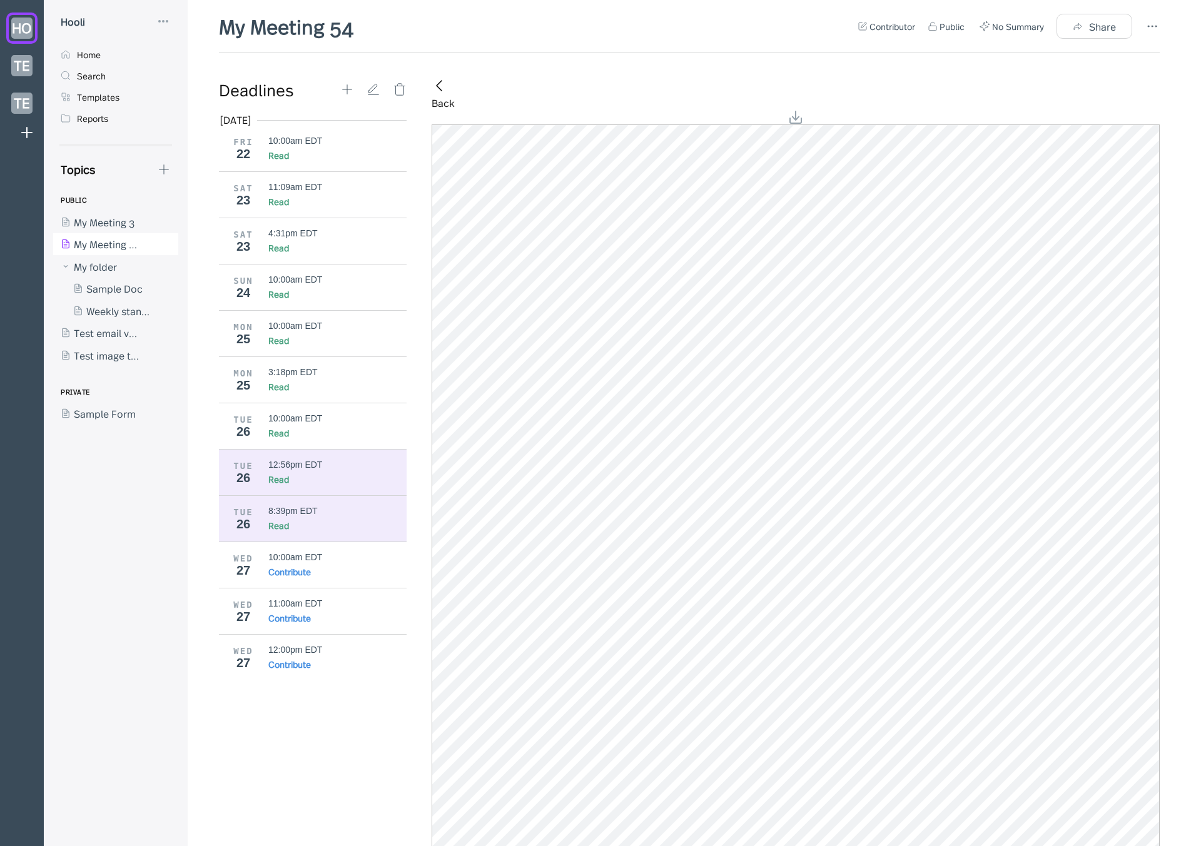
click at [345, 510] on div "8:39pm EDT" at bounding box center [337, 511] width 139 height 10
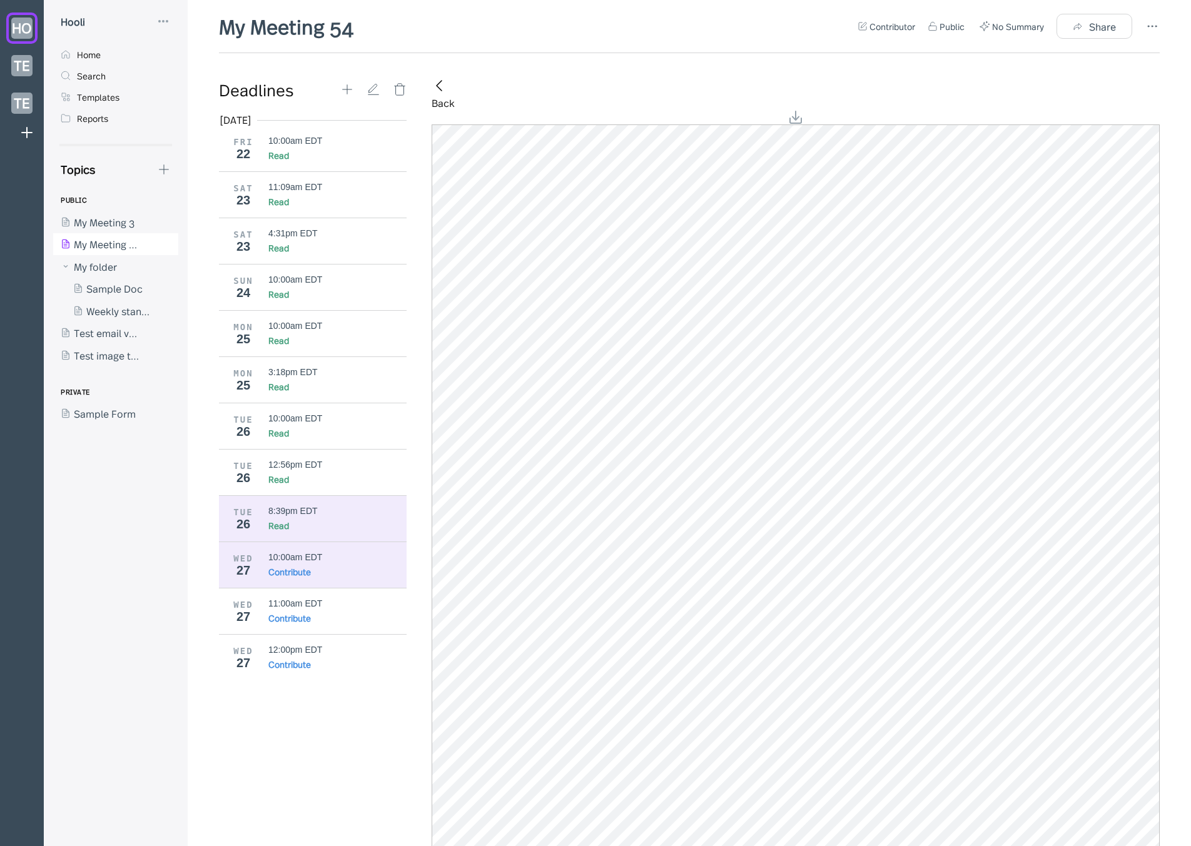
click at [288, 556] on div "10:00am EDT" at bounding box center [295, 557] width 54 height 10
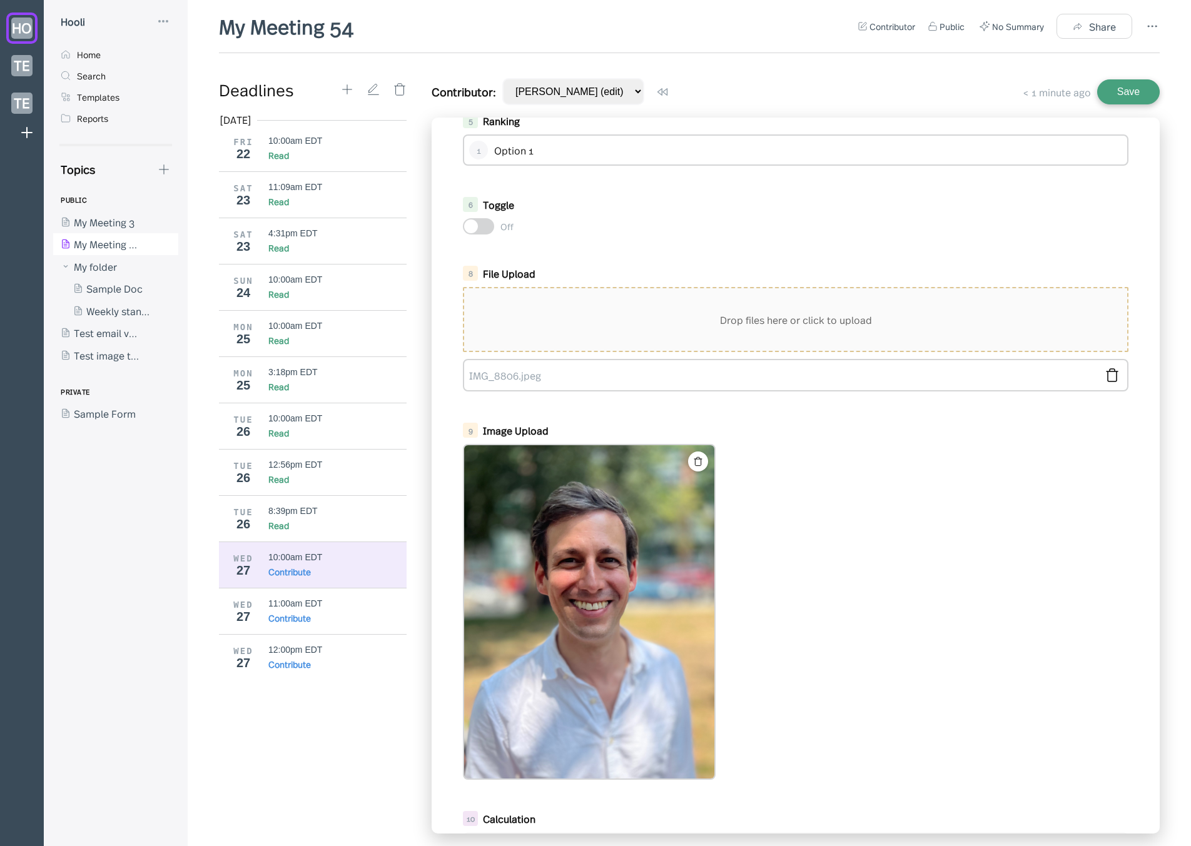
scroll to position [561, 0]
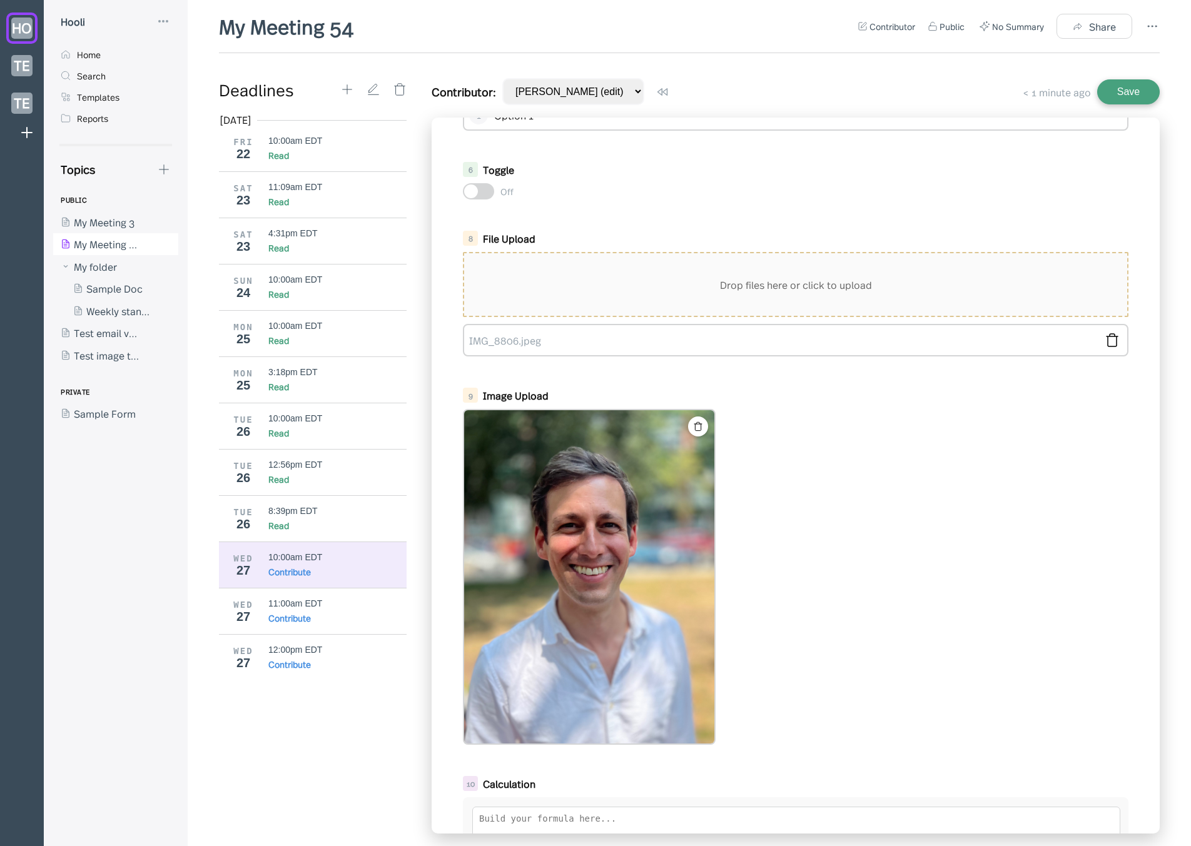
click at [694, 532] on img at bounding box center [589, 576] width 250 height 333
click at [343, 509] on div "8:39pm EDT" at bounding box center [337, 511] width 139 height 10
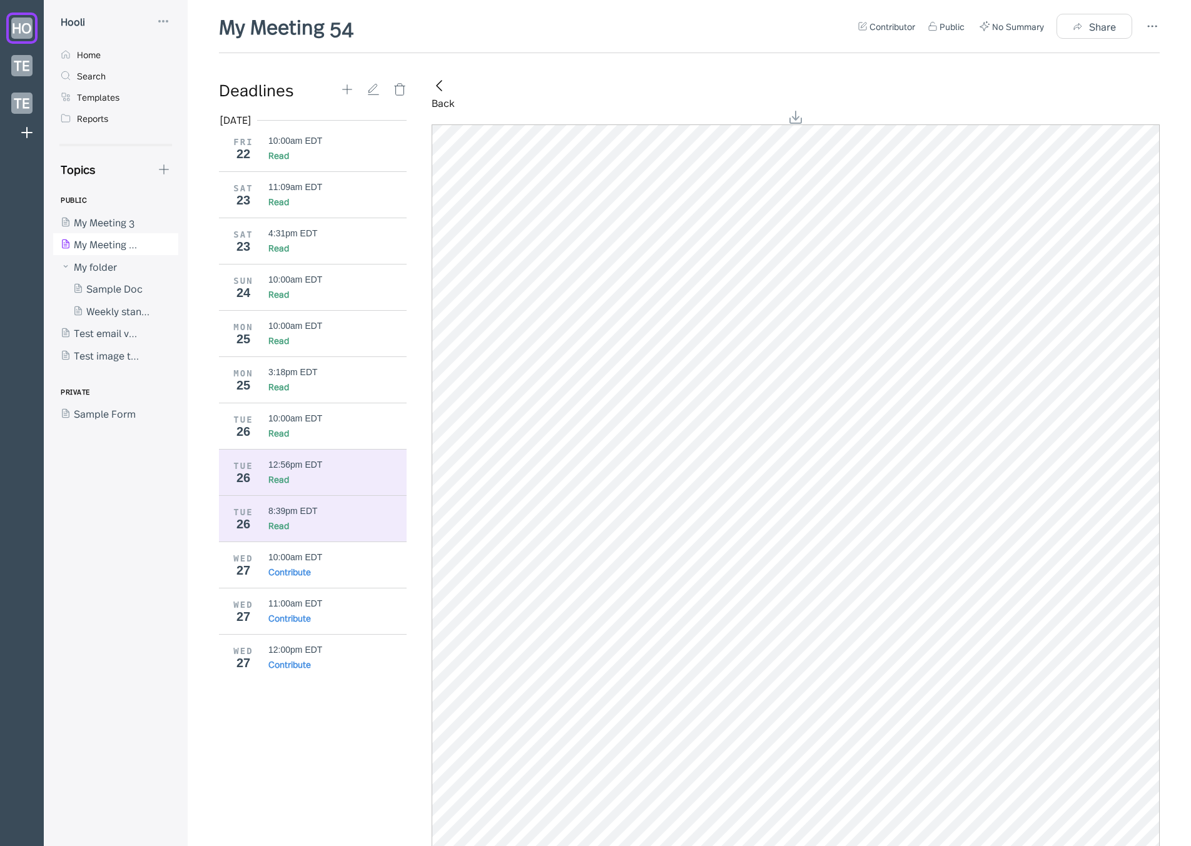
click at [322, 476] on div "Read" at bounding box center [337, 479] width 139 height 13
click at [318, 514] on div "8:39pm EDT" at bounding box center [337, 511] width 139 height 10
click at [351, 464] on div "12:56pm EDT" at bounding box center [337, 465] width 139 height 10
click at [340, 525] on div "Read" at bounding box center [337, 525] width 139 height 13
click at [323, 485] on div "TUE 26 12:56pm EDT Read" at bounding box center [317, 472] width 197 height 46
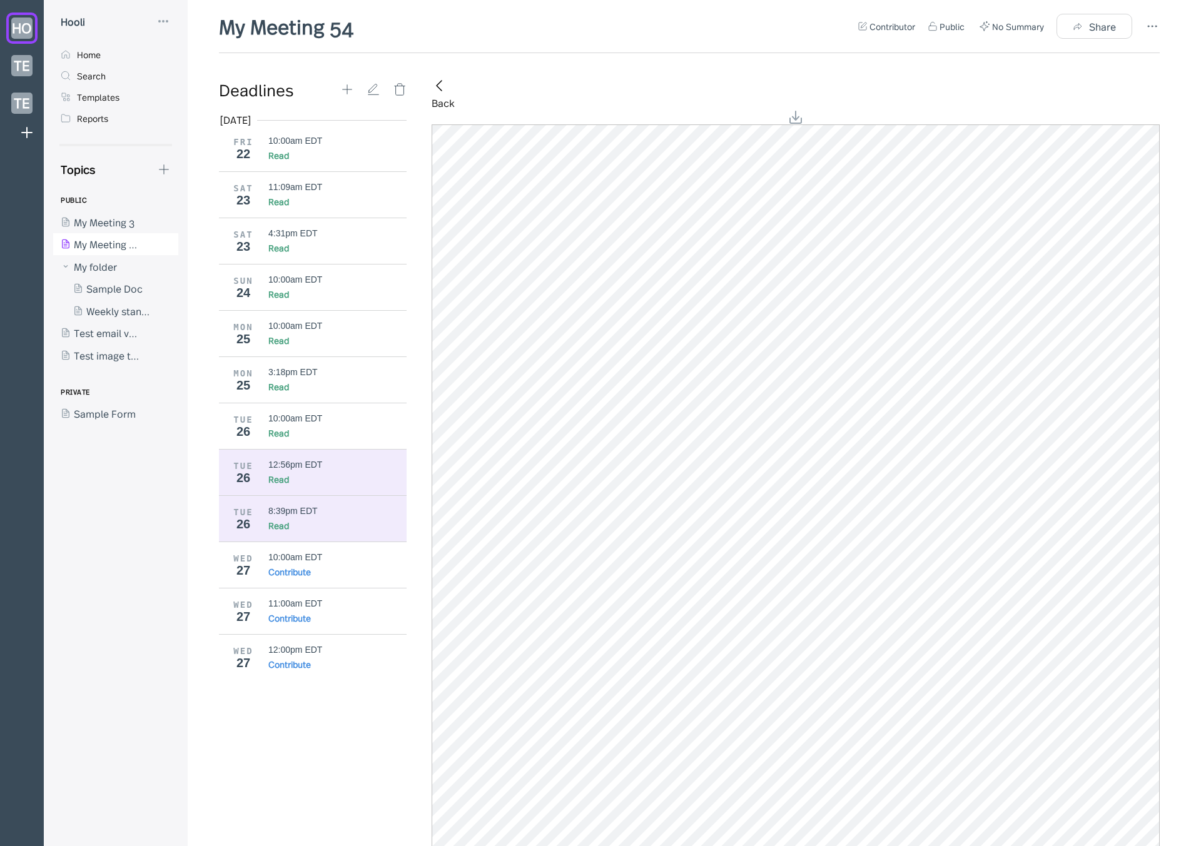
click at [319, 512] on div "8:39pm EDT" at bounding box center [337, 511] width 139 height 10
click at [269, 479] on div "Read" at bounding box center [278, 479] width 21 height 13
click at [270, 515] on div "8:39pm EDT" at bounding box center [292, 511] width 49 height 10
click at [311, 469] on div "12:56pm EDT" at bounding box center [295, 465] width 54 height 10
click at [325, 520] on div "Read" at bounding box center [337, 525] width 139 height 13
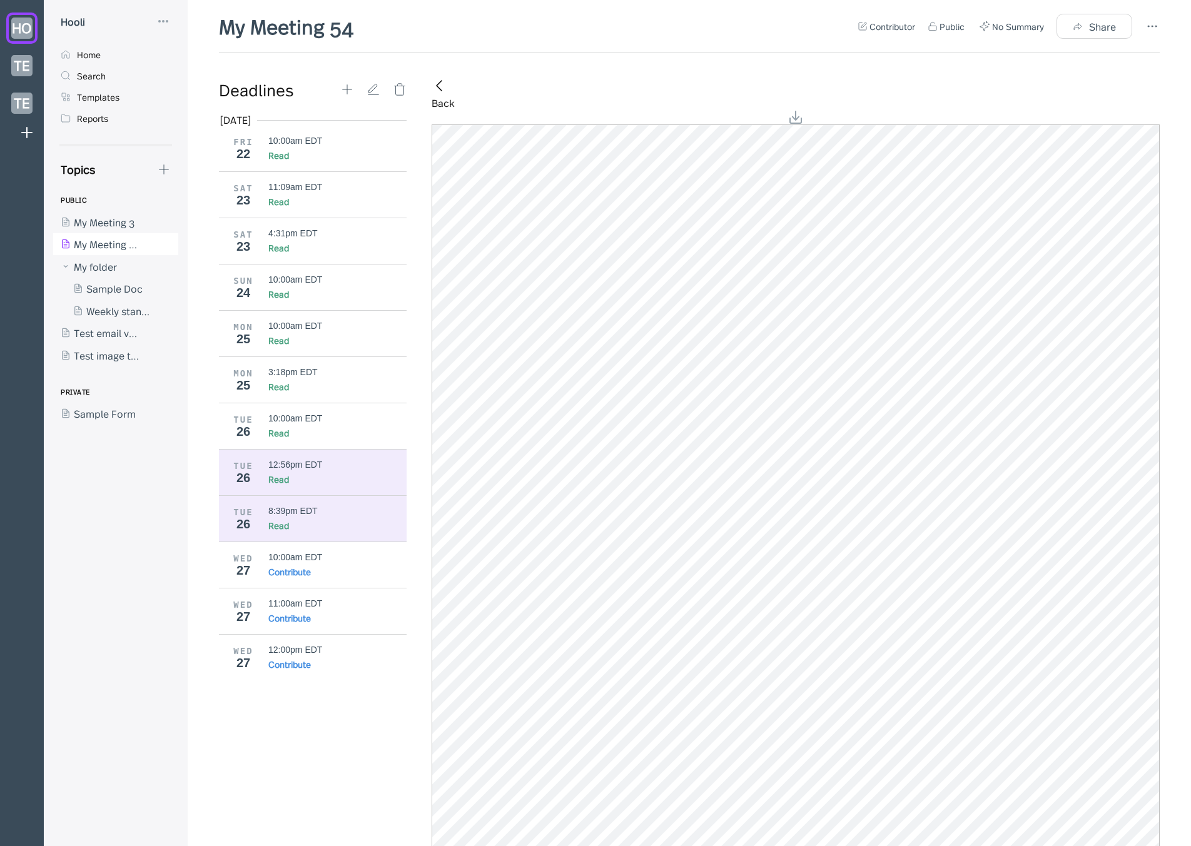
click at [303, 452] on div "TUE 26 12:56pm EDT Read" at bounding box center [317, 472] width 197 height 46
click at [298, 527] on div "Read" at bounding box center [337, 525] width 139 height 13
click at [337, 462] on div "12:56pm EDT" at bounding box center [337, 465] width 139 height 10
click at [320, 512] on div "8:39pm EDT" at bounding box center [337, 511] width 139 height 10
click at [353, 83] on icon at bounding box center [347, 90] width 14 height 14
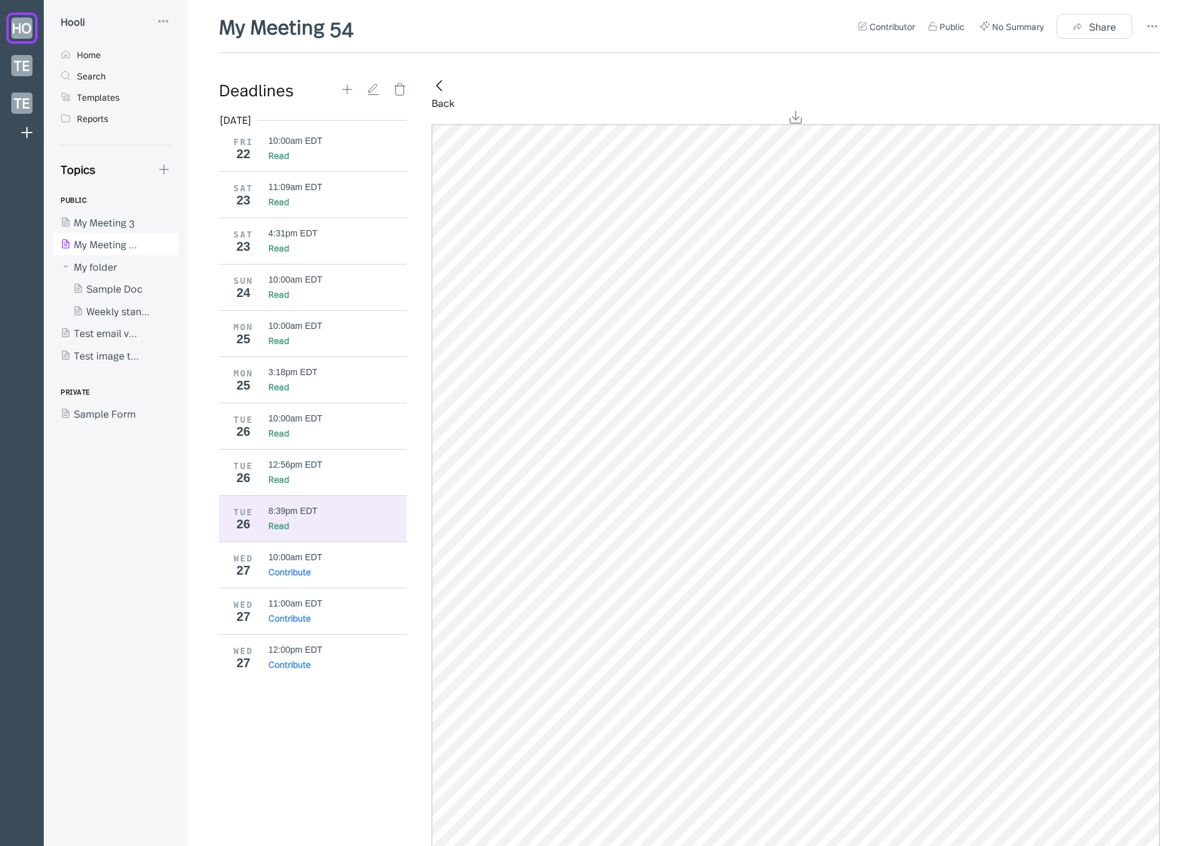
type input "2025-08-26"
type input "21:27"
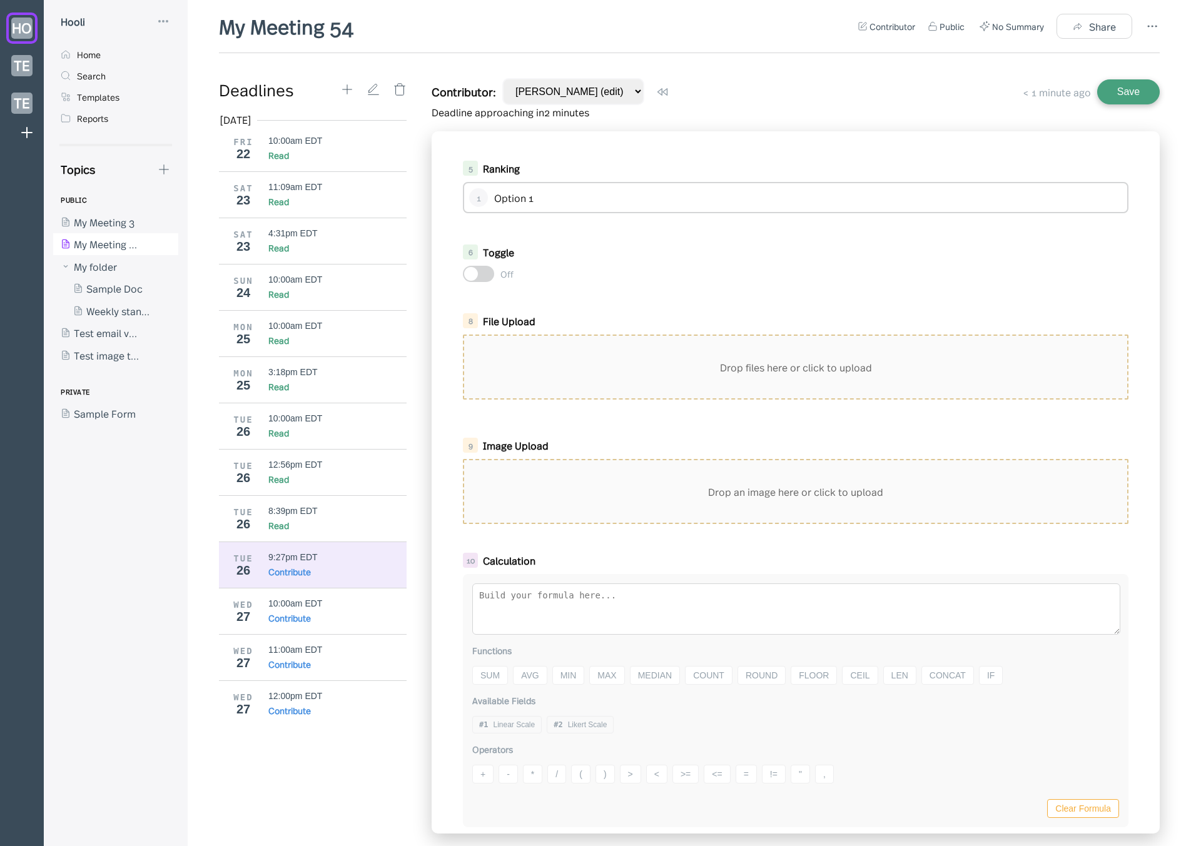
scroll to position [507, 0]
click at [529, 521] on div "Drop an image here or click to upload" at bounding box center [795, 491] width 663 height 63
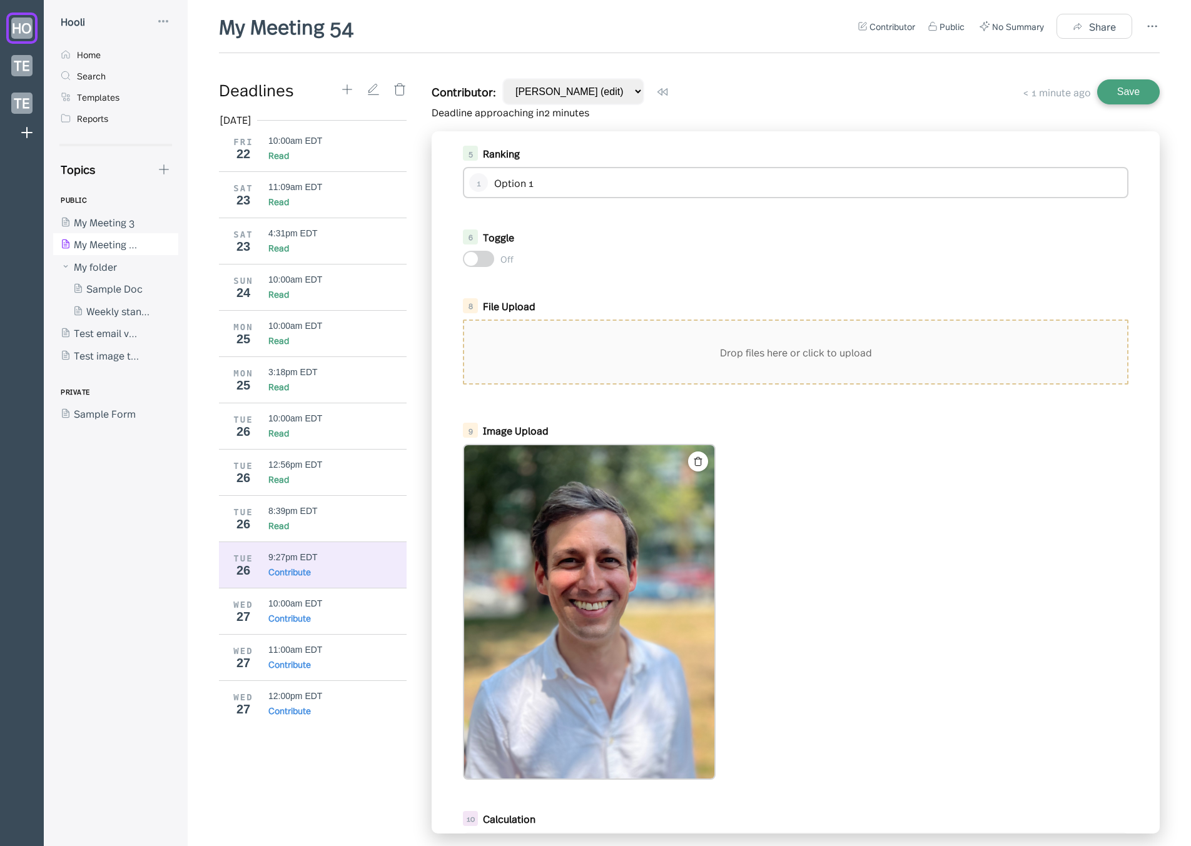
click at [674, 595] on img at bounding box center [589, 611] width 250 height 333
drag, startPoint x: 651, startPoint y: 677, endPoint x: 677, endPoint y: 653, distance: 35.4
click at [651, 677] on img at bounding box center [589, 611] width 250 height 333
click at [771, 621] on div at bounding box center [796, 612] width 666 height 336
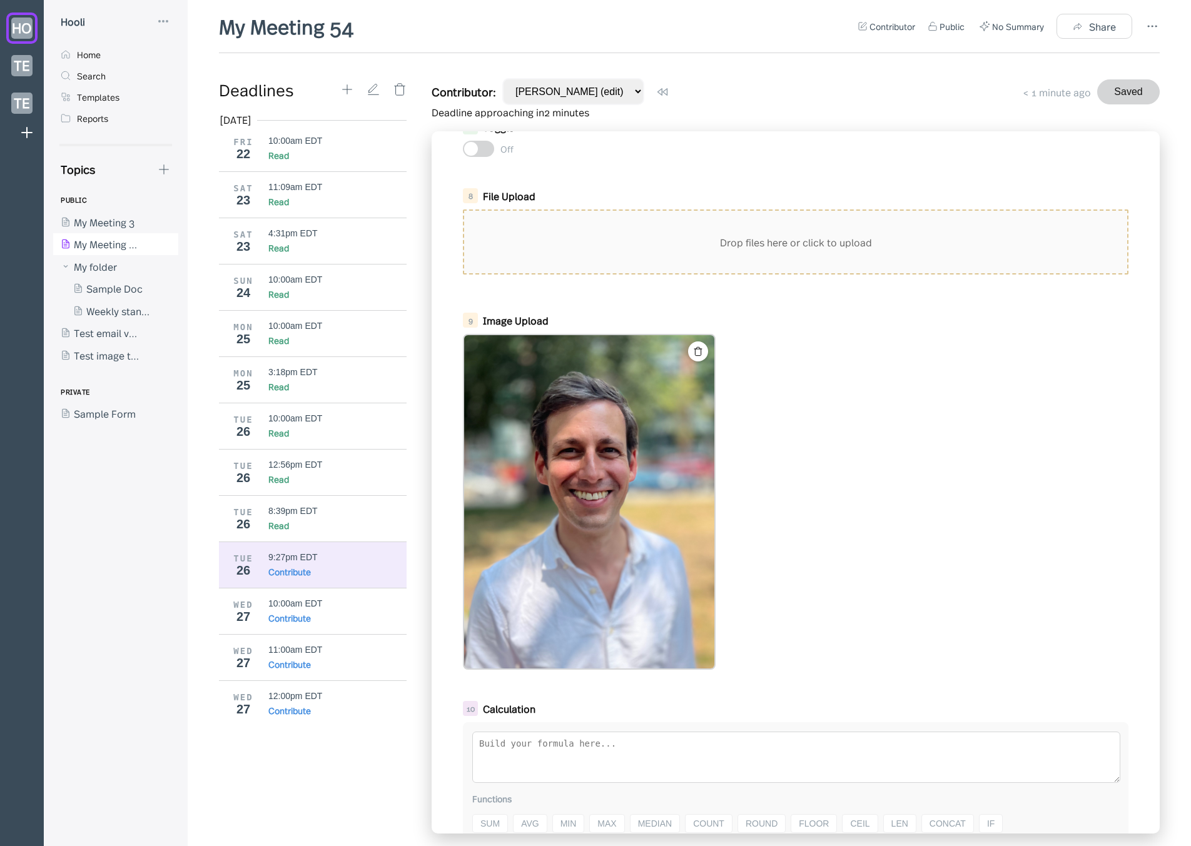
scroll to position [582, 0]
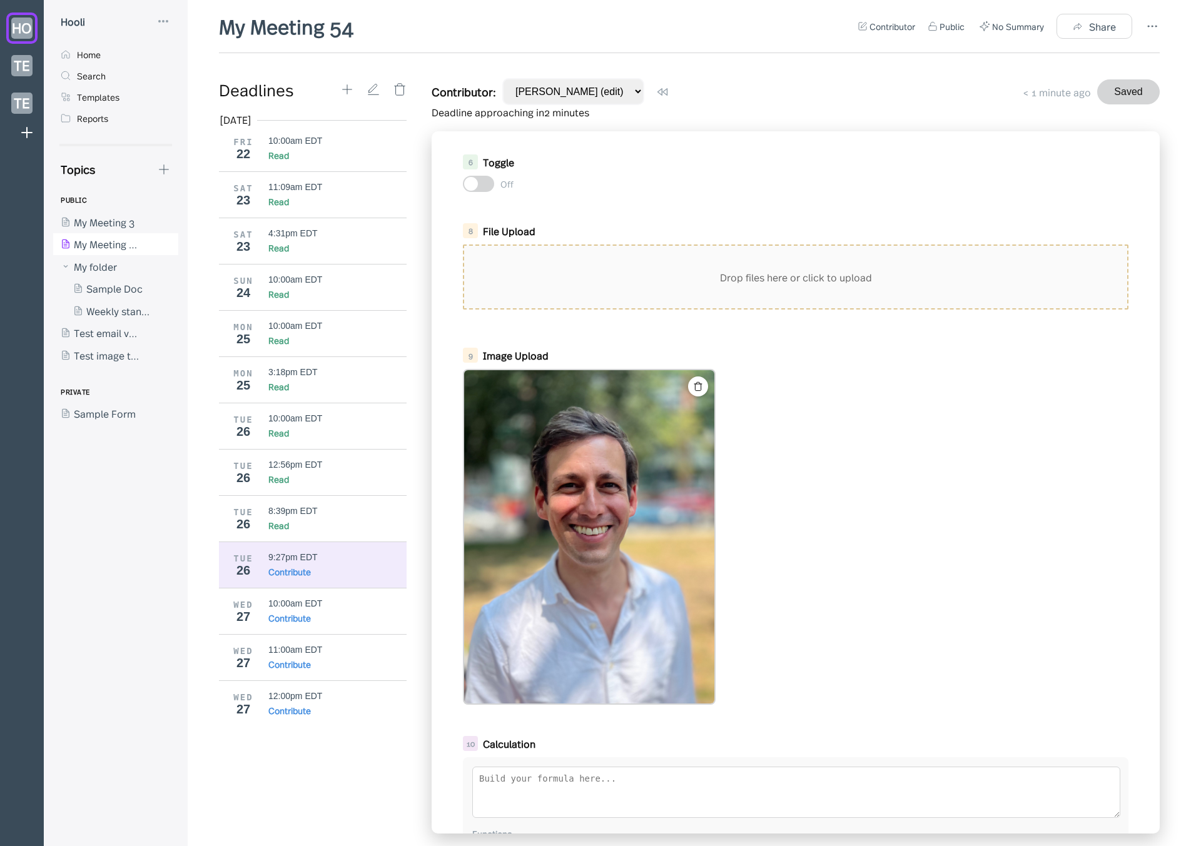
click at [801, 578] on div at bounding box center [796, 537] width 666 height 336
click at [659, 606] on img at bounding box center [589, 536] width 250 height 333
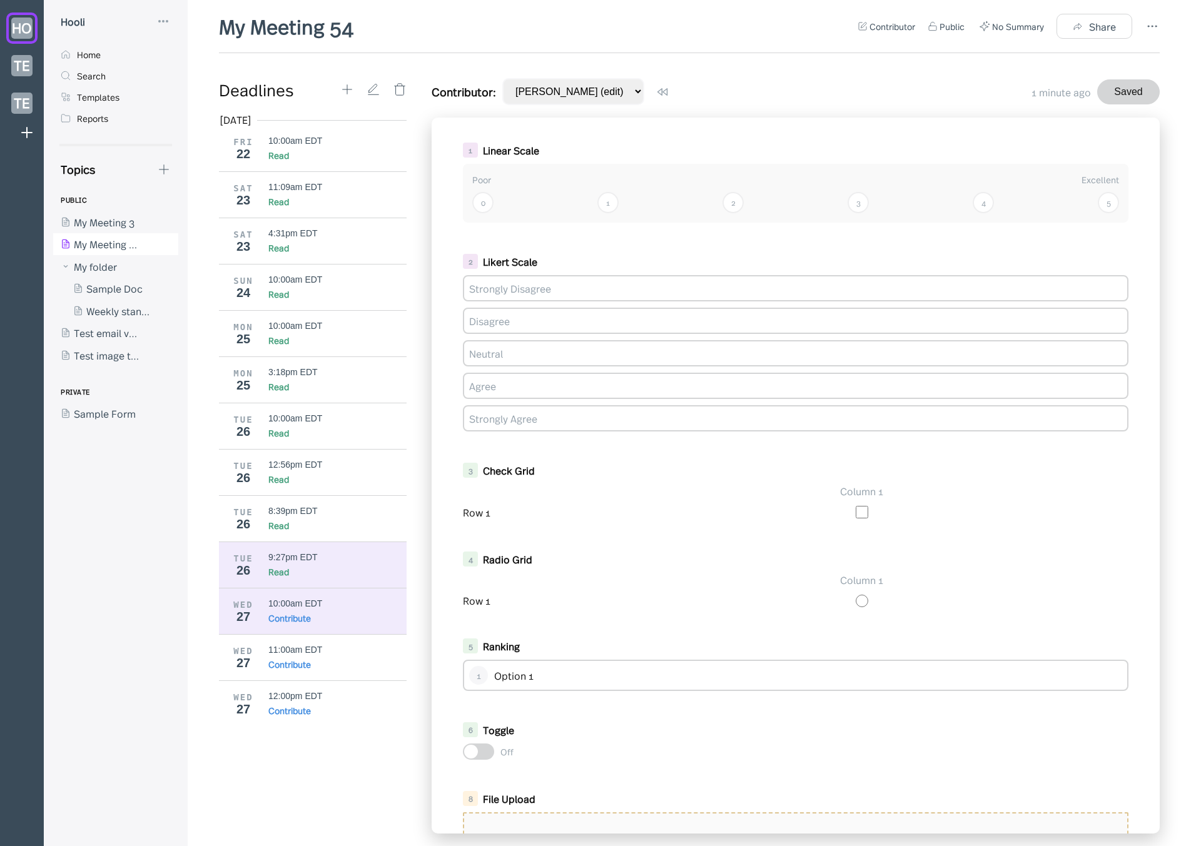
click at [301, 569] on div "Read" at bounding box center [337, 572] width 139 height 13
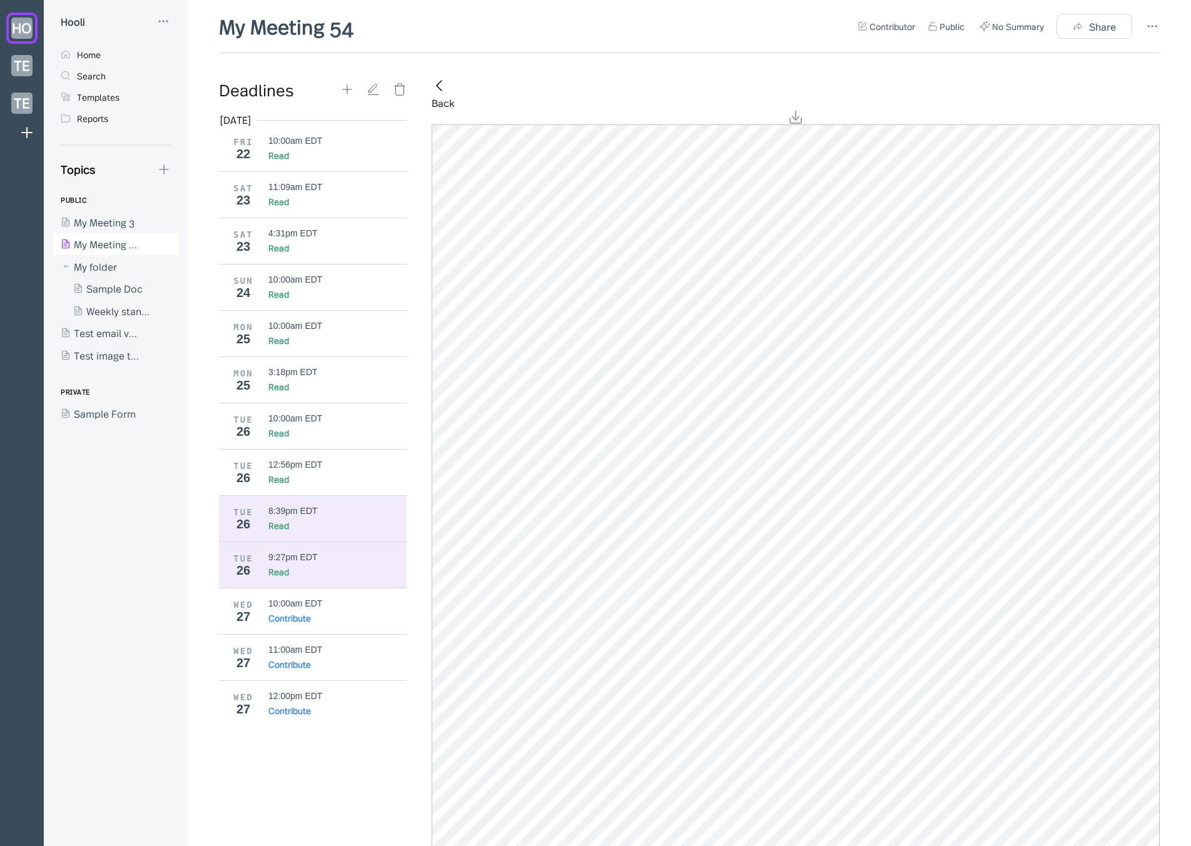
click at [361, 535] on div "TUE 26 8:39pm EDT Read" at bounding box center [317, 518] width 197 height 46
click at [317, 562] on div "9:27pm EDT" at bounding box center [337, 557] width 139 height 10
click at [341, 512] on div "8:39pm EDT" at bounding box center [337, 511] width 139 height 10
click at [305, 545] on div "TUE 26 9:27pm EDT Read" at bounding box center [317, 565] width 197 height 46
click at [311, 527] on div "Read" at bounding box center [337, 525] width 139 height 13
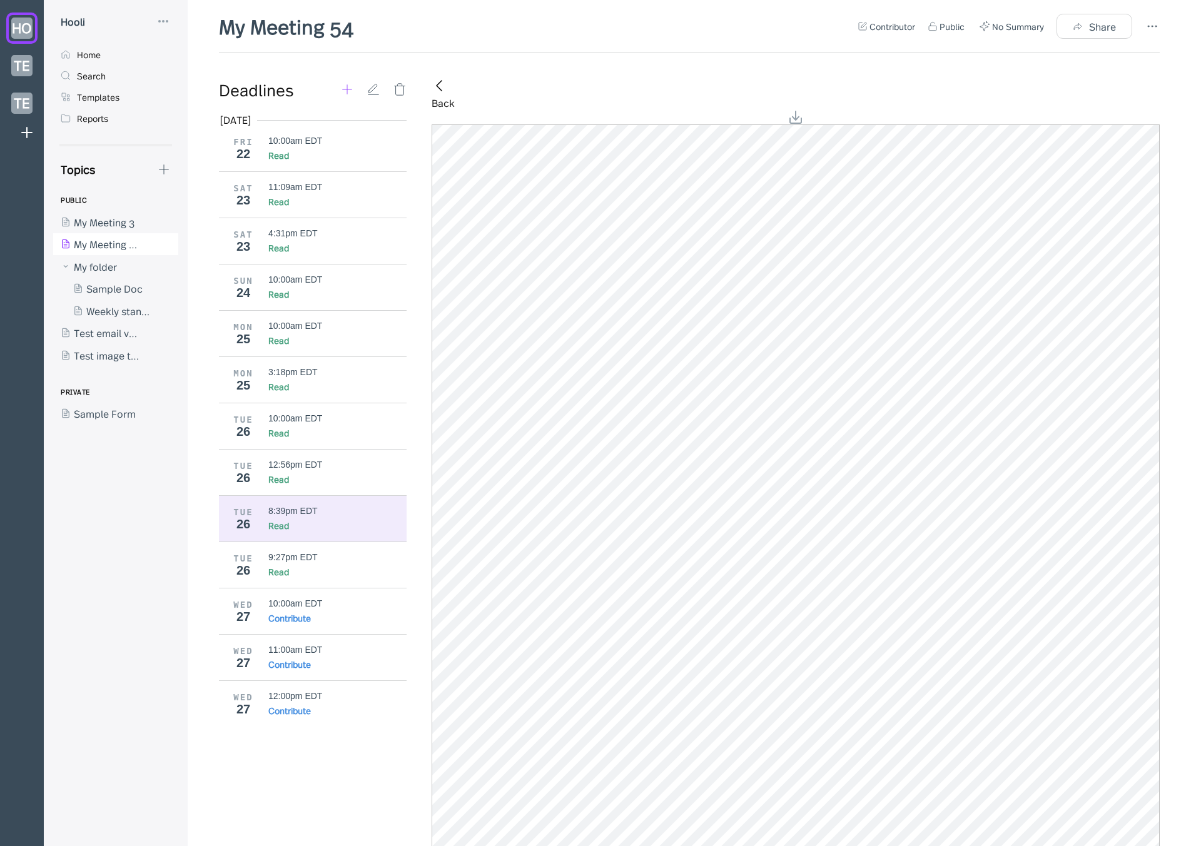
click at [345, 89] on icon at bounding box center [347, 90] width 14 height 14
type input "2025-08-26"
type input "21:37"
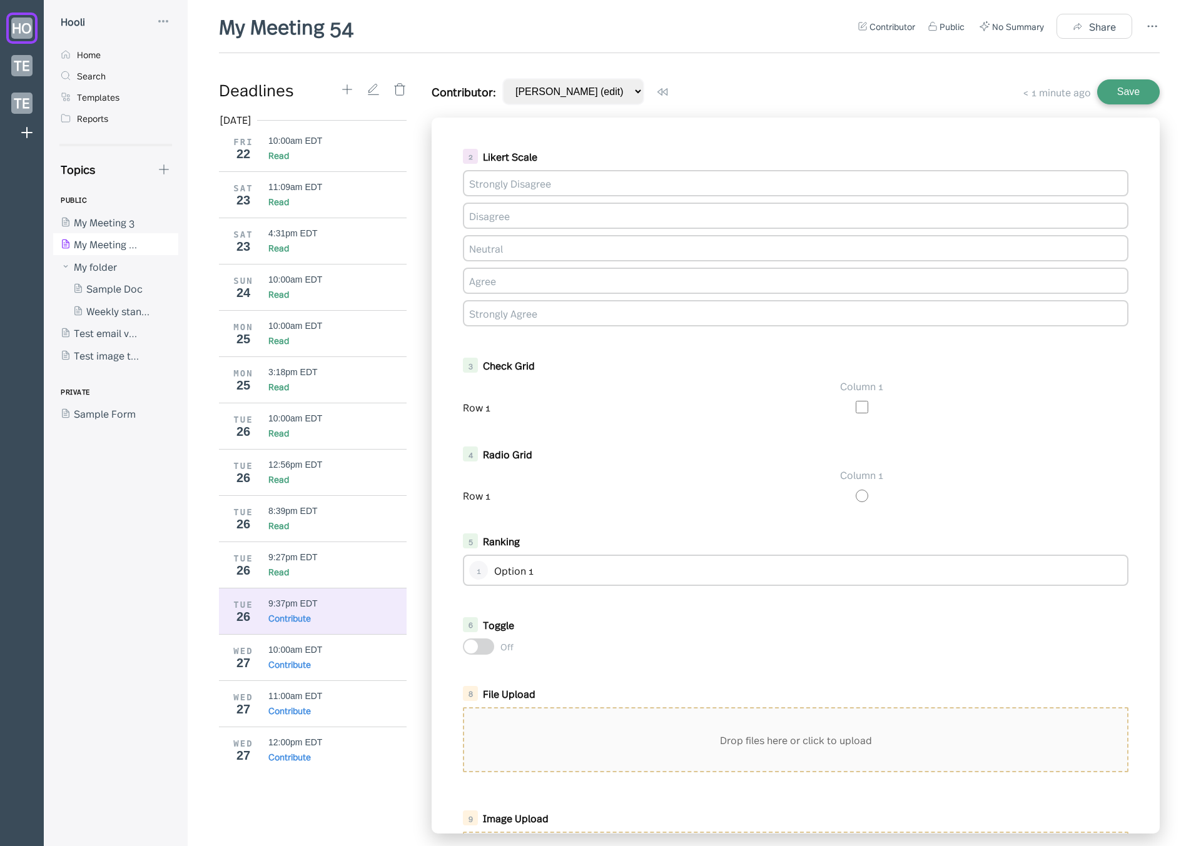
scroll to position [376, 0]
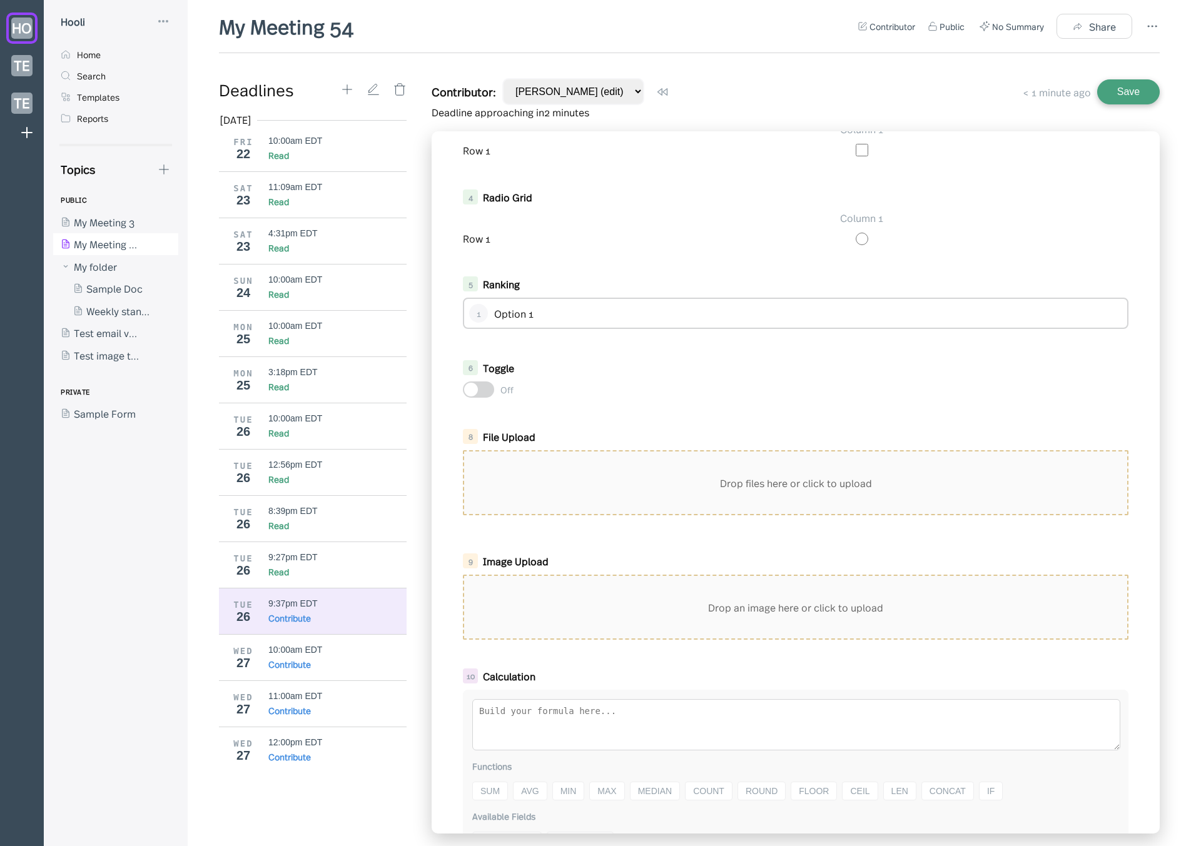
click at [539, 627] on div "Drop an image here or click to upload" at bounding box center [795, 607] width 663 height 63
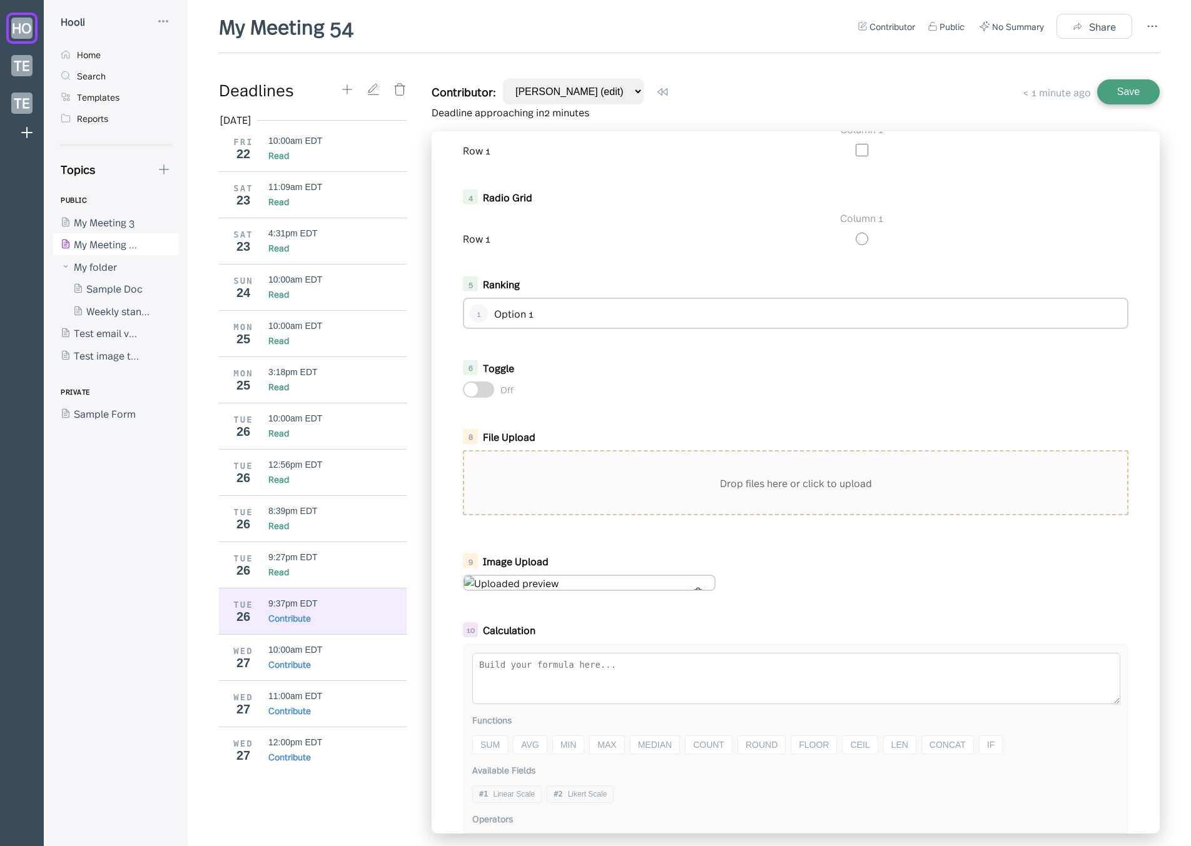
click at [1134, 85] on button "Save" at bounding box center [1128, 91] width 63 height 25
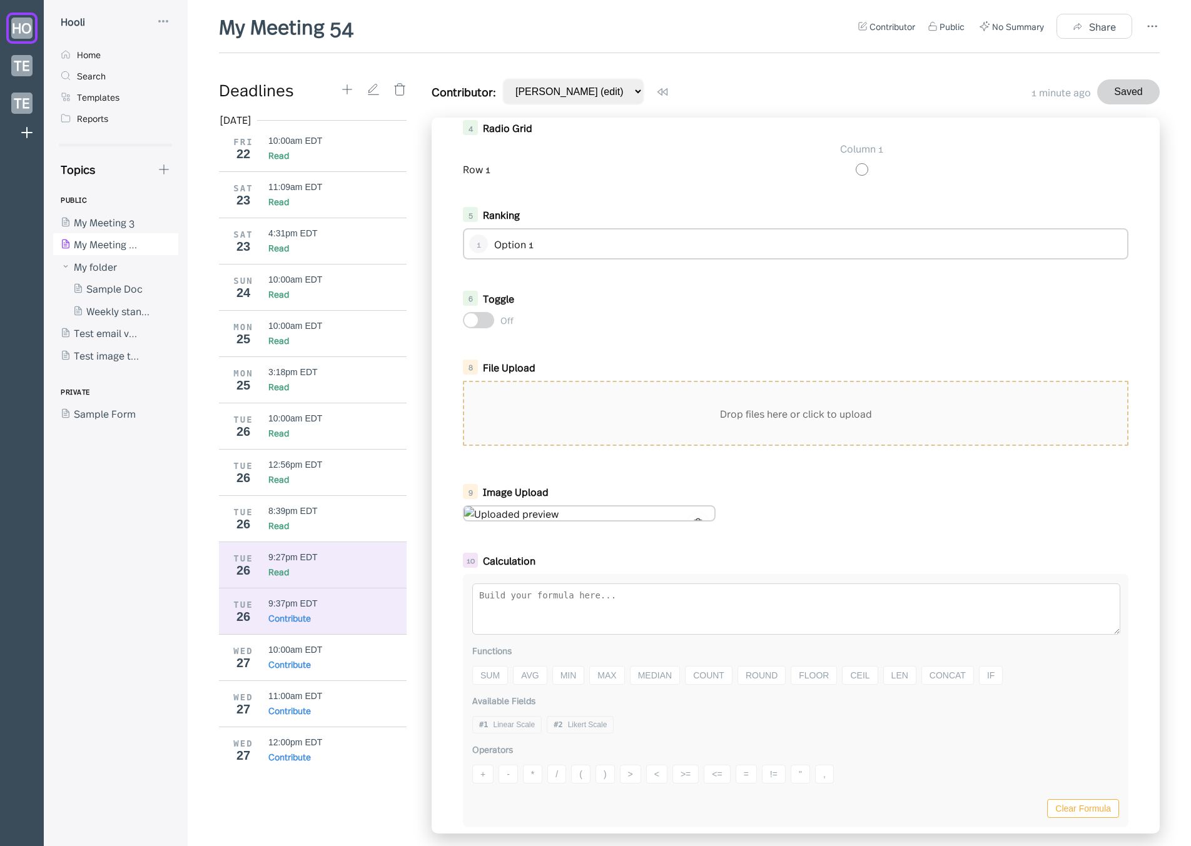
scroll to position [432, 0]
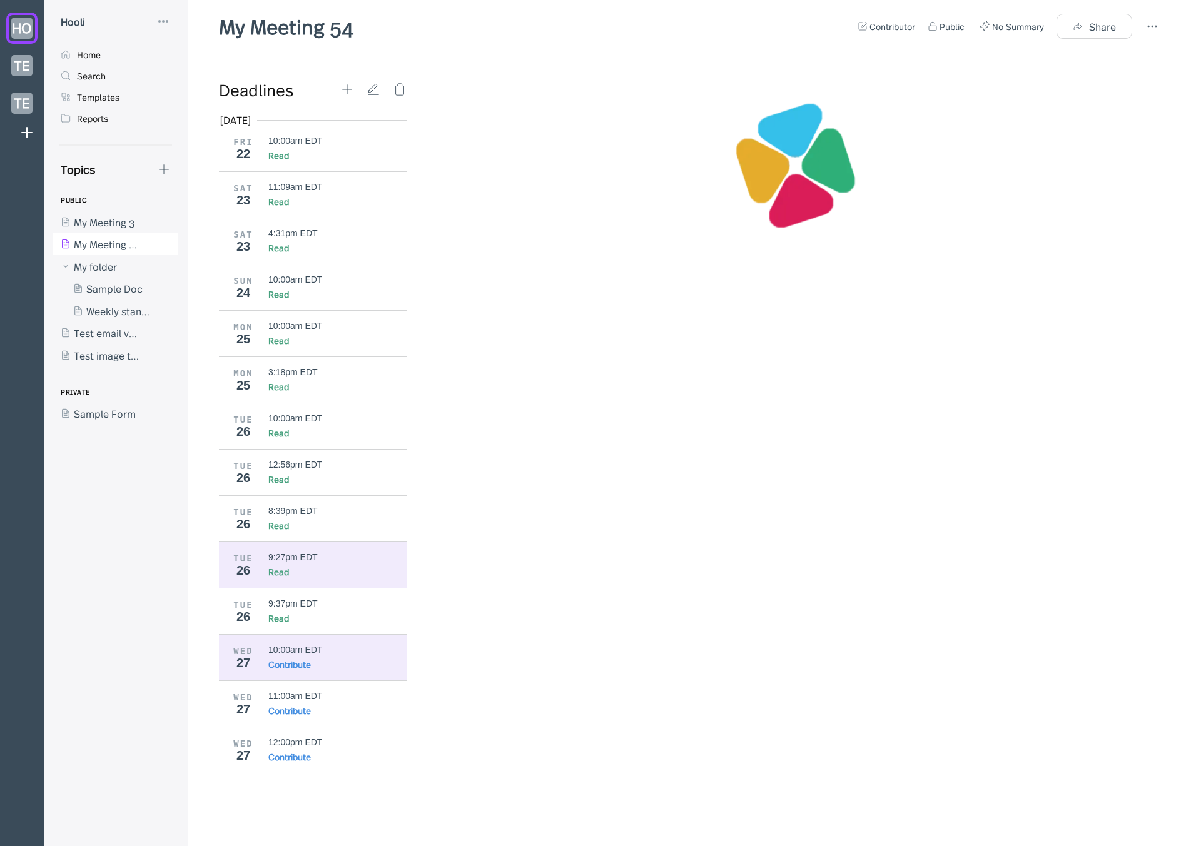
click at [307, 554] on div "9:27pm EDT" at bounding box center [292, 557] width 49 height 10
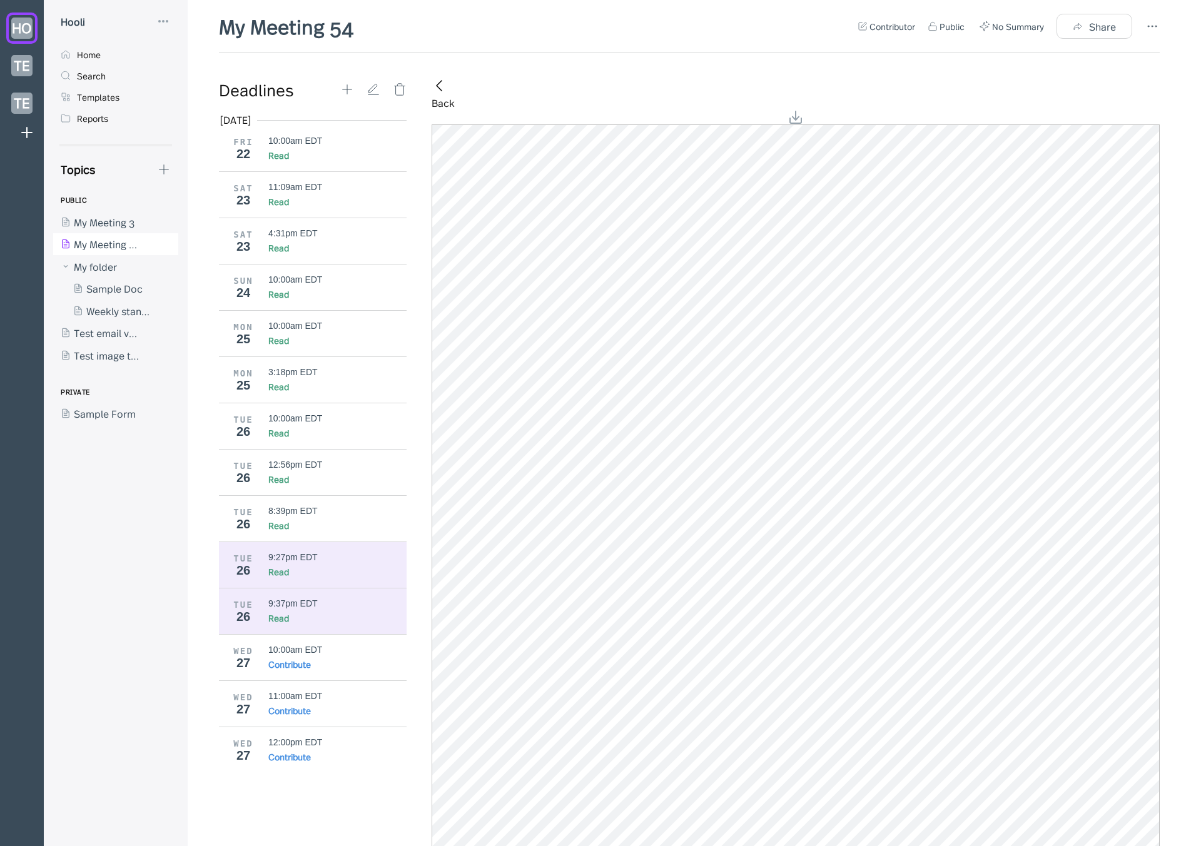
click at [303, 616] on div "Read" at bounding box center [337, 618] width 139 height 13
click at [285, 559] on div "9:27pm EDT" at bounding box center [292, 557] width 49 height 10
click at [394, 601] on div "9:37pm EDT" at bounding box center [337, 604] width 139 height 10
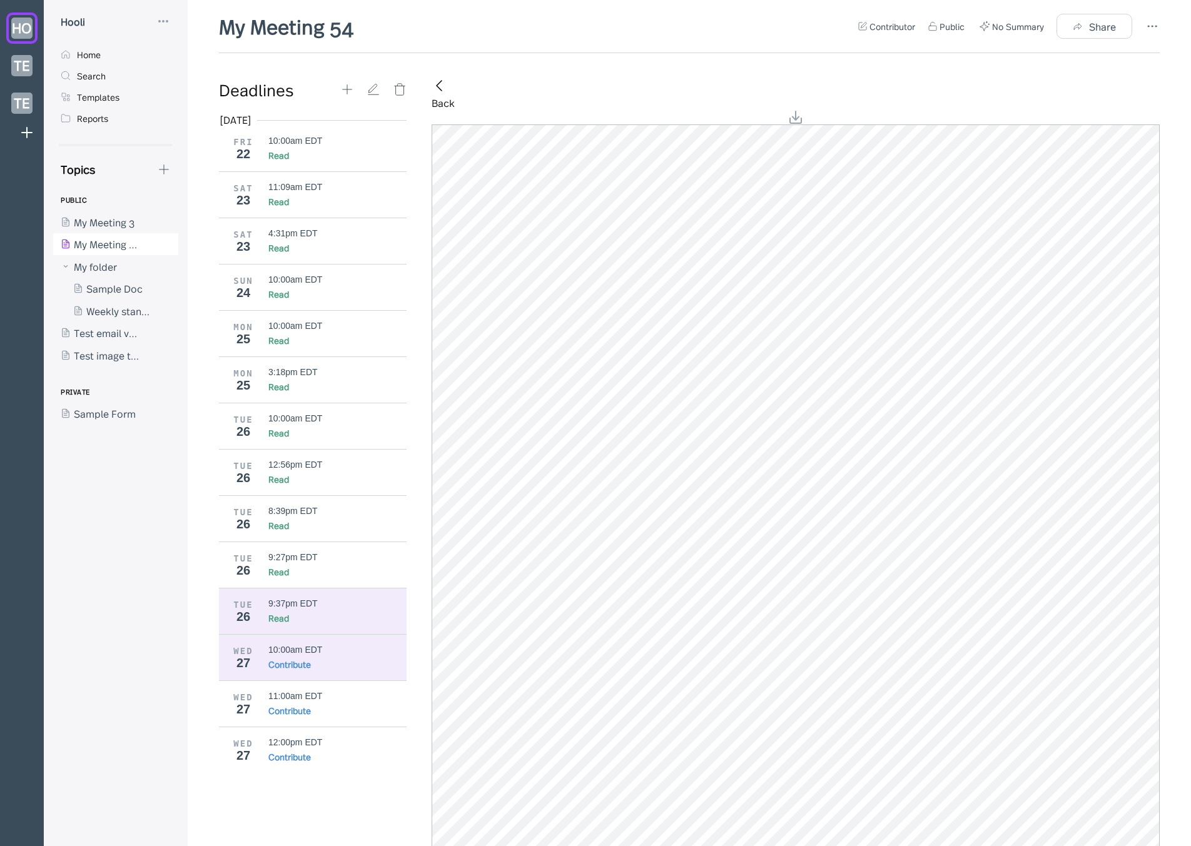
click at [305, 649] on div "10:00am EDT" at bounding box center [295, 650] width 54 height 10
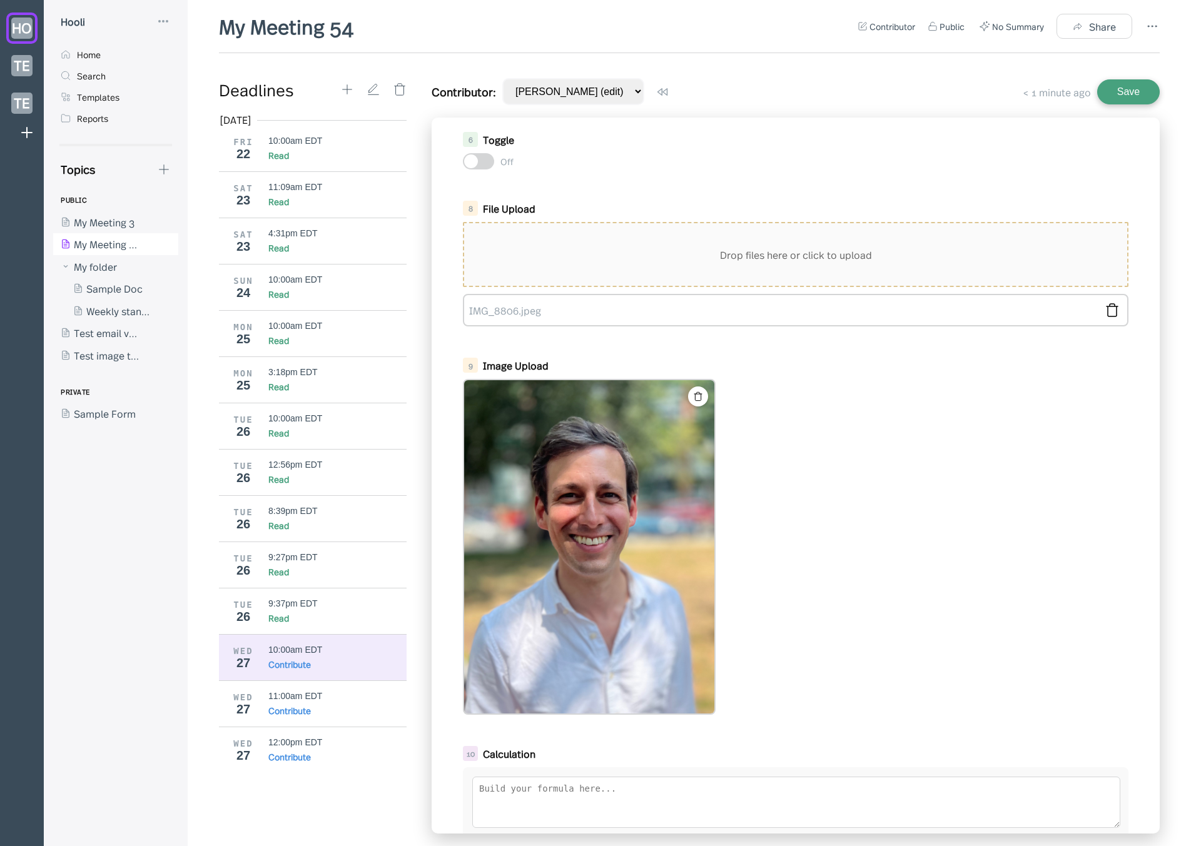
scroll to position [678, 0]
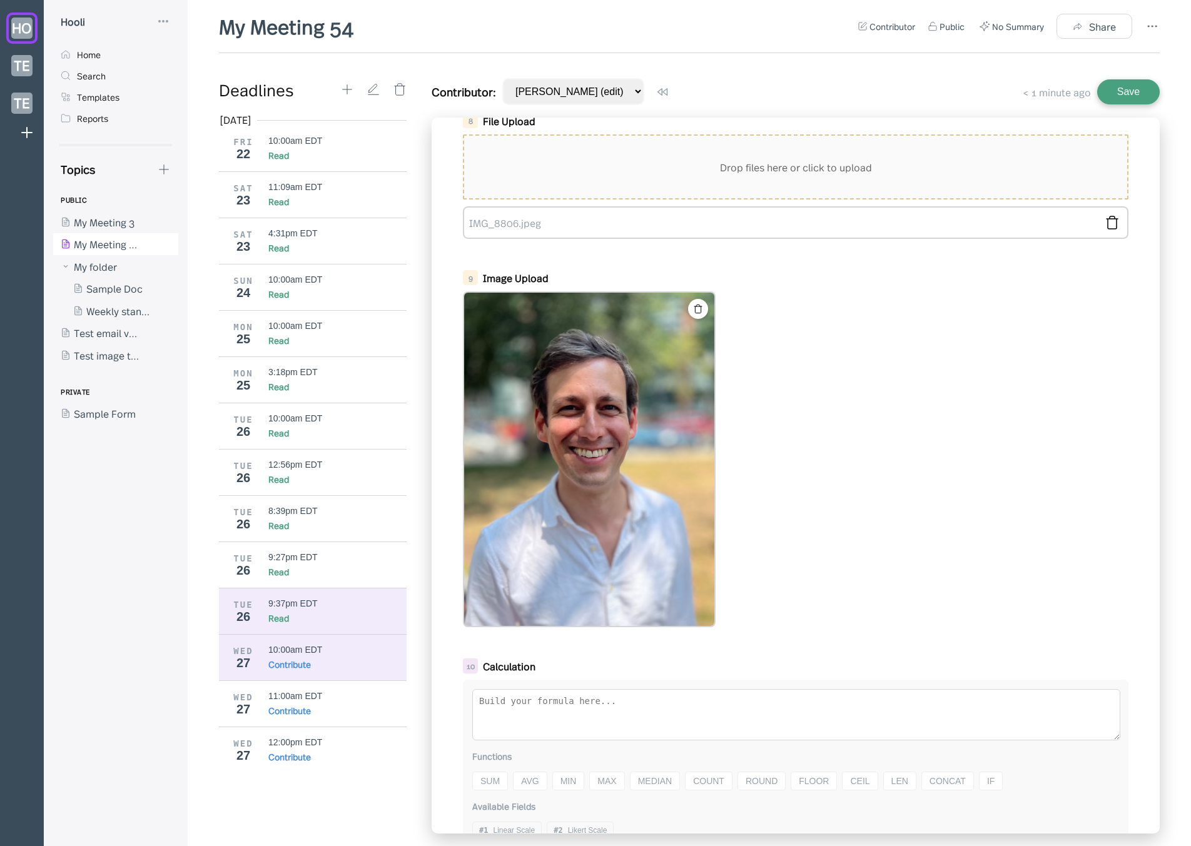
click at [307, 603] on div "9:37pm EDT" at bounding box center [292, 604] width 49 height 10
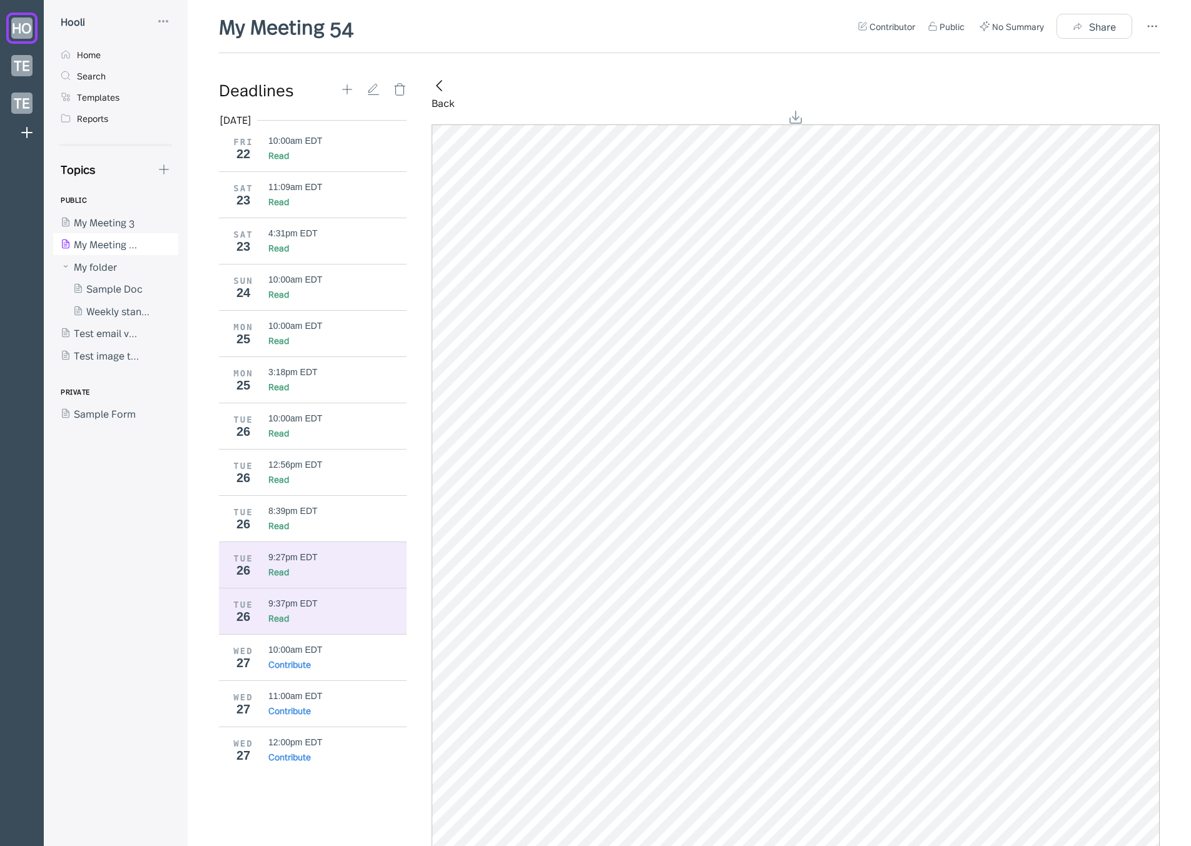
click at [311, 566] on div "Read" at bounding box center [337, 572] width 139 height 13
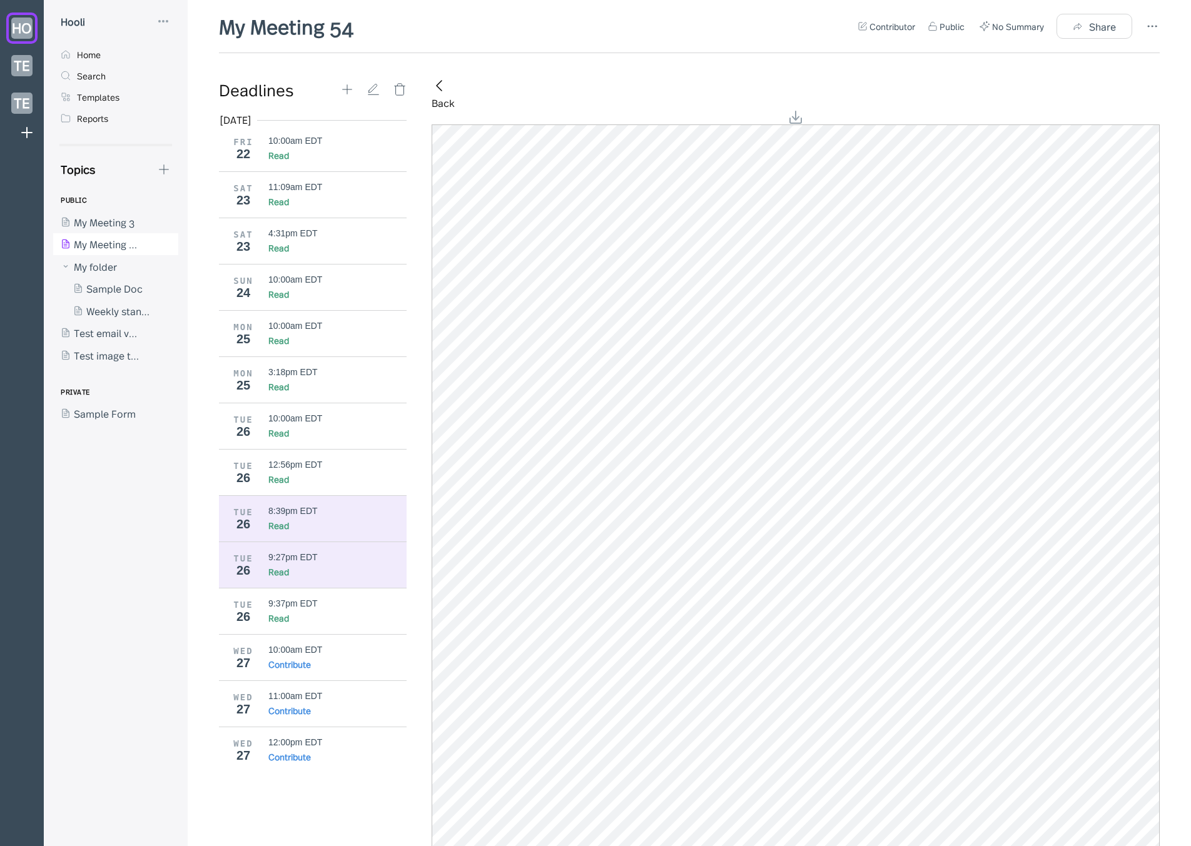
click at [312, 530] on div "Read" at bounding box center [337, 525] width 139 height 13
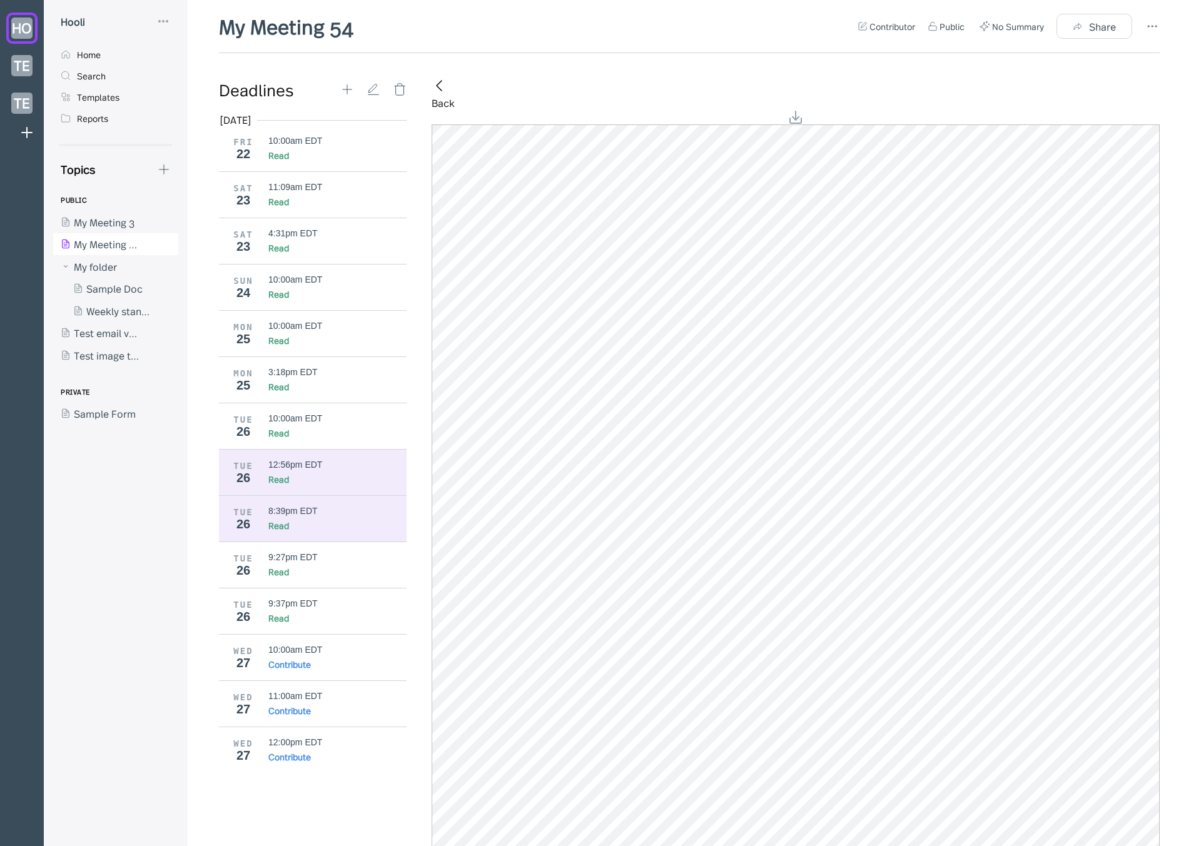
click at [307, 472] on div "12:56pm EDT Read" at bounding box center [337, 473] width 139 height 26
click at [116, 217] on div at bounding box center [109, 222] width 113 height 23
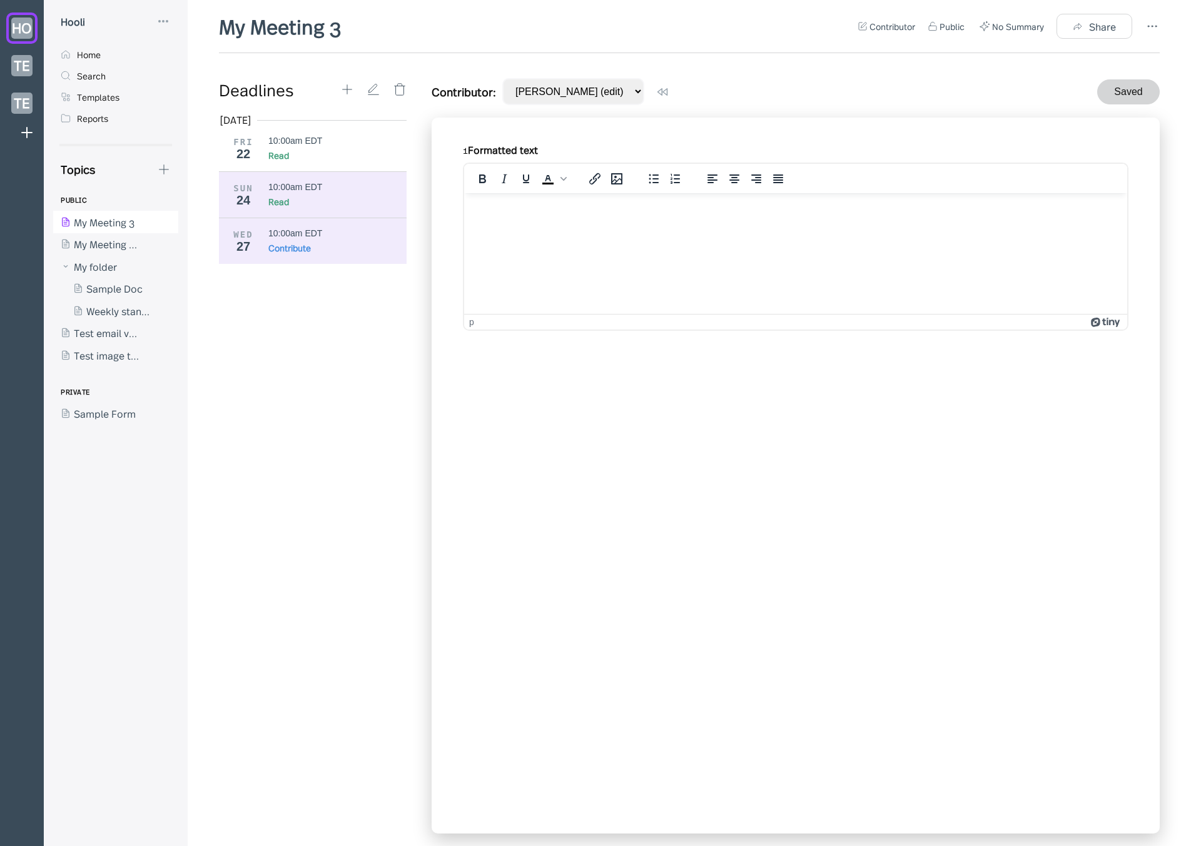
click at [305, 191] on div "10:00am EDT" at bounding box center [295, 187] width 54 height 10
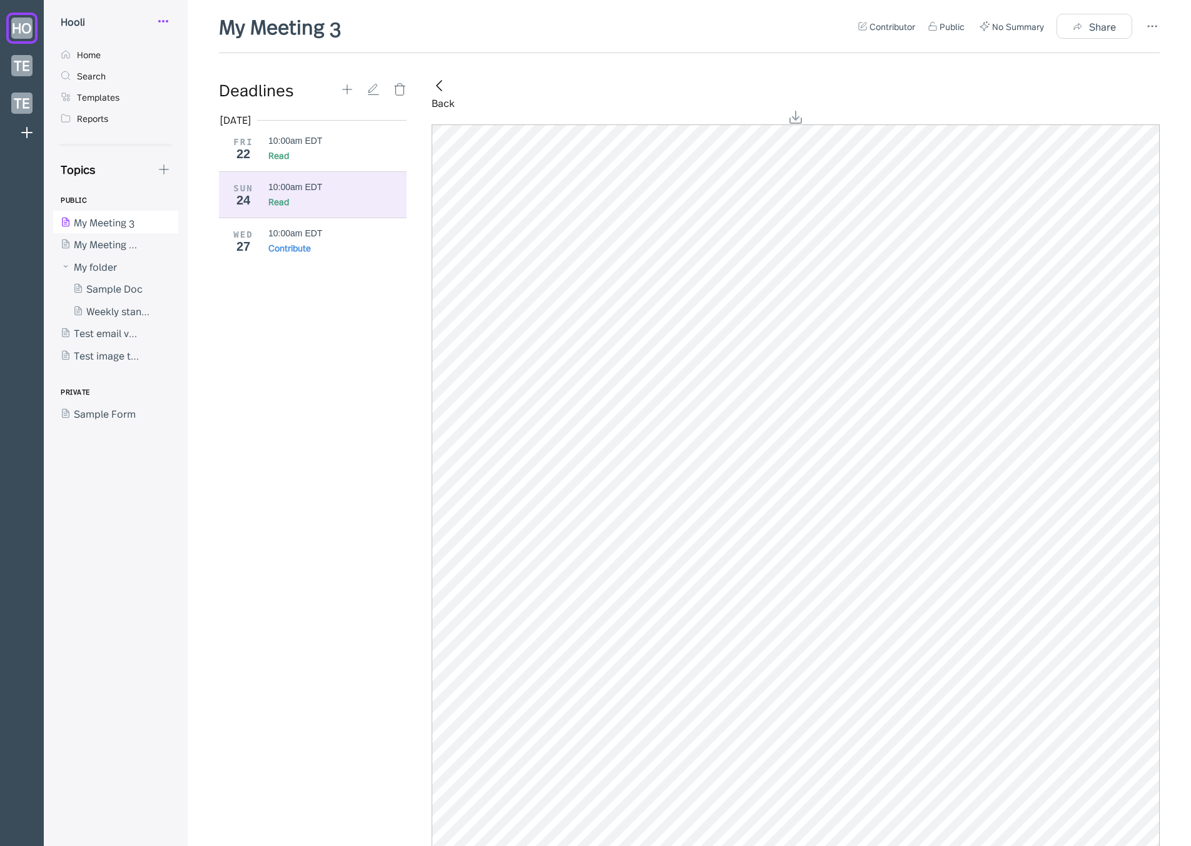
click at [165, 19] on icon at bounding box center [163, 21] width 15 height 15
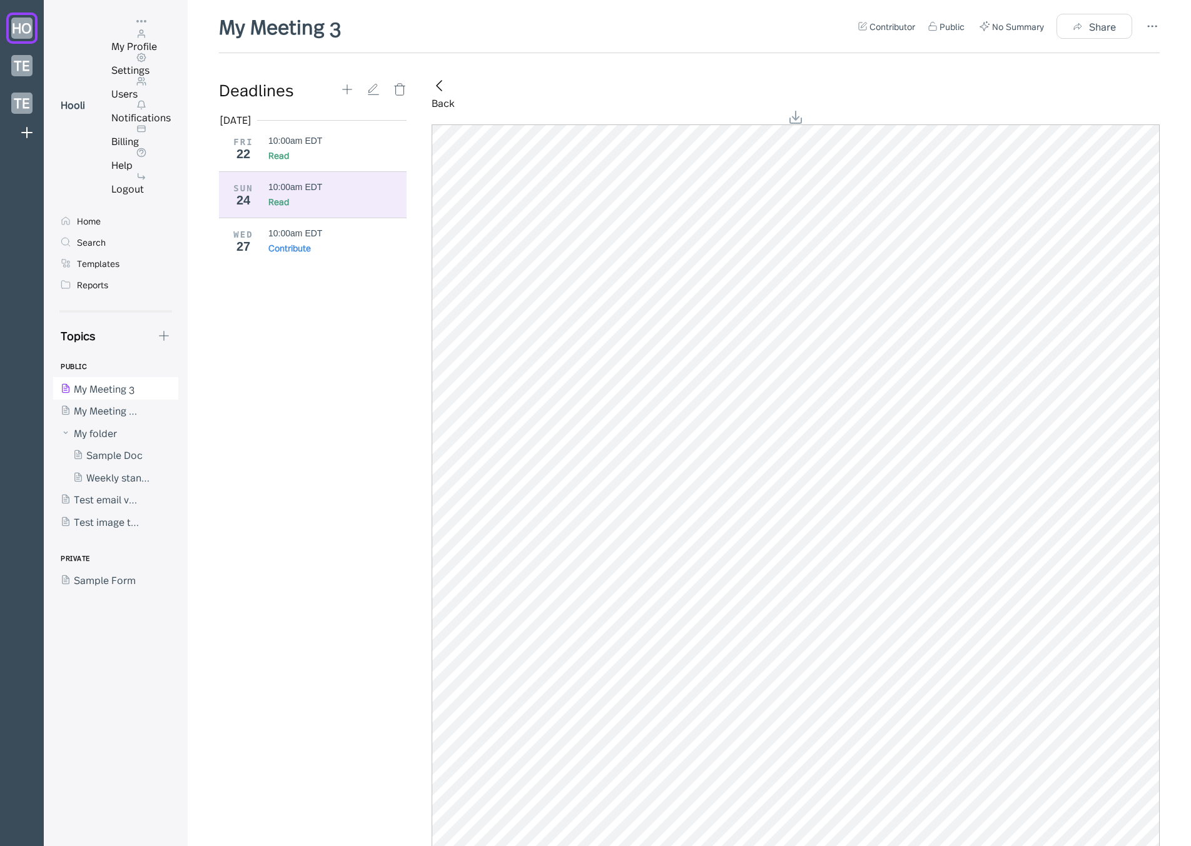
click at [171, 53] on div "My Profile" at bounding box center [140, 46] width 59 height 14
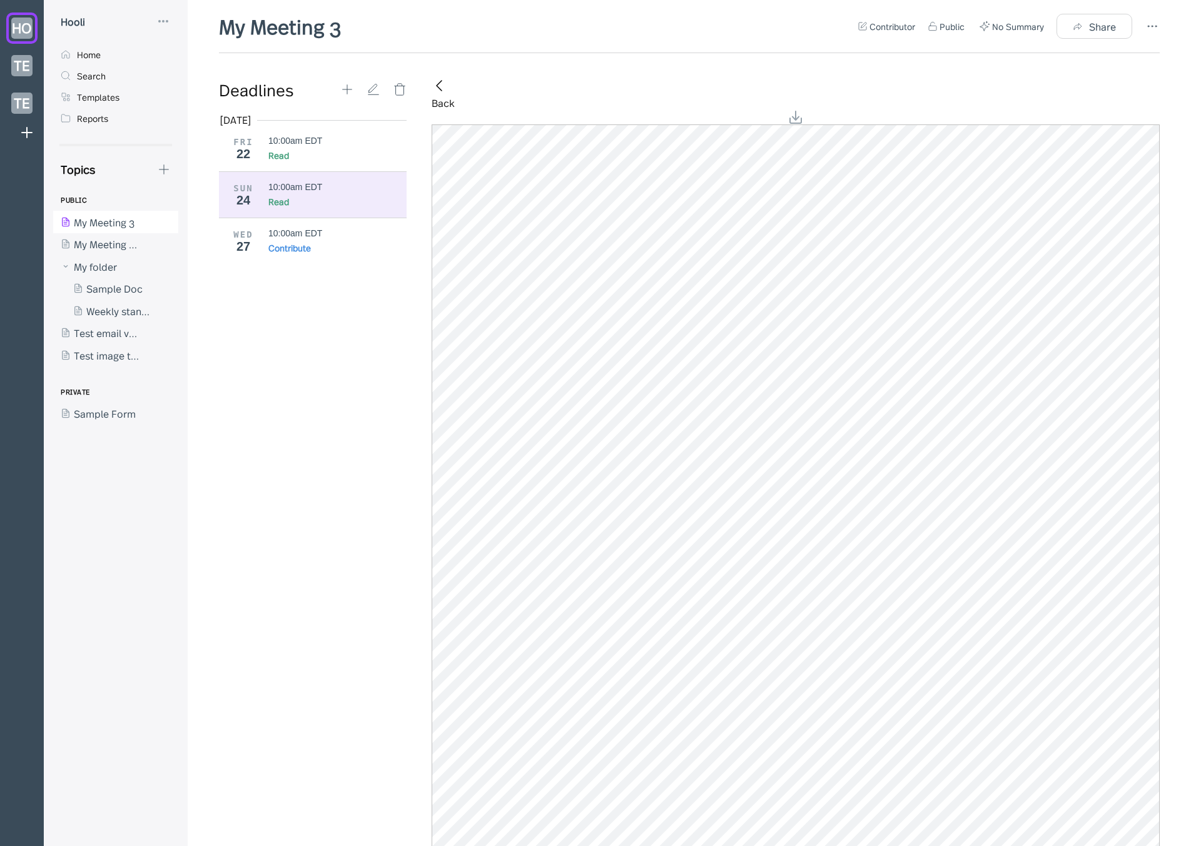
click at [128, 253] on div at bounding box center [109, 244] width 113 height 23
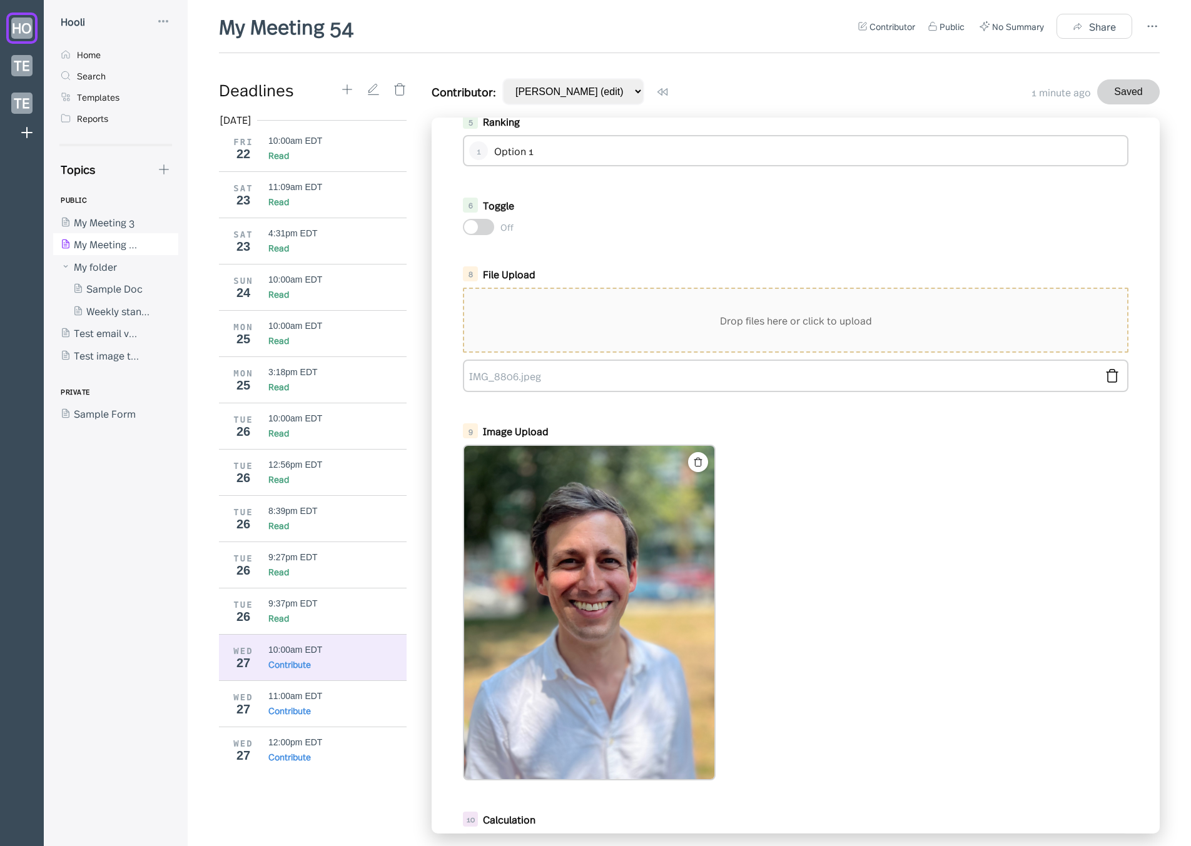
scroll to position [449, 0]
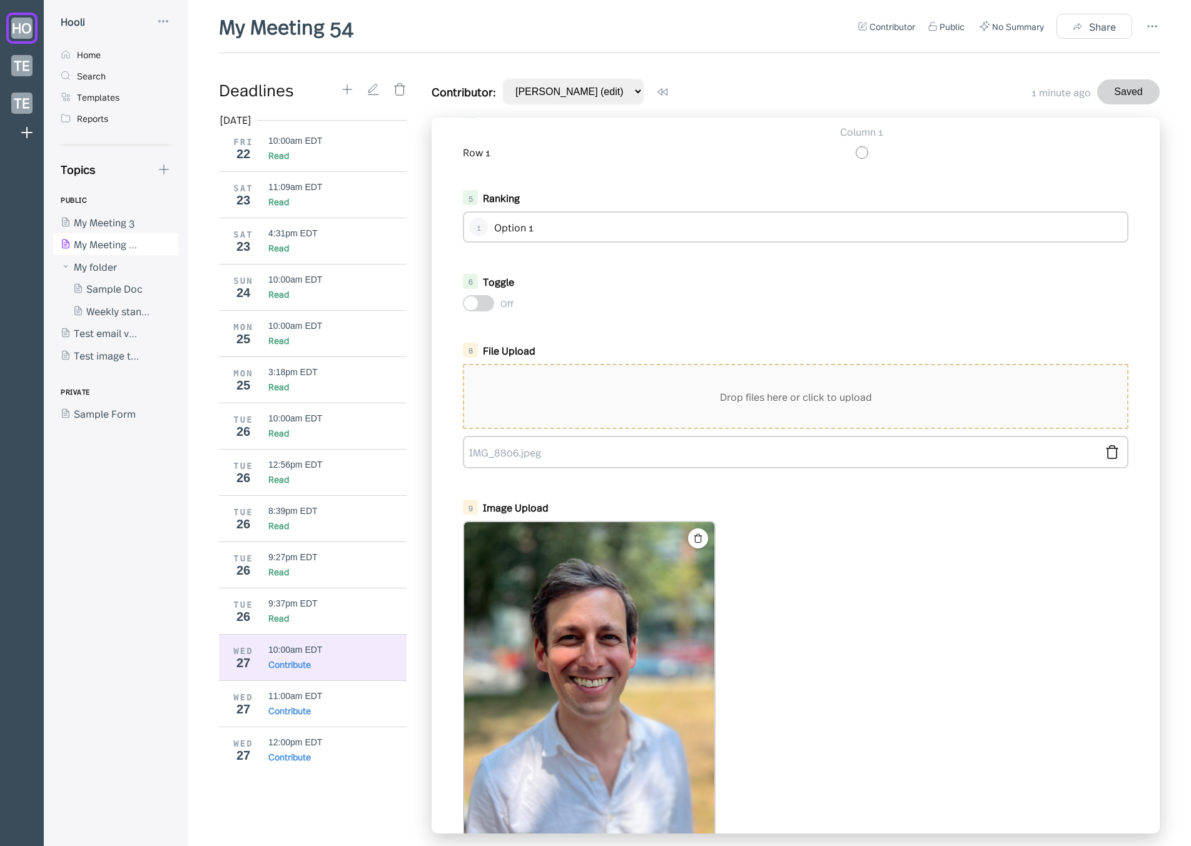
click at [645, 178] on div "1 Linear Scale Poor Excellent 0 1 2 3 4 5 2 Likert Scale Strongly Disagree Disa…" at bounding box center [796, 27] width 728 height 716
click at [283, 619] on div "Read" at bounding box center [278, 618] width 21 height 13
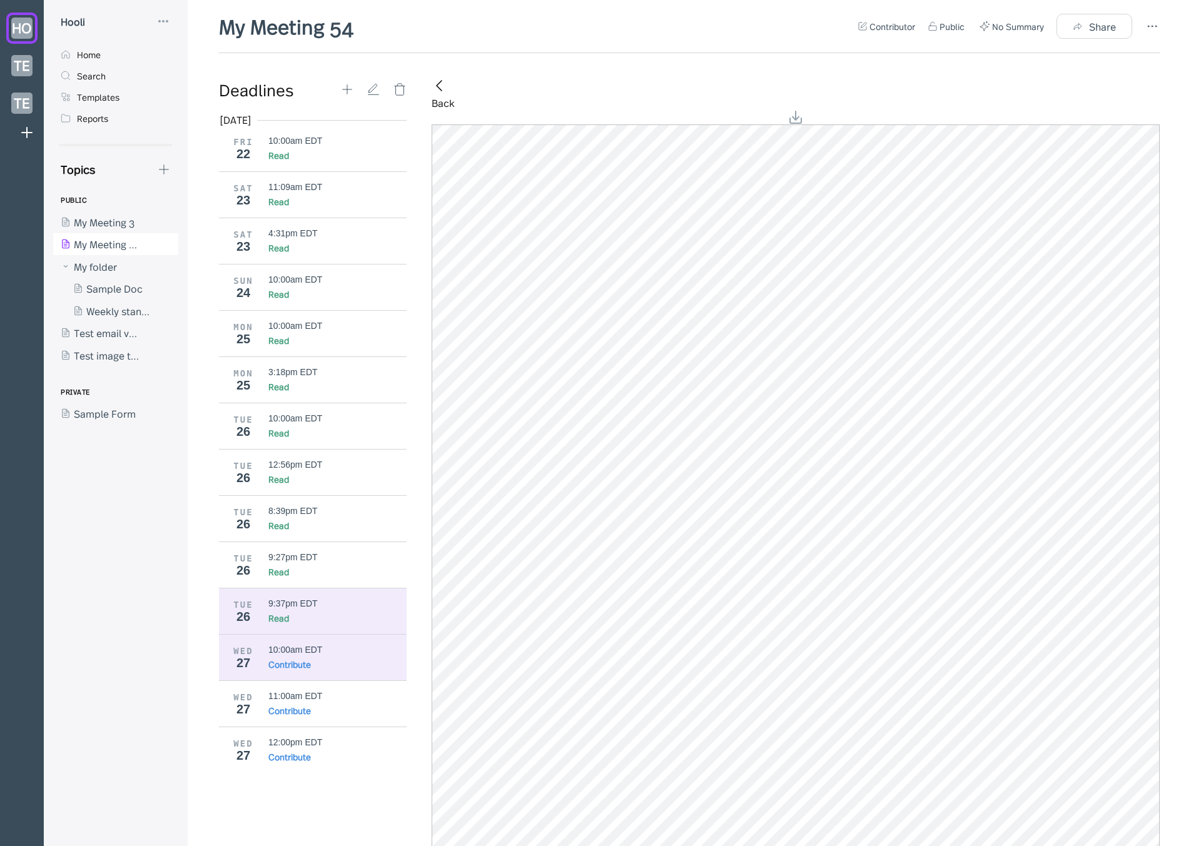
click at [300, 647] on div "10:00am EDT" at bounding box center [295, 650] width 54 height 10
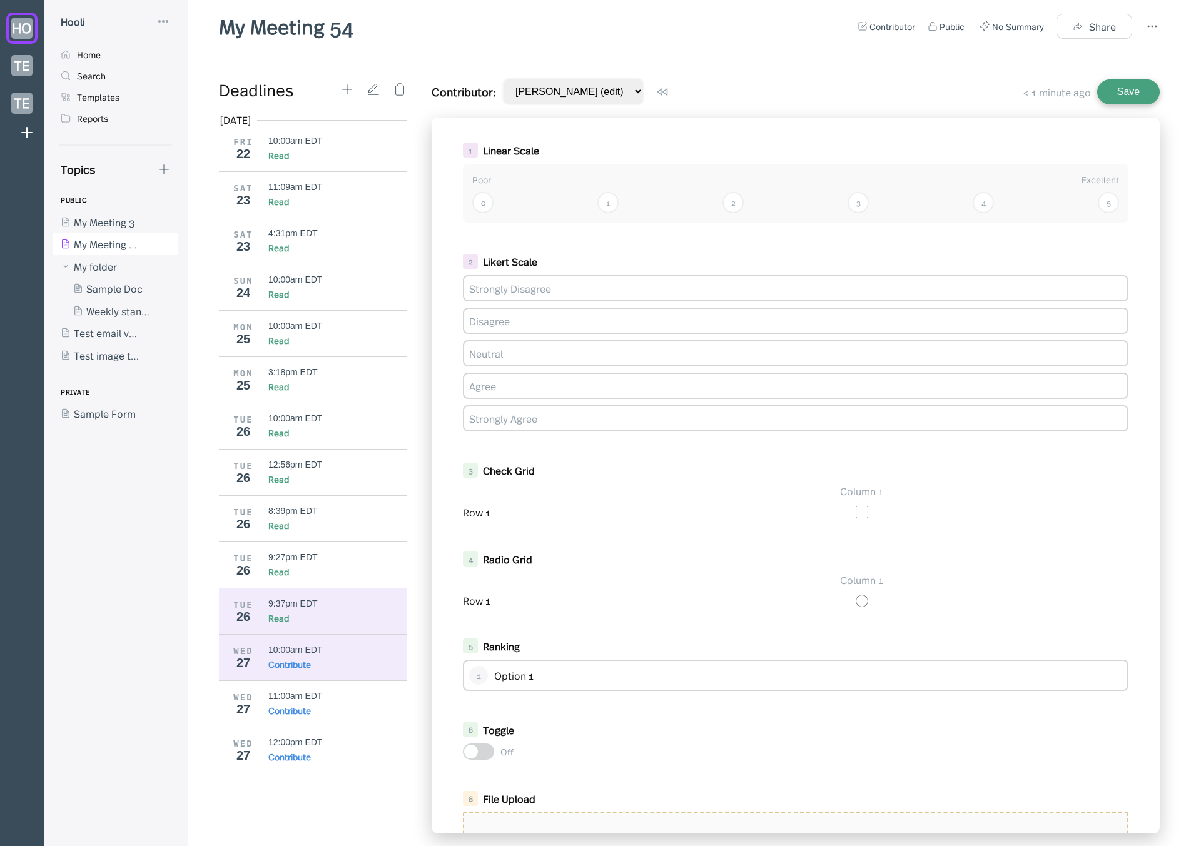
click at [320, 604] on div "9:37pm EDT" at bounding box center [337, 604] width 139 height 10
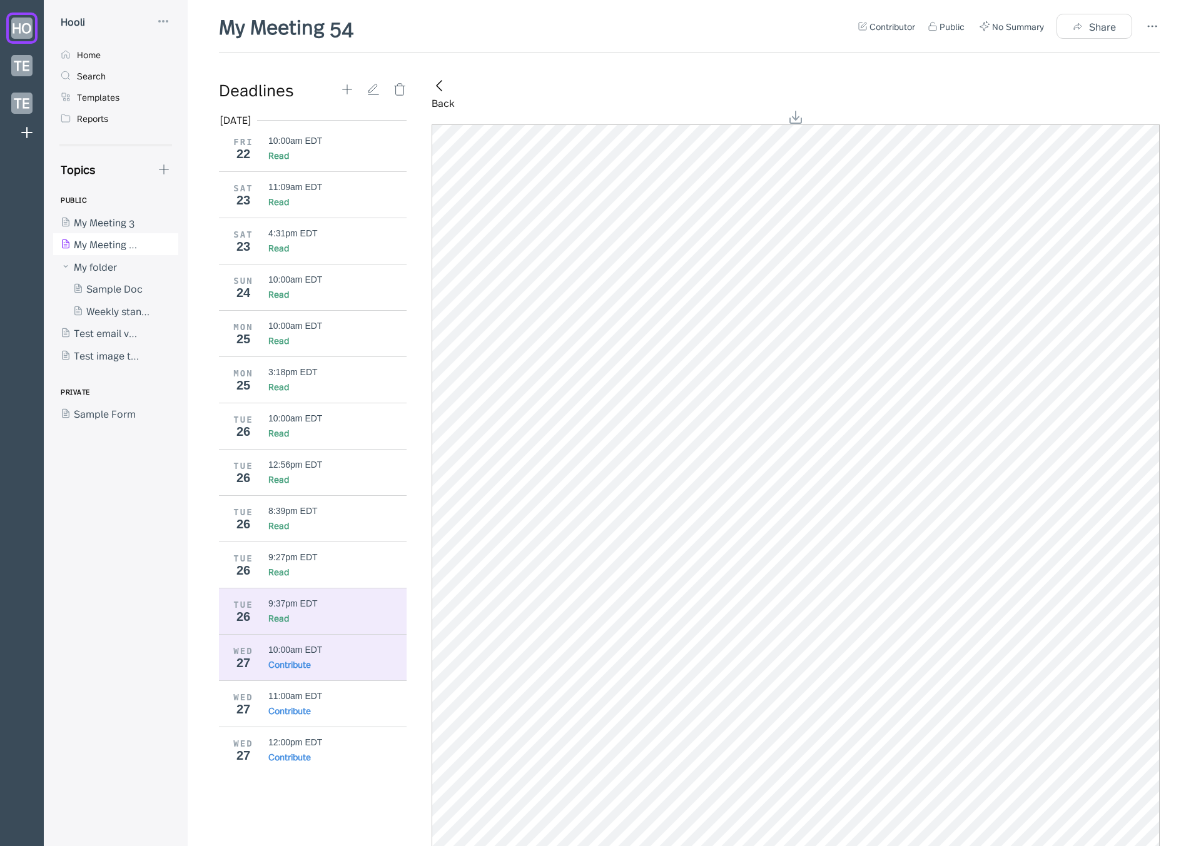
click at [312, 646] on div "10:00am EDT" at bounding box center [295, 650] width 54 height 10
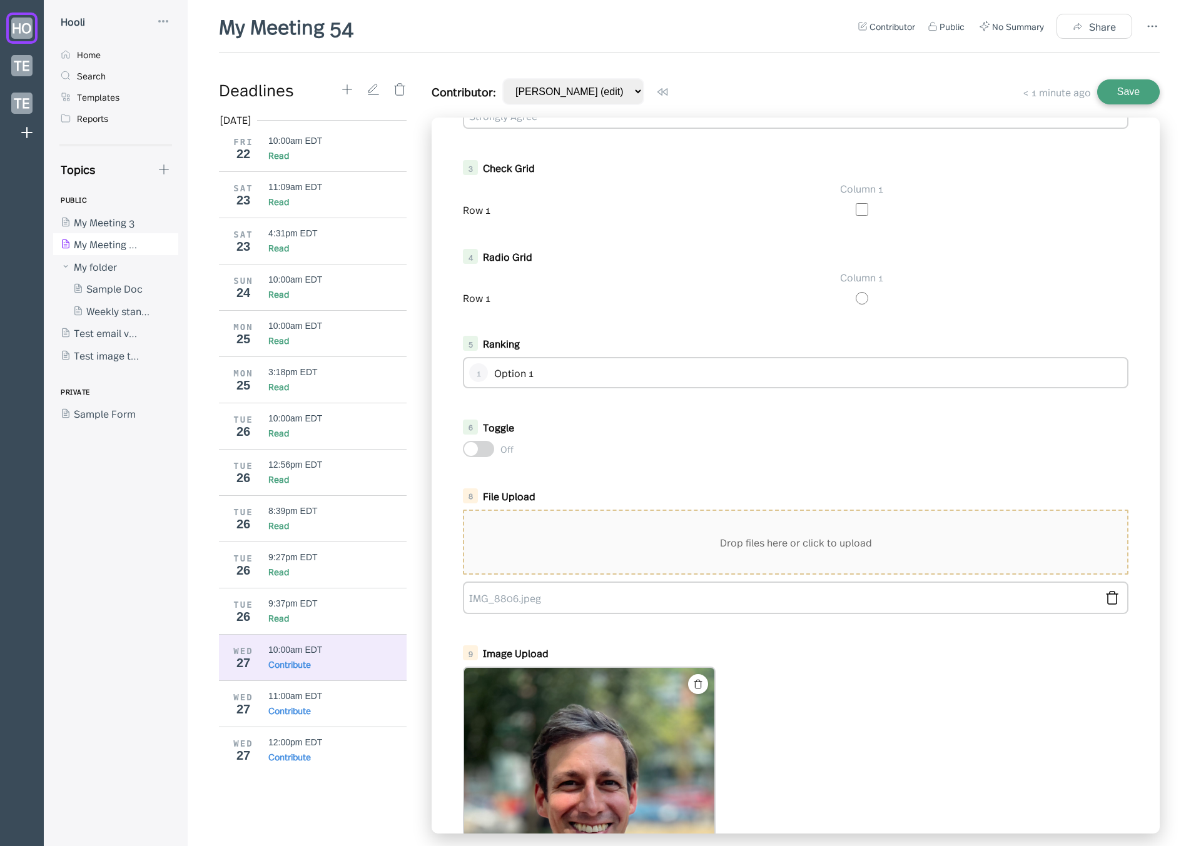
scroll to position [393, 0]
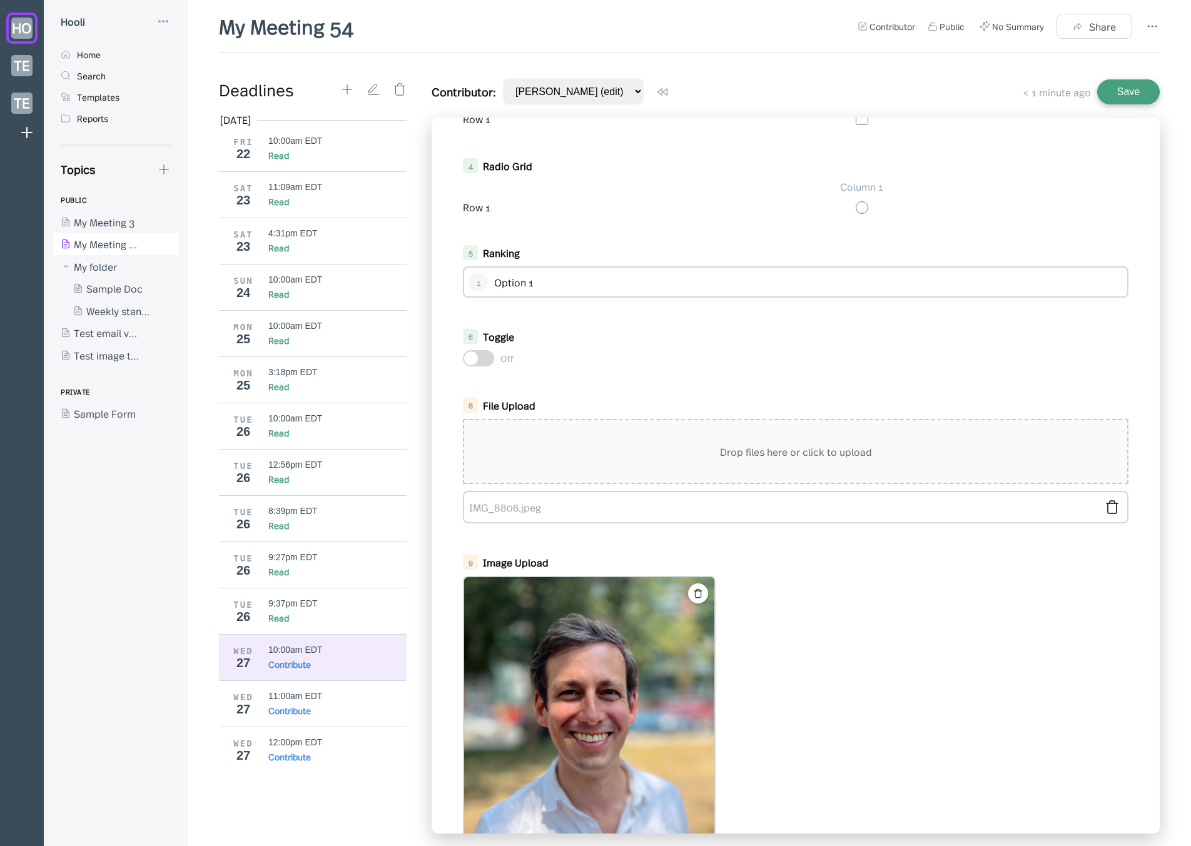
click at [677, 469] on div "Drop files here or click to upload" at bounding box center [795, 451] width 663 height 63
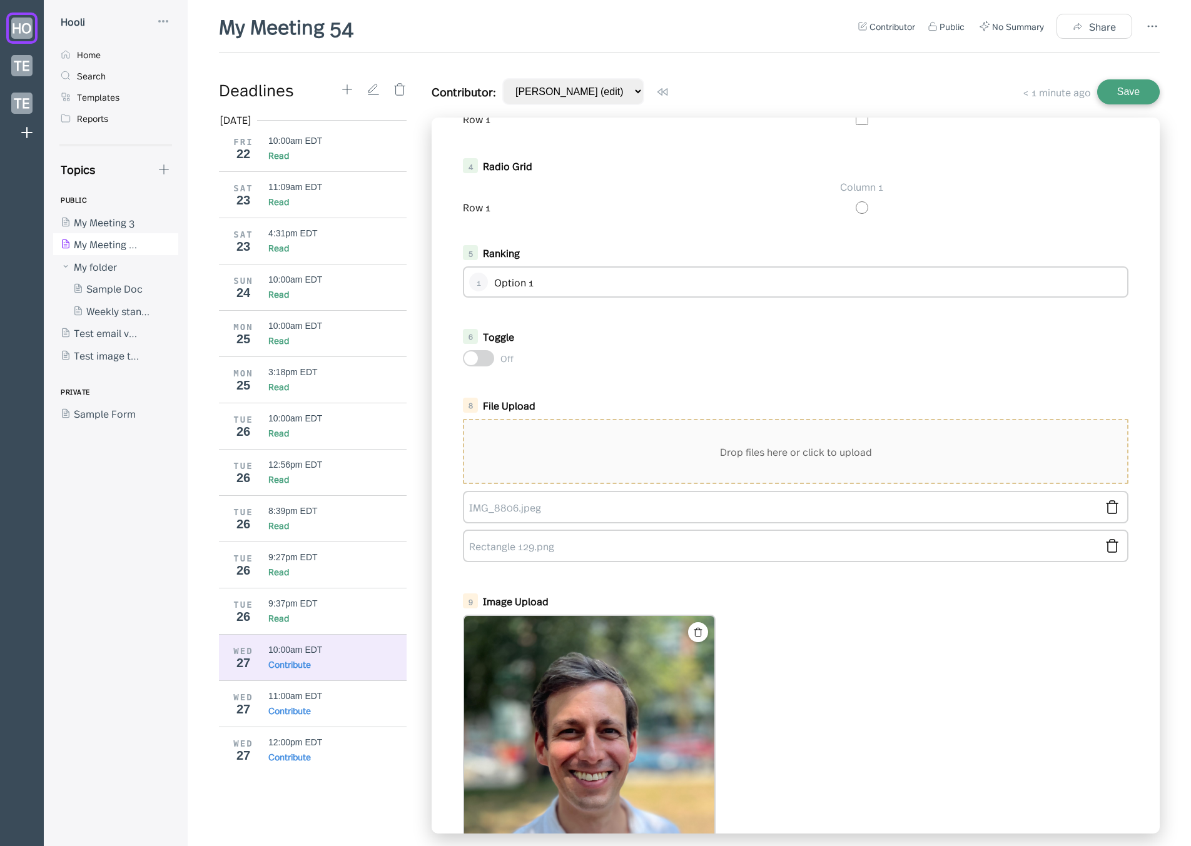
click at [1130, 89] on button "Save" at bounding box center [1128, 91] width 63 height 25
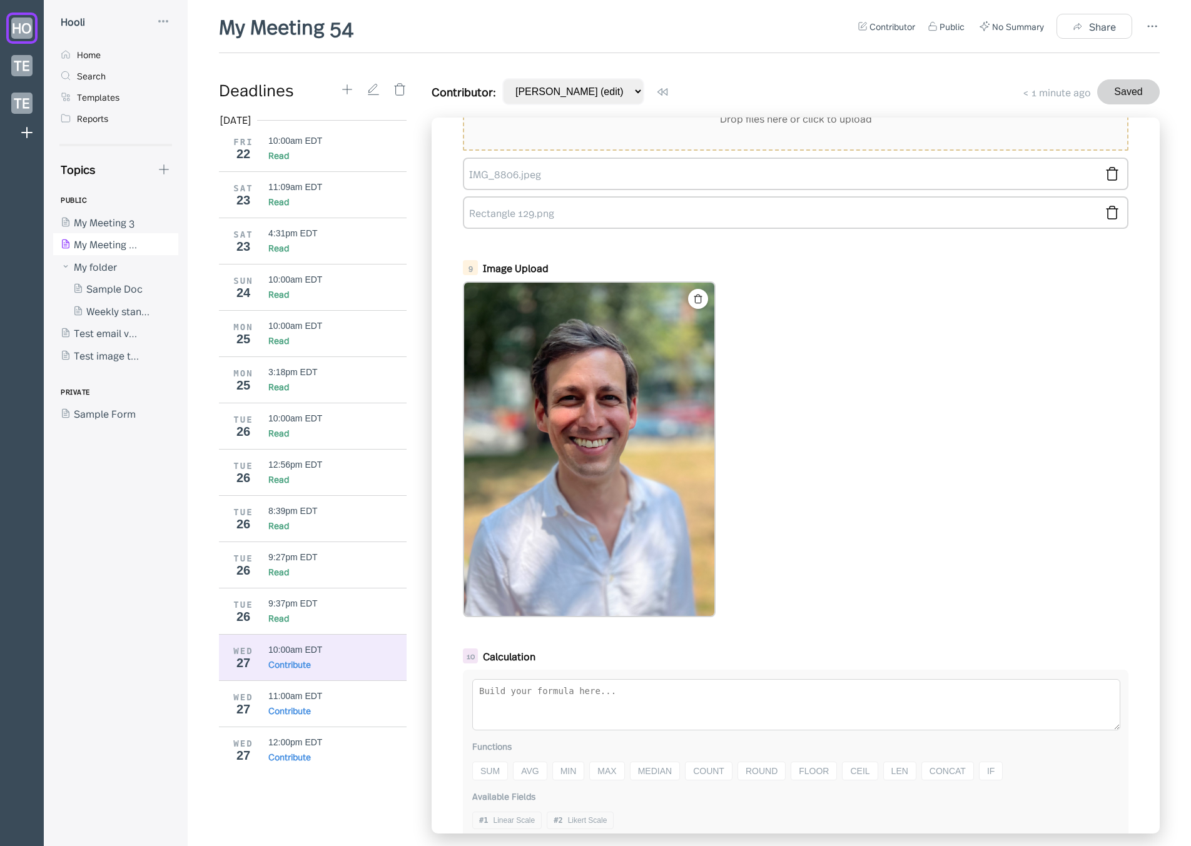
scroll to position [748, 0]
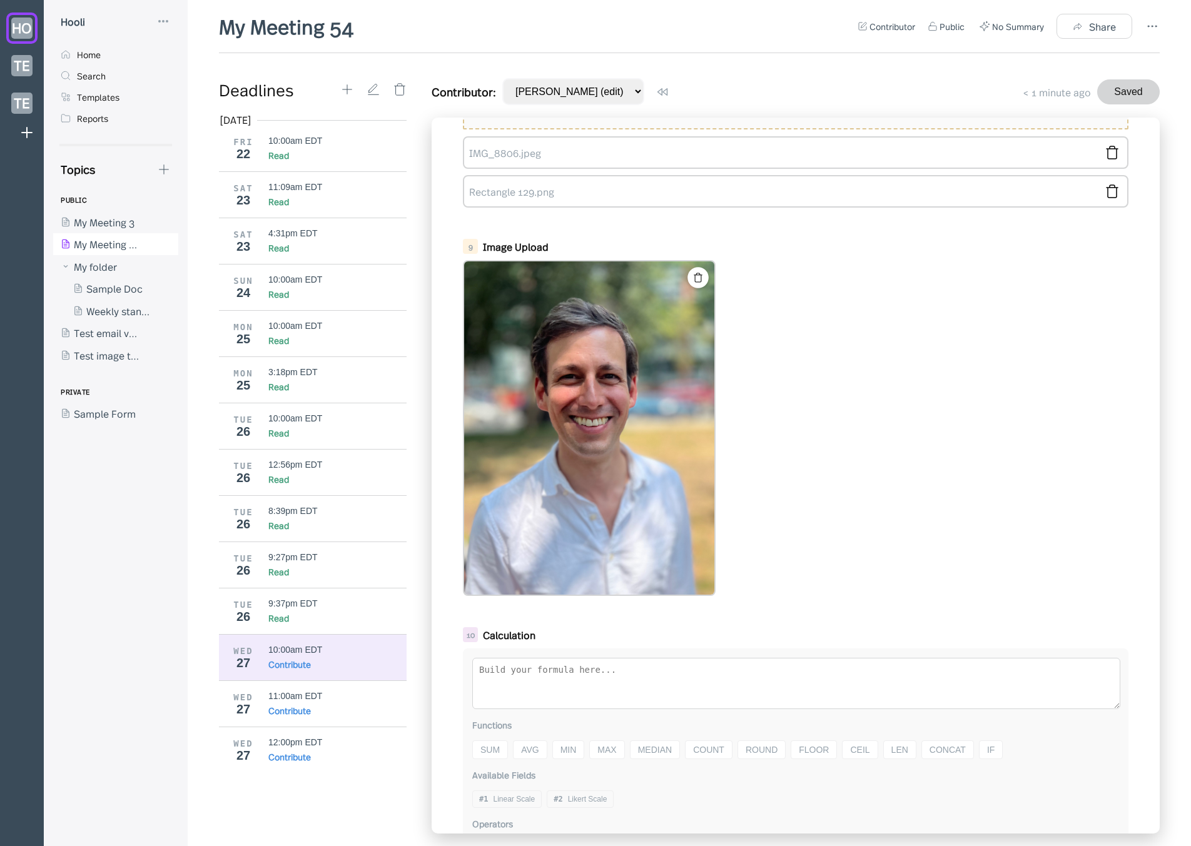
click at [700, 278] on icon at bounding box center [698, 278] width 11 height 11
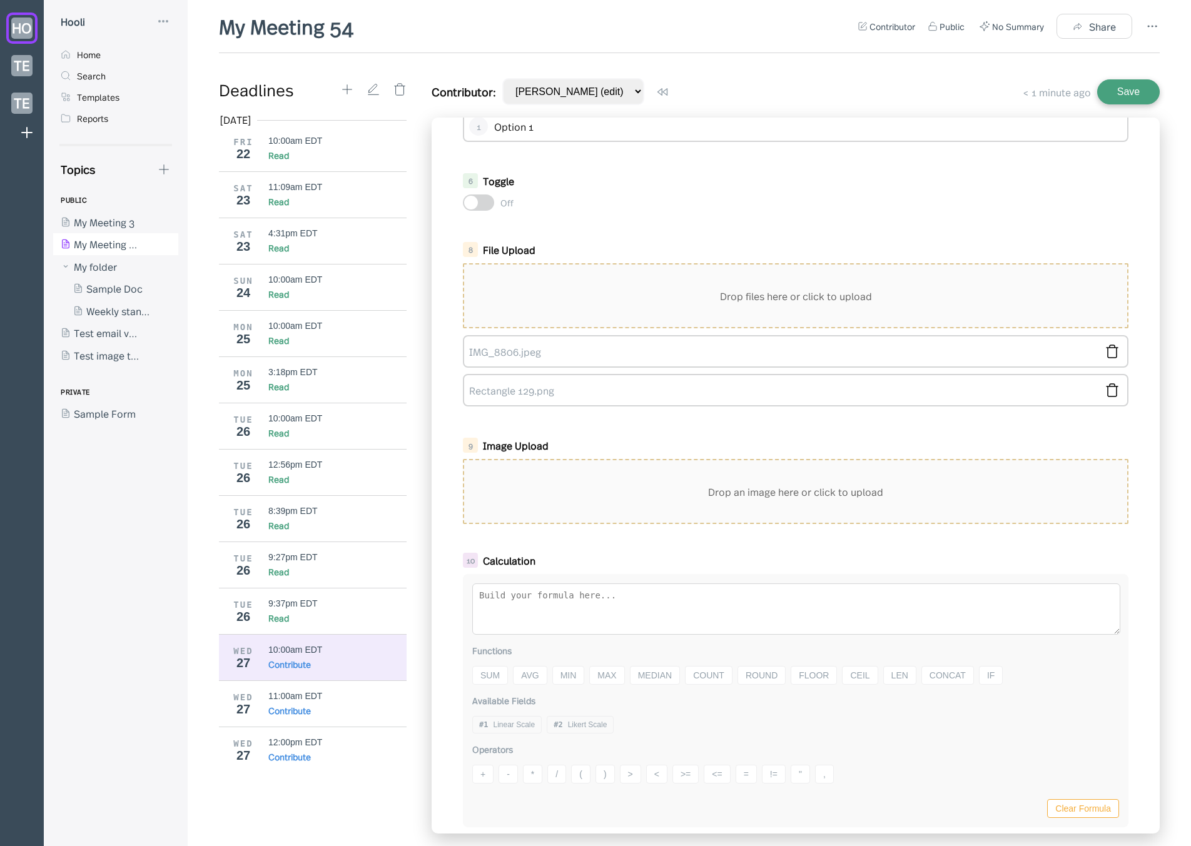
click at [676, 500] on div "Drop an image here or click to upload" at bounding box center [795, 491] width 663 height 63
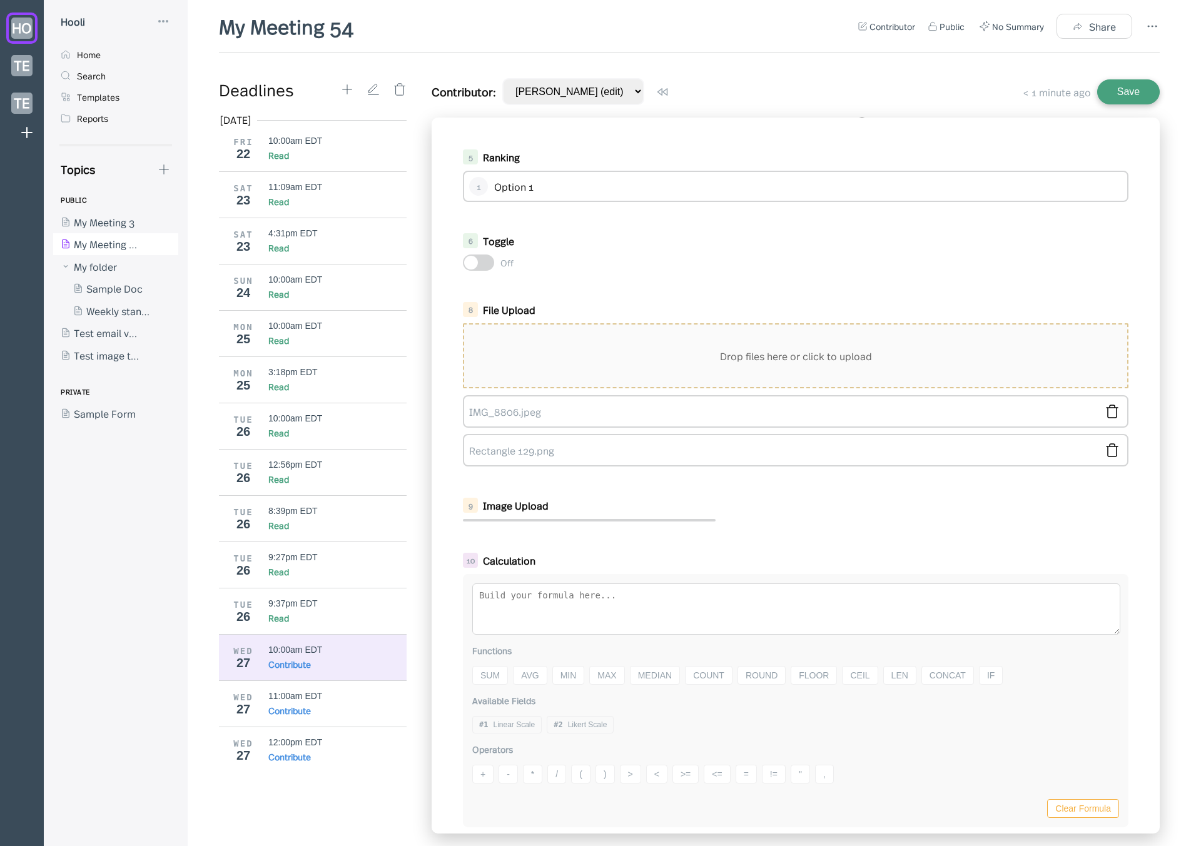
scroll to position [503, 0]
click at [700, 520] on icon at bounding box center [698, 523] width 8 height 9
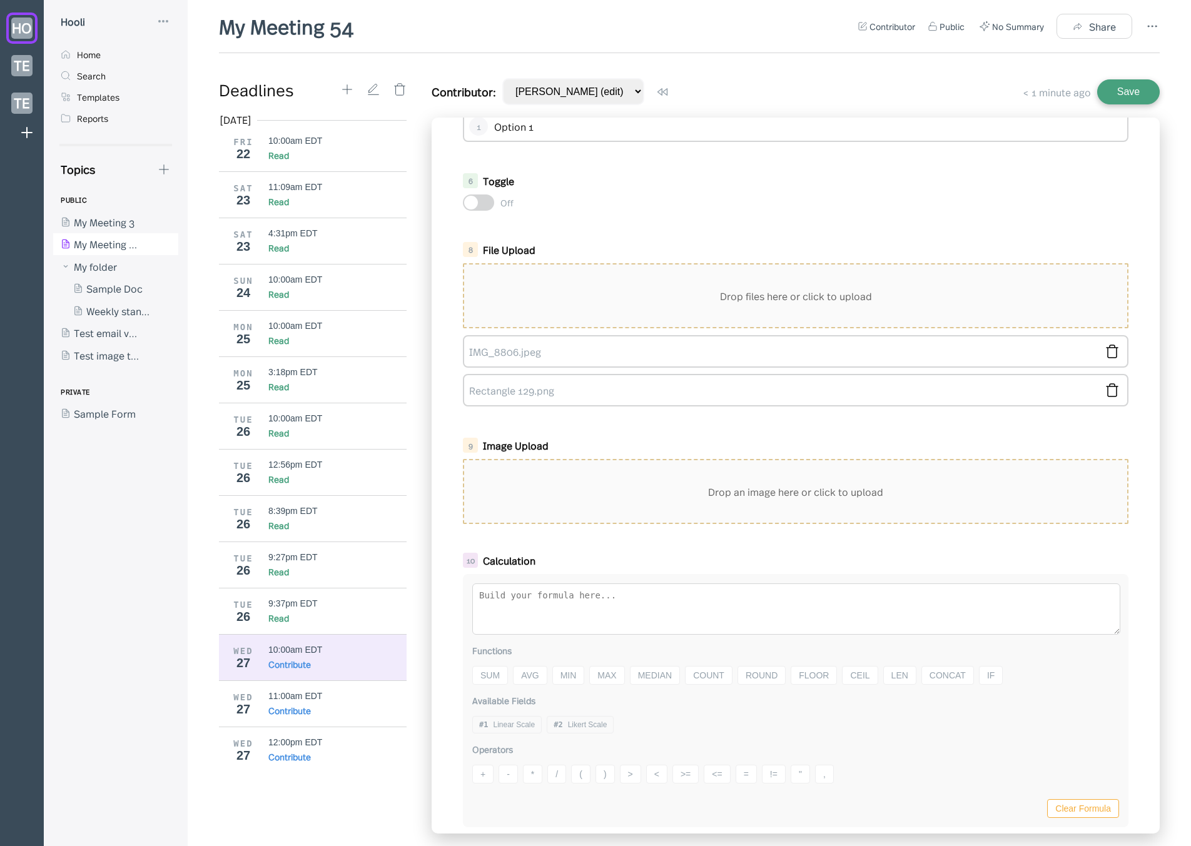
click at [679, 513] on div "Drop an image here or click to upload" at bounding box center [795, 491] width 663 height 63
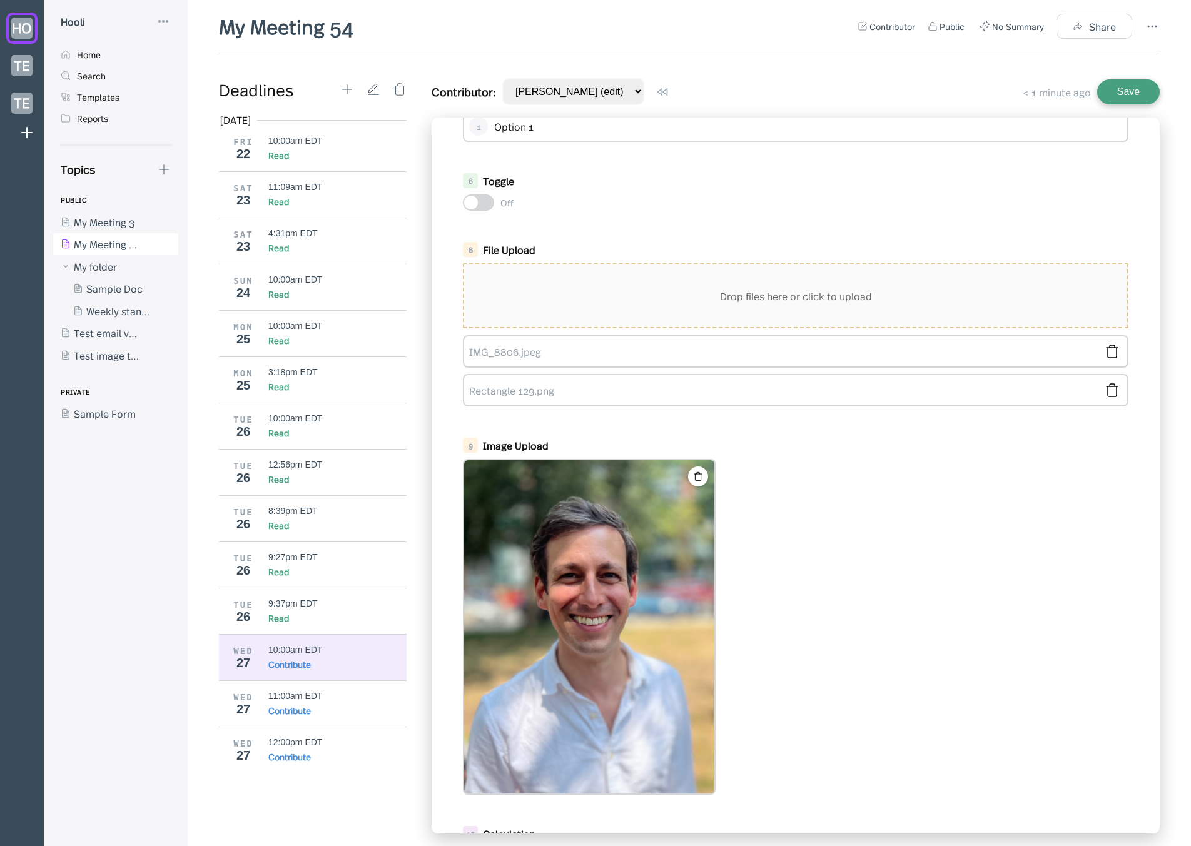
click at [1122, 94] on button "Save" at bounding box center [1128, 91] width 63 height 25
click at [774, 511] on div at bounding box center [796, 627] width 666 height 336
click at [320, 601] on div "9:37pm EDT" at bounding box center [337, 604] width 139 height 10
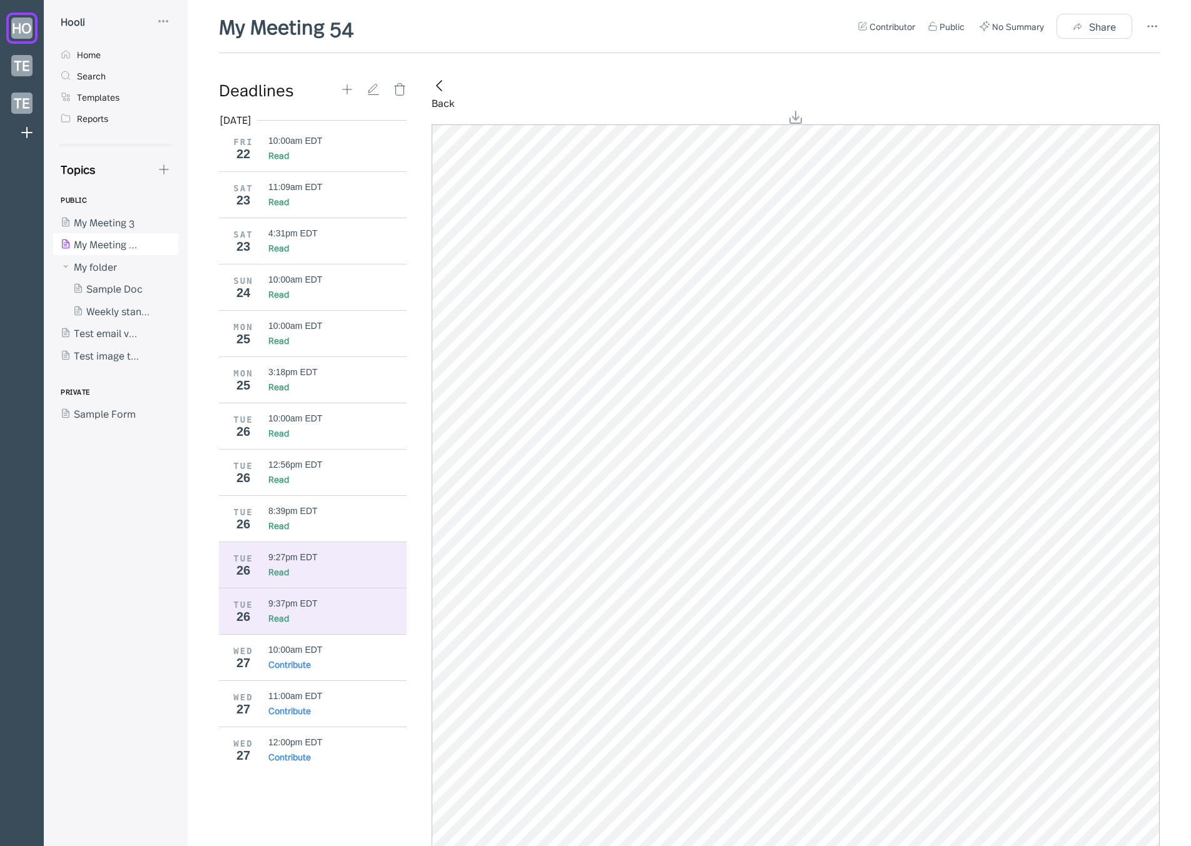
click at [327, 557] on div "9:27pm EDT" at bounding box center [337, 557] width 139 height 10
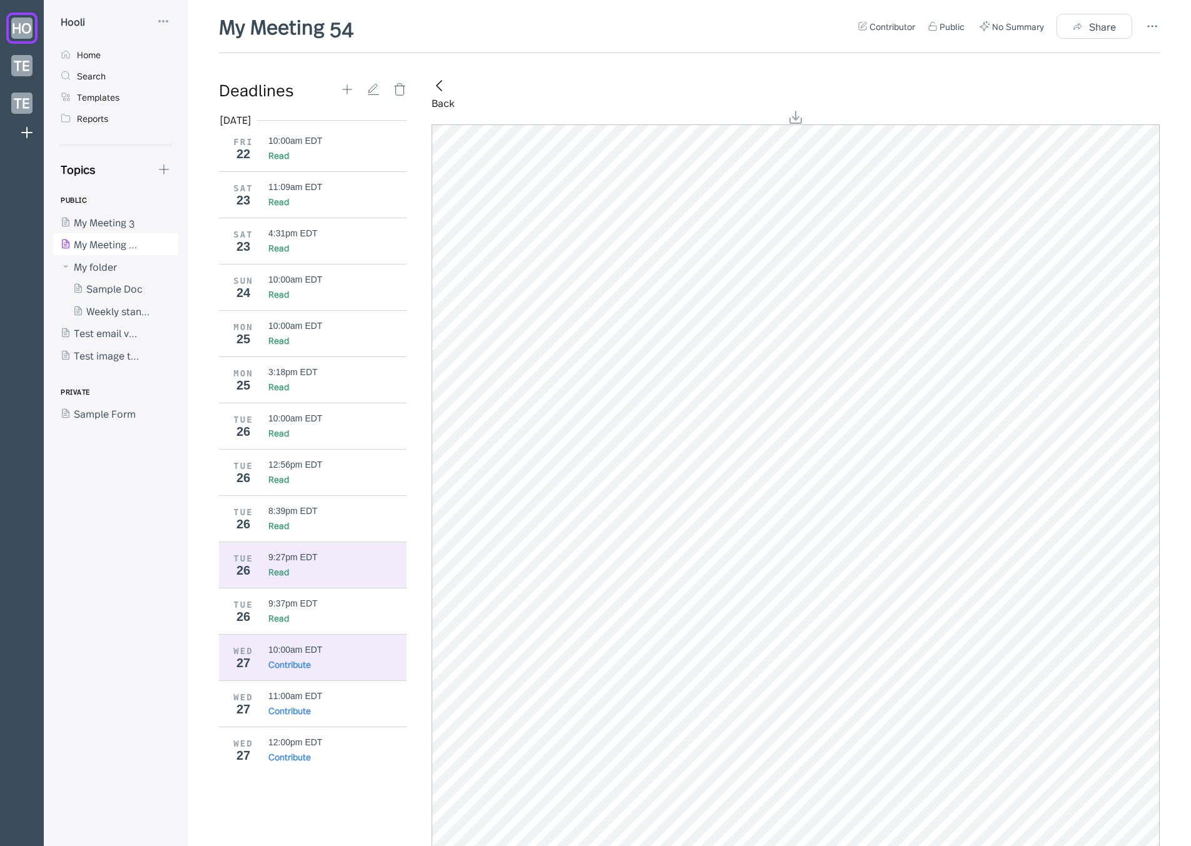
click at [324, 650] on div "10:00am EDT" at bounding box center [337, 650] width 139 height 10
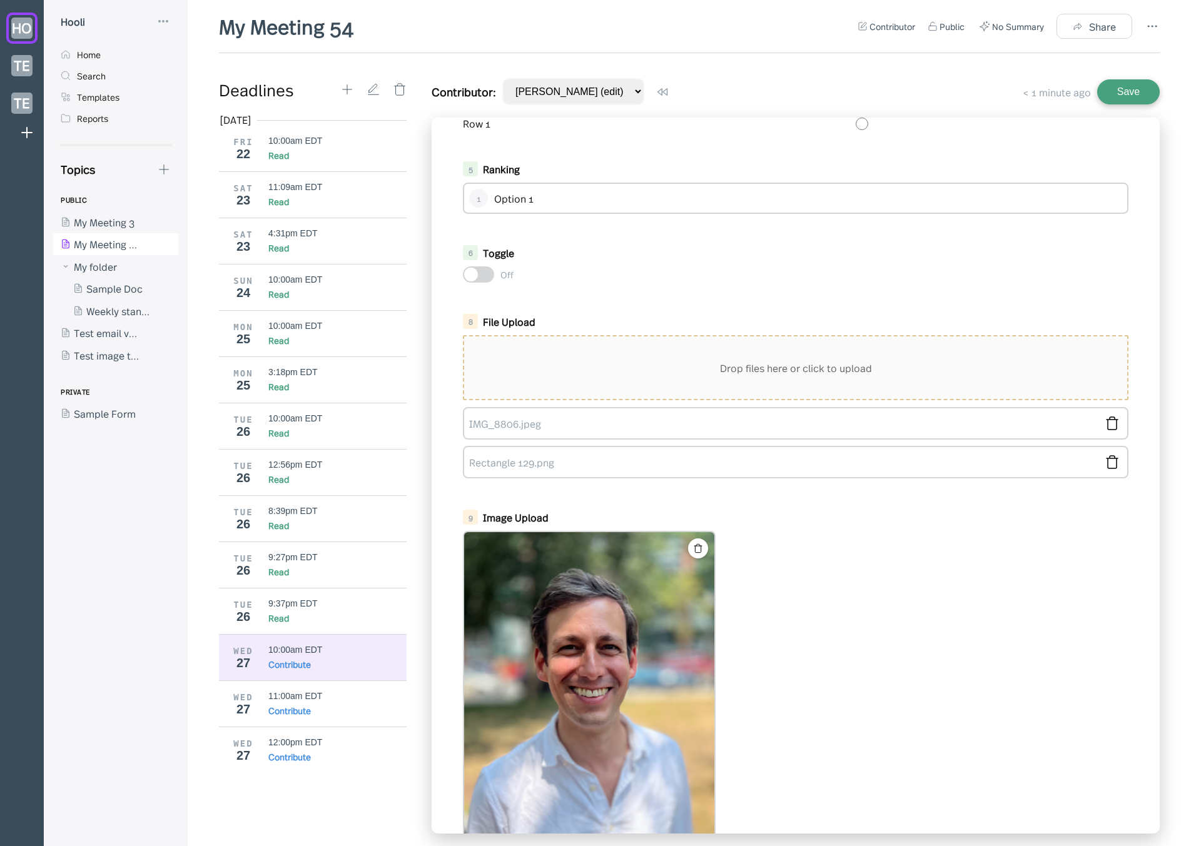
scroll to position [627, 0]
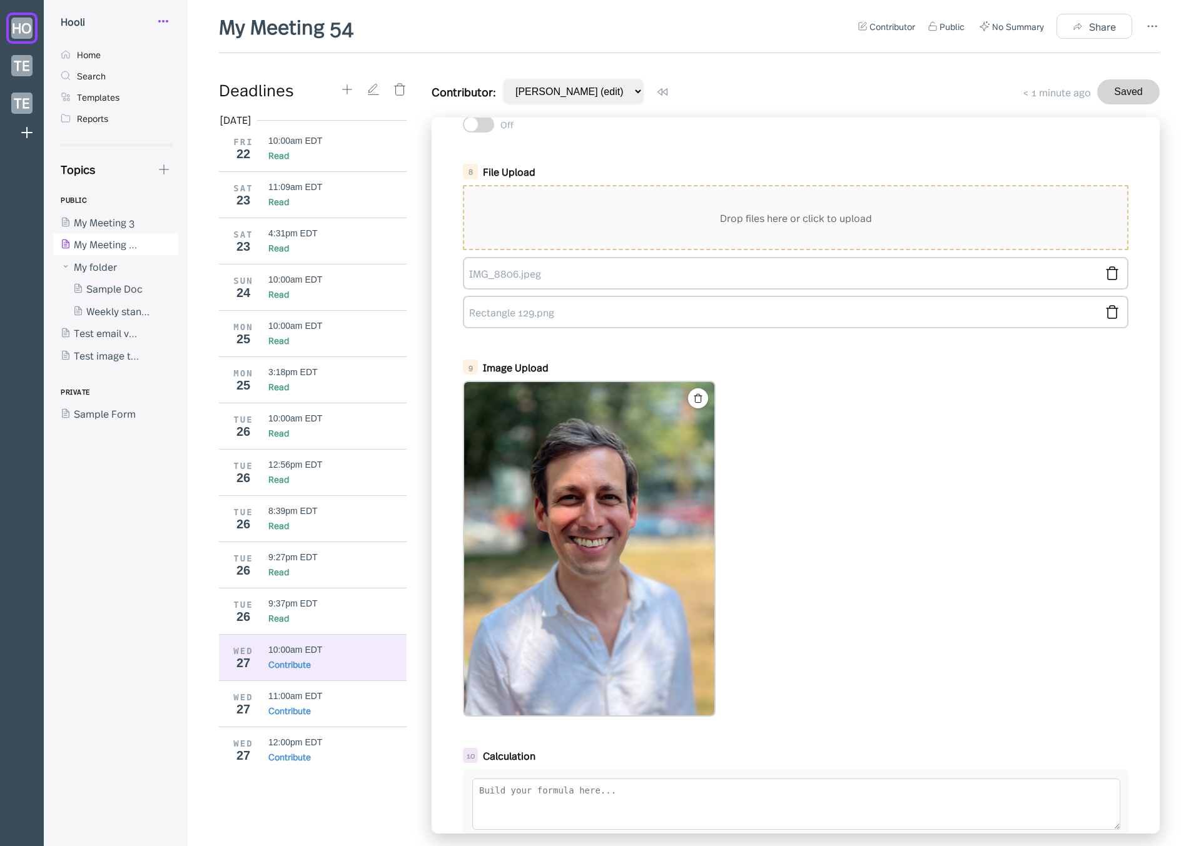
click at [161, 19] on icon at bounding box center [163, 21] width 15 height 15
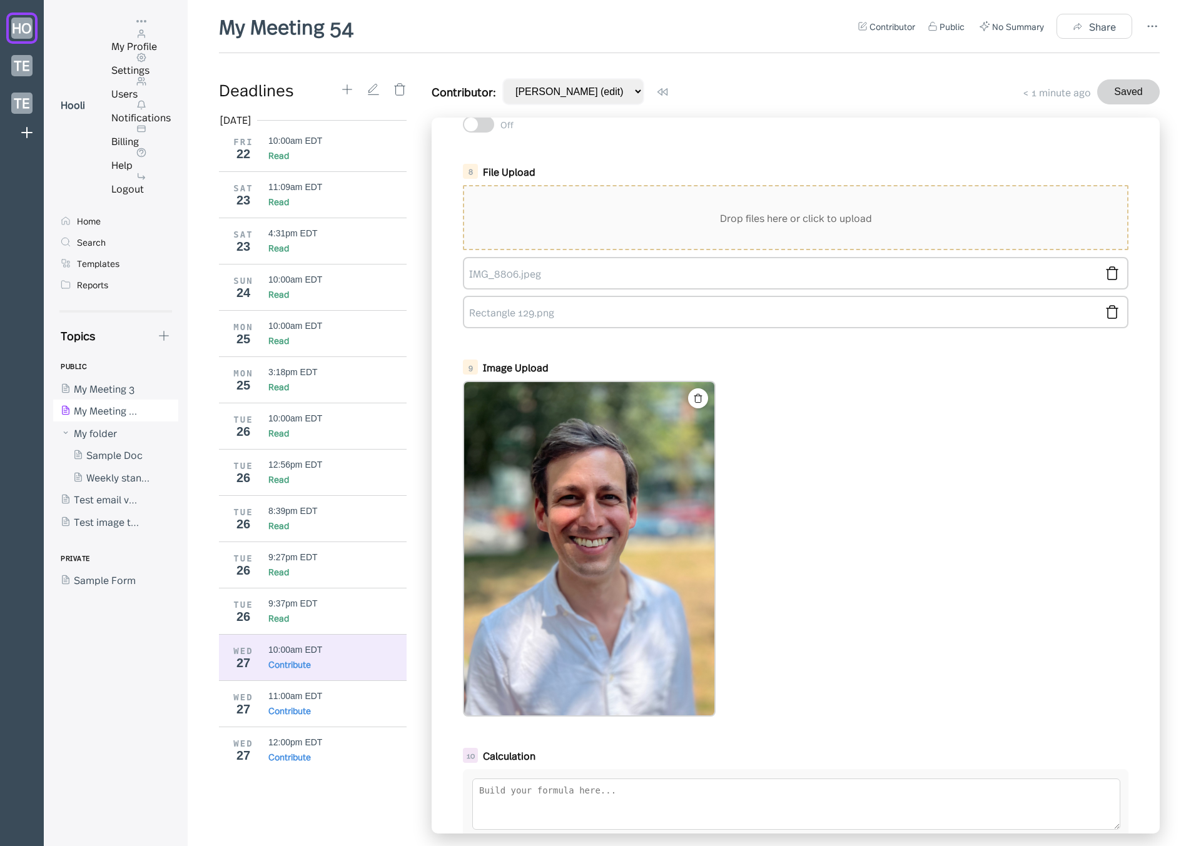
click at [171, 53] on div "My Profile" at bounding box center [140, 46] width 59 height 14
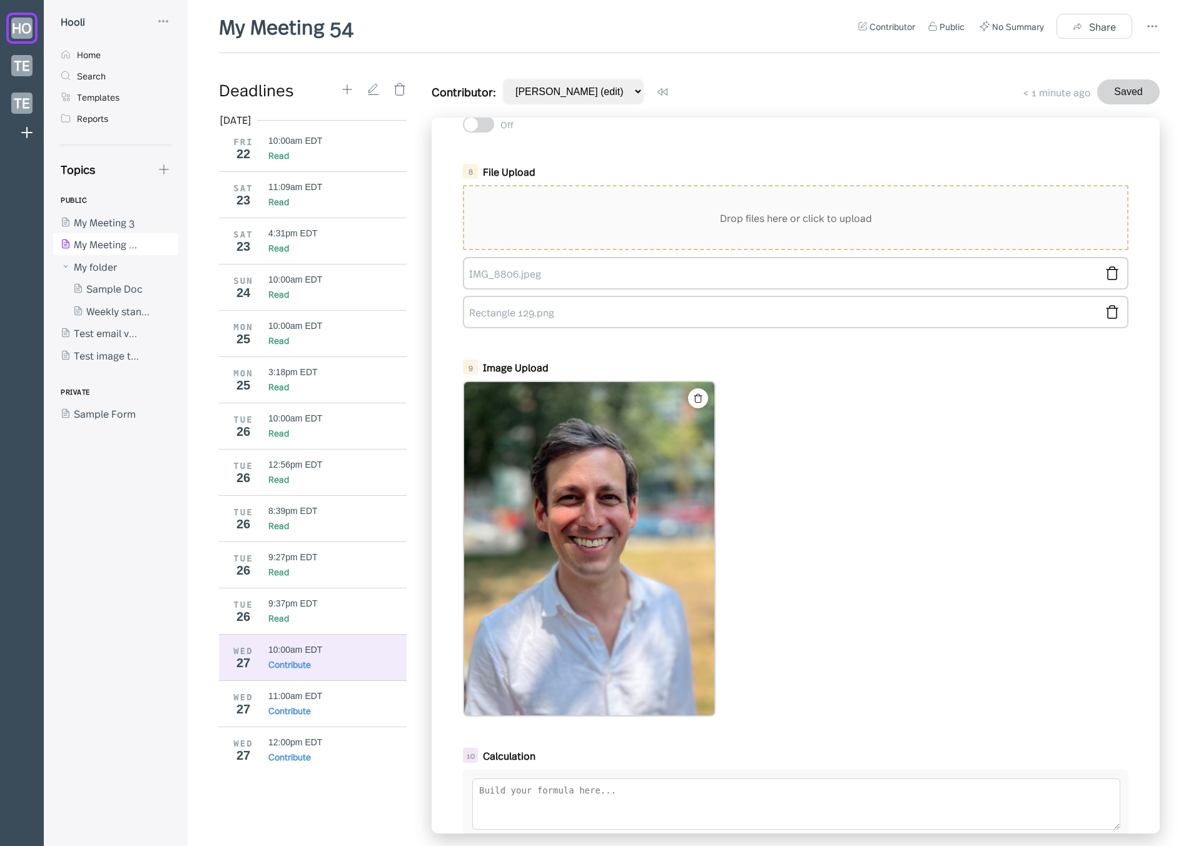
click at [348, 694] on div "11:00am EDT" at bounding box center [337, 696] width 139 height 10
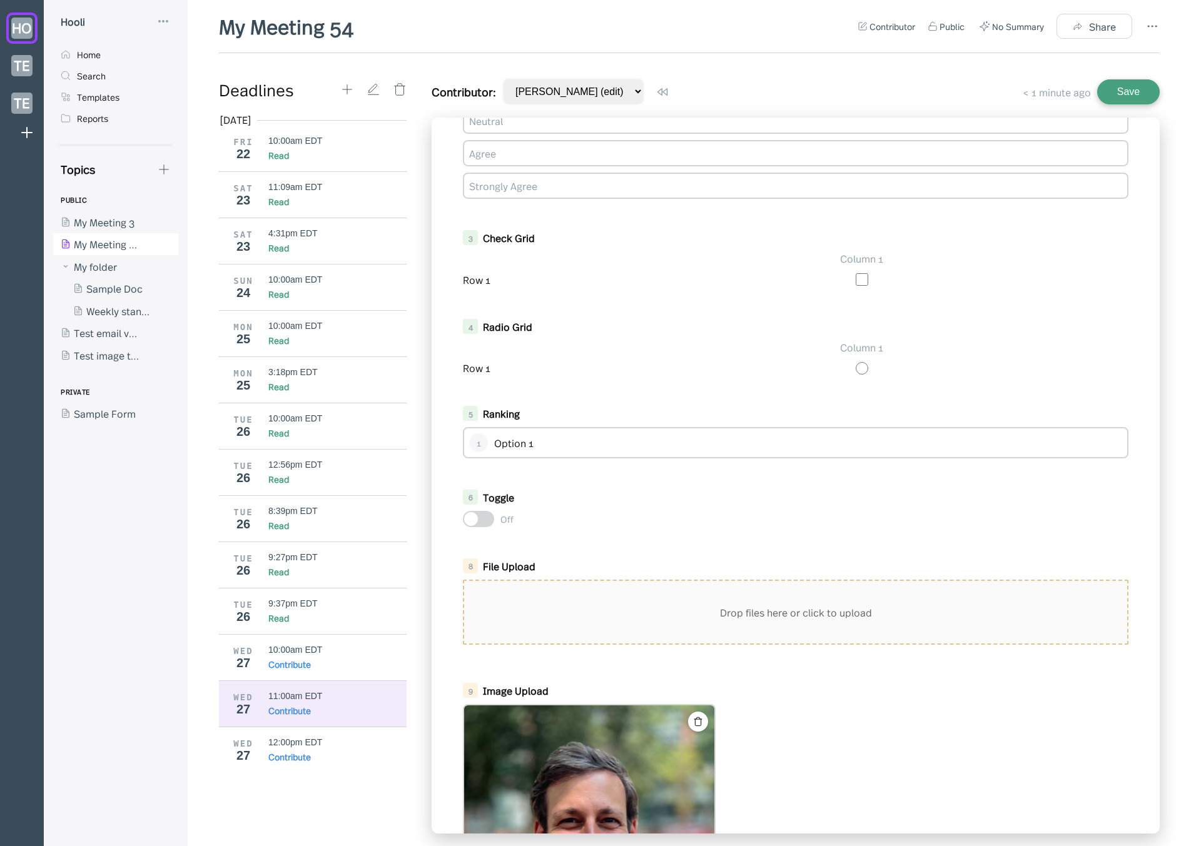
scroll to position [542, 0]
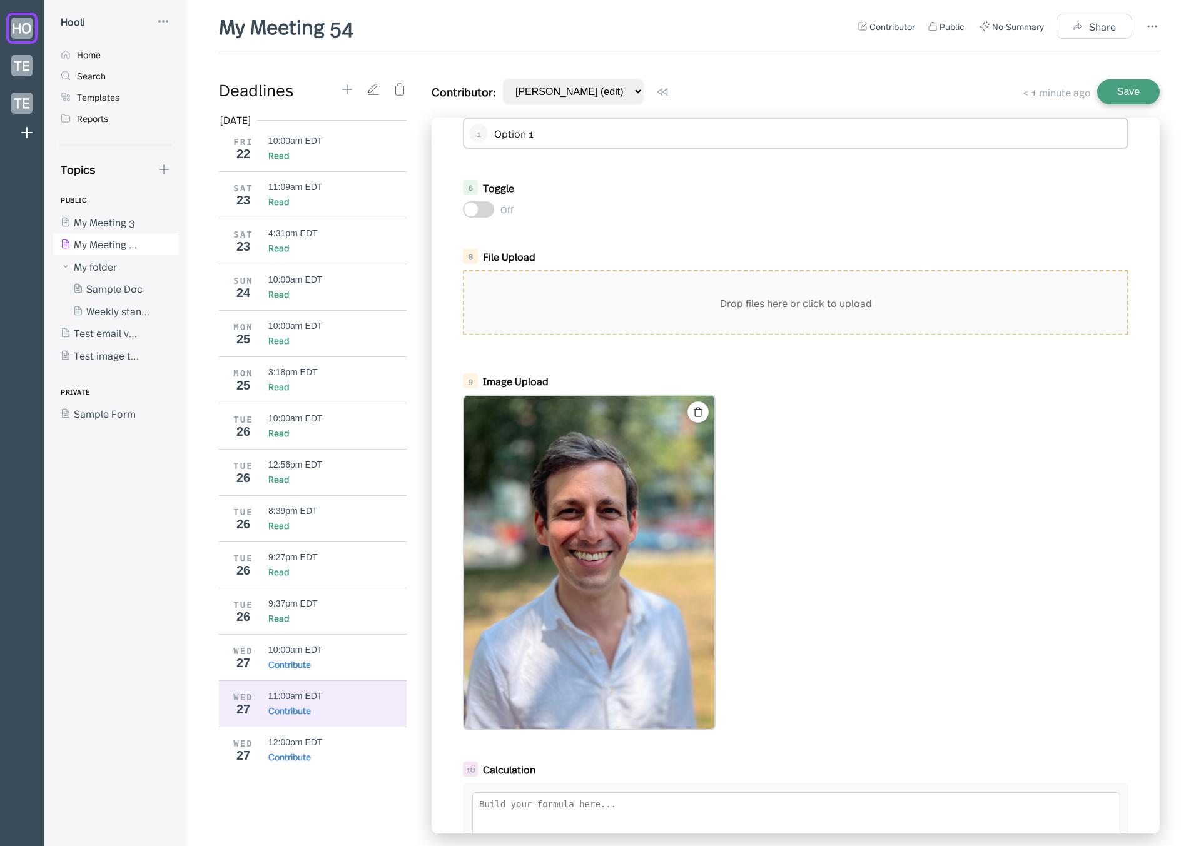
click at [702, 410] on icon at bounding box center [698, 412] width 11 height 11
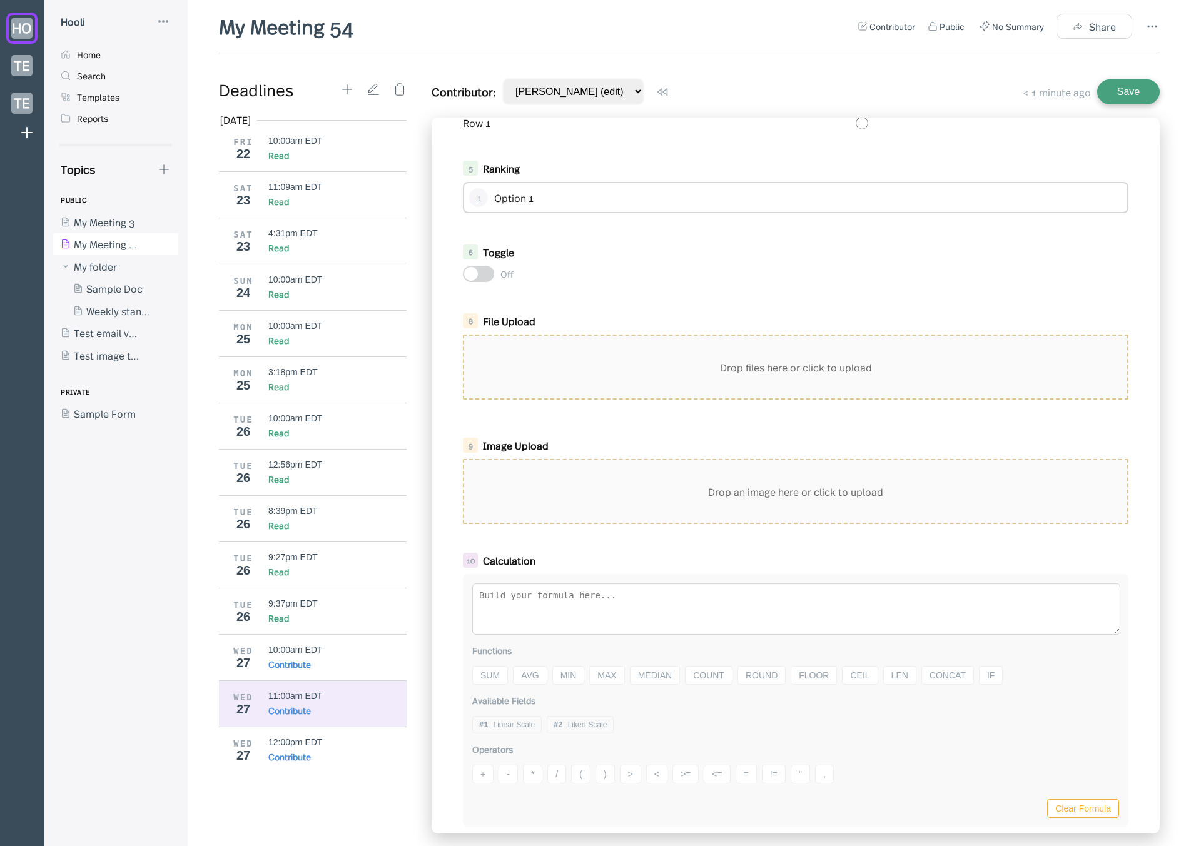
click at [627, 506] on div "Drop an image here or click to upload" at bounding box center [795, 491] width 663 height 63
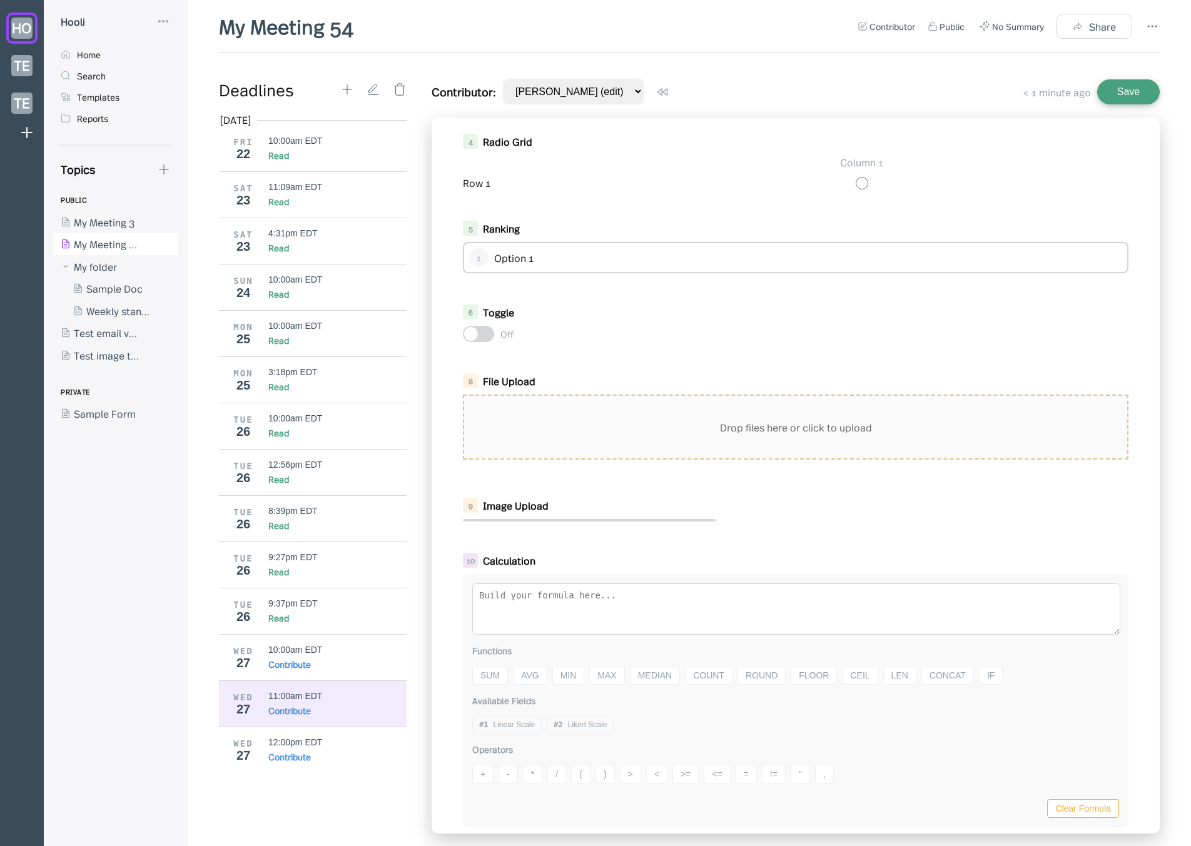
scroll to position [432, 0]
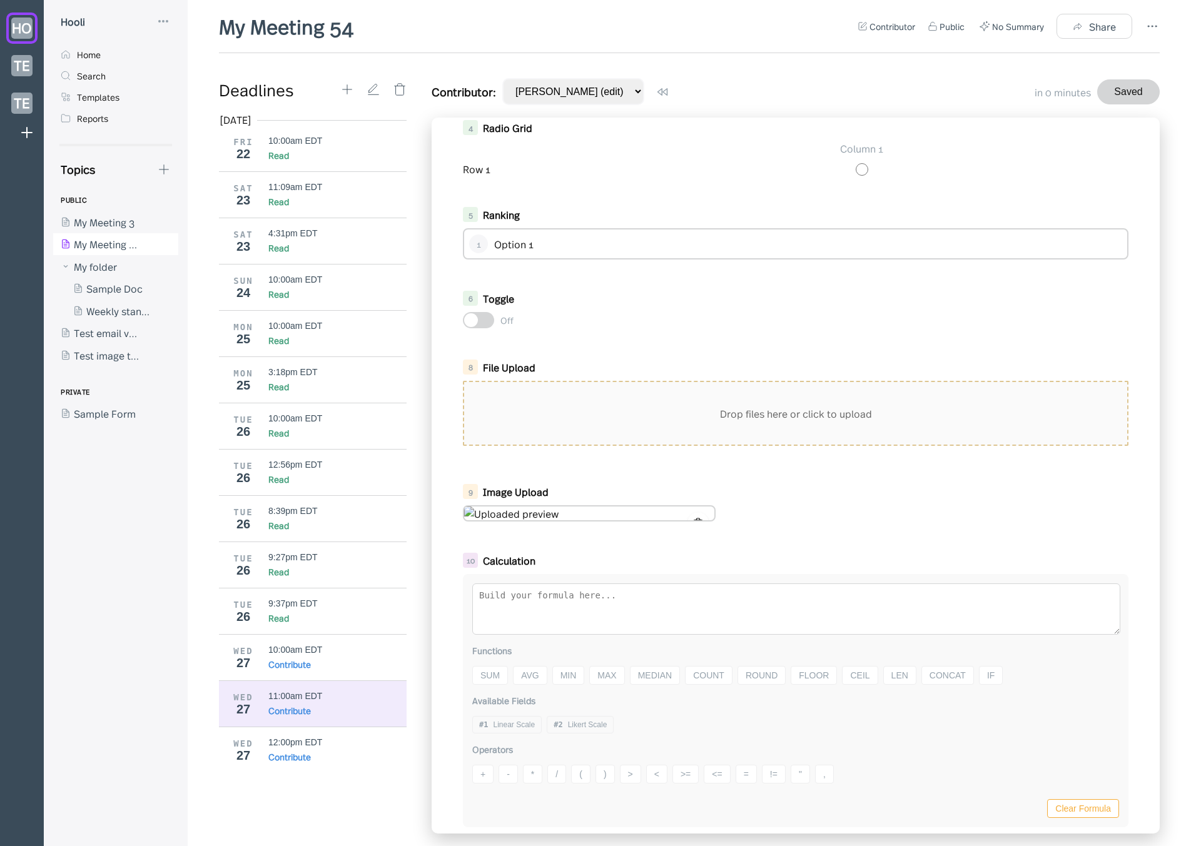
click at [698, 520] on icon at bounding box center [698, 523] width 8 height 9
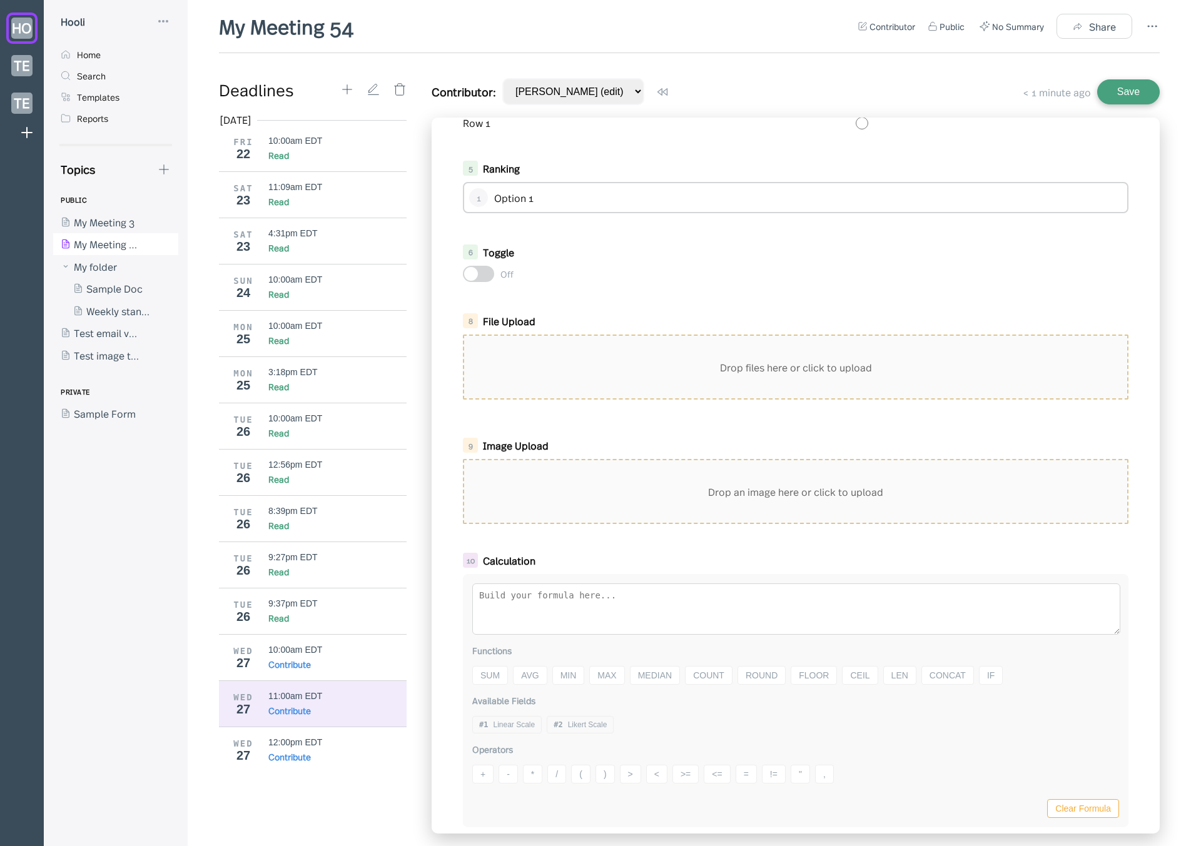
click at [700, 512] on div "Drop an image here or click to upload" at bounding box center [795, 491] width 663 height 63
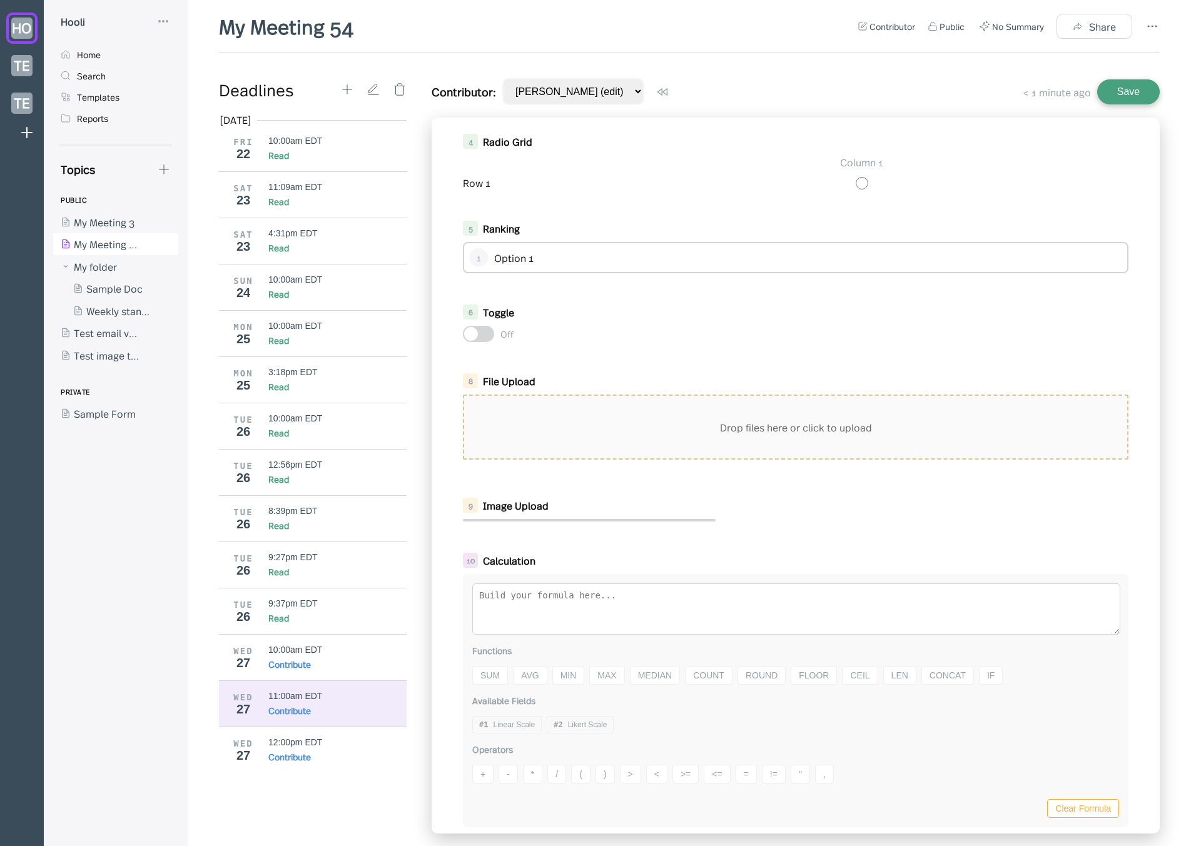
scroll to position [432, 0]
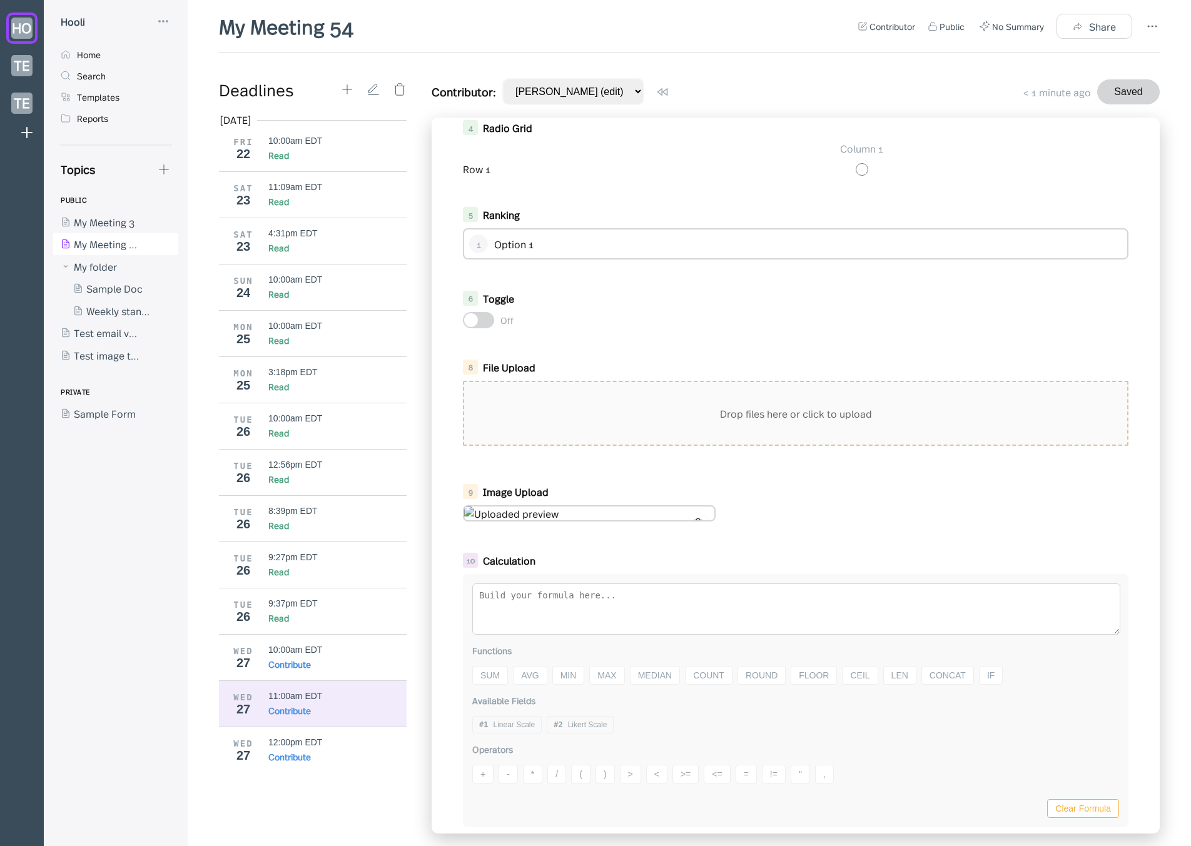
click at [538, 511] on img at bounding box center [589, 514] width 250 height 14
click at [693, 515] on div at bounding box center [698, 522] width 21 height 21
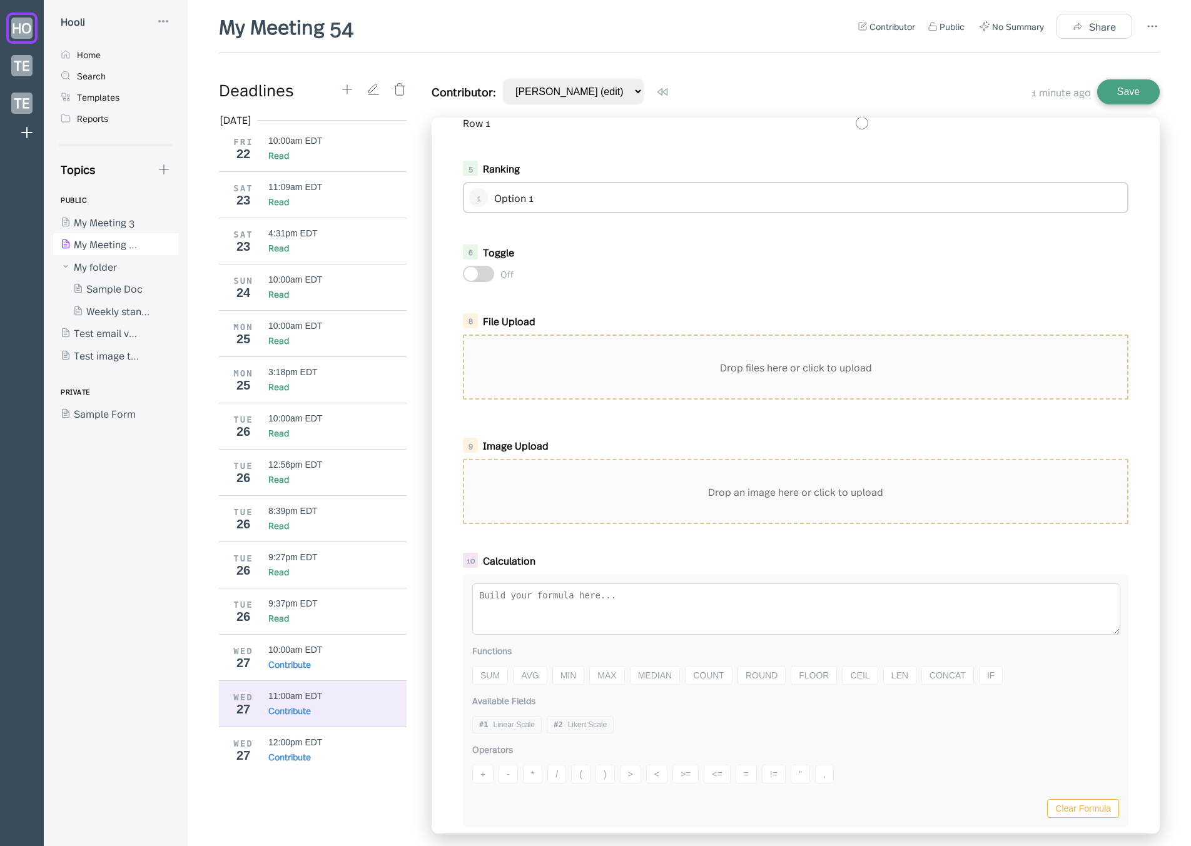
click at [571, 550] on div "10 Calculation Functions SUM Adds all values together. Example: SUM([1:Field1],…" at bounding box center [795, 690] width 691 height 287
click at [522, 490] on div "Drop an image here or click to upload" at bounding box center [795, 491] width 663 height 63
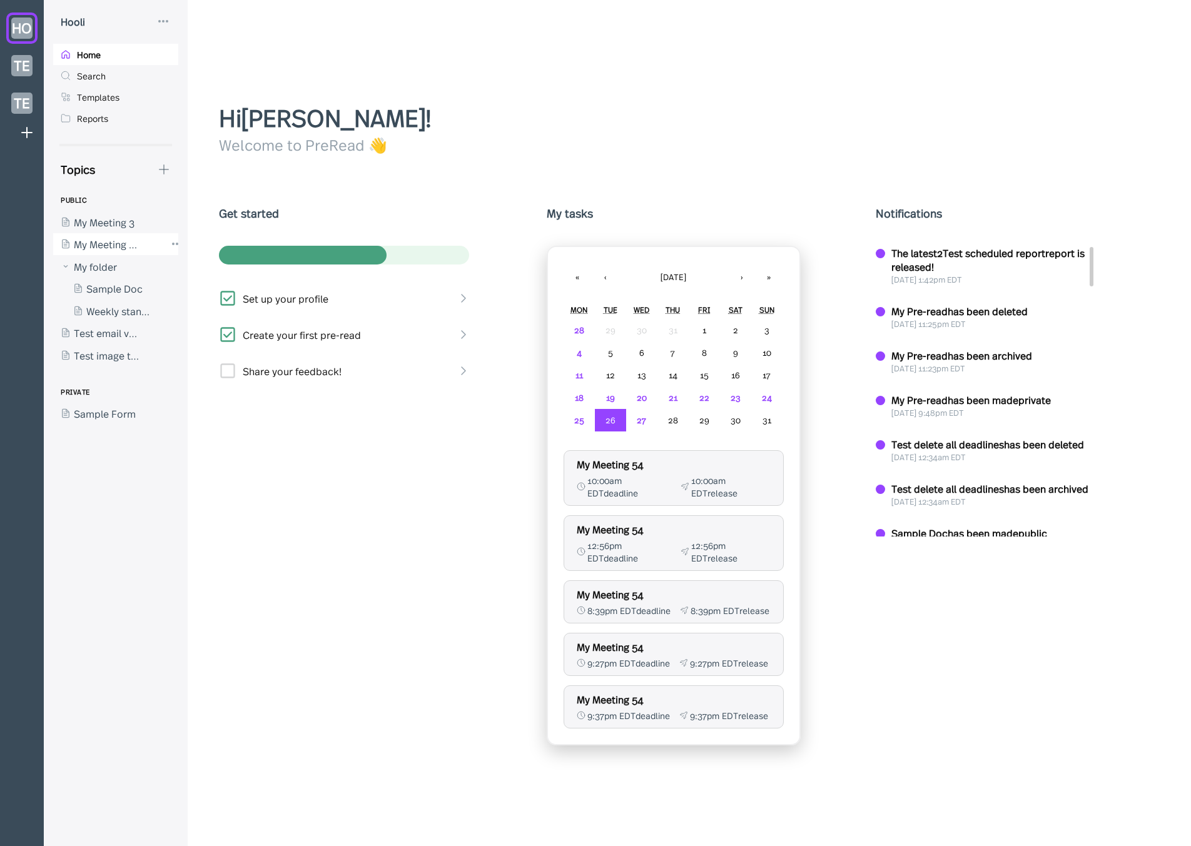
click at [126, 243] on div at bounding box center [109, 244] width 113 height 23
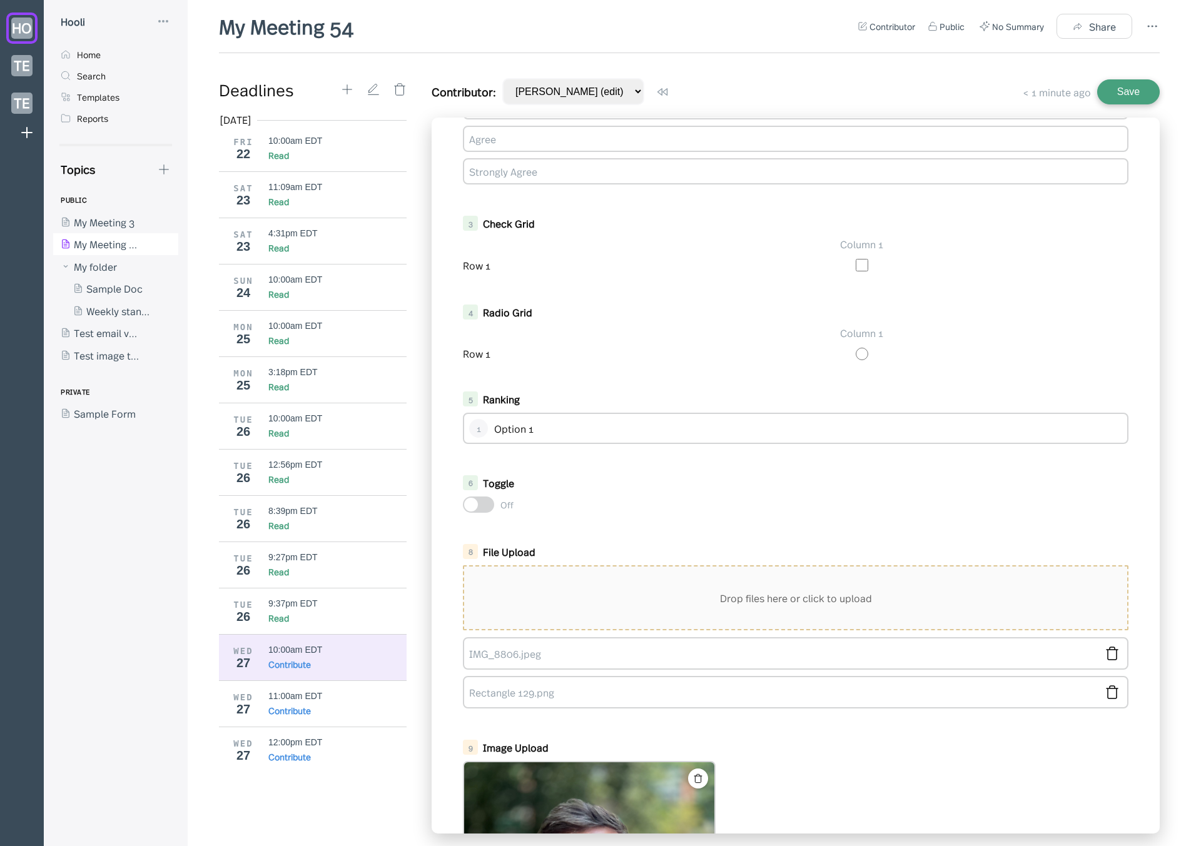
scroll to position [489, 0]
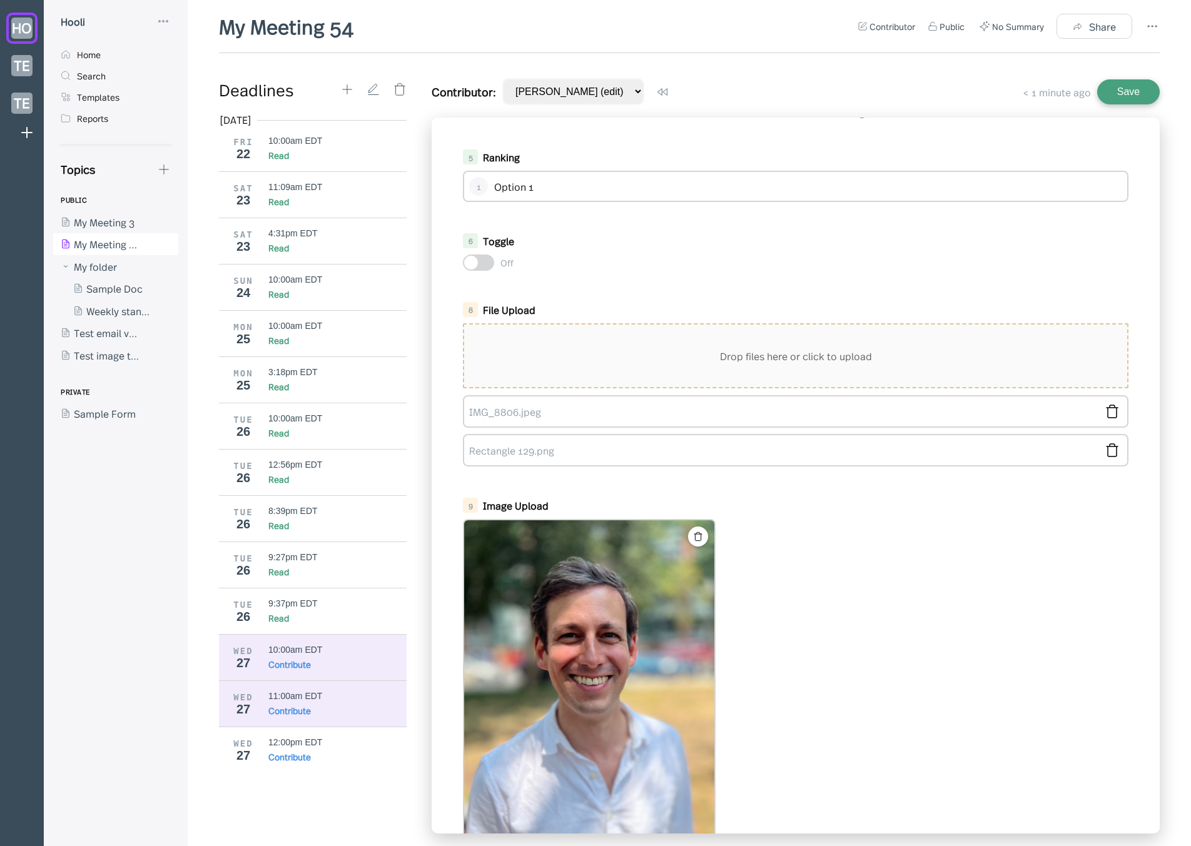
click at [298, 698] on div "11:00am EDT" at bounding box center [295, 696] width 54 height 10
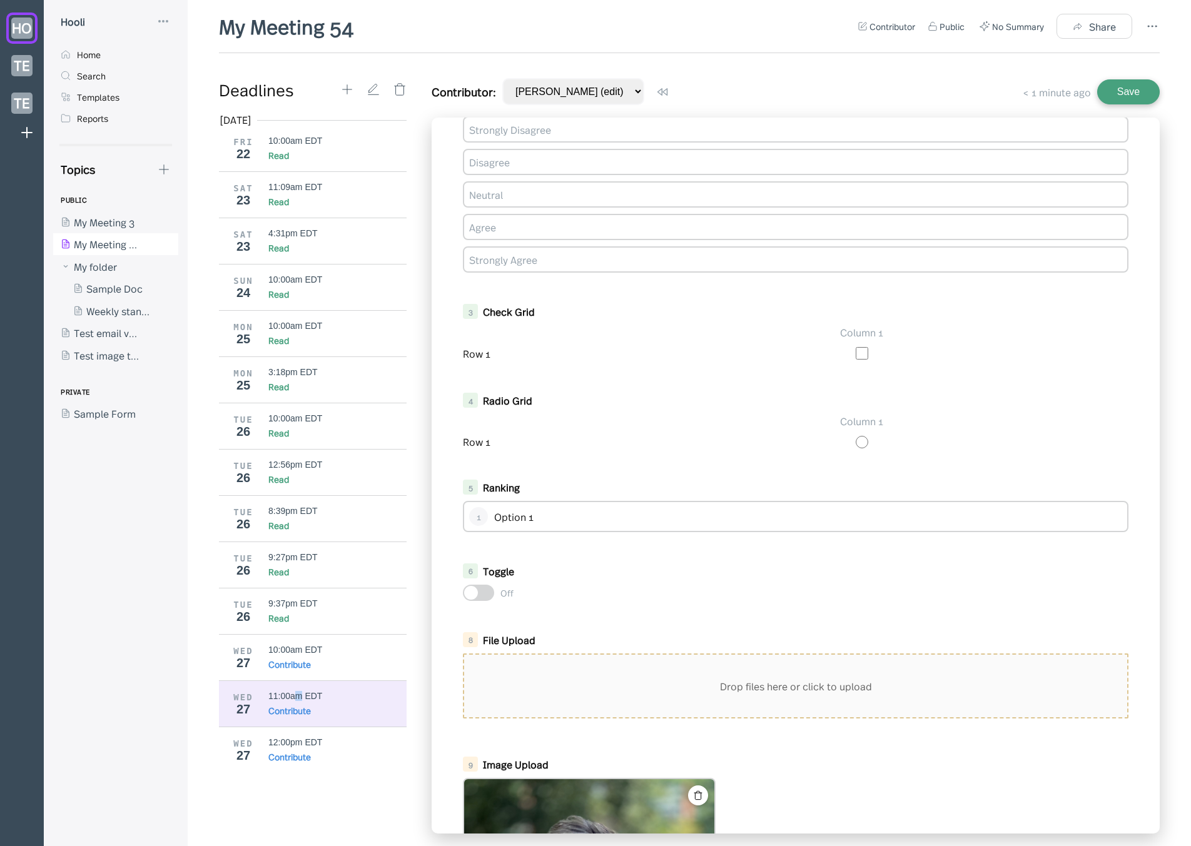
scroll to position [543, 0]
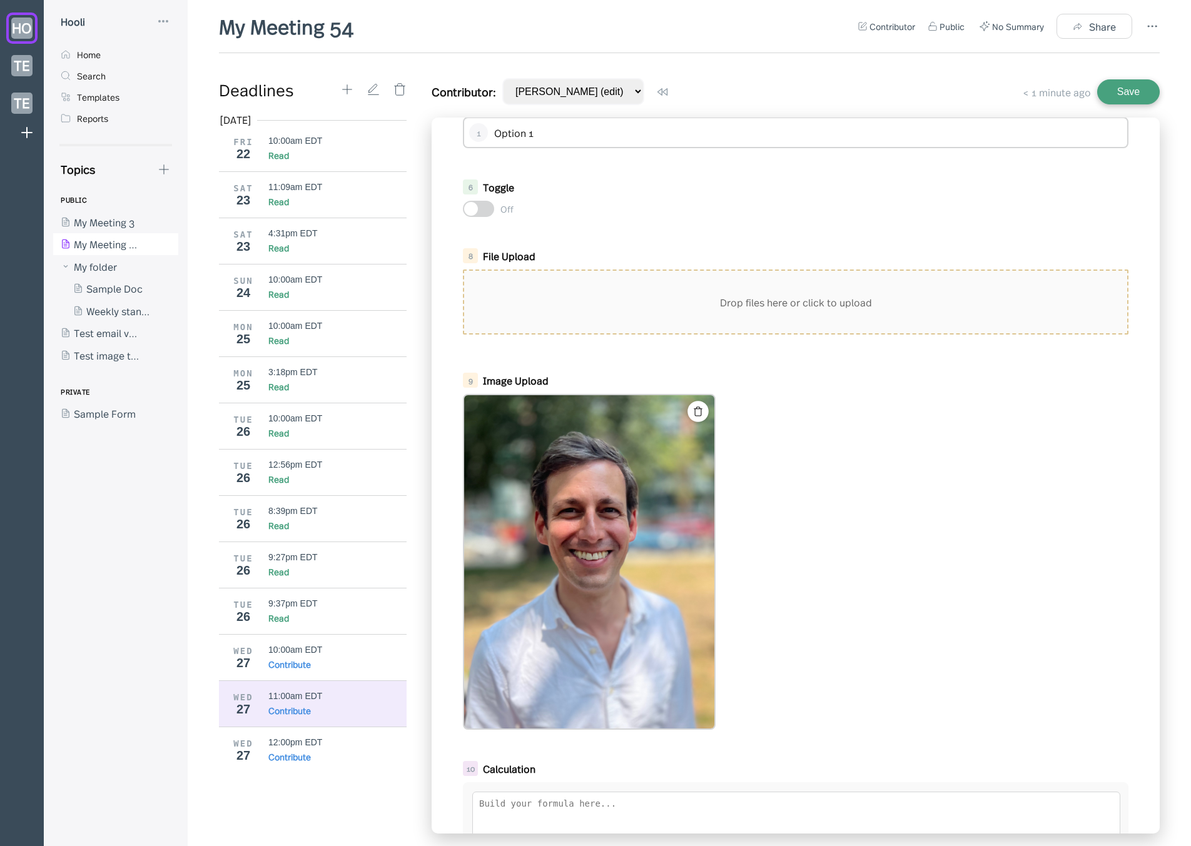
click at [695, 407] on icon at bounding box center [698, 412] width 11 height 11
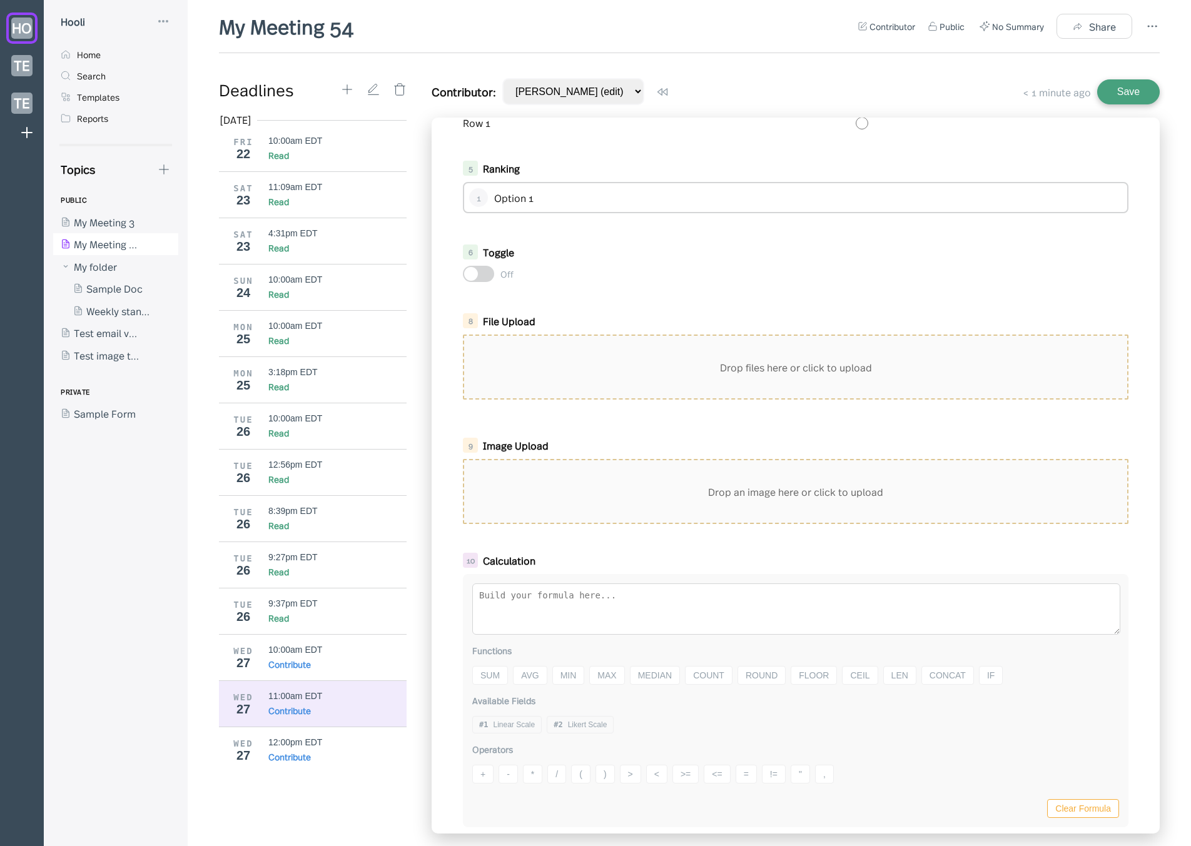
click at [540, 500] on div "Drop an image here or click to upload" at bounding box center [795, 491] width 663 height 63
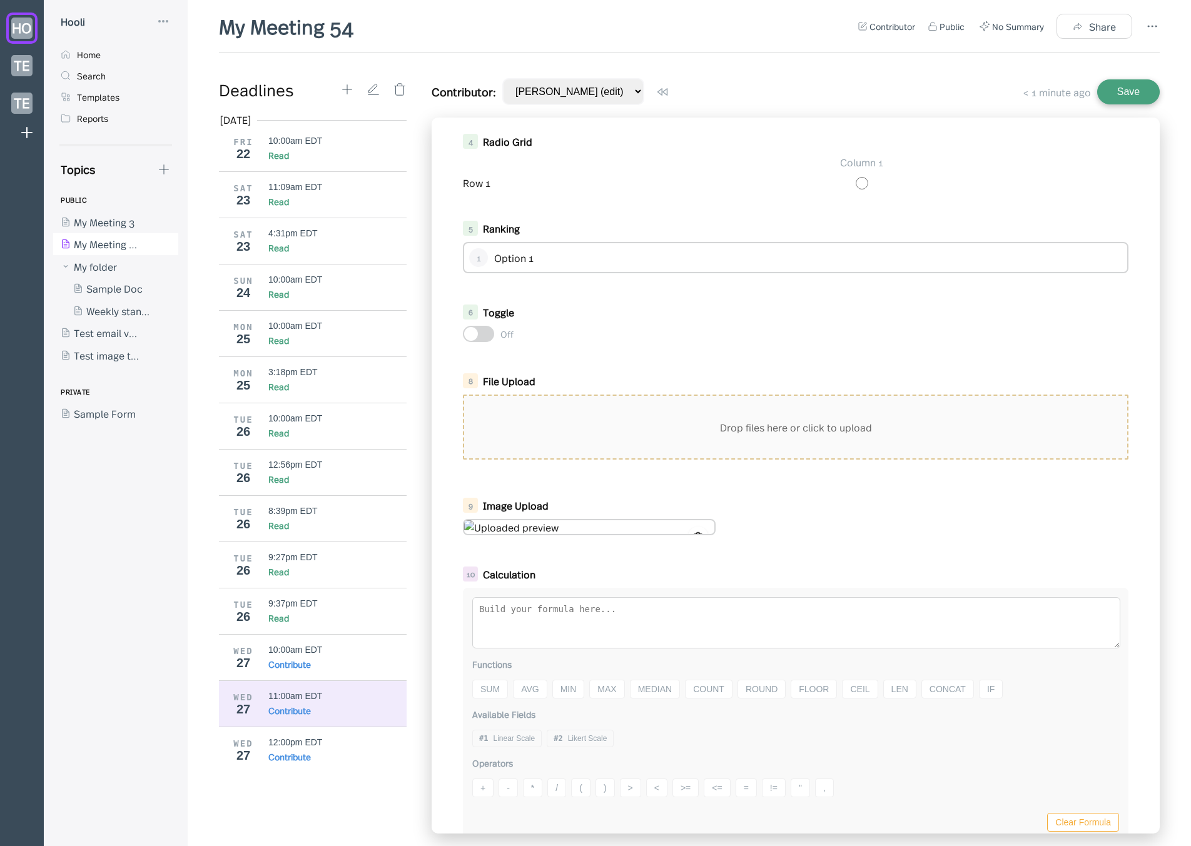
scroll to position [432, 0]
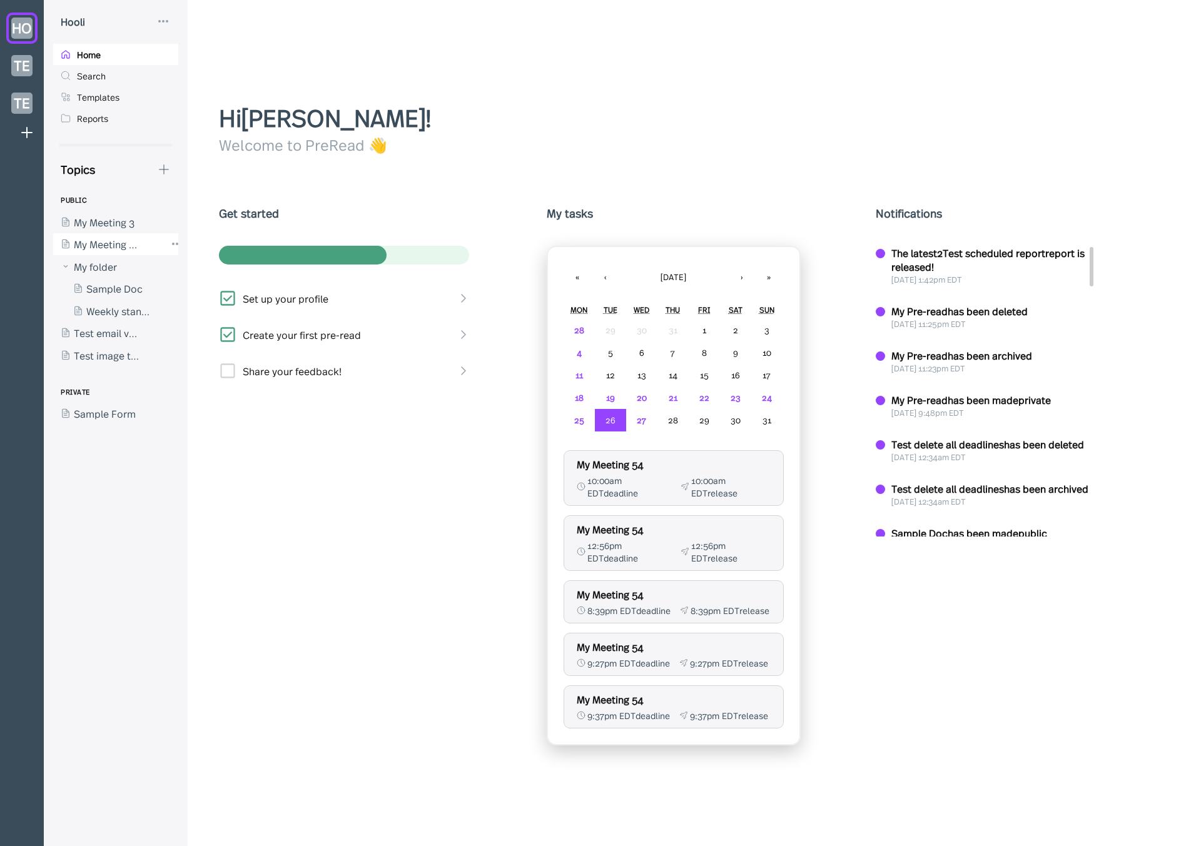
click at [90, 238] on div at bounding box center [109, 244] width 113 height 23
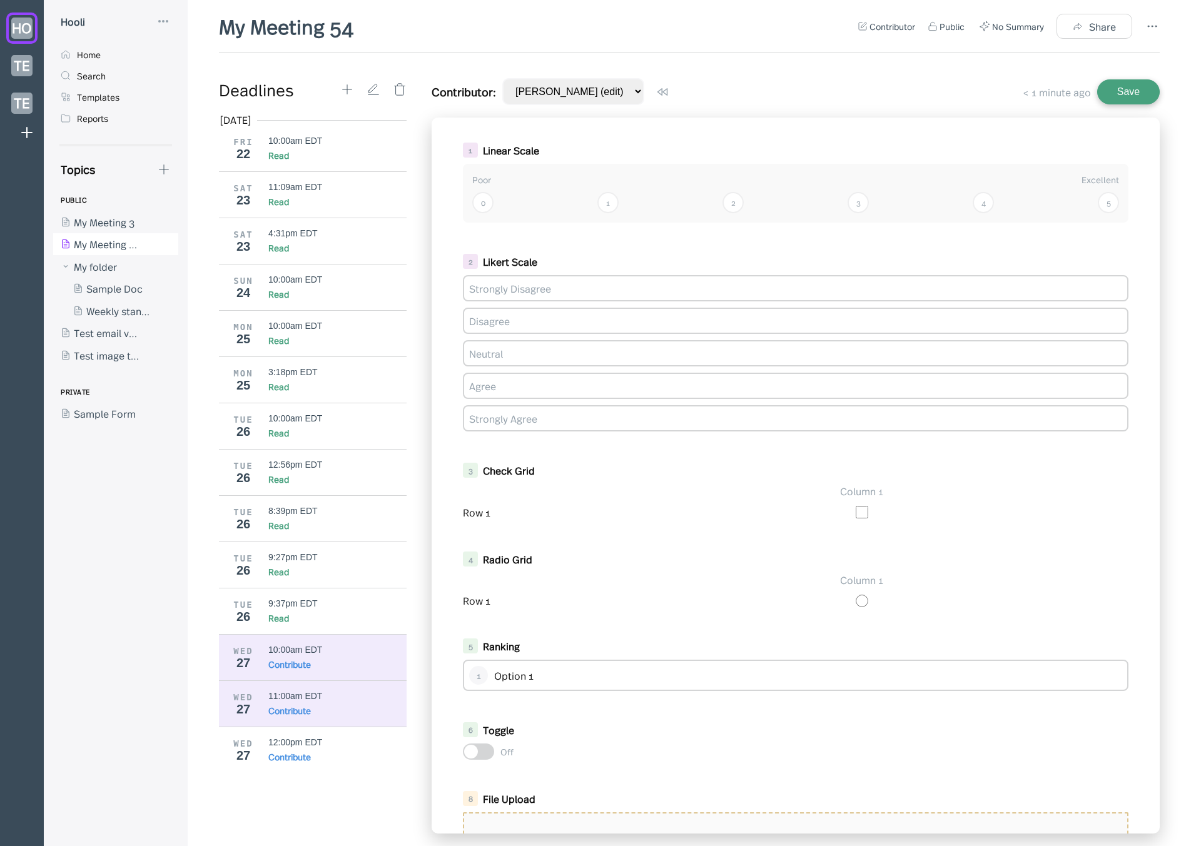
click at [350, 701] on div "11:00am EDT Contribute" at bounding box center [337, 704] width 139 height 26
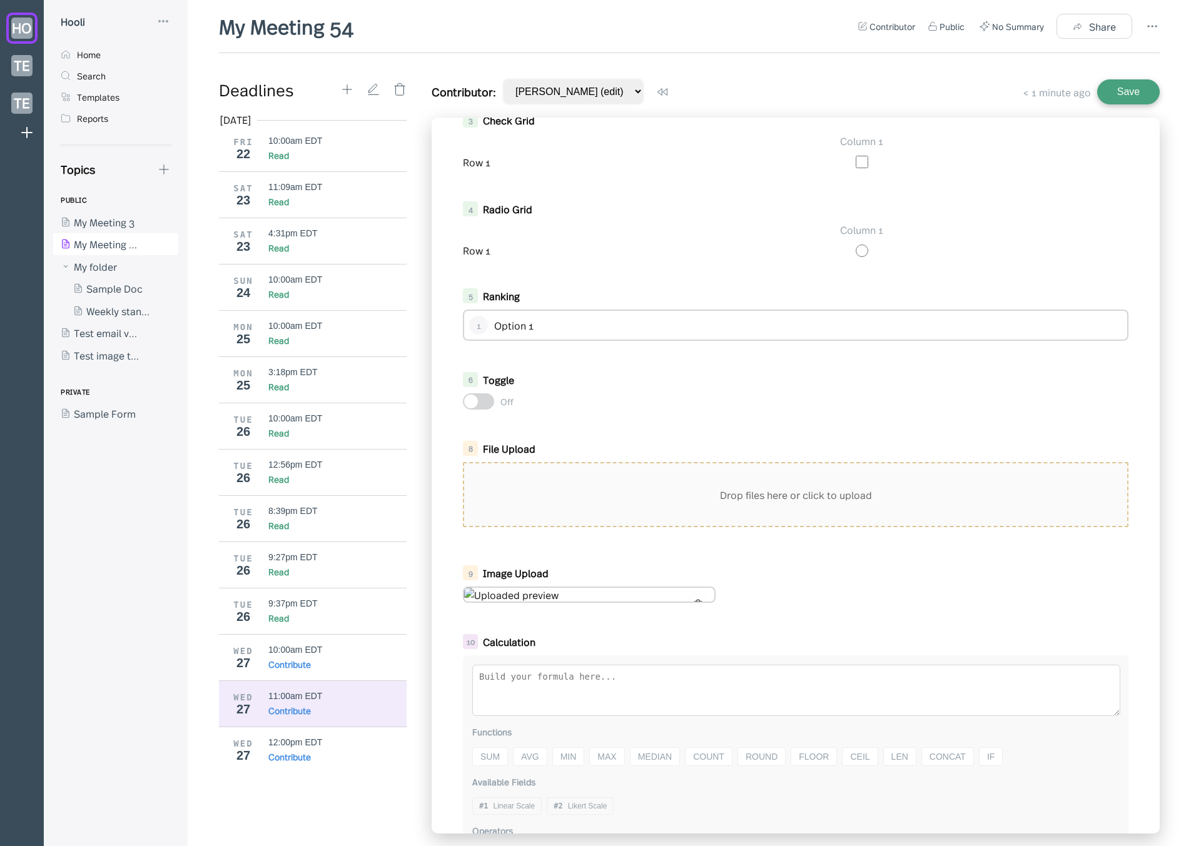
scroll to position [351, 0]
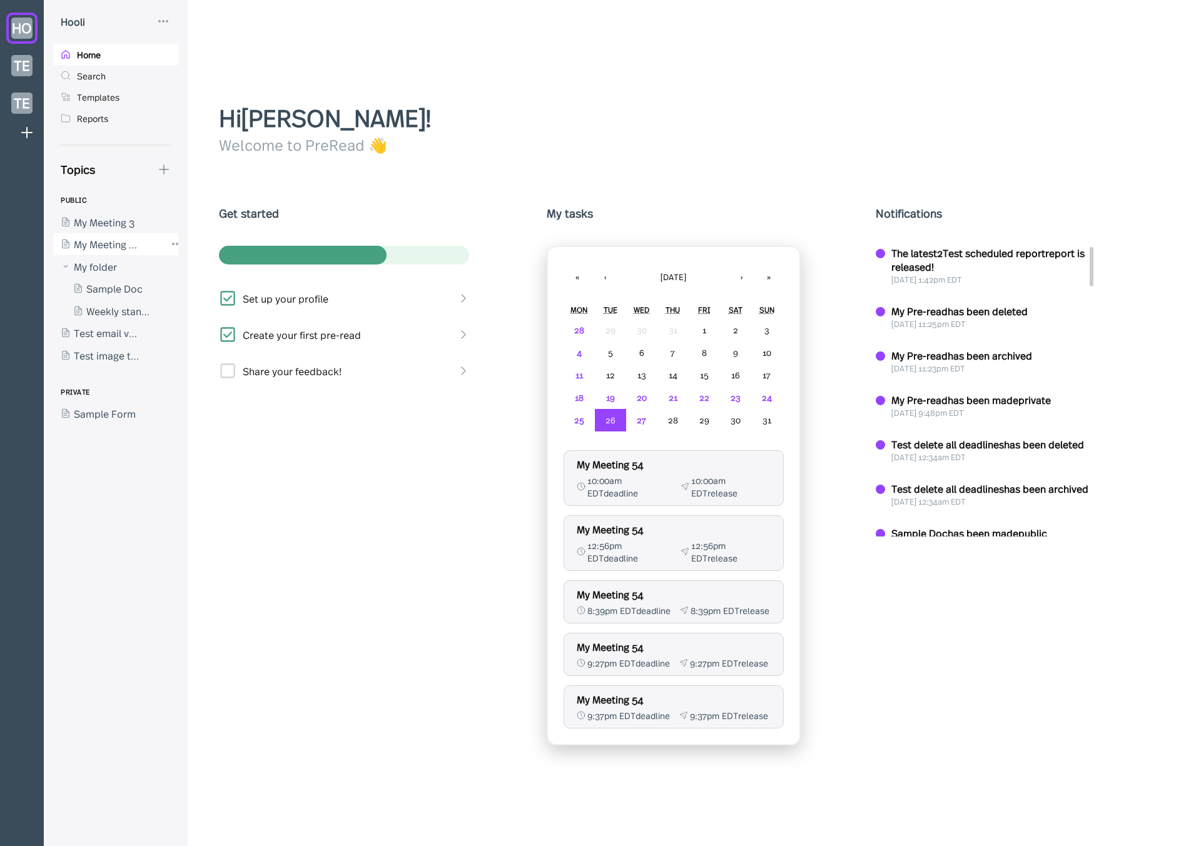
click at [108, 240] on div at bounding box center [109, 244] width 113 height 23
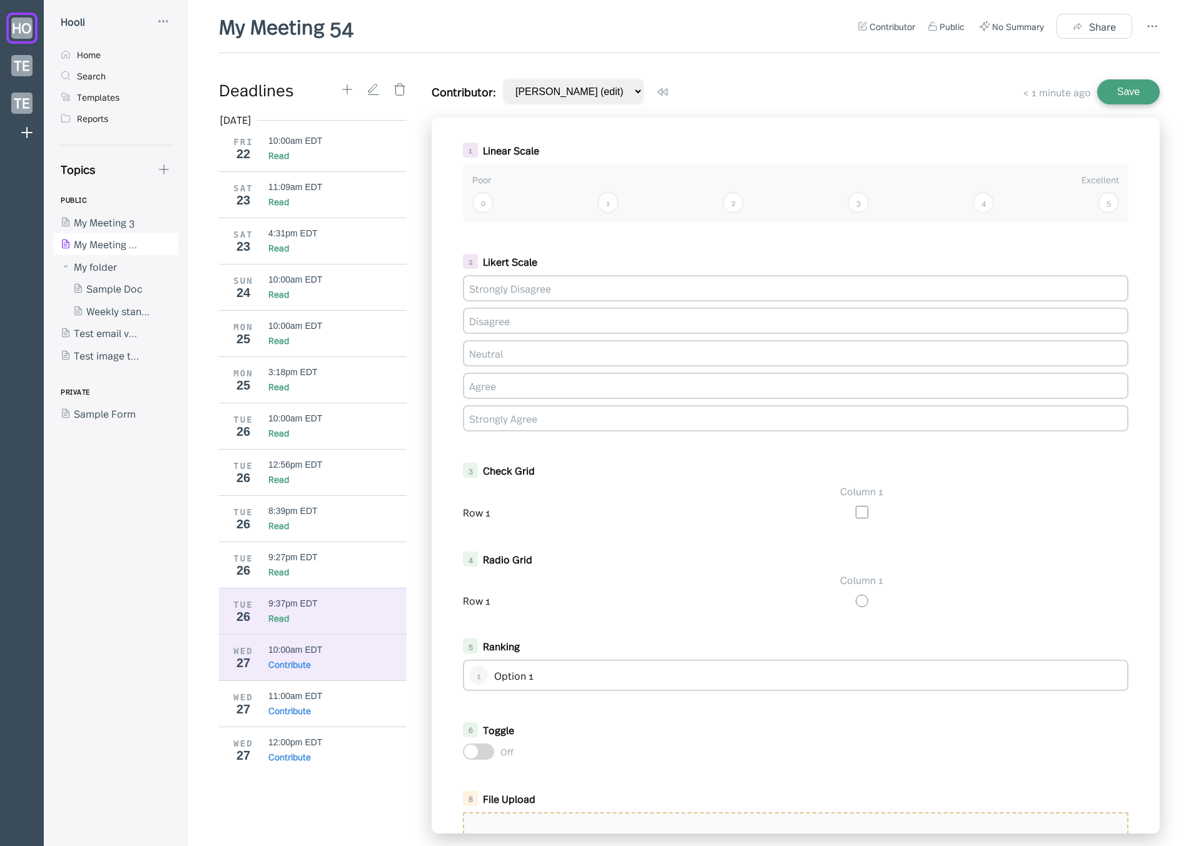
click at [278, 618] on div "Read" at bounding box center [278, 618] width 21 height 13
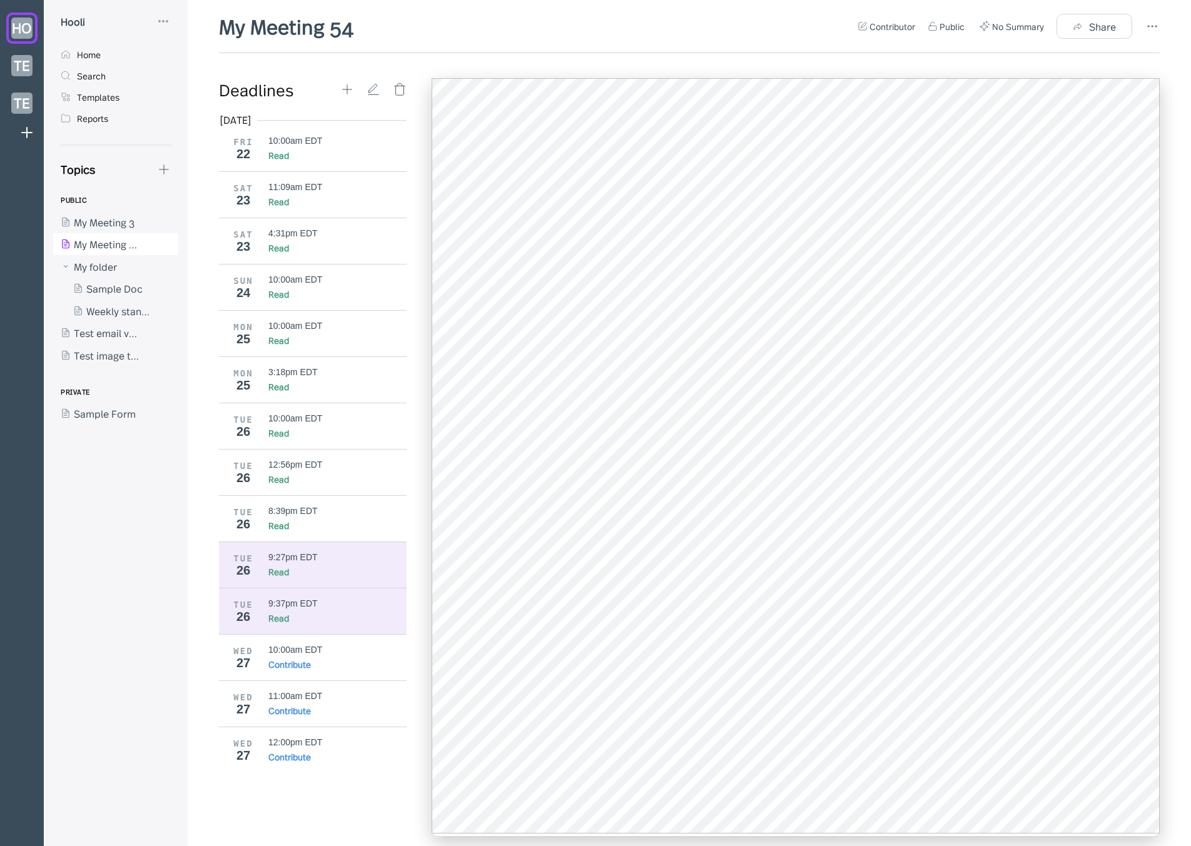
click at [370, 554] on div "9:27pm EDT" at bounding box center [337, 557] width 139 height 10
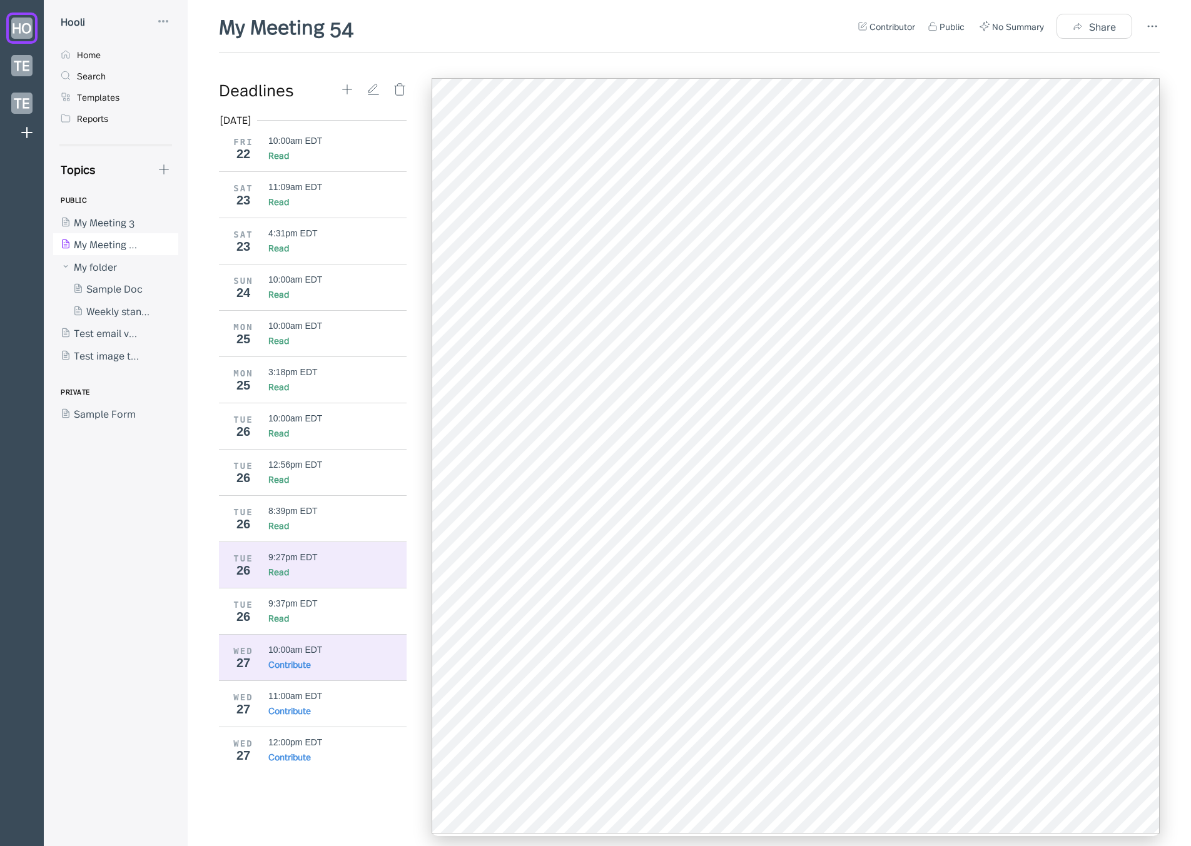
click at [283, 664] on div "Contribute" at bounding box center [289, 664] width 43 height 13
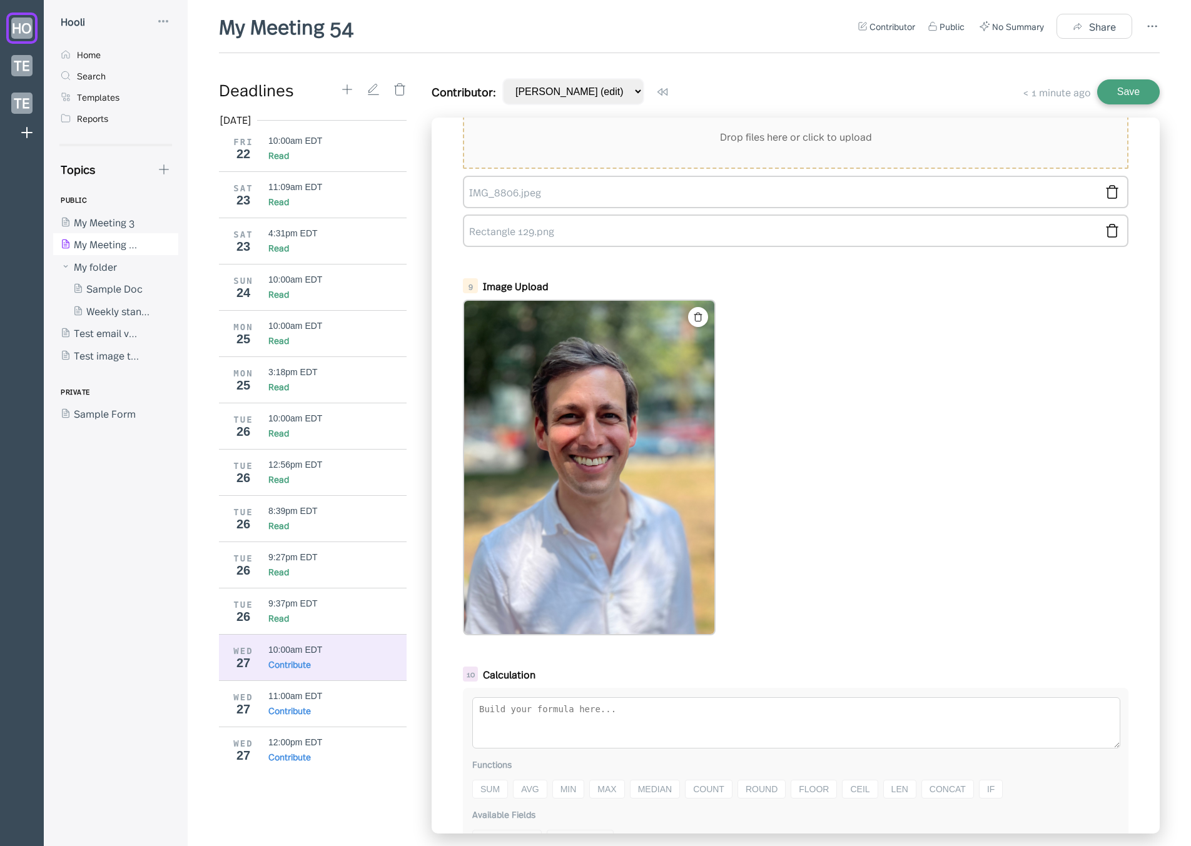
scroll to position [711, 0]
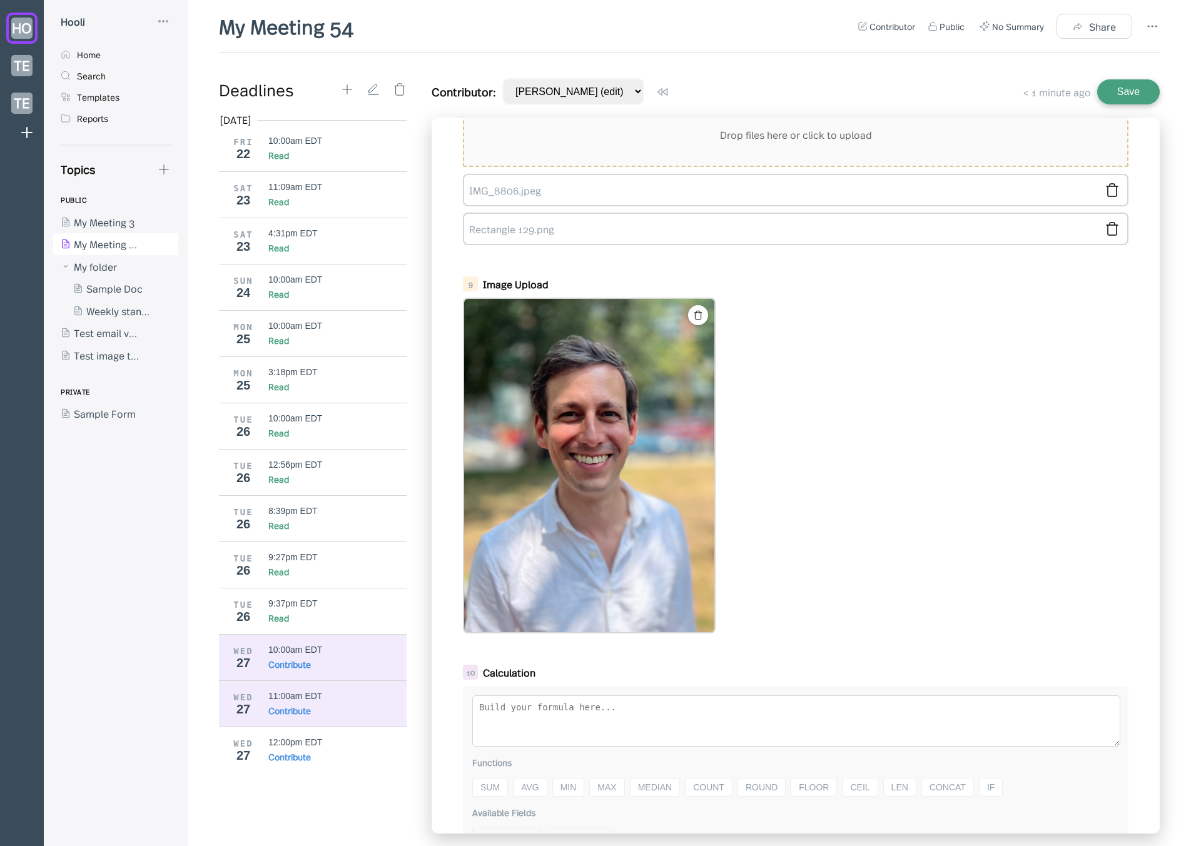
click at [293, 688] on div "WED 27 11:00am EDT Contribute" at bounding box center [317, 704] width 197 height 46
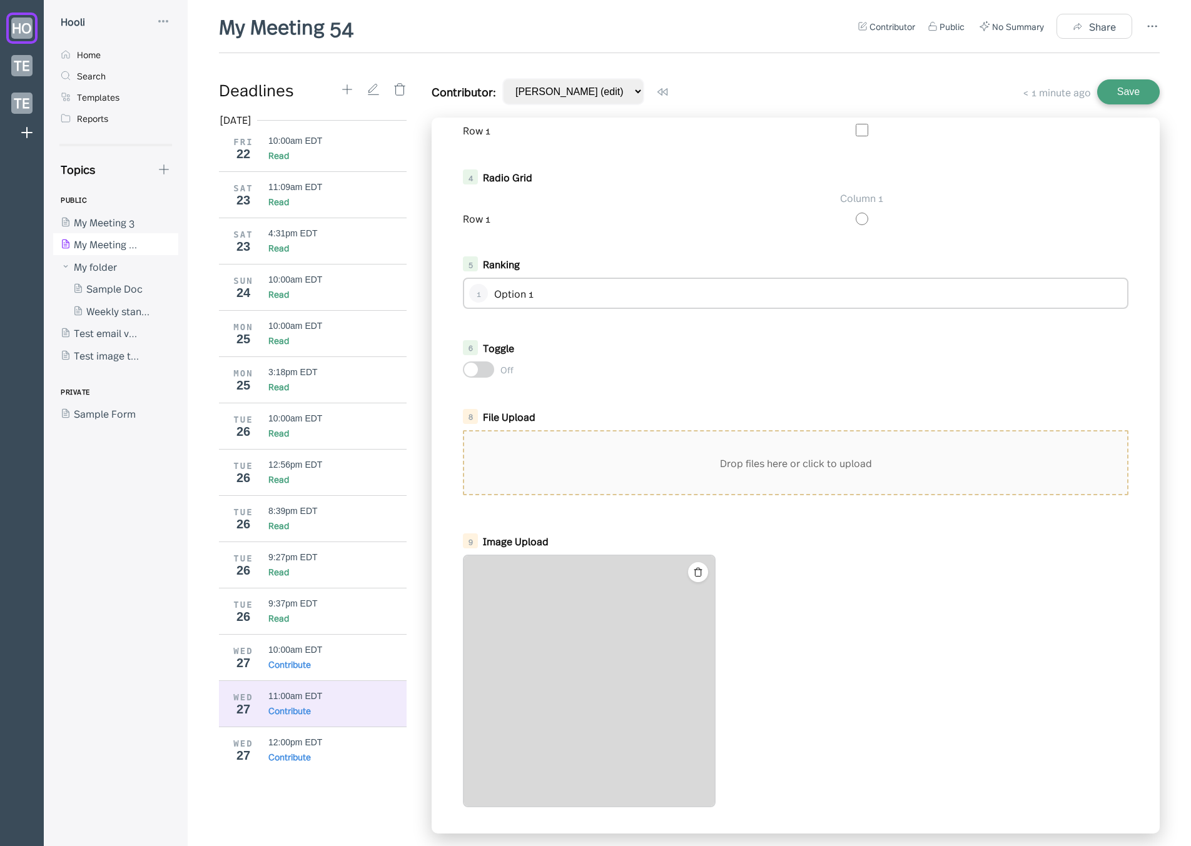
scroll to position [532, 0]
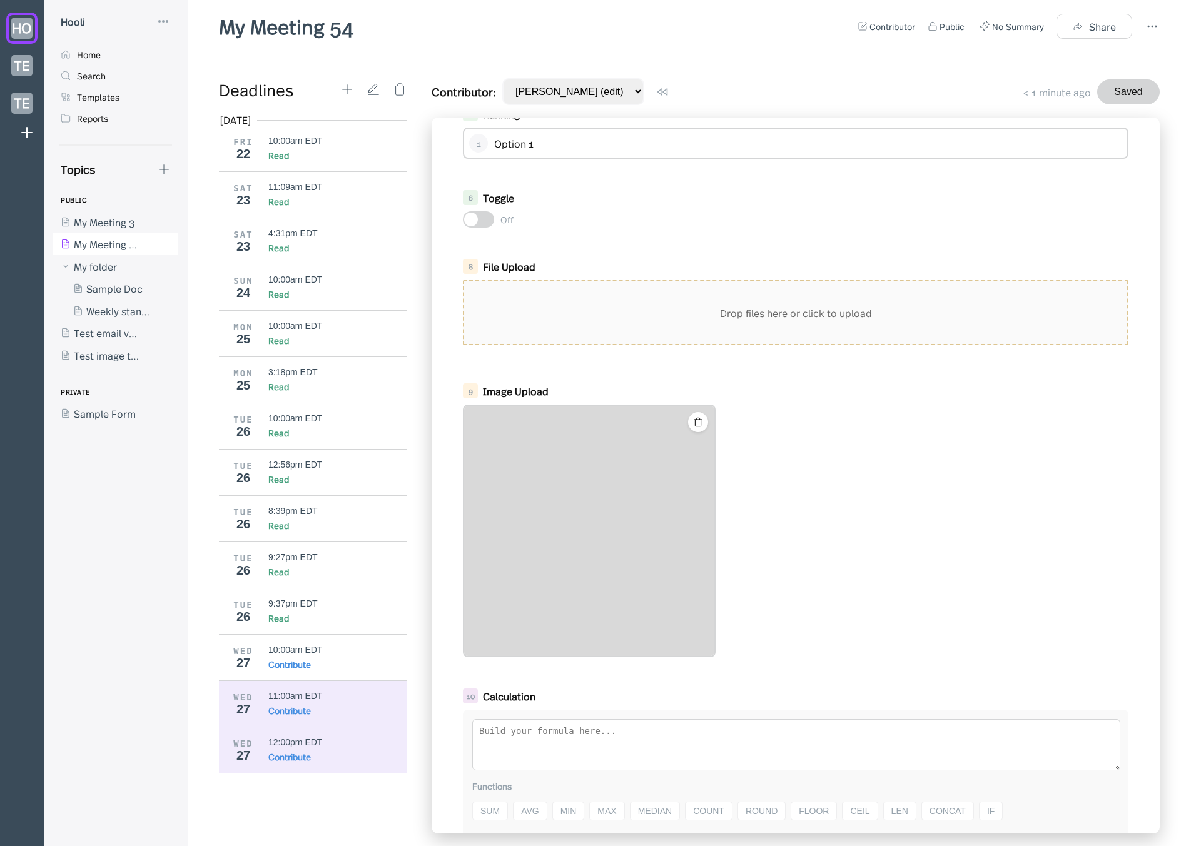
click at [292, 741] on div "12:00pm EDT" at bounding box center [295, 743] width 54 height 10
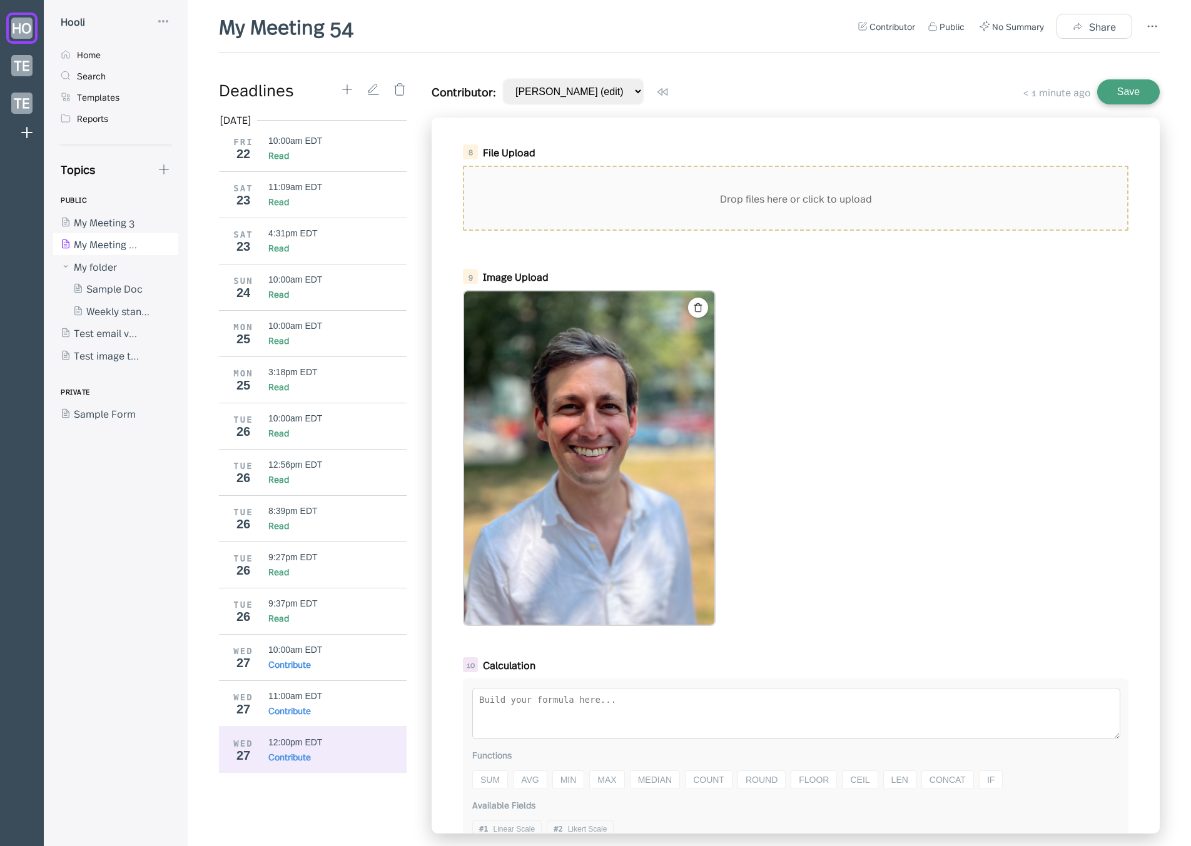
scroll to position [689, 0]
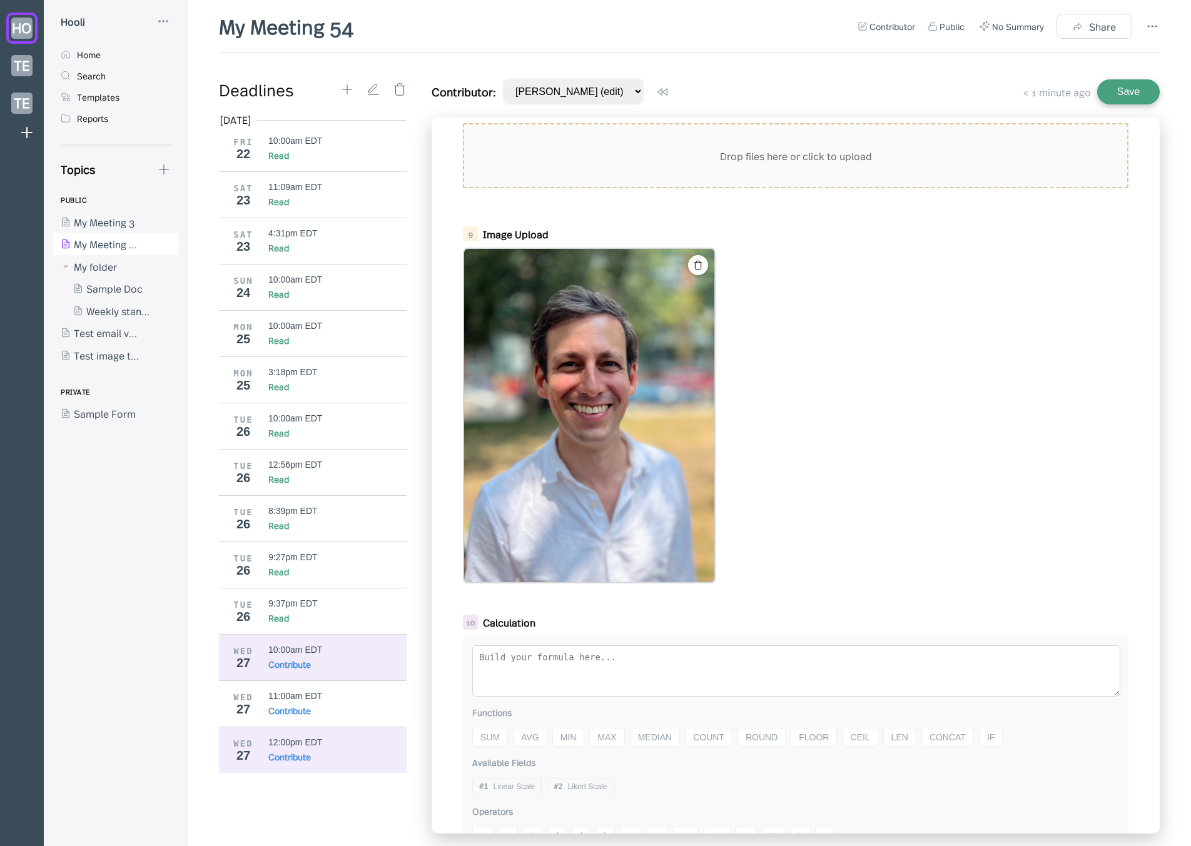
click at [303, 644] on div "WED 27 10:00am EDT Contribute" at bounding box center [317, 657] width 197 height 46
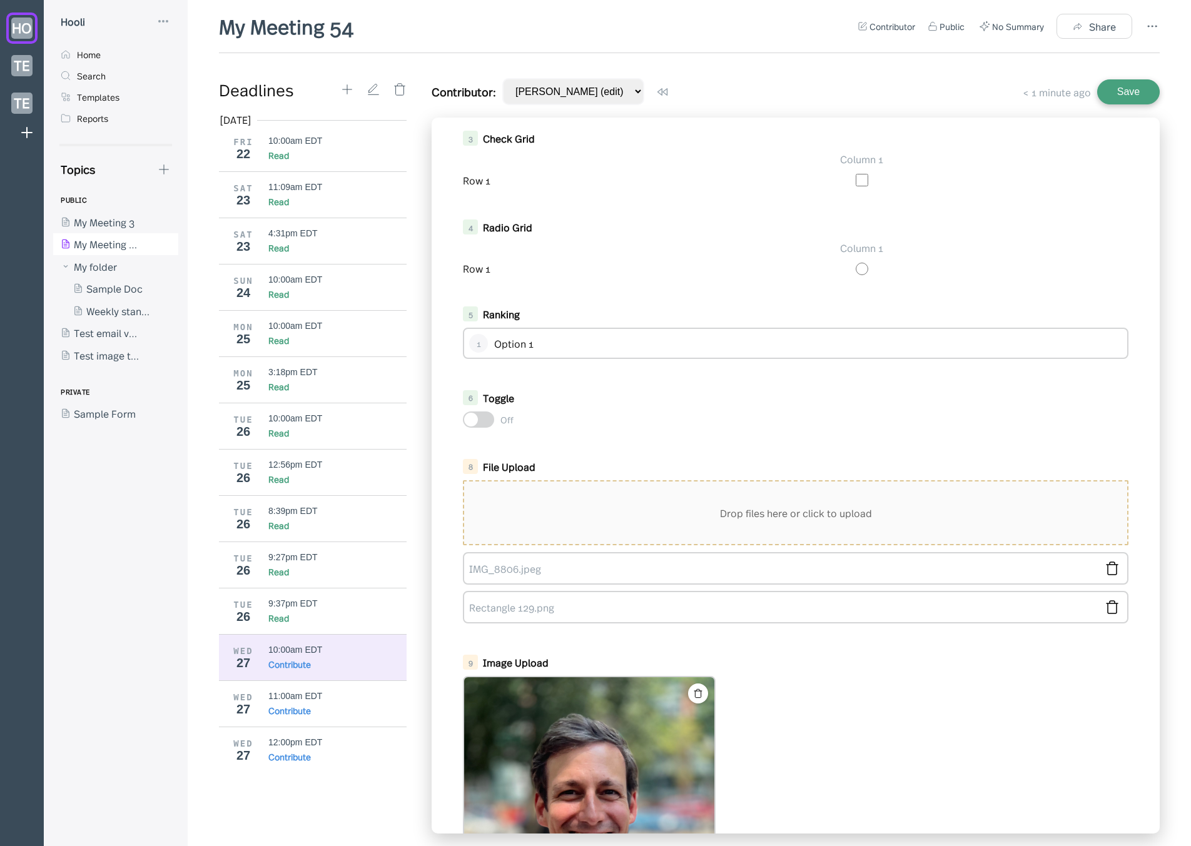
scroll to position [724, 0]
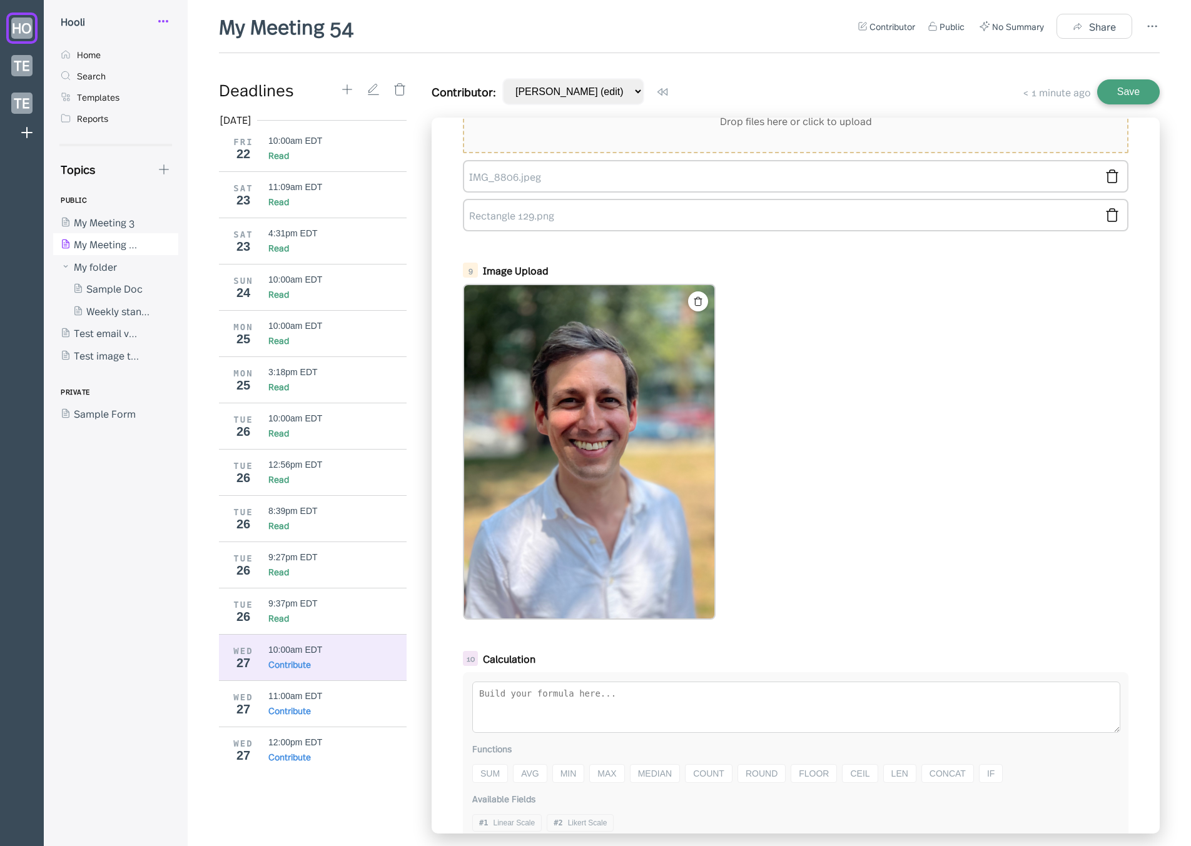
click at [166, 22] on circle at bounding box center [166, 21] width 1 height 1
click at [217, 54] on div "My Profile" at bounding box center [206, 53] width 46 height 14
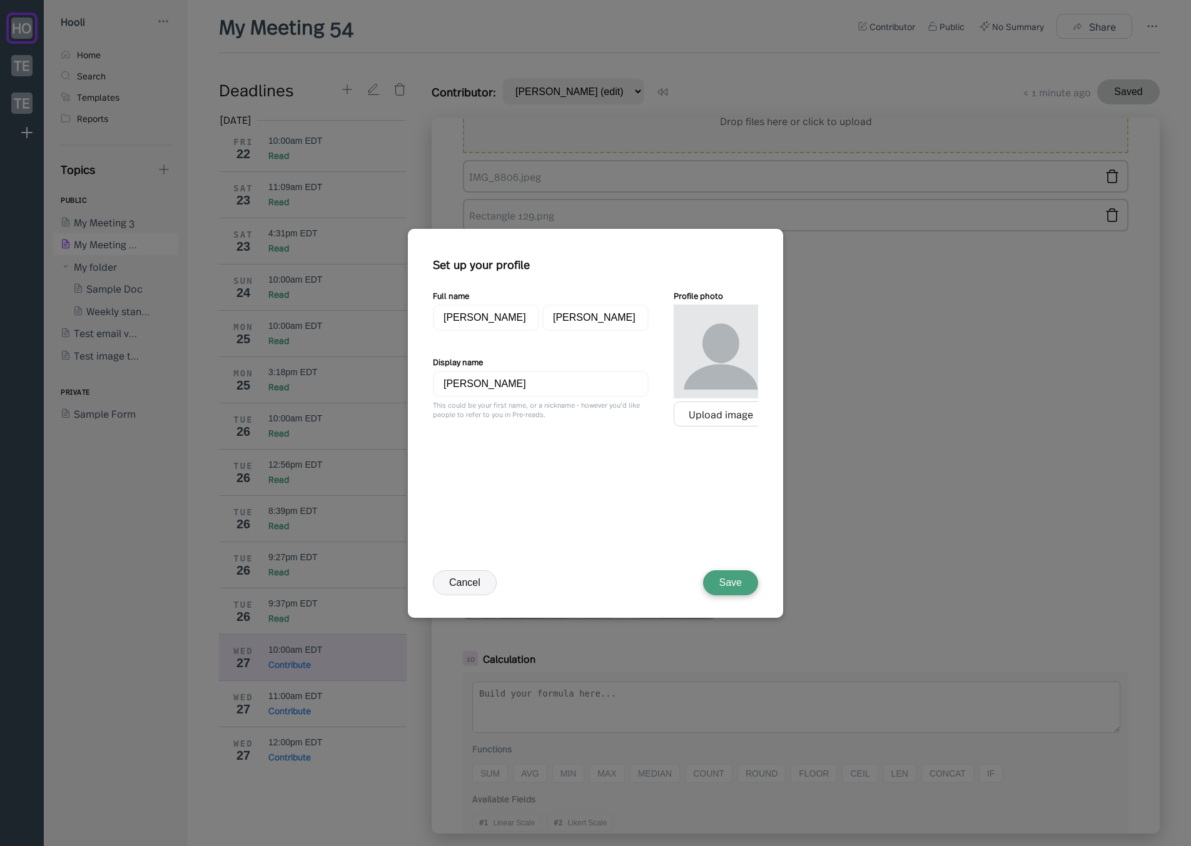
click at [708, 490] on div "Full name [PERSON_NAME] Display name [PERSON_NAME] This could be your first nam…" at bounding box center [600, 421] width 335 height 262
click at [725, 421] on div "Upload image" at bounding box center [721, 414] width 94 height 25
click at [726, 435] on div "Remove image" at bounding box center [720, 436] width 59 height 13
click at [721, 417] on div "Upload image" at bounding box center [721, 413] width 64 height 11
click at [737, 589] on button "Save" at bounding box center [730, 583] width 55 height 25
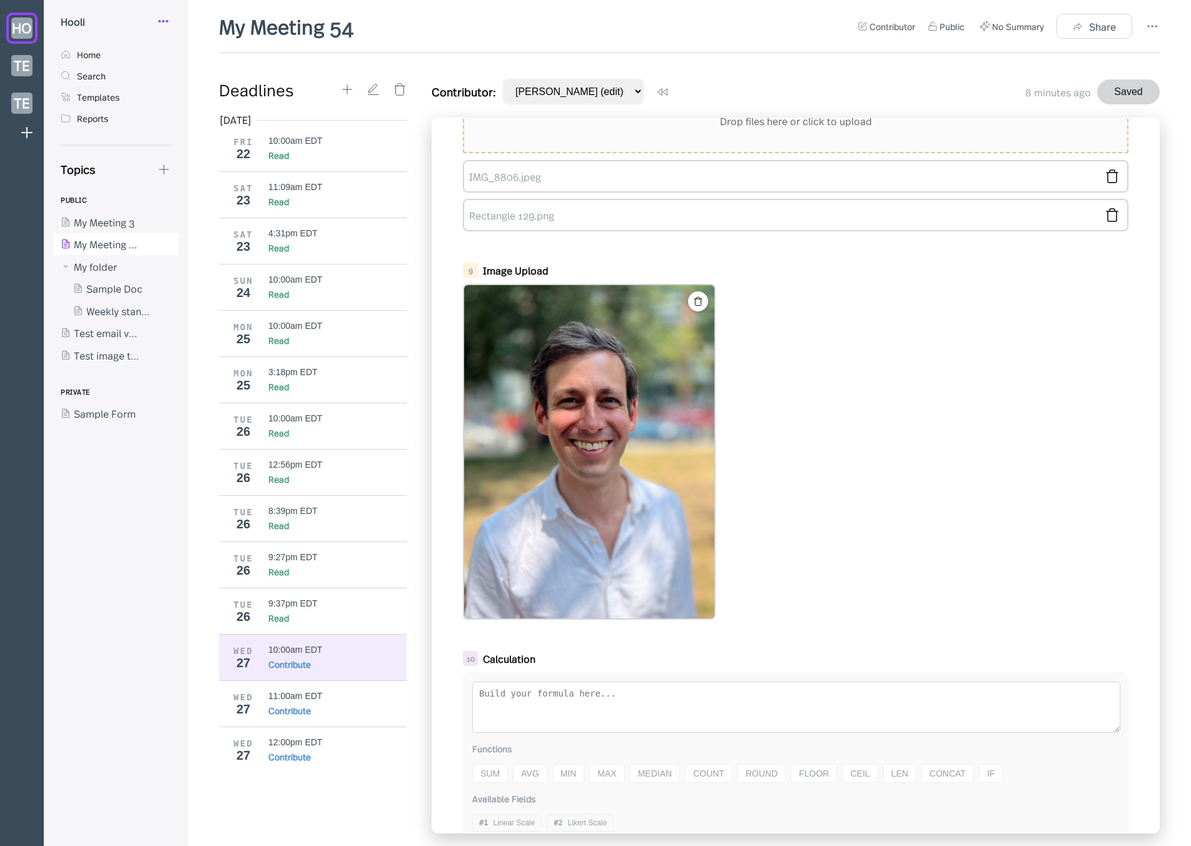
click at [164, 19] on icon at bounding box center [163, 21] width 15 height 15
click at [213, 56] on div "My Profile" at bounding box center [206, 53] width 46 height 14
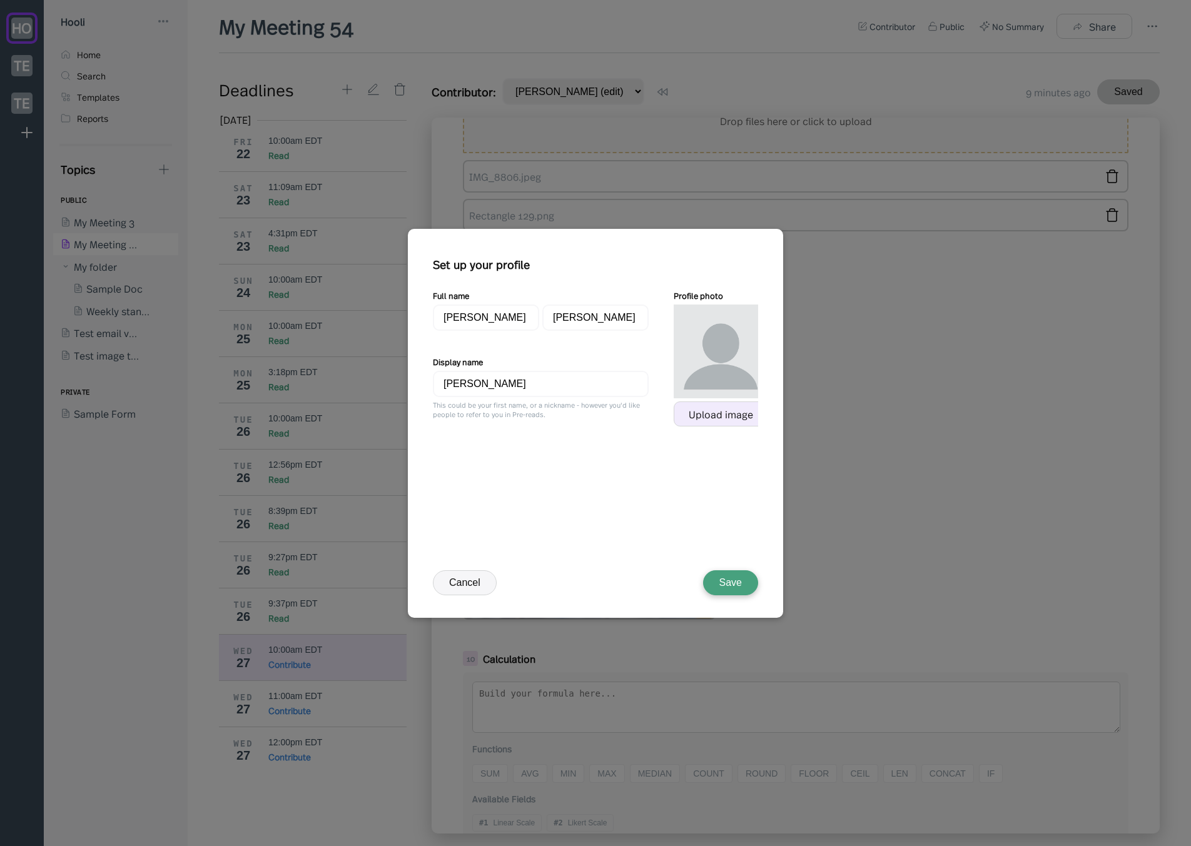
click at [708, 416] on div "Upload image" at bounding box center [721, 413] width 64 height 11
click at [734, 581] on button "Save" at bounding box center [730, 583] width 55 height 25
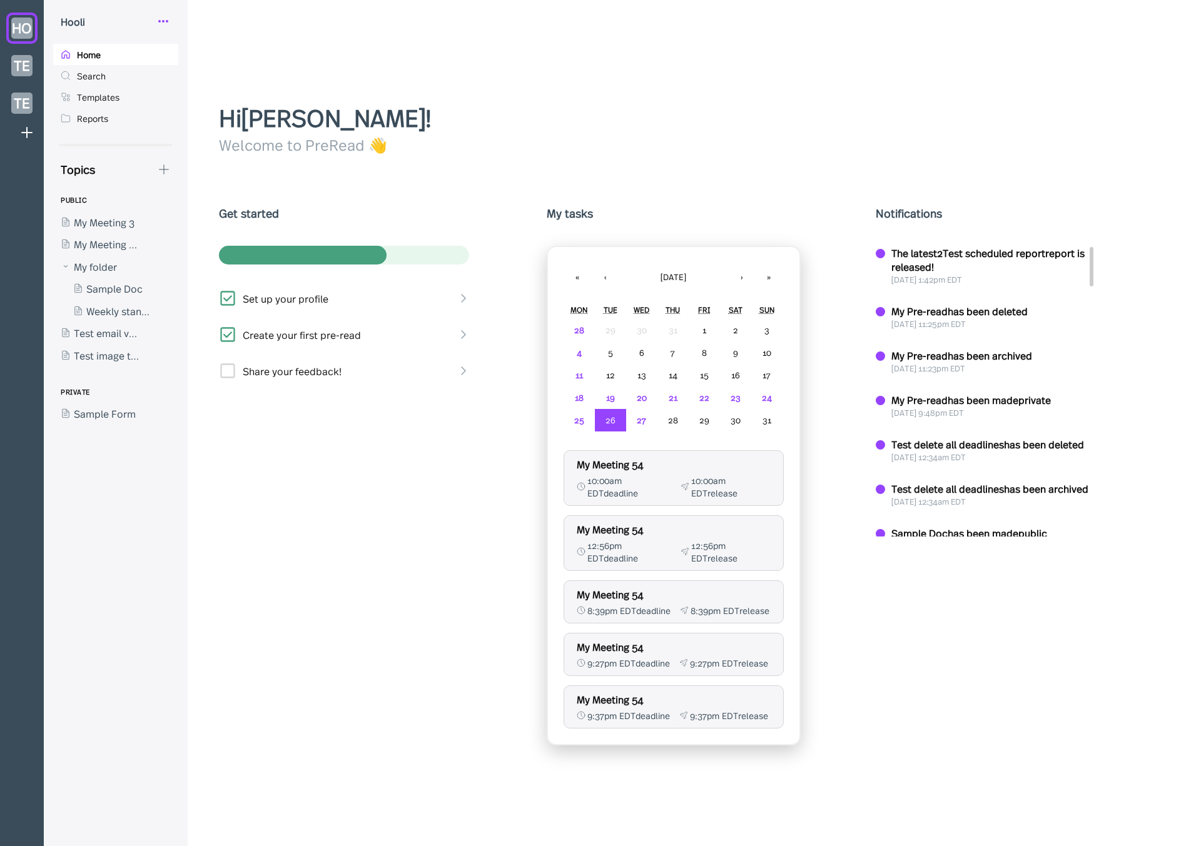
click at [167, 21] on circle at bounding box center [166, 21] width 1 height 1
click at [220, 51] on div "My Profile" at bounding box center [206, 53] width 46 height 14
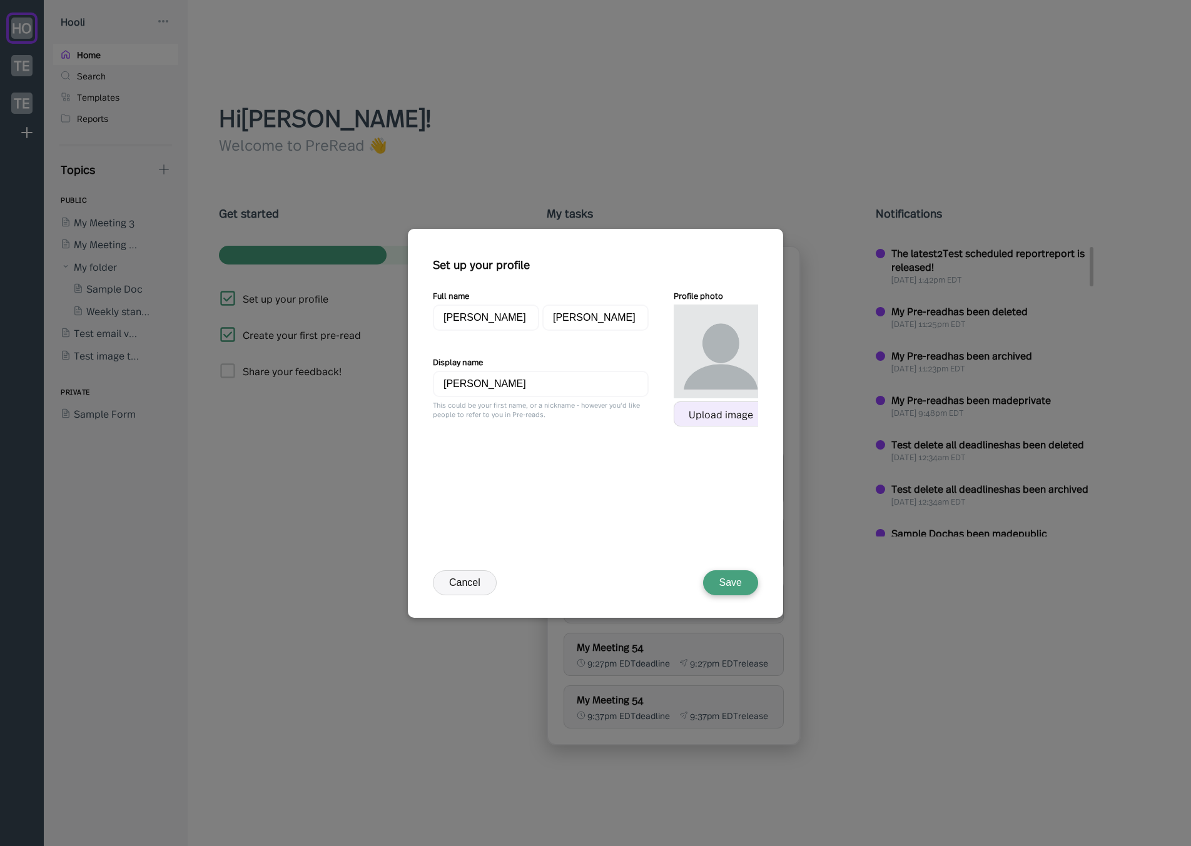
click at [706, 412] on div "Upload image" at bounding box center [721, 413] width 64 height 11
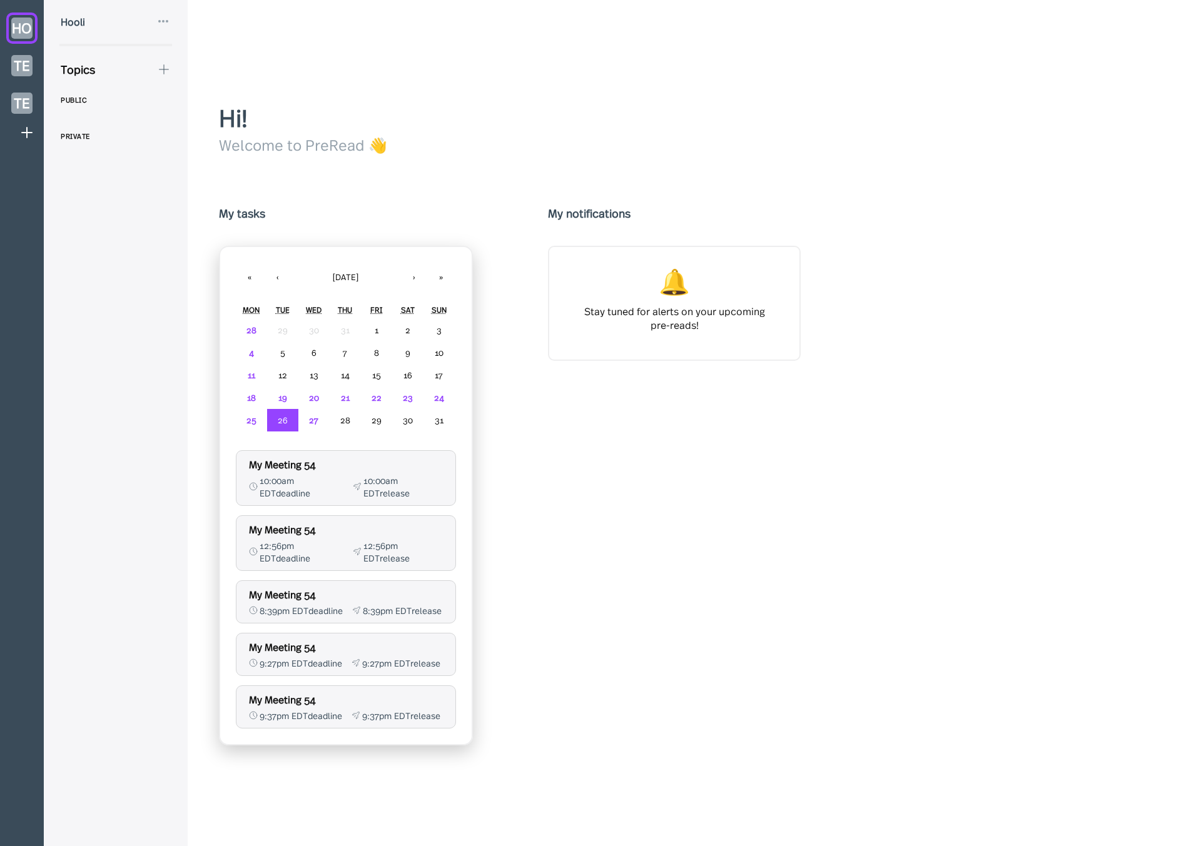
click at [161, 23] on icon at bounding box center [163, 21] width 15 height 15
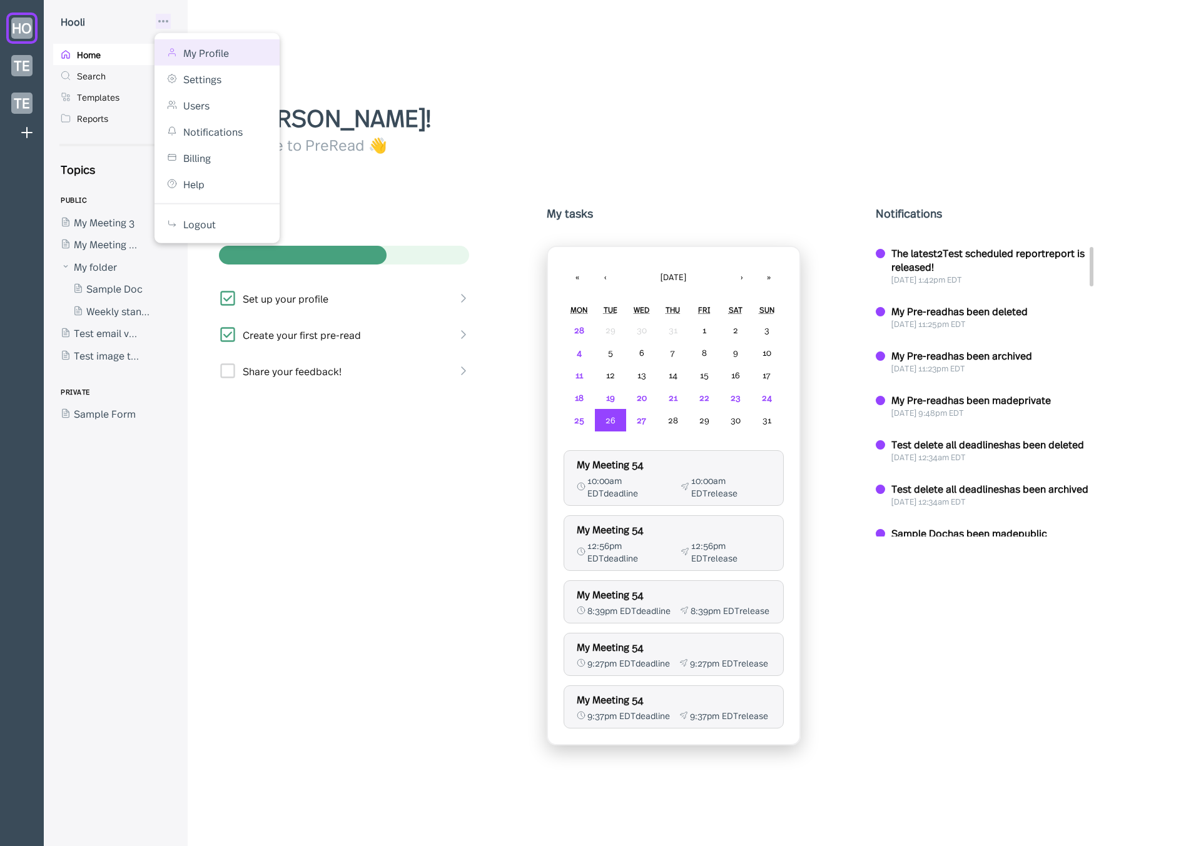
click at [210, 59] on div "My Profile" at bounding box center [217, 52] width 125 height 26
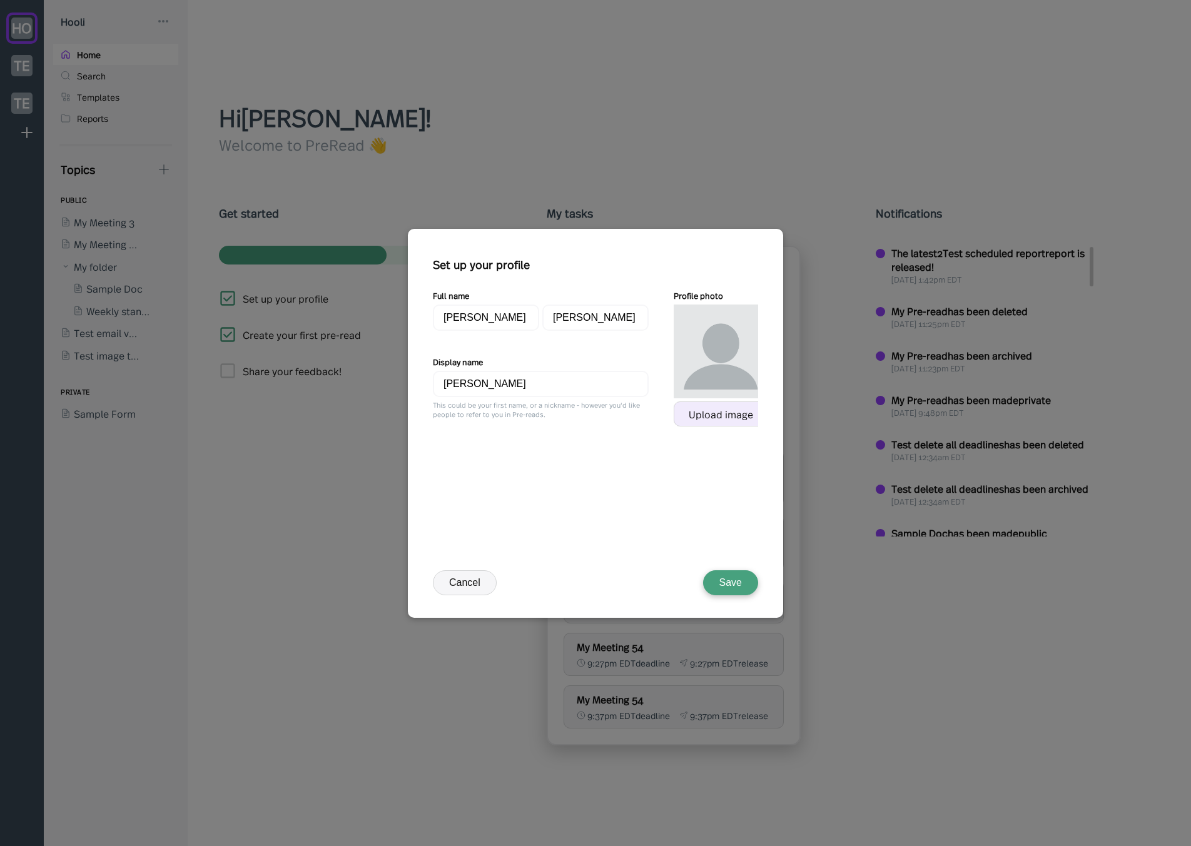
click at [724, 410] on div "Upload image" at bounding box center [721, 413] width 64 height 11
click button "Save"
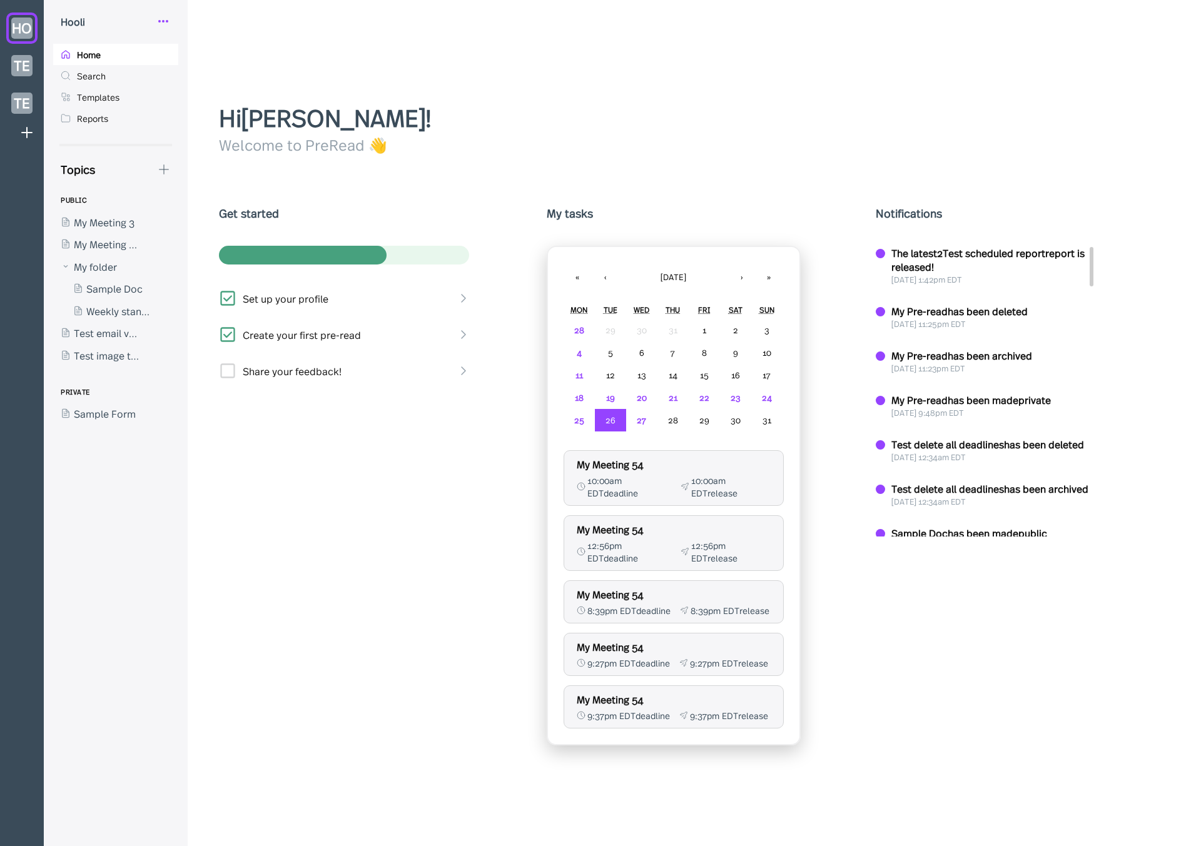
click icon
click div "My Profile"
click at [157, 22] on icon at bounding box center [163, 21] width 15 height 15
click at [194, 58] on div "My Profile" at bounding box center [206, 53] width 46 height 14
click at [111, 245] on div at bounding box center [109, 244] width 113 height 23
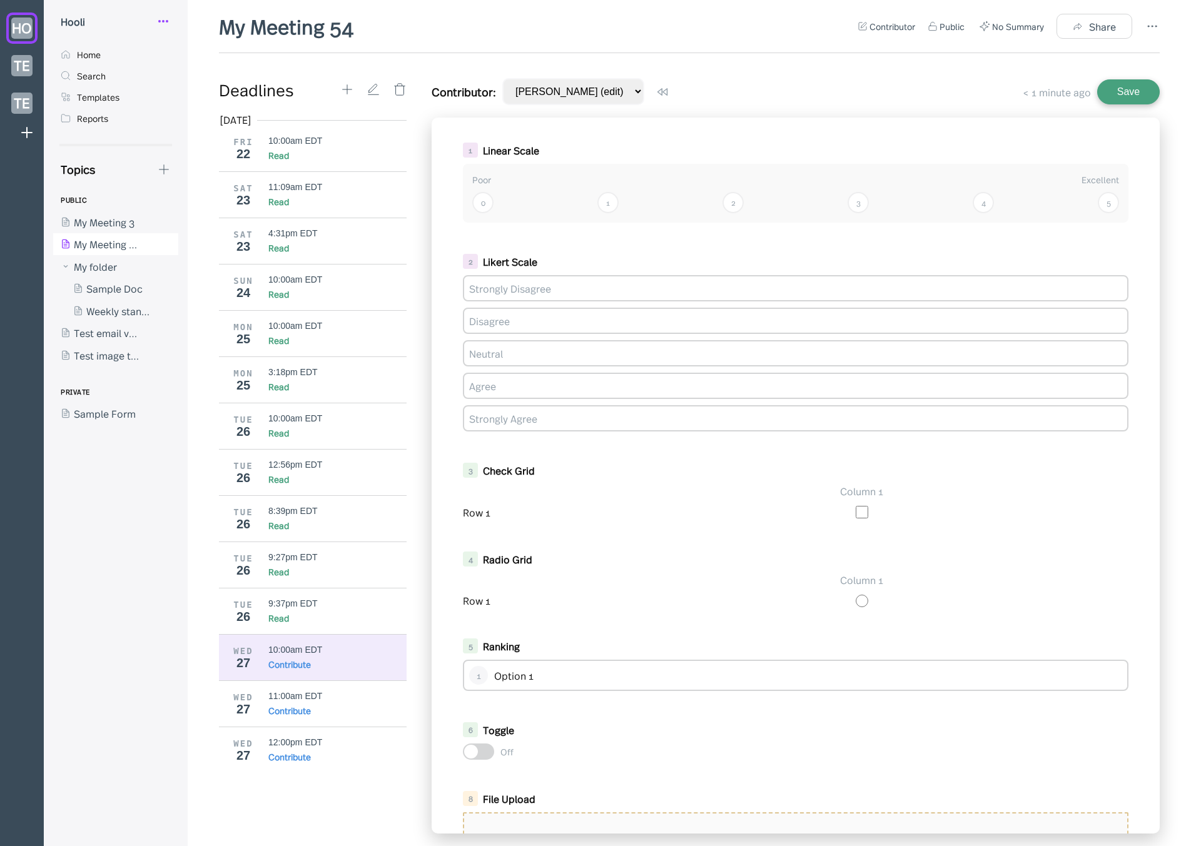
click at [163, 28] on icon at bounding box center [163, 21] width 15 height 15
click at [208, 63] on div "My Profile" at bounding box center [217, 52] width 125 height 26
